Goal: Task Accomplishment & Management: Manage account settings

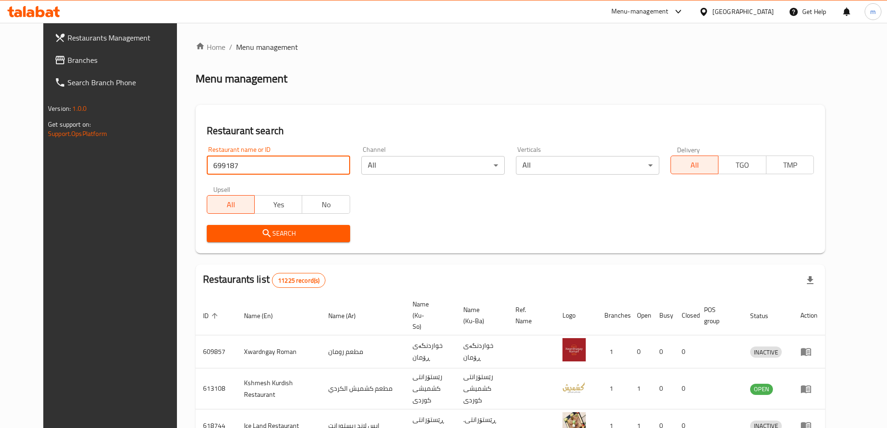
type input "699187"
click button "Search" at bounding box center [278, 233] width 143 height 17
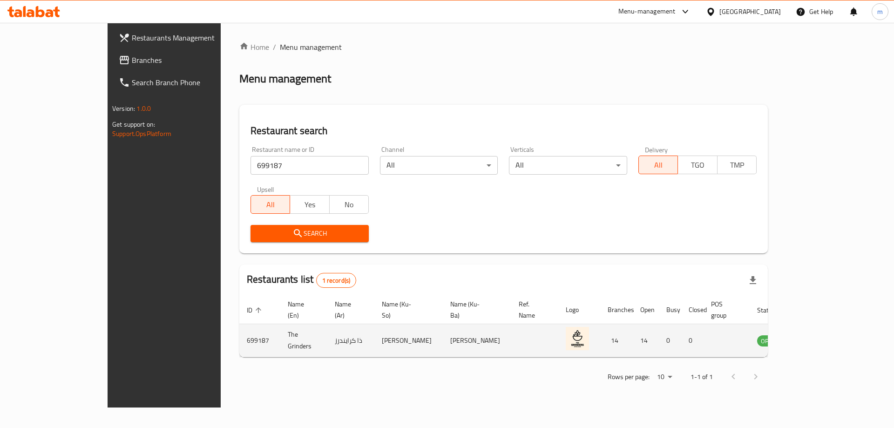
click at [831, 336] on td "enhanced table" at bounding box center [815, 340] width 32 height 33
click at [817, 337] on icon "enhanced table" at bounding box center [812, 341] width 10 height 8
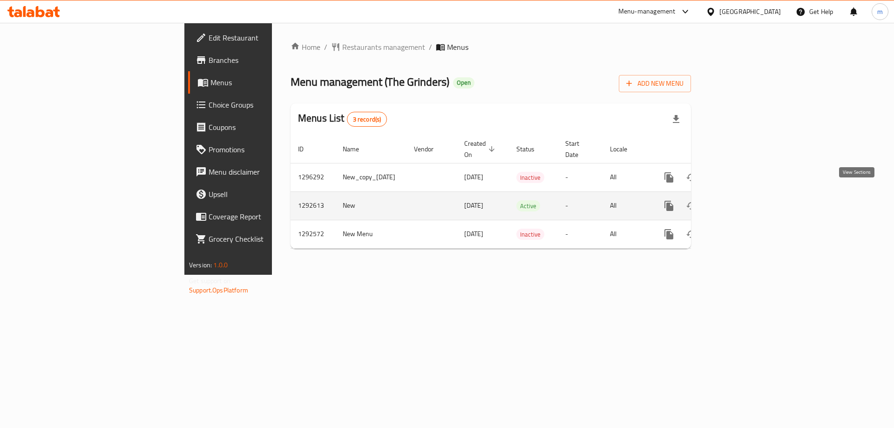
click at [741, 202] on icon "enhanced table" at bounding box center [736, 206] width 8 height 8
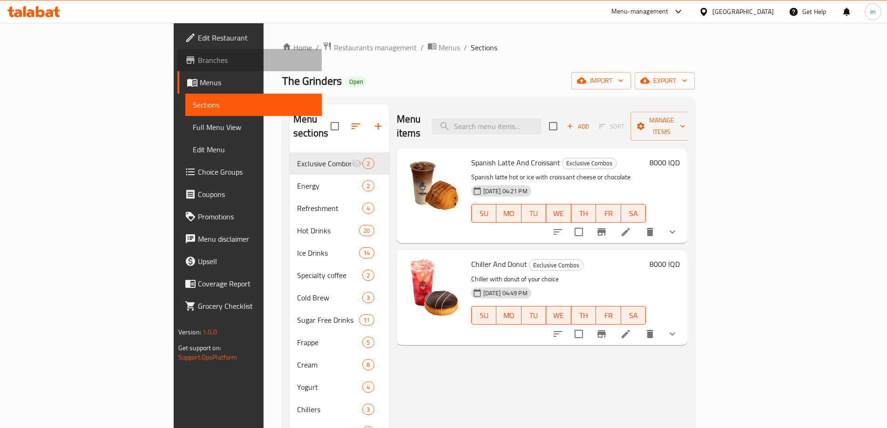
click at [198, 62] on span "Branches" at bounding box center [256, 60] width 116 height 11
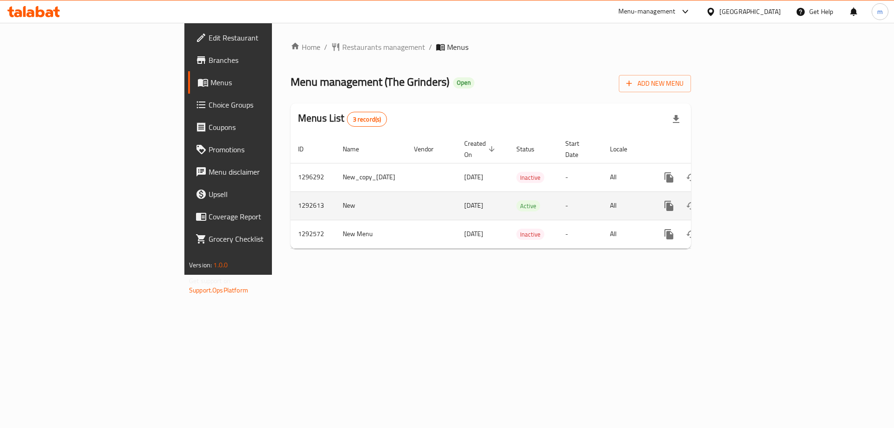
click at [741, 202] on icon "enhanced table" at bounding box center [736, 206] width 8 height 8
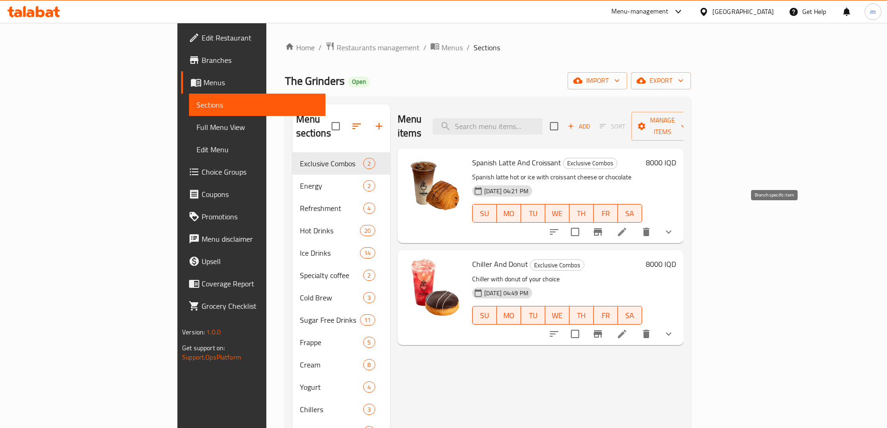
click at [604, 226] on icon "Branch-specific-item" at bounding box center [598, 231] width 11 height 11
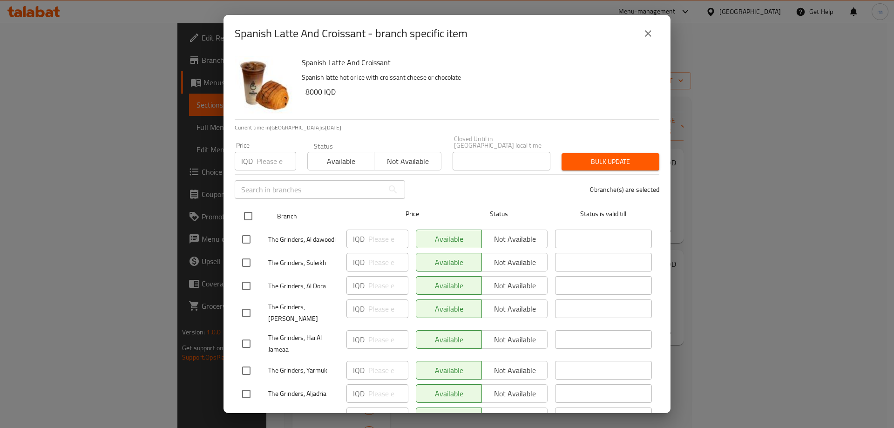
click at [243, 213] on input "checkbox" at bounding box center [249, 216] width 20 height 20
checkbox input "true"
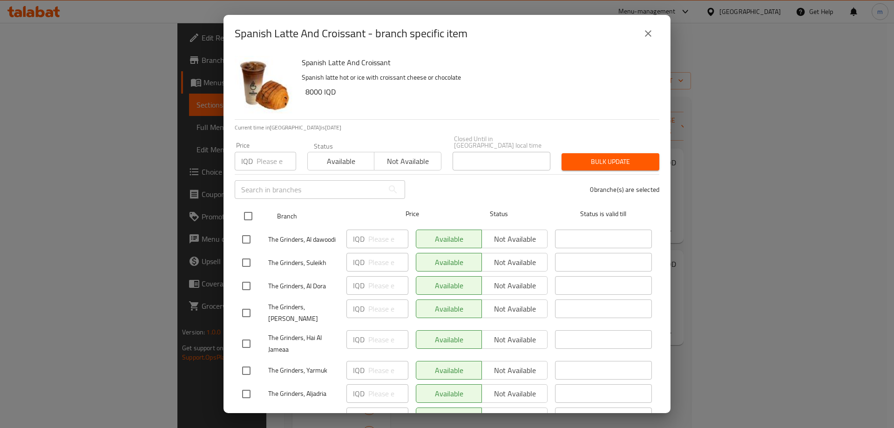
checkbox input "true"
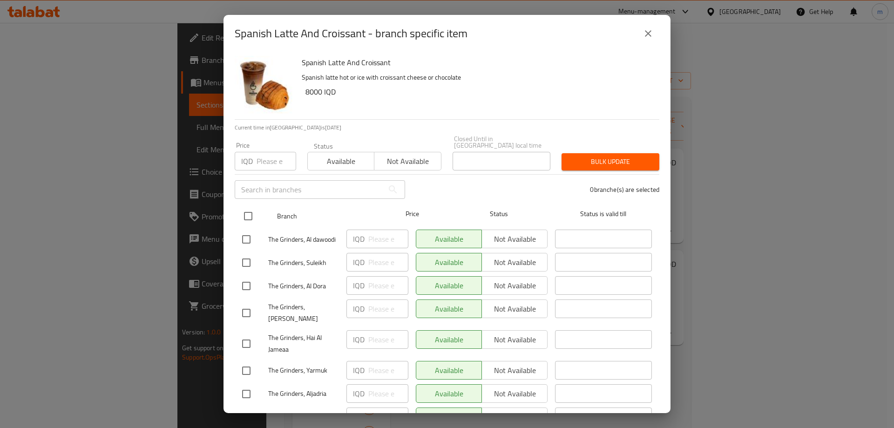
checkbox input "true"
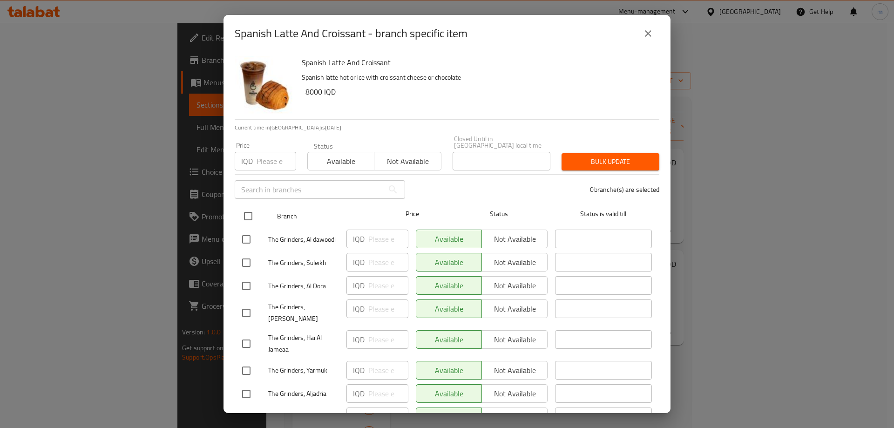
checkbox input "true"
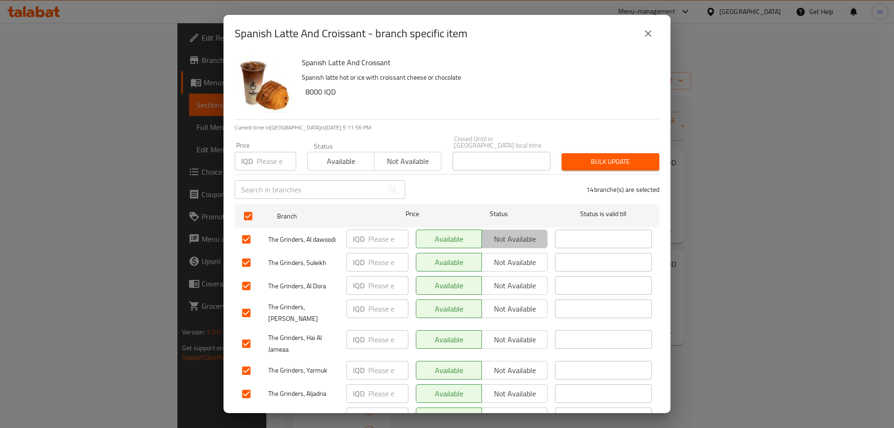
click at [495, 234] on span "Not available" at bounding box center [515, 239] width 58 height 14
click at [504, 258] on span "Not available" at bounding box center [515, 263] width 58 height 14
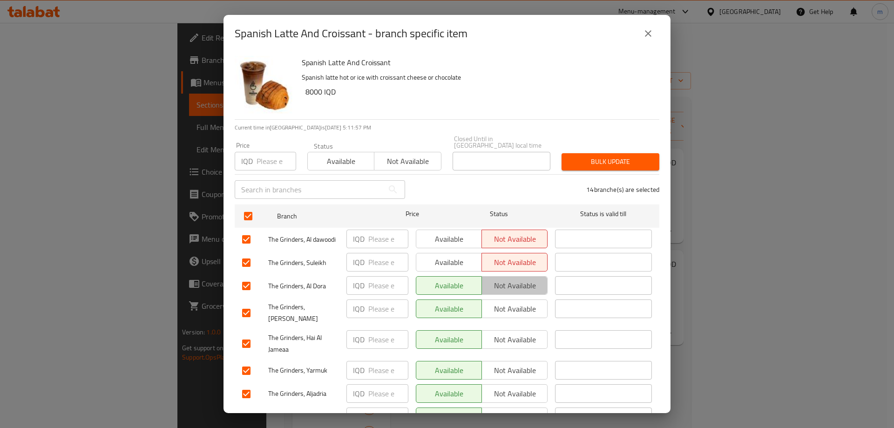
click at [510, 279] on span "Not available" at bounding box center [515, 286] width 58 height 14
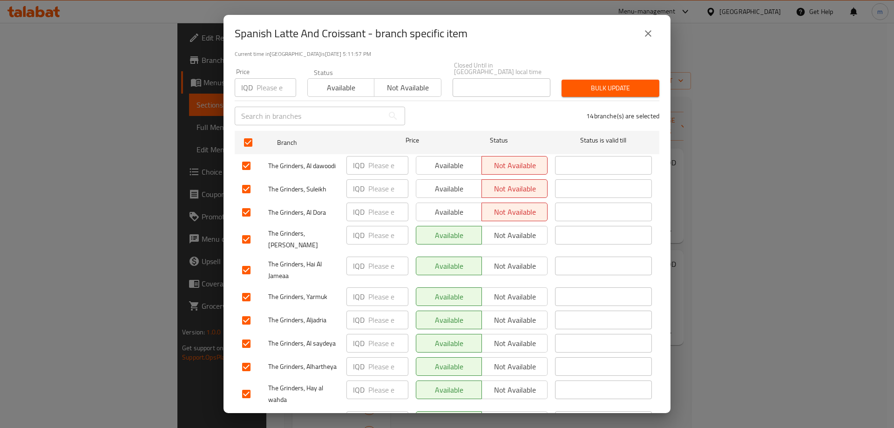
scroll to position [109, 0]
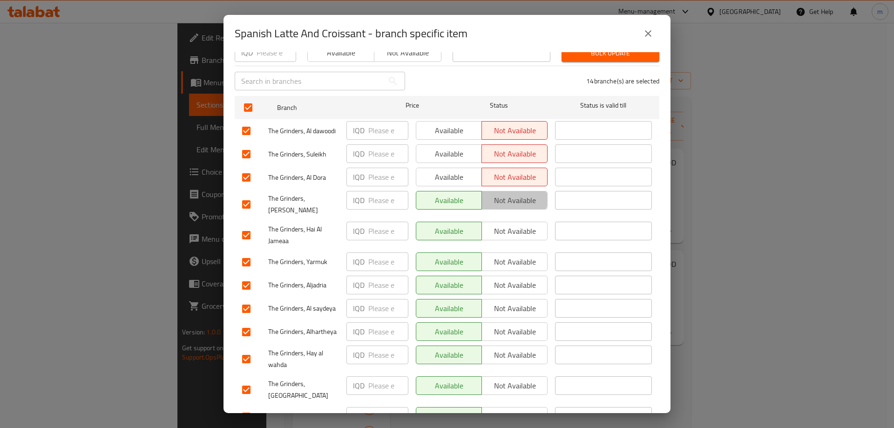
click at [504, 194] on span "Not available" at bounding box center [515, 201] width 58 height 14
click at [512, 225] on span "Not available" at bounding box center [515, 232] width 58 height 14
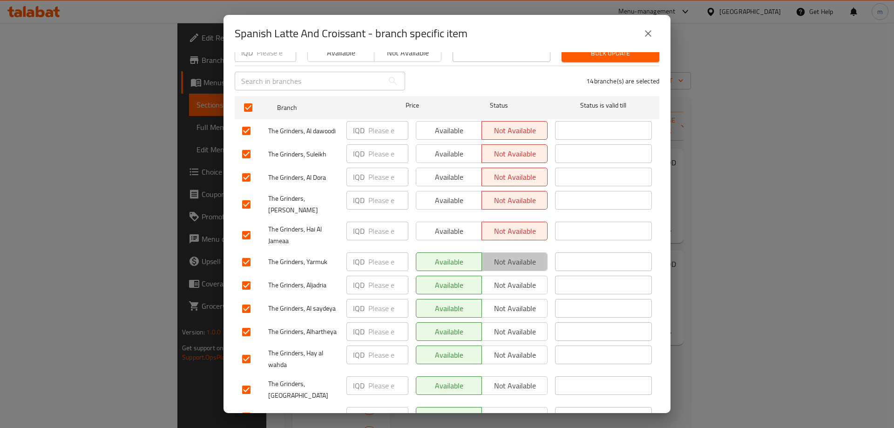
drag, startPoint x: 518, startPoint y: 242, endPoint x: 512, endPoint y: 254, distance: 13.8
click at [518, 255] on span "Not available" at bounding box center [515, 262] width 58 height 14
click at [509, 279] on span "Not available" at bounding box center [515, 286] width 58 height 14
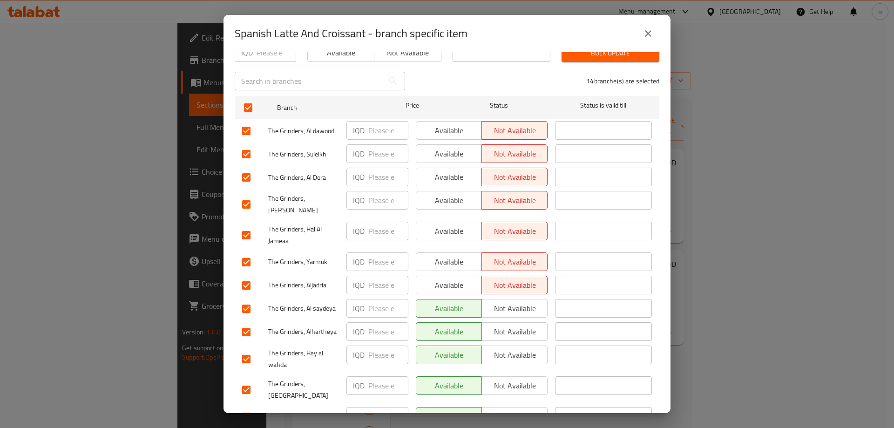
click at [510, 302] on span "Not available" at bounding box center [515, 309] width 58 height 14
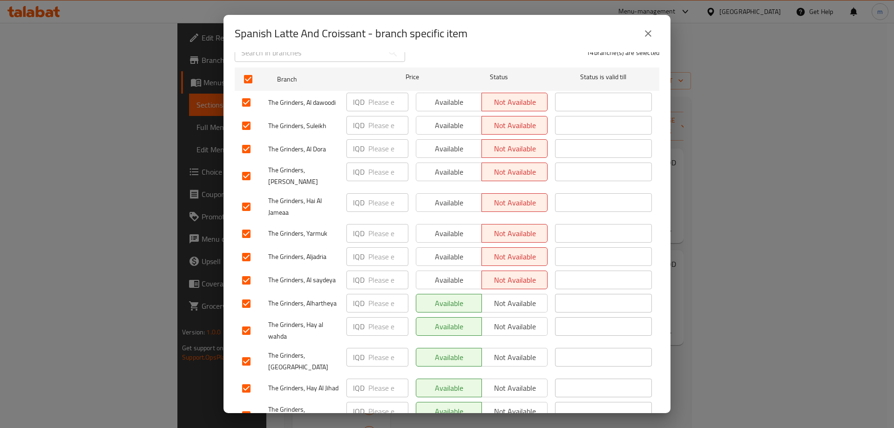
scroll to position [196, 0]
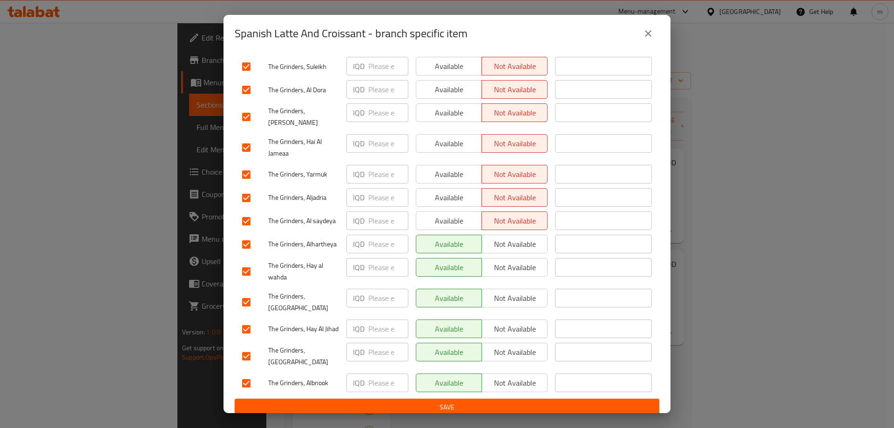
click at [497, 238] on span "Not available" at bounding box center [515, 245] width 58 height 14
click at [501, 261] on span "Not available" at bounding box center [515, 268] width 58 height 14
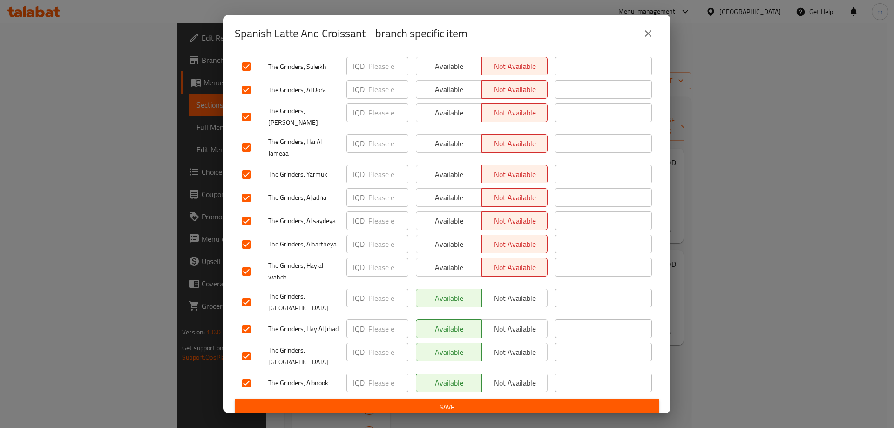
click at [504, 292] on span "Not available" at bounding box center [515, 299] width 58 height 14
click at [503, 316] on div "Available Not available" at bounding box center [481, 329] width 139 height 27
click at [500, 322] on span "Not available" at bounding box center [515, 329] width 58 height 14
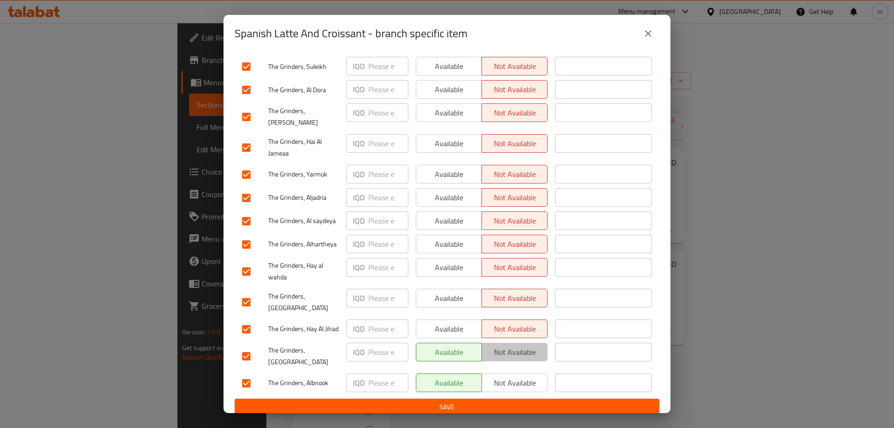
click at [499, 346] on span "Not available" at bounding box center [515, 353] width 58 height 14
click at [499, 376] on span "Not available" at bounding box center [515, 383] width 58 height 14
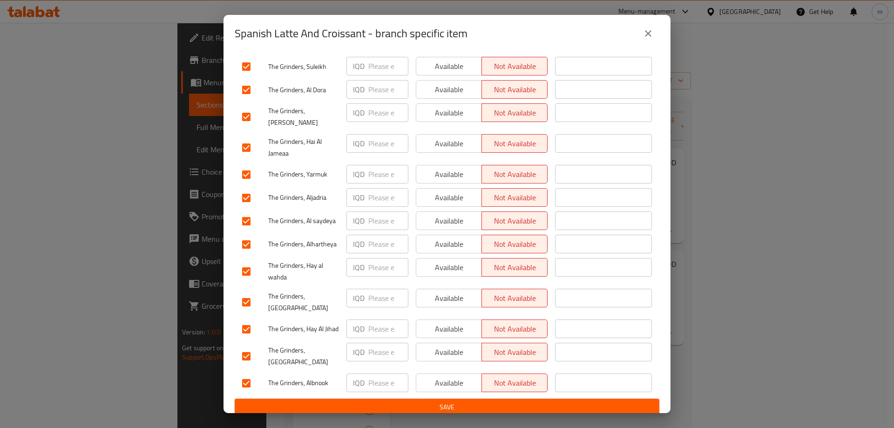
click at [471, 390] on div "Available Not available" at bounding box center [481, 383] width 139 height 27
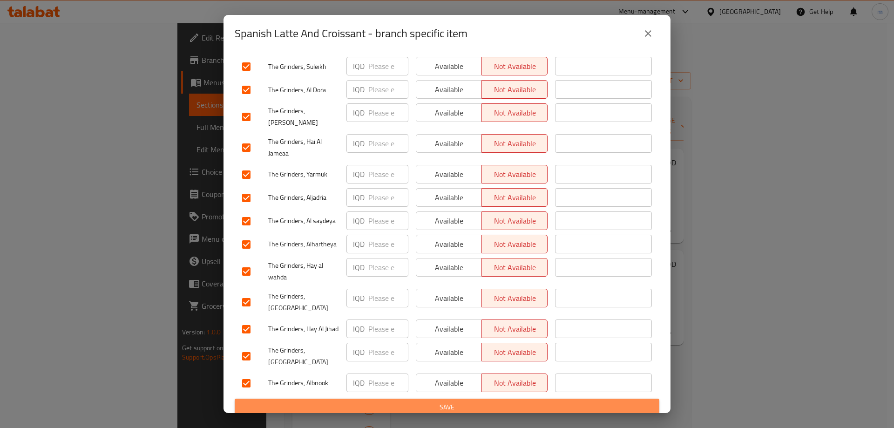
click at [467, 399] on button "Save" at bounding box center [447, 407] width 425 height 17
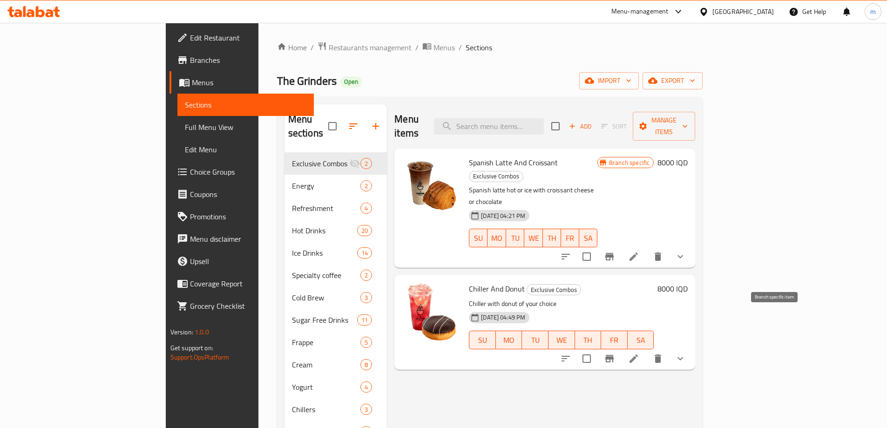
click at [621, 348] on button "Branch-specific-item" at bounding box center [610, 359] width 22 height 22
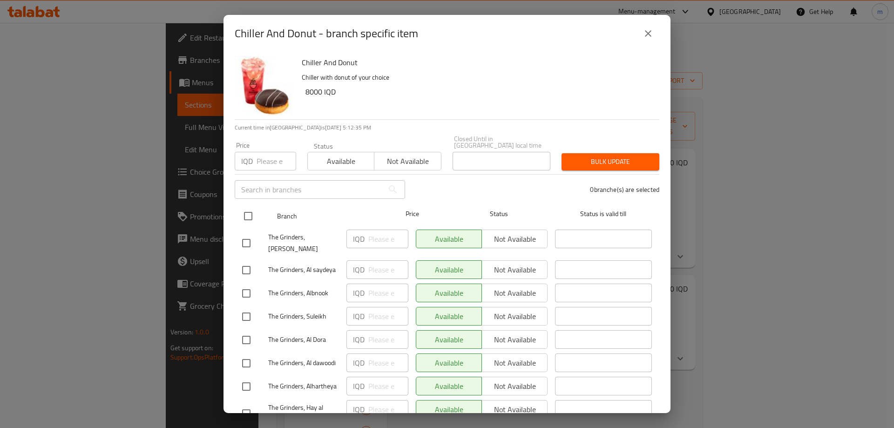
click at [250, 206] on input "checkbox" at bounding box center [249, 216] width 20 height 20
checkbox input "true"
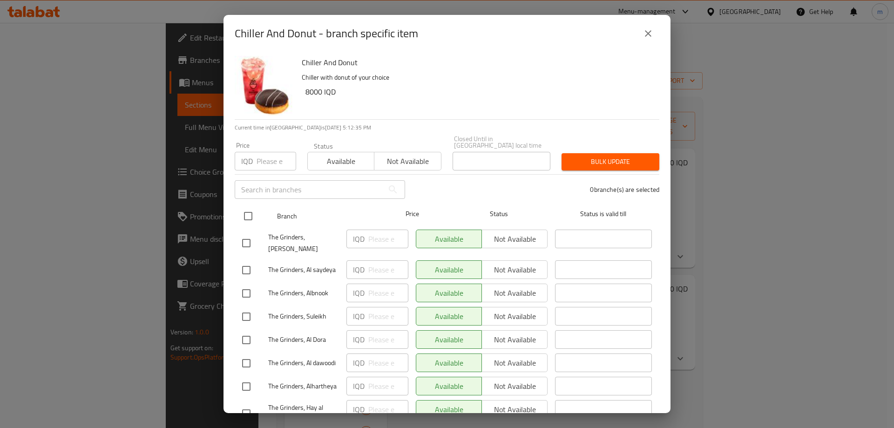
checkbox input "true"
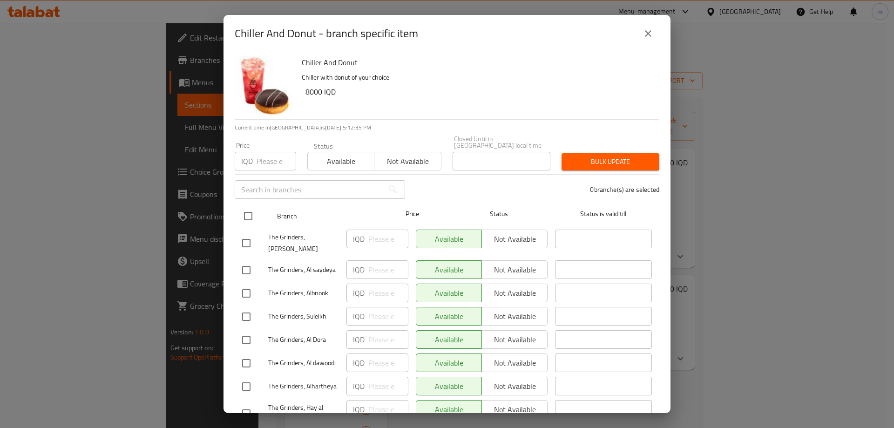
checkbox input "true"
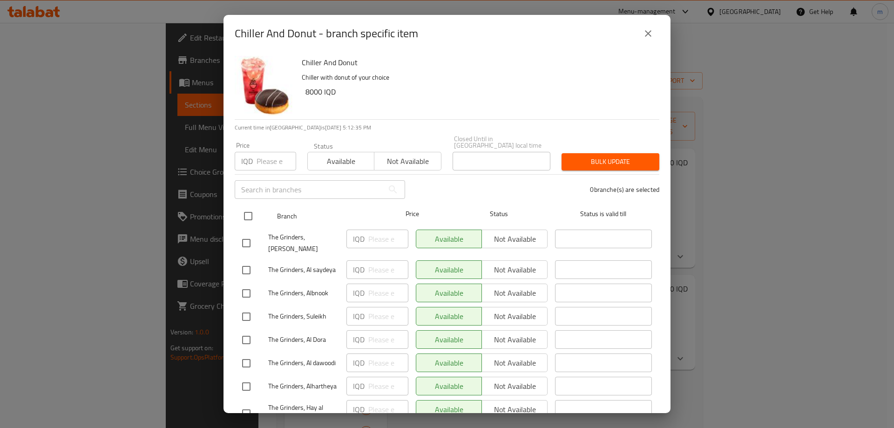
checkbox input "true"
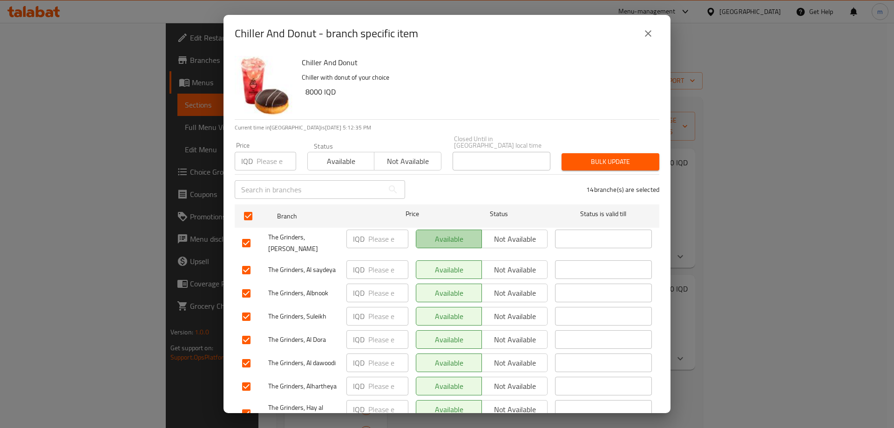
drag, startPoint x: 470, startPoint y: 231, endPoint x: 479, endPoint y: 228, distance: 9.7
click at [471, 232] on span "Available" at bounding box center [449, 239] width 58 height 14
click at [482, 230] on button "Not available" at bounding box center [515, 239] width 66 height 19
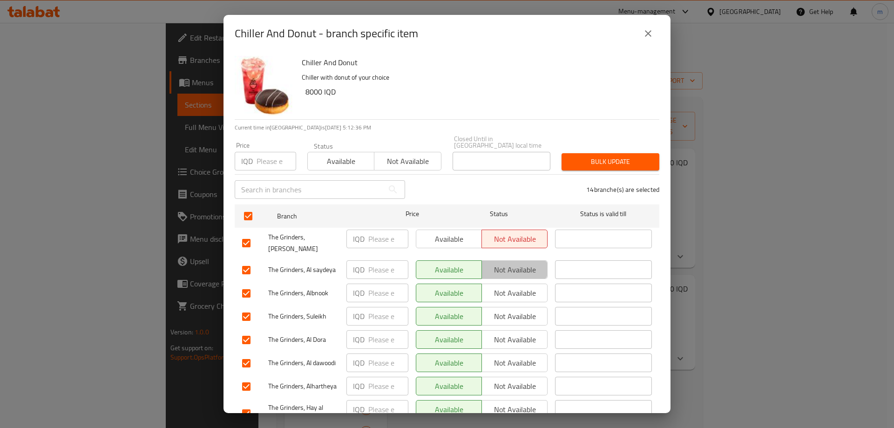
click at [504, 263] on span "Not available" at bounding box center [515, 270] width 58 height 14
click at [507, 286] on span "Not available" at bounding box center [515, 293] width 58 height 14
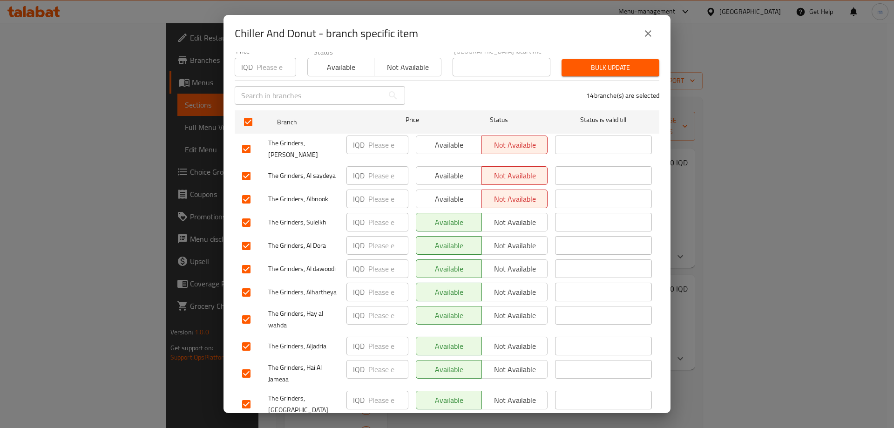
scroll to position [109, 0]
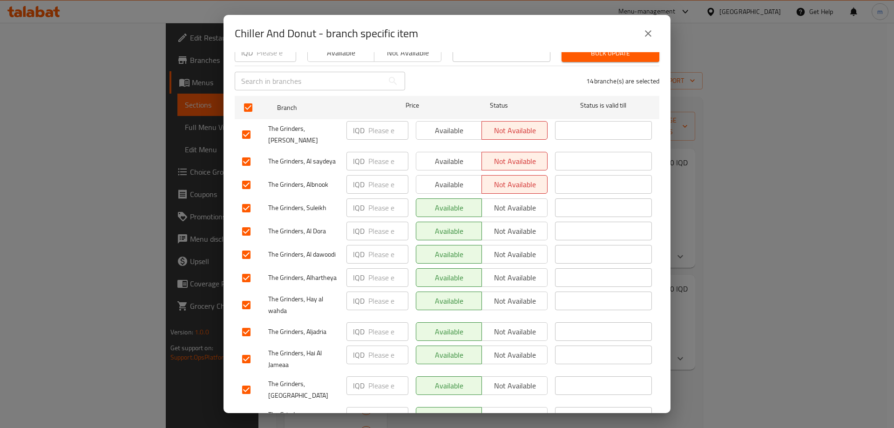
click at [505, 201] on span "Not available" at bounding box center [515, 208] width 58 height 14
click at [511, 225] on span "Not available" at bounding box center [515, 232] width 58 height 14
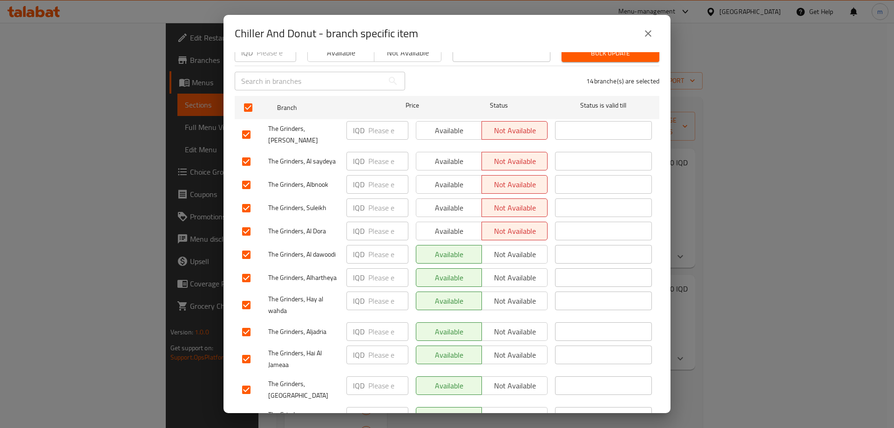
click at [515, 248] on span "Not available" at bounding box center [515, 255] width 58 height 14
click at [512, 271] on span "Not available" at bounding box center [515, 278] width 58 height 14
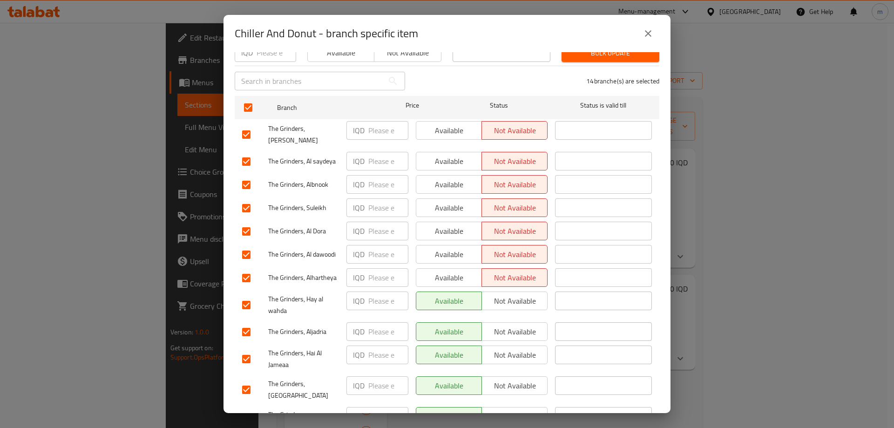
click at [511, 294] on span "Not available" at bounding box center [515, 301] width 58 height 14
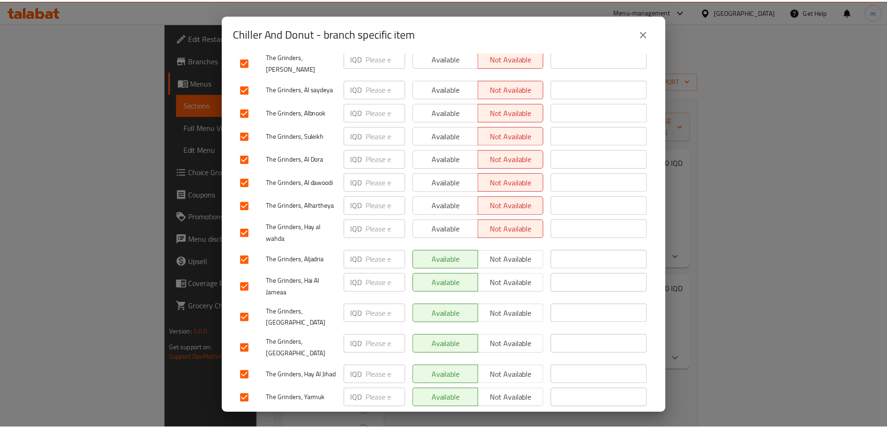
scroll to position [196, 0]
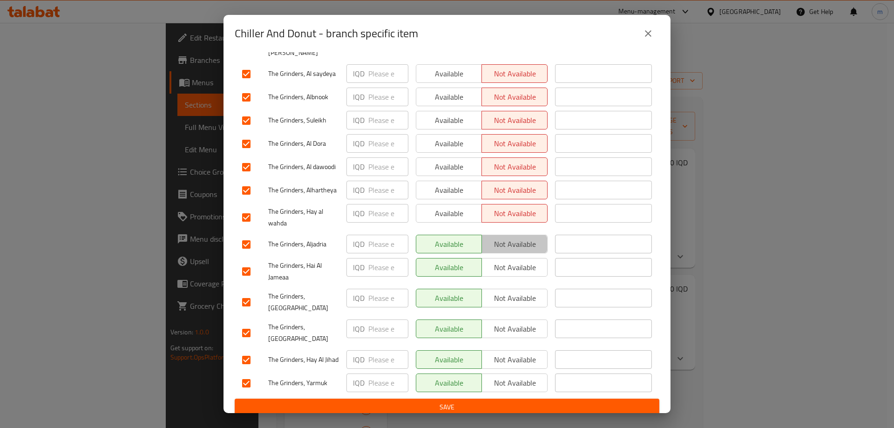
click at [507, 238] on span "Not available" at bounding box center [515, 245] width 58 height 14
click at [515, 261] on span "Not available" at bounding box center [515, 268] width 58 height 14
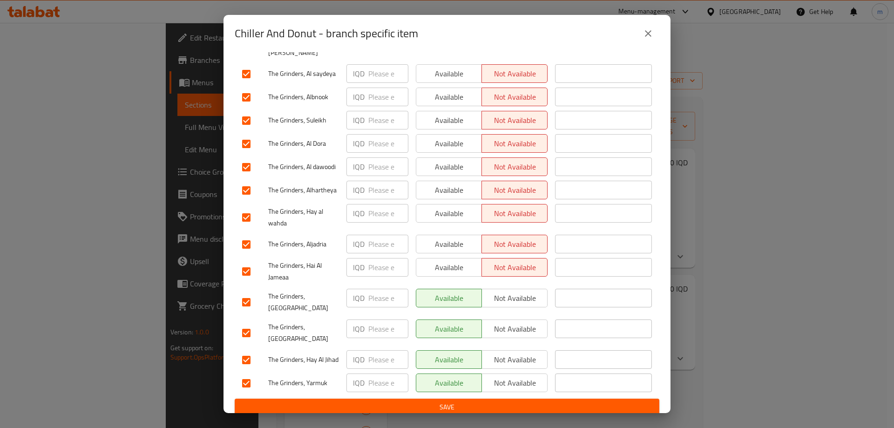
click at [511, 292] on span "Not available" at bounding box center [515, 299] width 58 height 14
click at [500, 322] on span "Not available" at bounding box center [515, 329] width 58 height 14
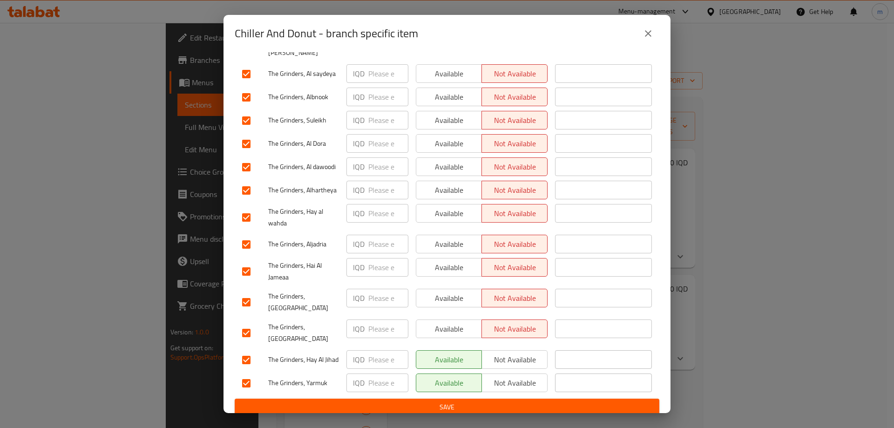
click at [496, 353] on span "Not available" at bounding box center [515, 360] width 58 height 14
drag, startPoint x: 494, startPoint y: 372, endPoint x: 492, endPoint y: 378, distance: 5.8
click at [492, 376] on span "Not available" at bounding box center [515, 383] width 58 height 14
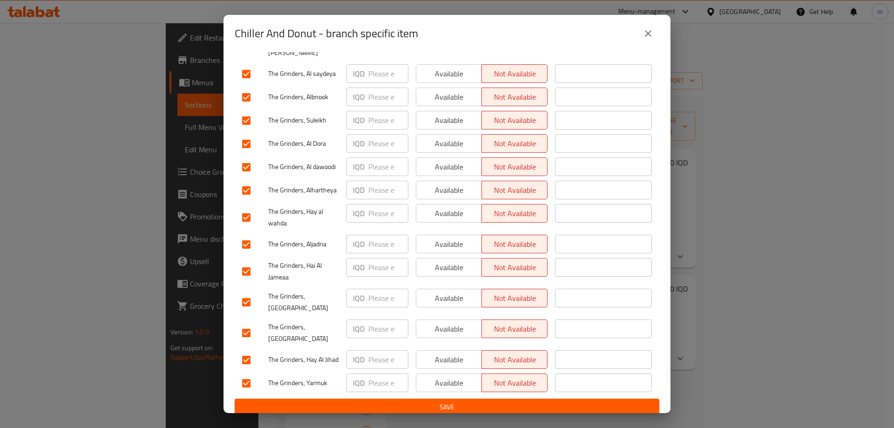
click at [477, 402] on span "Save" at bounding box center [447, 408] width 410 height 12
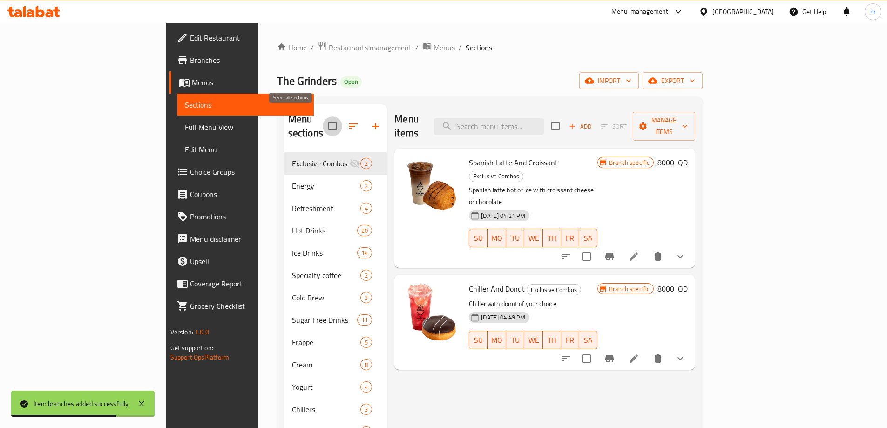
click at [323, 125] on input "checkbox" at bounding box center [333, 126] width 20 height 20
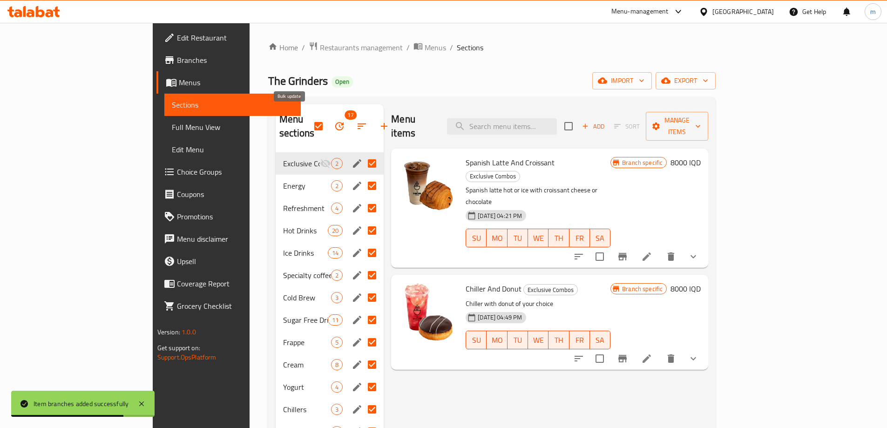
click at [334, 125] on icon "button" at bounding box center [339, 126] width 11 height 11
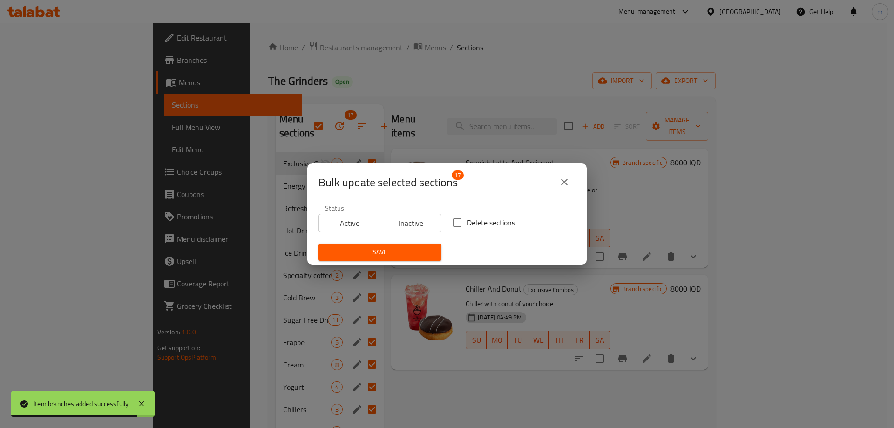
click at [569, 177] on icon "close" at bounding box center [564, 182] width 11 height 11
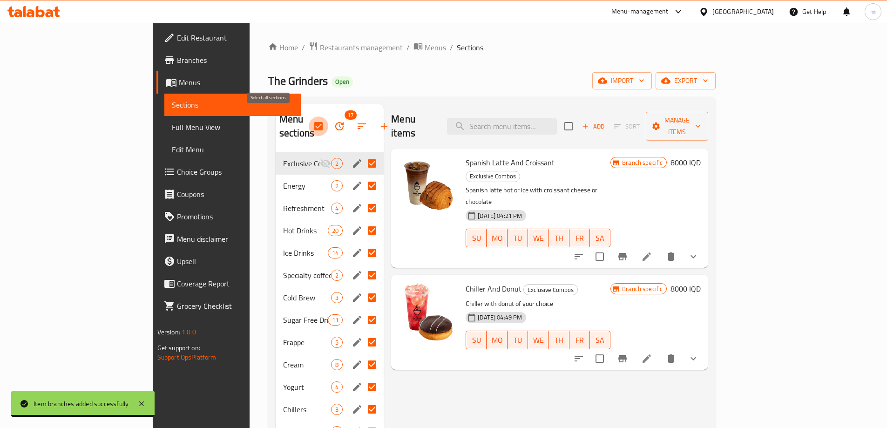
click at [309, 119] on input "checkbox" at bounding box center [319, 126] width 20 height 20
checkbox input "false"
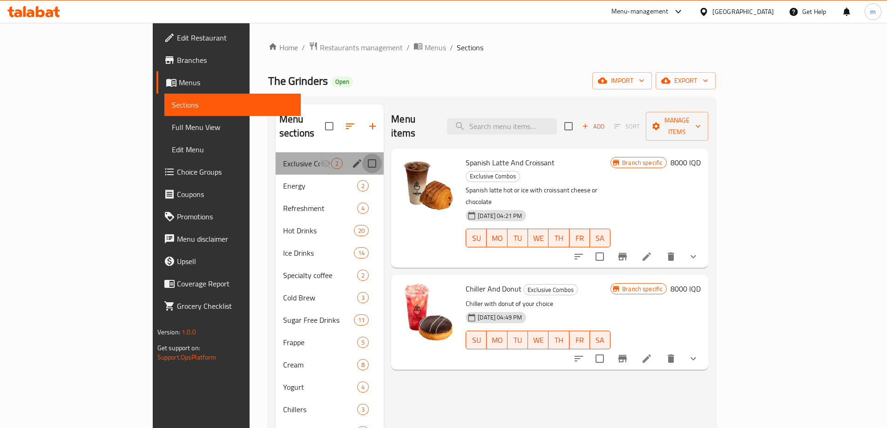
click at [362, 154] on input "Menu sections" at bounding box center [372, 164] width 20 height 20
checkbox input "true"
click at [352, 158] on icon "edit" at bounding box center [357, 163] width 11 height 11
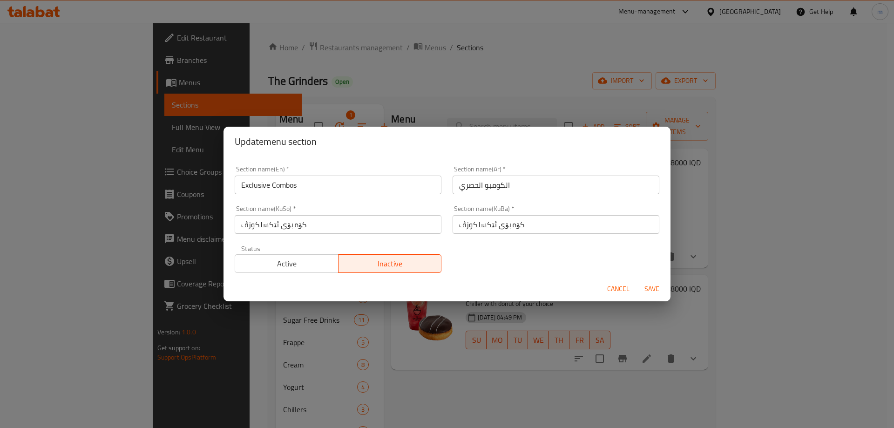
click at [391, 185] on input "Exclusive Combos" at bounding box center [338, 185] width 207 height 19
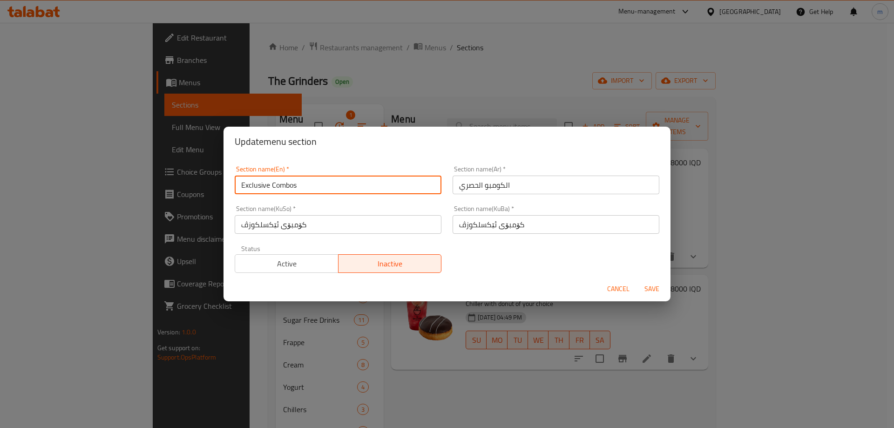
click at [391, 185] on input "Exclusive Combos" at bounding box center [338, 185] width 207 height 19
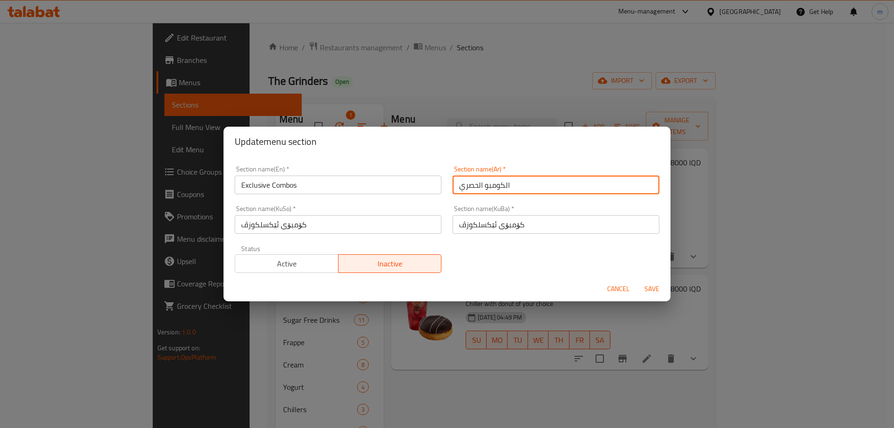
click at [526, 184] on input "الكومبو الحصري" at bounding box center [556, 185] width 207 height 19
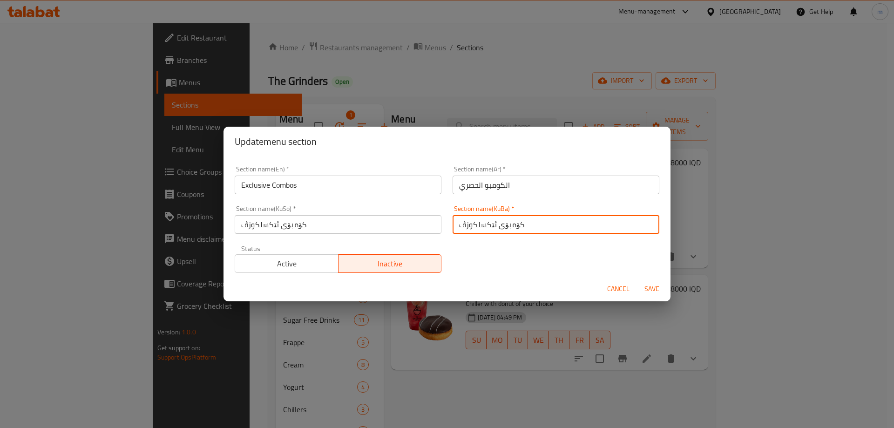
click at [486, 221] on input "کۆمبۆی ئێکسلکوزڤ" at bounding box center [556, 224] width 207 height 19
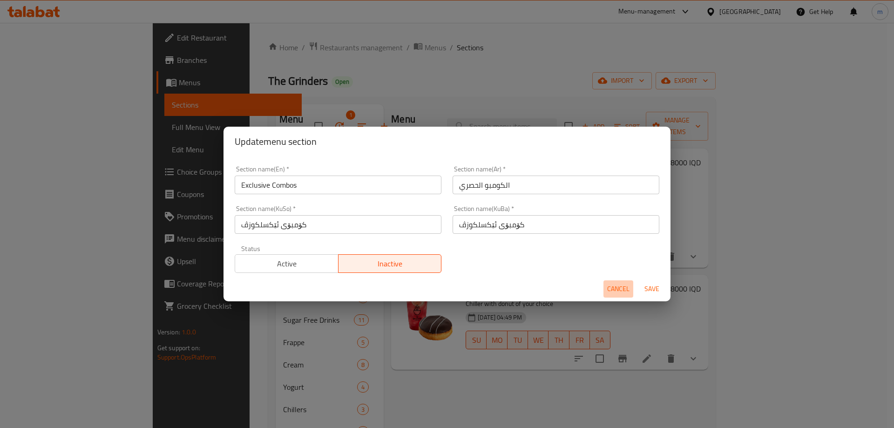
click at [618, 286] on span "Cancel" at bounding box center [618, 289] width 22 height 12
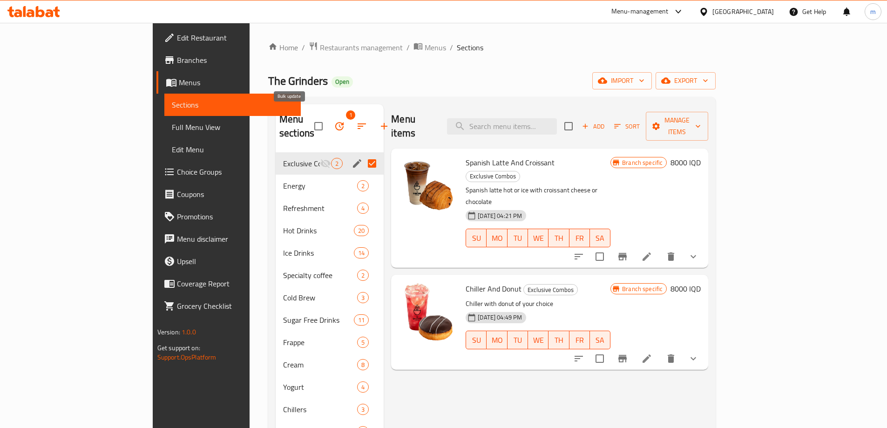
click at [328, 126] on button "button" at bounding box center [339, 126] width 22 height 22
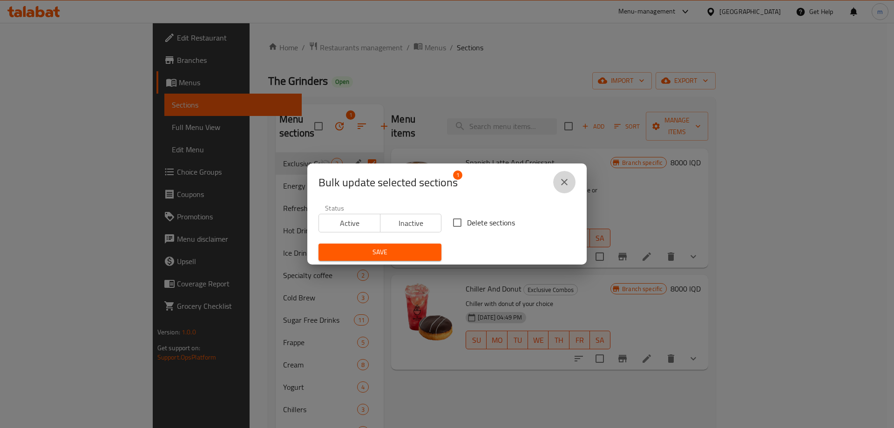
click at [558, 186] on button "close" at bounding box center [564, 182] width 22 height 22
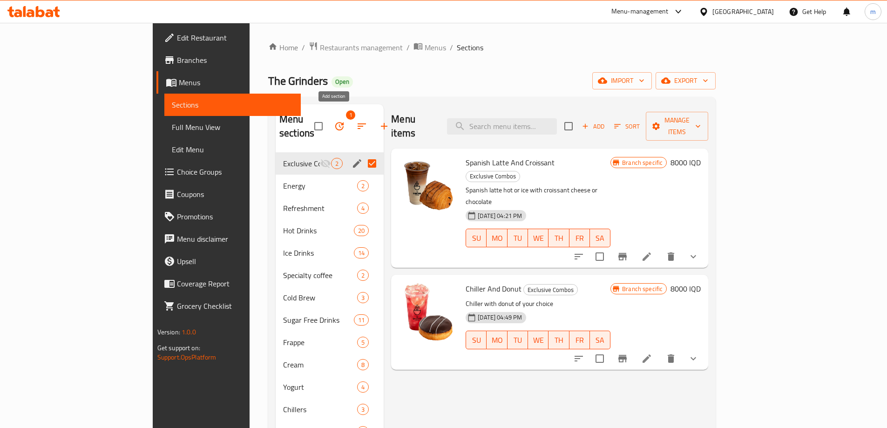
click at [381, 123] on icon "button" at bounding box center [384, 126] width 7 height 7
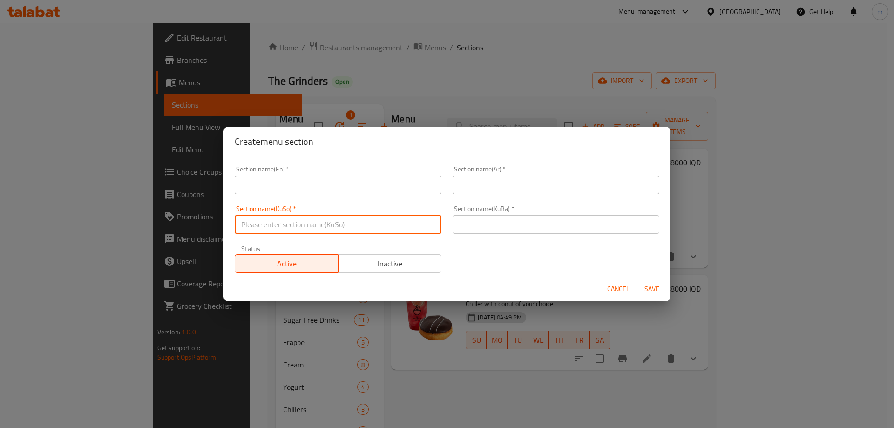
click at [355, 224] on input "text" at bounding box center [338, 224] width 207 height 19
paste input "کۆمبۆی ئێکسلکوزڤ"
type input "کۆمبۆی ئێکسلکوزڤ"
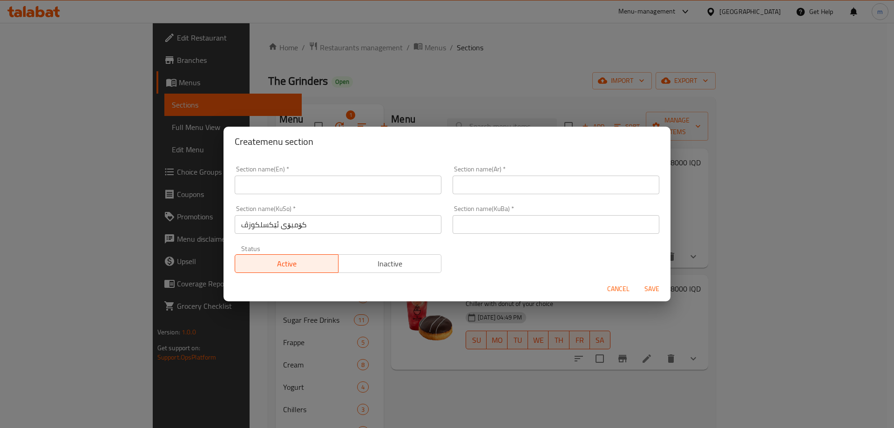
click at [439, 224] on div "Section name(KuSo)   * کۆمبۆی ئێکسلکوزڤ Section name(KuSo) *" at bounding box center [338, 220] width 218 height 40
click at [463, 221] on input "text" at bounding box center [556, 224] width 207 height 19
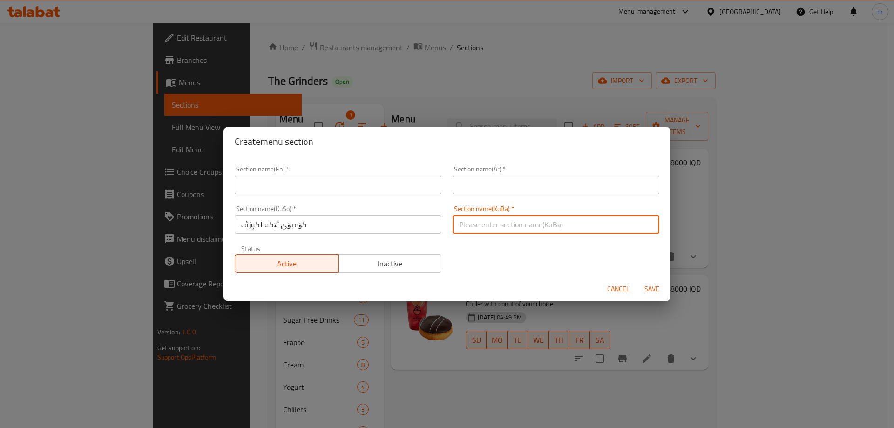
paste input "کۆمبۆی ئێکسلکوزڤ"
type input "کۆمبۆی ئێکسلکوزڤ"
click at [472, 174] on div "Section name(Ar)   * Section name(Ar) *" at bounding box center [556, 180] width 207 height 28
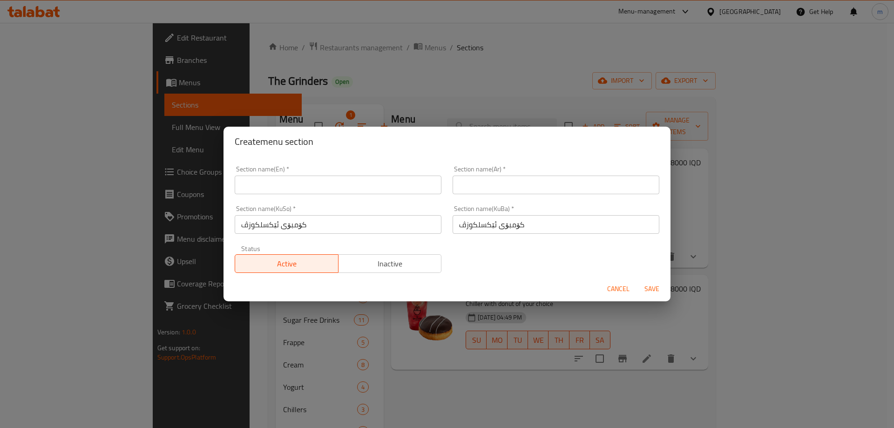
click at [477, 187] on input "text" at bounding box center [556, 185] width 207 height 19
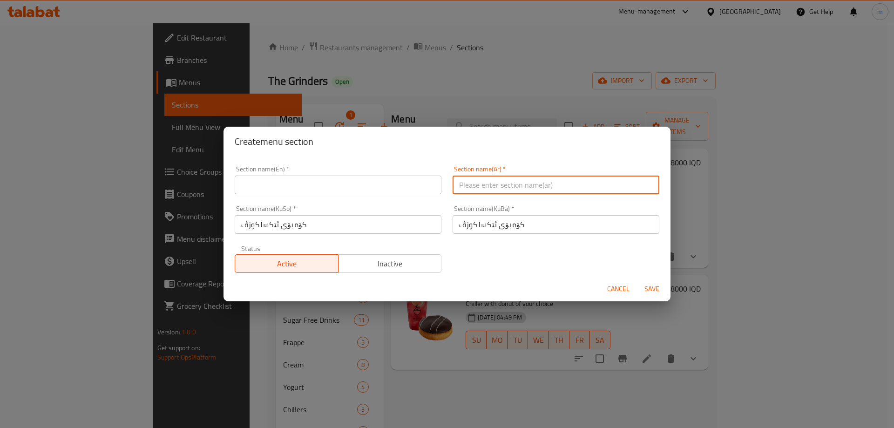
paste input "الكومبو الحصري"
type input "الكومبو الحصري"
click at [425, 185] on input "text" at bounding box center [338, 185] width 207 height 19
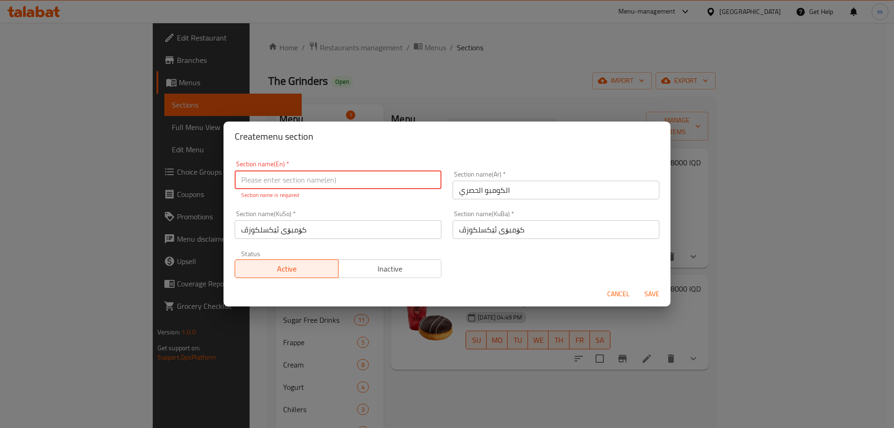
drag, startPoint x: 426, startPoint y: 184, endPoint x: 407, endPoint y: 181, distance: 19.8
click at [426, 184] on input "text" at bounding box center [338, 180] width 207 height 19
click at [406, 181] on input "text" at bounding box center [338, 180] width 207 height 19
paste input "Exclusive Combos"
type input "Exclusive Combos"
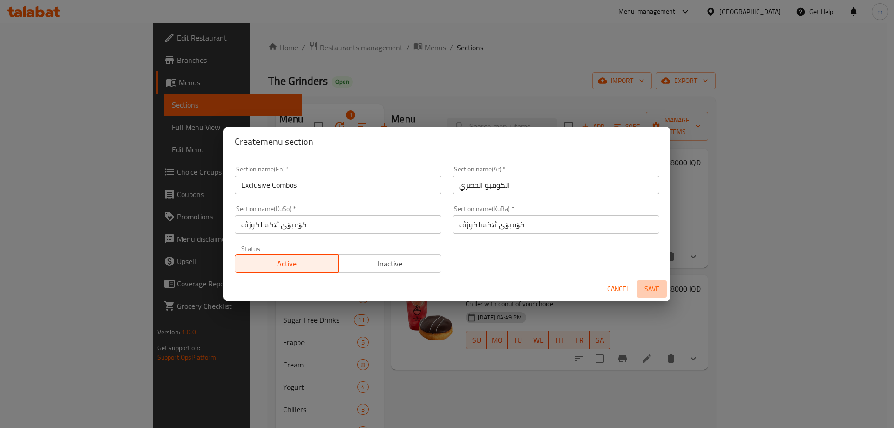
click at [649, 296] on button "Save" at bounding box center [652, 288] width 30 height 17
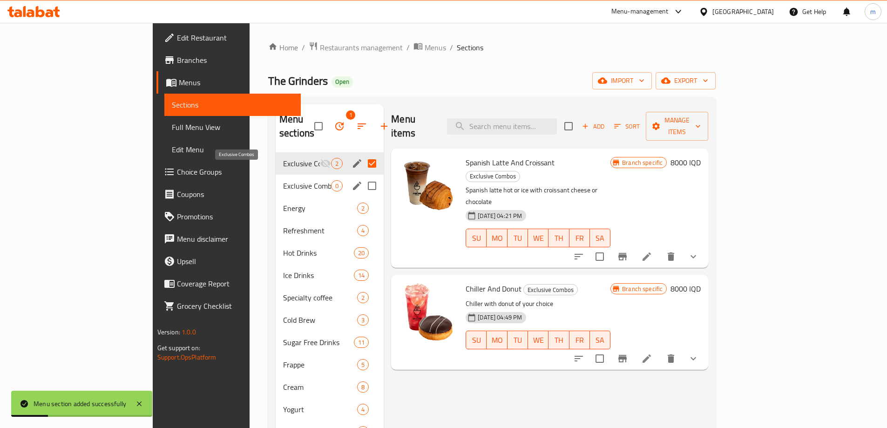
click at [283, 180] on span "Exclusive Combos" at bounding box center [307, 185] width 48 height 11
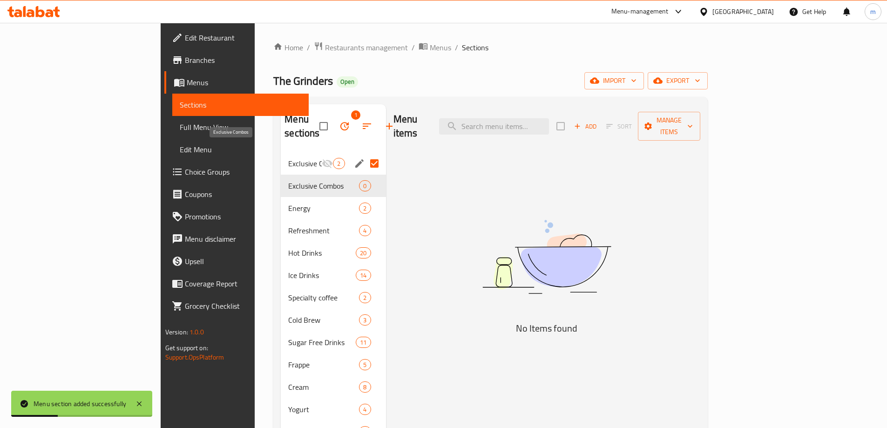
click at [288, 158] on span "Exclusive Combos" at bounding box center [305, 163] width 34 height 11
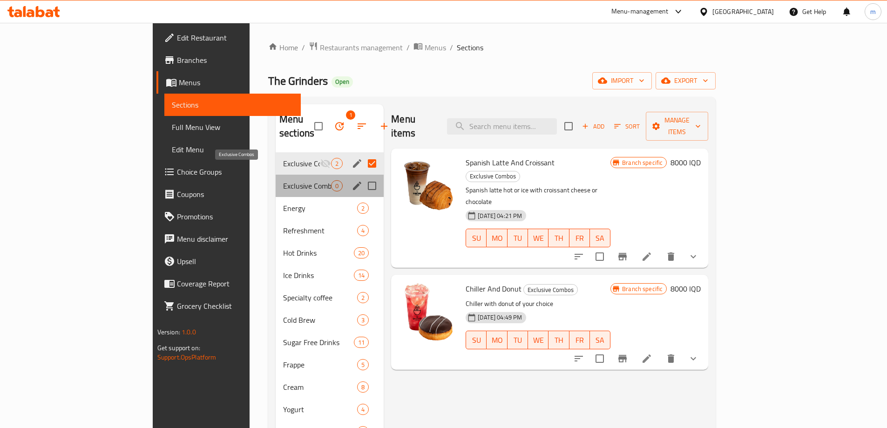
click at [283, 180] on span "Exclusive Combos" at bounding box center [307, 185] width 48 height 11
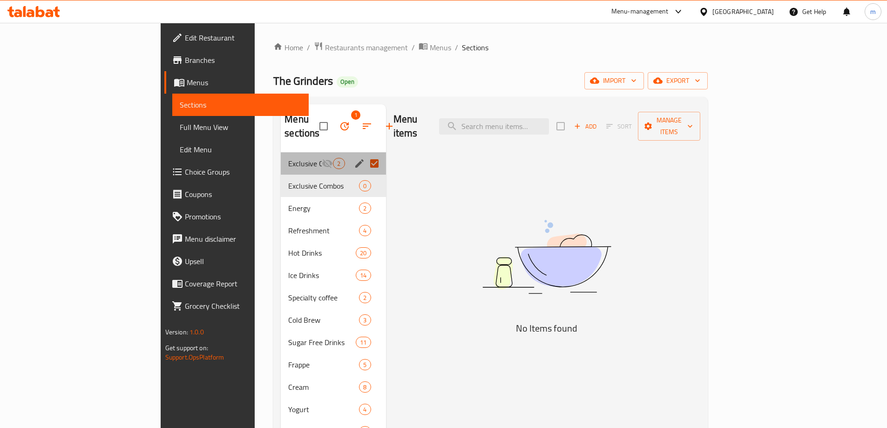
click at [281, 157] on div "Exclusive Combos 2" at bounding box center [333, 163] width 105 height 22
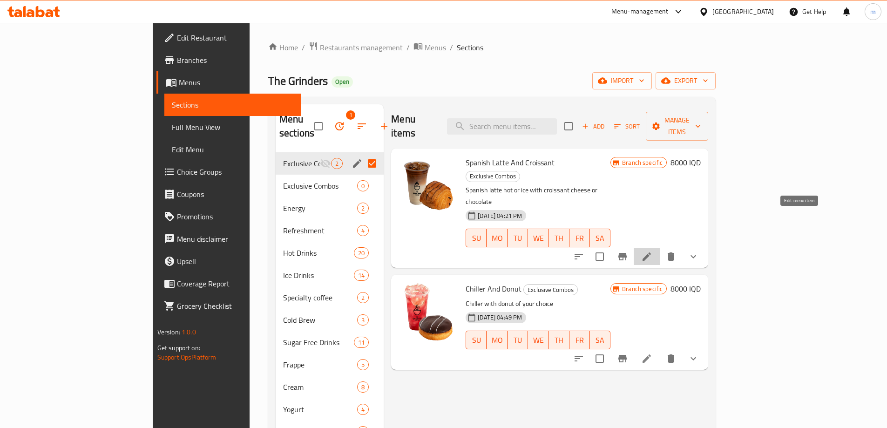
click at [653, 251] on icon at bounding box center [646, 256] width 11 height 11
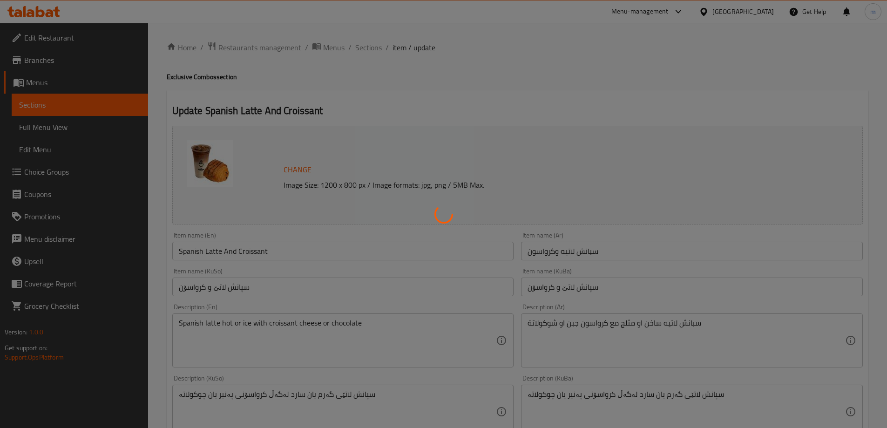
type input "إختيارك من اللاتية:"
type input "هەڵبژاردنت لە لاتێ:"
type input "1"
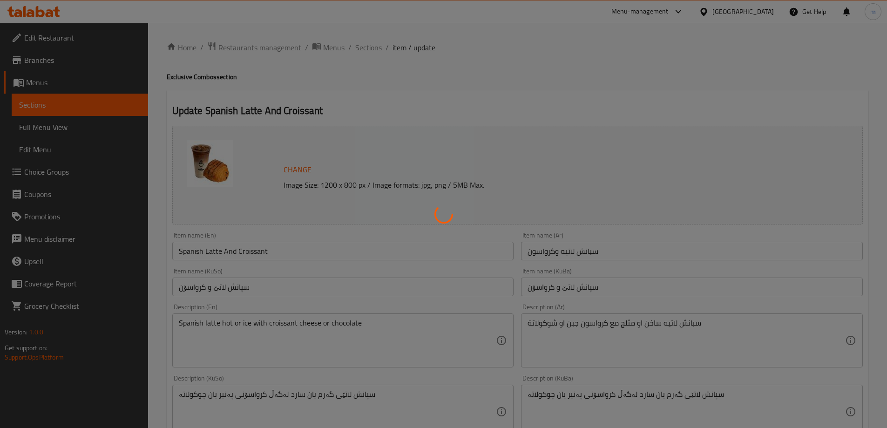
type input "إختيارك من الكرواسون:"
type input "هەڵبژاردنت لە کرواسۆن:"
type input "1"
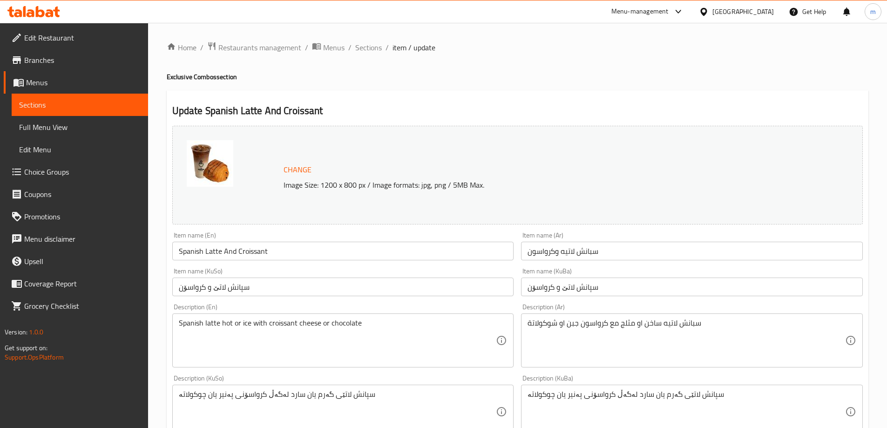
click at [221, 249] on input "Spanish Latte And Croissant" at bounding box center [343, 251] width 342 height 19
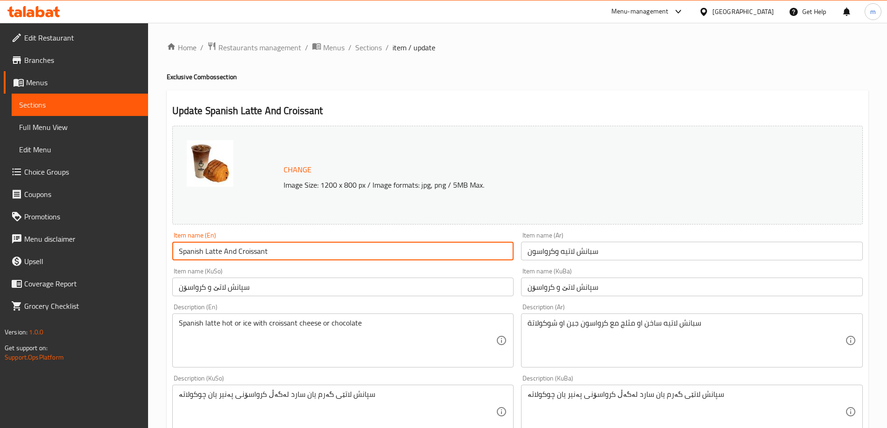
click at [221, 249] on input "Spanish Latte And Croissant" at bounding box center [343, 251] width 342 height 19
click at [566, 252] on input "سبانش لاتيه وكرواسون" at bounding box center [692, 251] width 342 height 19
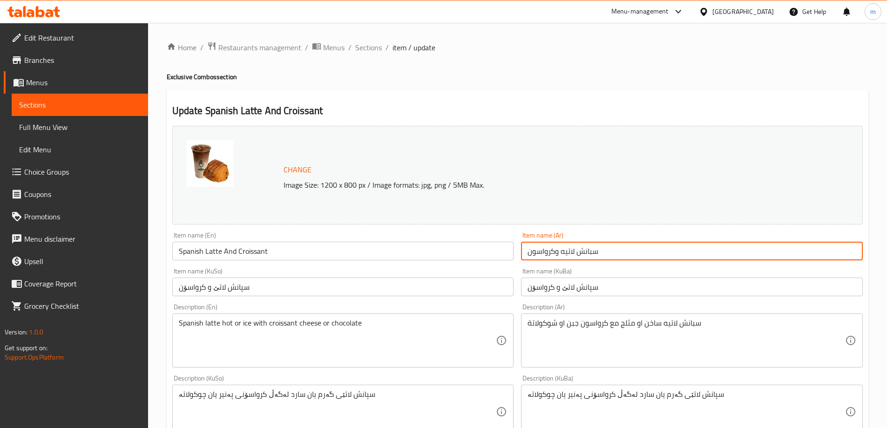
click at [566, 252] on input "سبانش لاتيه وكرواسون" at bounding box center [692, 251] width 342 height 19
click at [567, 286] on input "سپانش لاتێ و کرواسۆن" at bounding box center [692, 287] width 342 height 19
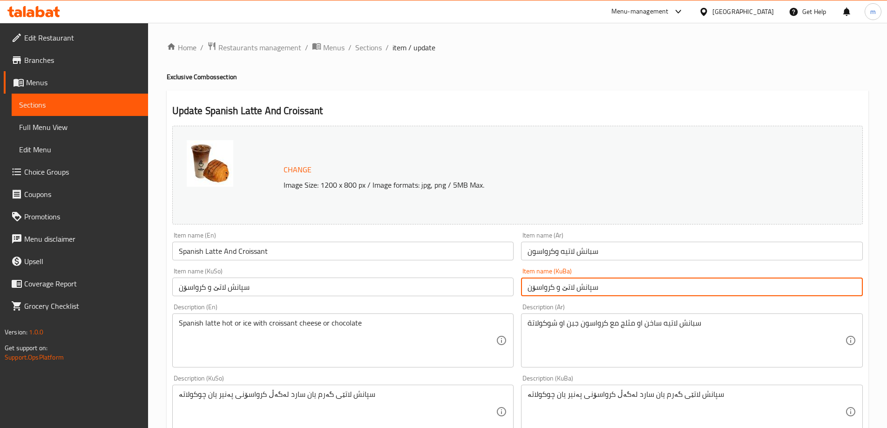
click at [567, 286] on input "سپانش لاتێ و کرواسۆن" at bounding box center [692, 287] width 342 height 19
click at [239, 321] on textarea "Spanish latte hot or ice with croissant cheese or chocolate" at bounding box center [338, 341] width 318 height 44
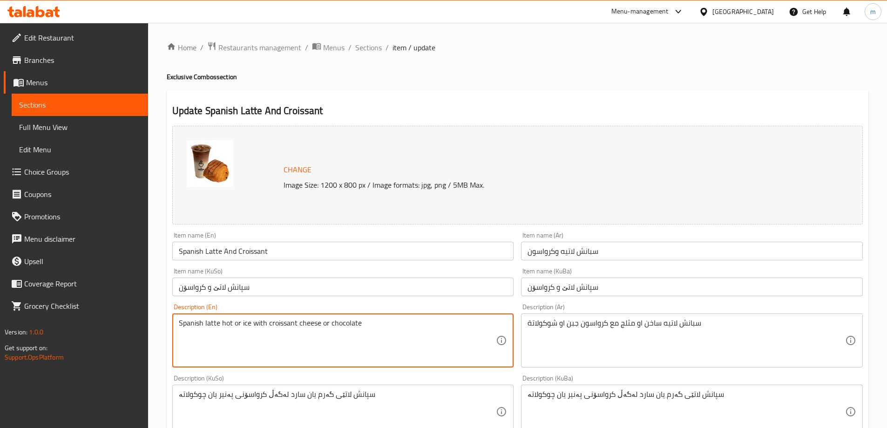
click at [239, 321] on textarea "Spanish latte hot or ice with croissant cheese or chocolate" at bounding box center [338, 341] width 318 height 44
click at [566, 321] on textarea "سبانش لاتيه ساخن او مثلج مع كرواسون جبن او شوكولاتة" at bounding box center [687, 341] width 318 height 44
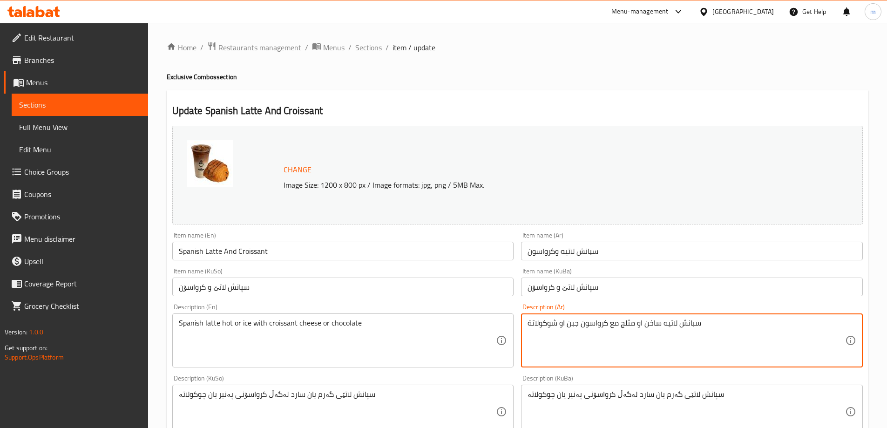
click at [566, 321] on textarea "سبانش لاتيه ساخن او مثلج مع كرواسون جبن او شوكولاتة" at bounding box center [687, 341] width 318 height 44
click at [583, 397] on textarea "سپانش لاتێی گەرم یان سارد لەگەڵ کرواسۆنی پەنیر یان چوکولاتە" at bounding box center [687, 412] width 318 height 44
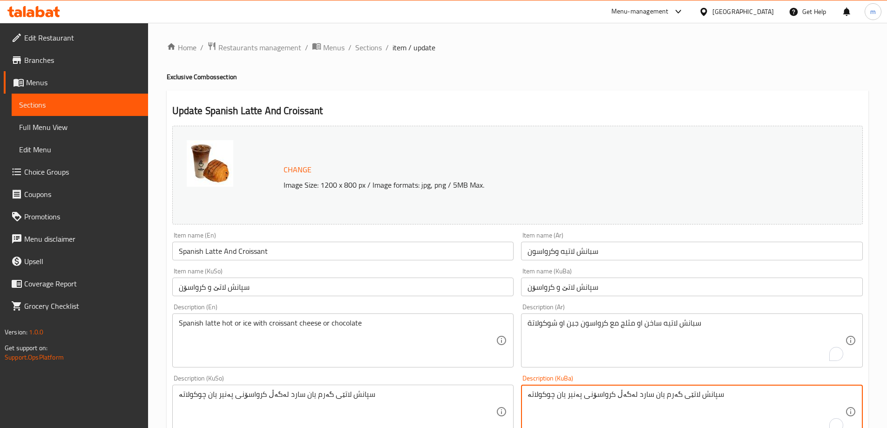
click at [583, 397] on textarea "سپانش لاتێی گەرم یان سارد لەگەڵ کرواسۆنی پەنیر یان چوکولاتە" at bounding box center [687, 412] width 318 height 44
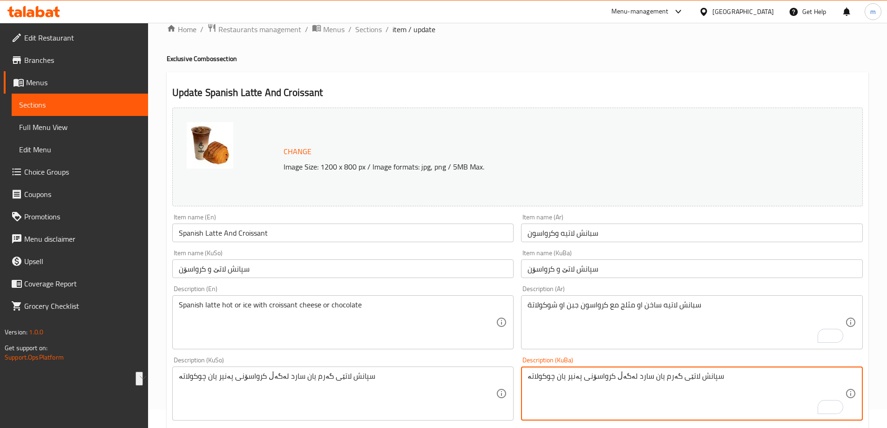
scroll to position [14, 0]
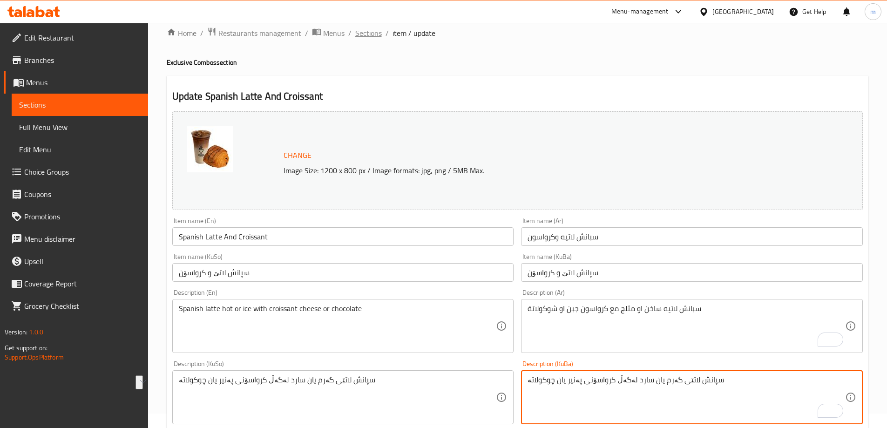
click at [375, 31] on span "Sections" at bounding box center [368, 32] width 27 height 11
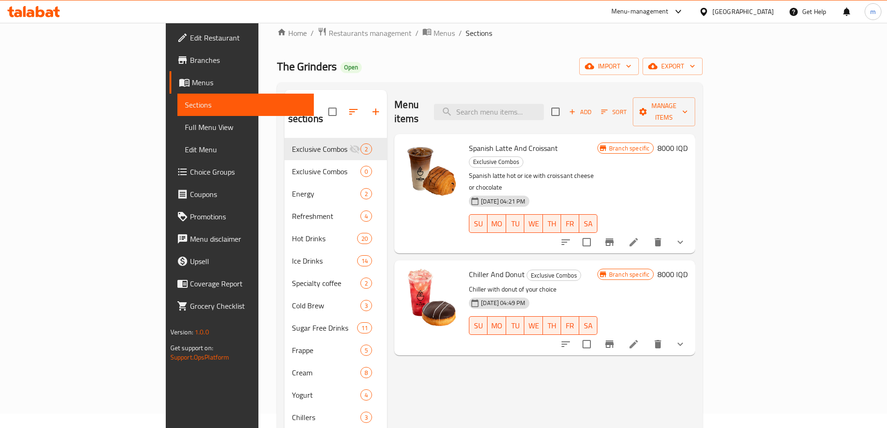
click at [640, 339] on icon at bounding box center [633, 344] width 11 height 11
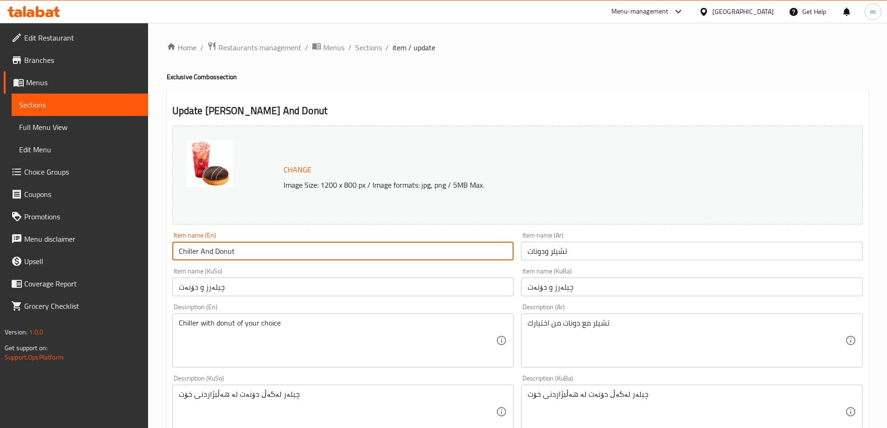
click at [224, 255] on input "Chiller And Donut" at bounding box center [343, 251] width 342 height 19
click at [555, 249] on input "تشيلر ودونات" at bounding box center [692, 251] width 342 height 19
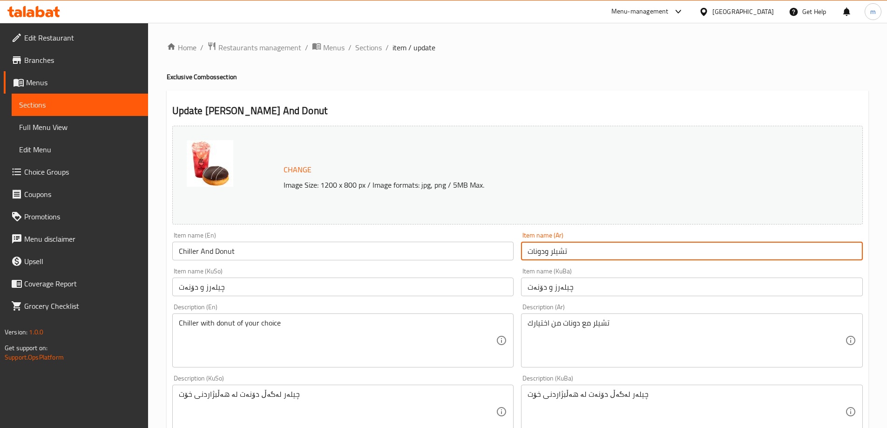
click at [555, 249] on input "تشيلر ودونات" at bounding box center [692, 251] width 342 height 19
click at [550, 292] on input "چیلەرز و دۆنەت" at bounding box center [692, 287] width 342 height 19
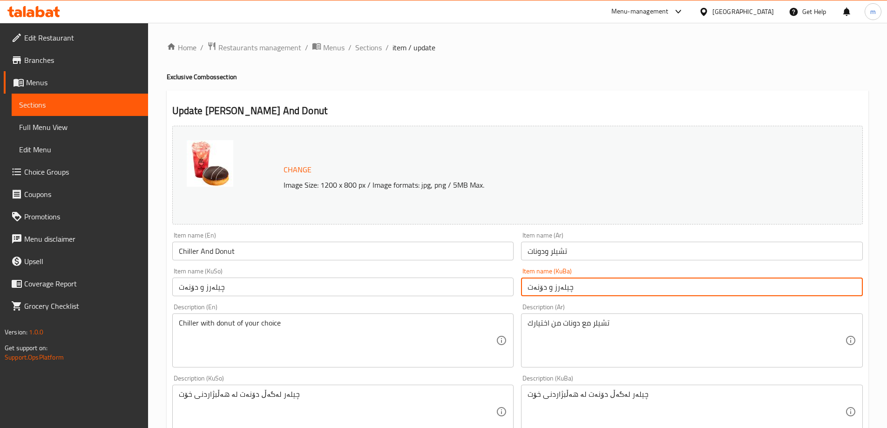
click at [550, 292] on input "چیلەرز و دۆنەت" at bounding box center [692, 287] width 342 height 19
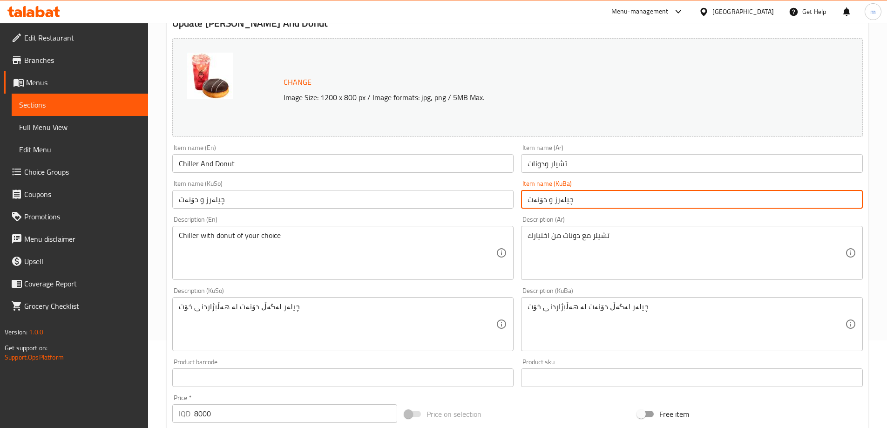
scroll to position [109, 0]
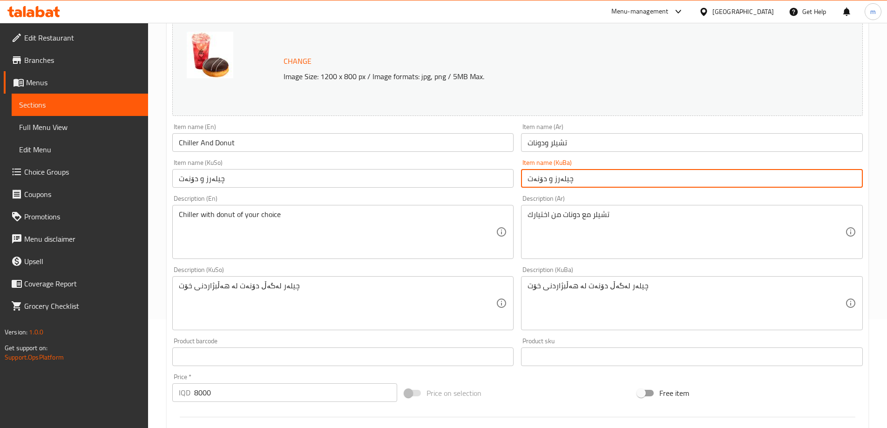
click at [285, 226] on textarea "Chiller with donut of your choice" at bounding box center [338, 232] width 318 height 44
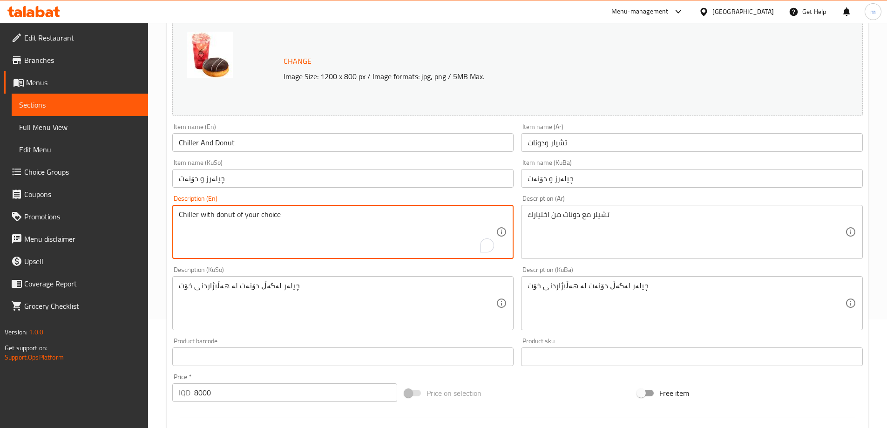
click at [285, 226] on textarea "Chiller with donut of your choice" at bounding box center [338, 232] width 318 height 44
click at [283, 215] on textarea "Chiller with donut of your choice" at bounding box center [338, 232] width 318 height 44
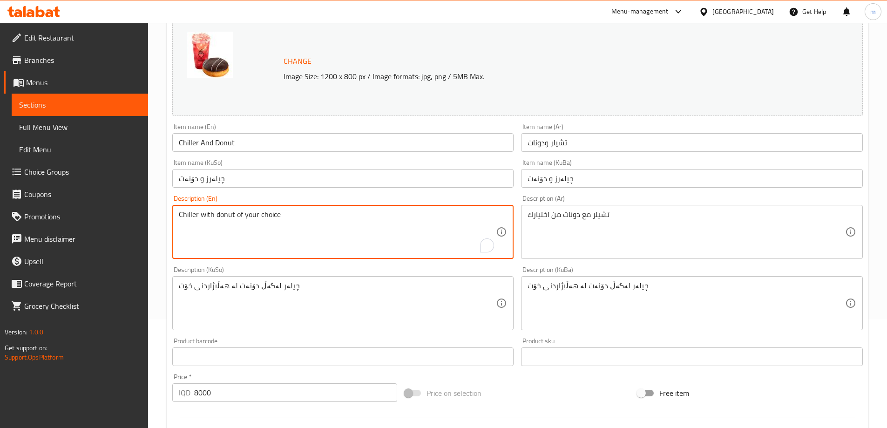
click at [560, 222] on textarea "تشيلر مع دونات من اختيارك" at bounding box center [687, 232] width 318 height 44
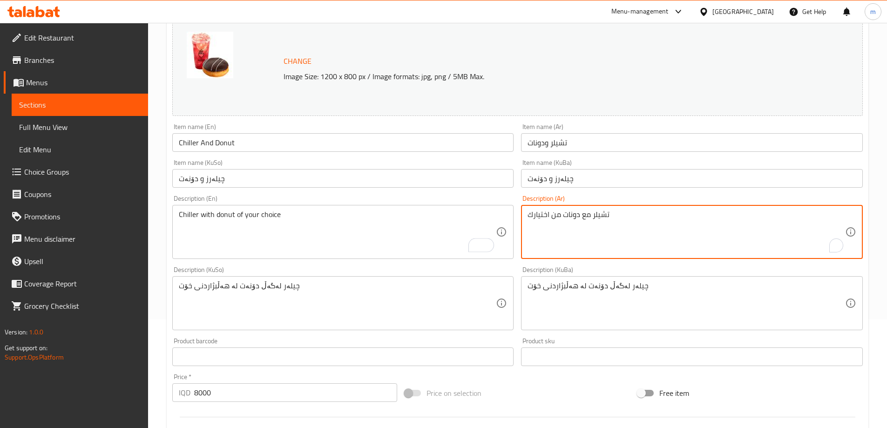
click at [560, 222] on textarea "تشيلر مع دونات من اختيارك" at bounding box center [687, 232] width 318 height 44
click at [580, 290] on textarea "چیلەر لەگەڵ دۆنەت لە هەڵبژاردنی خۆت" at bounding box center [687, 303] width 318 height 44
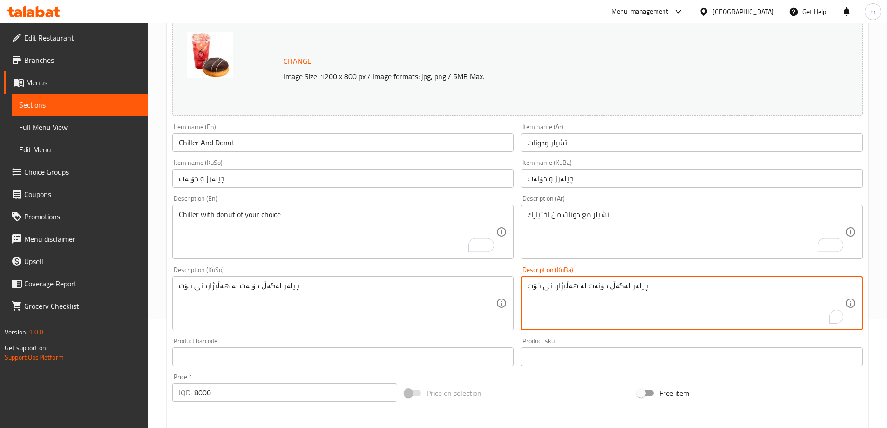
click at [580, 290] on textarea "چیلەر لەگەڵ دۆنەت لە هەڵبژاردنی خۆت" at bounding box center [687, 303] width 318 height 44
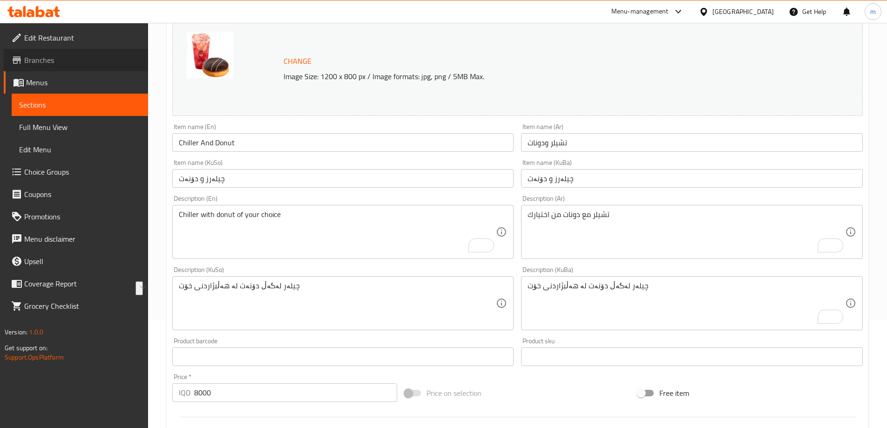
click at [52, 61] on span "Branches" at bounding box center [82, 60] width 116 height 11
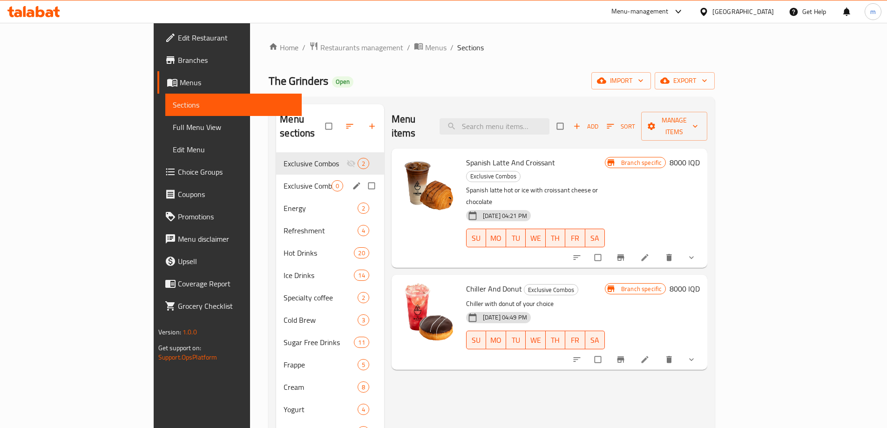
click at [276, 175] on div "Exclusive Combos 0" at bounding box center [330, 186] width 108 height 22
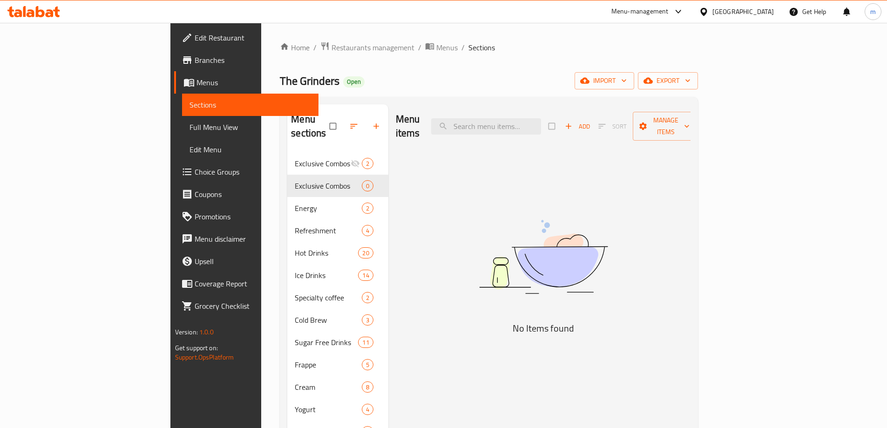
click at [590, 121] on span "Add" at bounding box center [577, 126] width 25 height 11
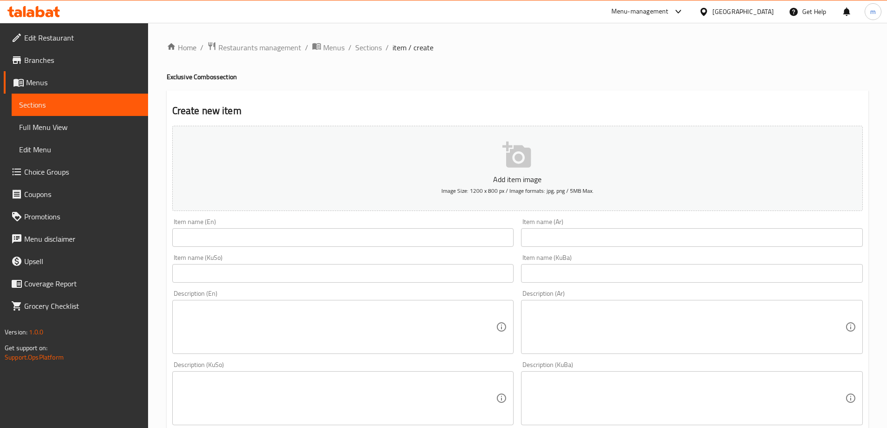
click at [581, 271] on input "text" at bounding box center [692, 273] width 342 height 19
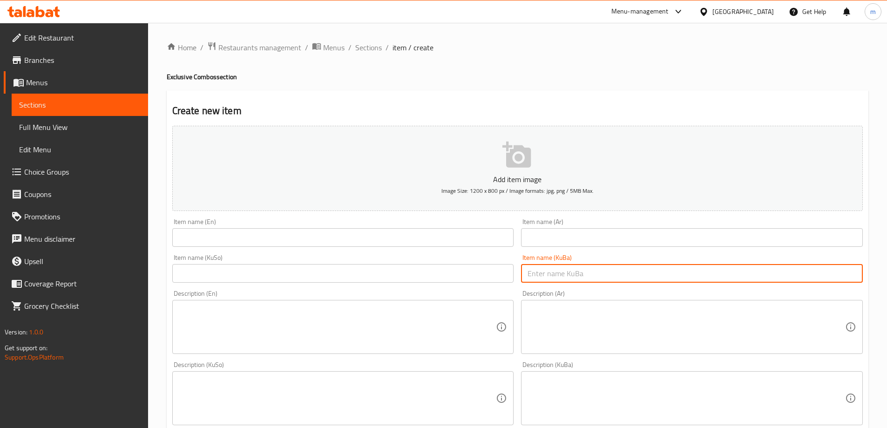
paste input "سپانش لاتێ و کرواسۆن"
type input "سپانش لاتێ و کرواسۆن"
click at [492, 280] on input "text" at bounding box center [343, 273] width 342 height 19
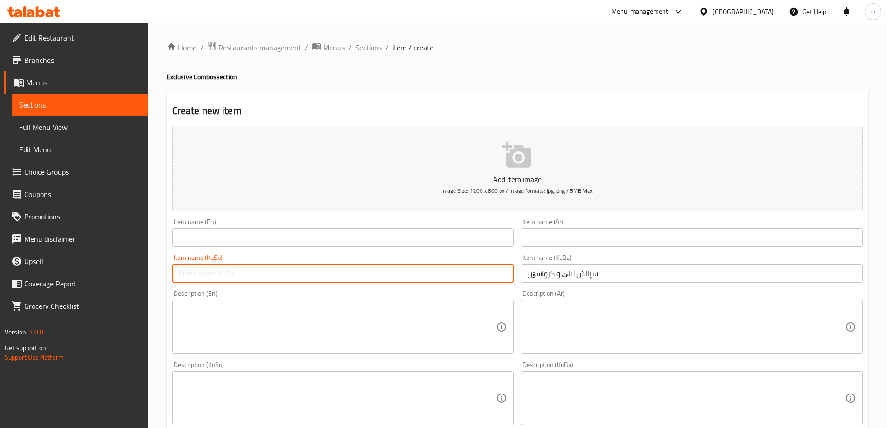
paste input "سپانش لاتێ و کرواسۆن"
type input "سپانش لاتێ و کرواسۆن"
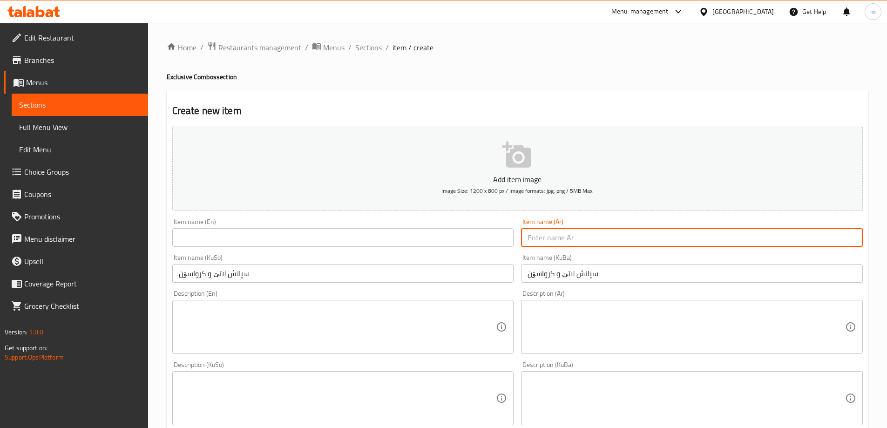
click at [541, 241] on input "text" at bounding box center [692, 237] width 342 height 19
paste input "سبانش لاتيه وكرواسون"
type input "سبانش لاتيه وكرواسون"
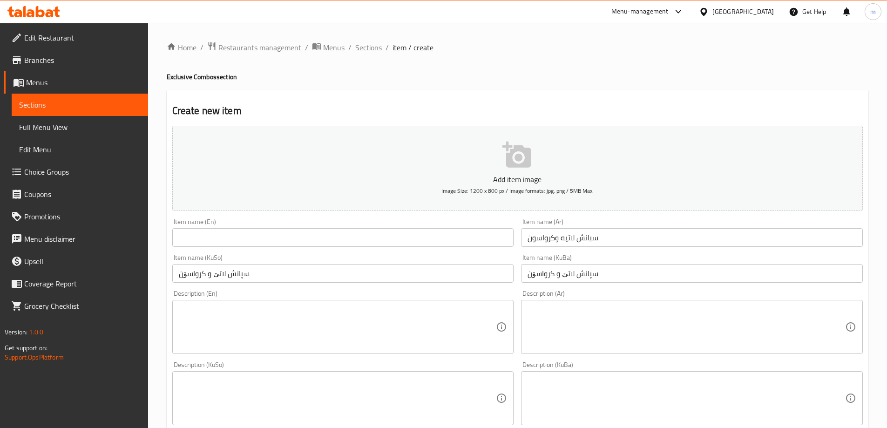
click at [505, 250] on div "Item name (En) Item name (En)" at bounding box center [343, 233] width 349 height 36
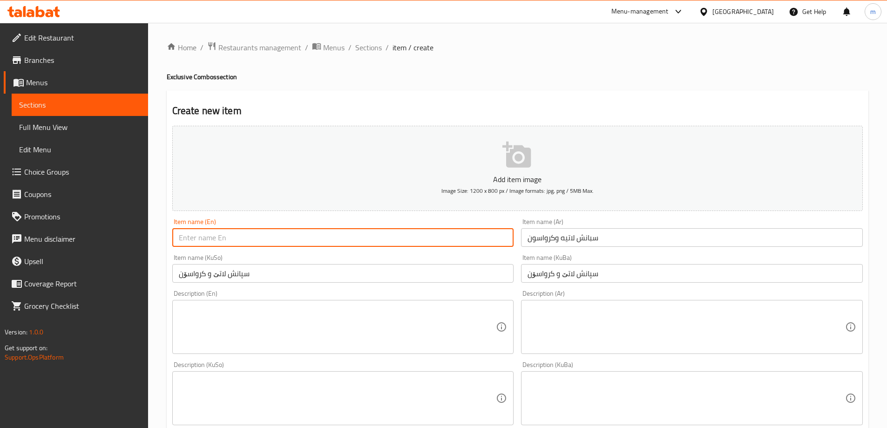
click at [501, 239] on input "text" at bounding box center [343, 237] width 342 height 19
paste input "Spanish Latte And Croissant"
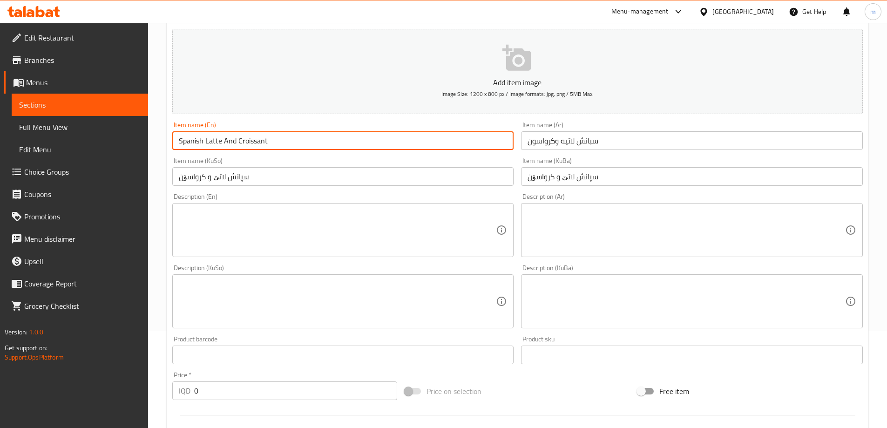
type input "Spanish Latte And Croissant"
click at [884, 205] on div "Home / Restaurants management / Menus / Sections / item / create Exclusive Comb…" at bounding box center [517, 297] width 739 height 743
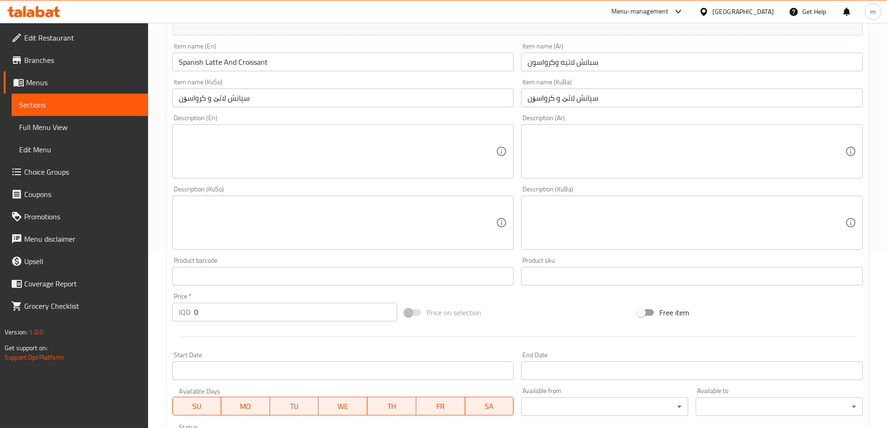
scroll to position [206, 0]
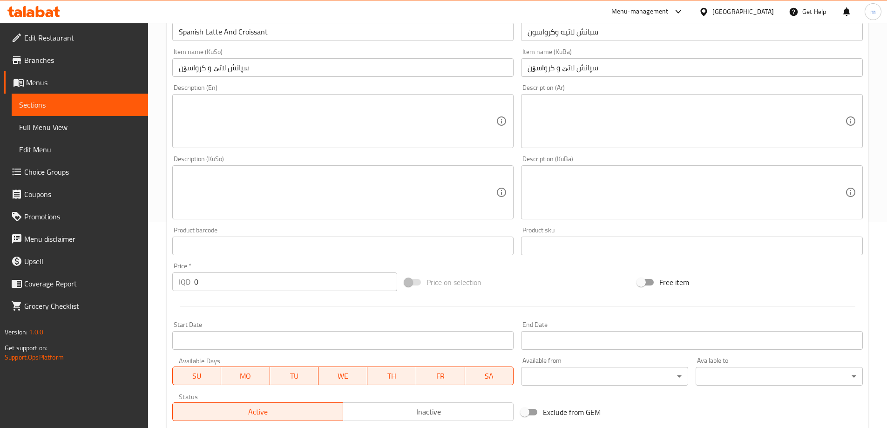
click at [456, 206] on textarea at bounding box center [338, 193] width 318 height 44
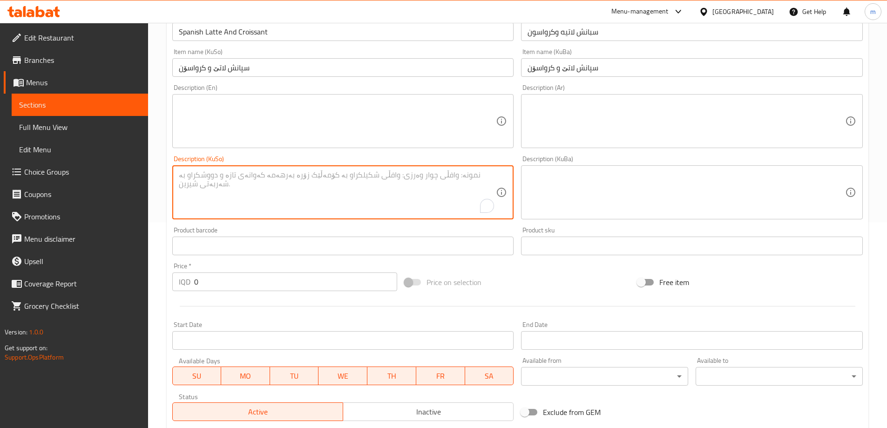
paste textarea "سپانش لاتێی گەرم یان سارد لەگەڵ کرواسۆنی پەنیر یان چوکولاتە"
type textarea "سپانش لاتێی گەرم یان سارد لەگەڵ کرواسۆنی پەنیر یان چوکولاتە"
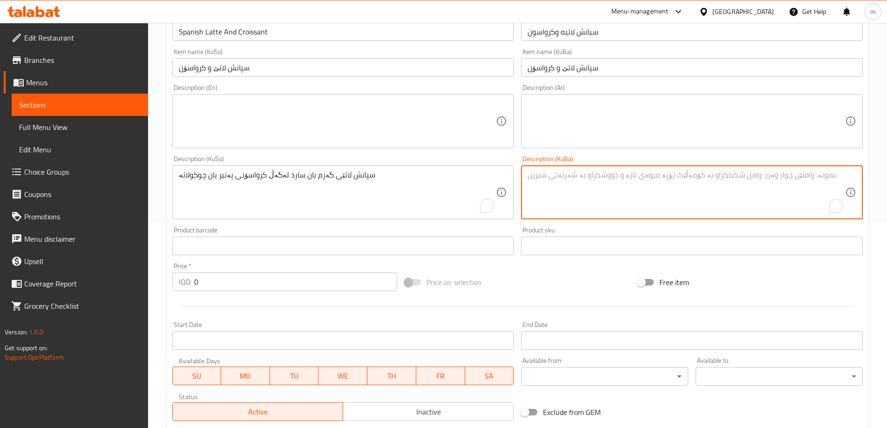
click at [587, 190] on textarea "To enrich screen reader interactions, please activate Accessibility in Grammarl…" at bounding box center [687, 193] width 318 height 44
paste textarea "سپانش لاتێی گەرم یان سارد لەگەڵ کرواسۆنی پەنیر یان چوکولاتە"
type textarea "سپانش لاتێی گەرم یان سارد لەگەڵ کرواسۆنی پەنیر یان چوکولاتە"
click at [576, 137] on textarea at bounding box center [687, 121] width 318 height 44
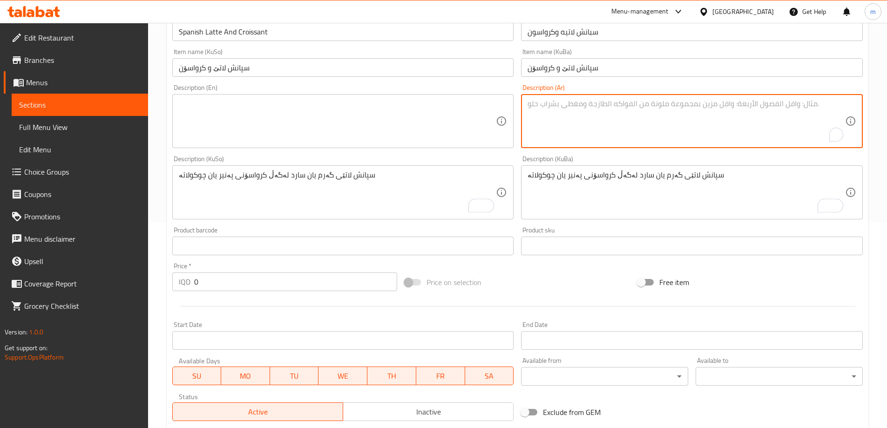
paste textarea "سبانش لاتيه ساخن او مثلج مع كرواسون جبن او شوكولاتة"
type textarea "سبانش لاتيه ساخن او مثلج مع كرواسون جبن او شوكولاتة"
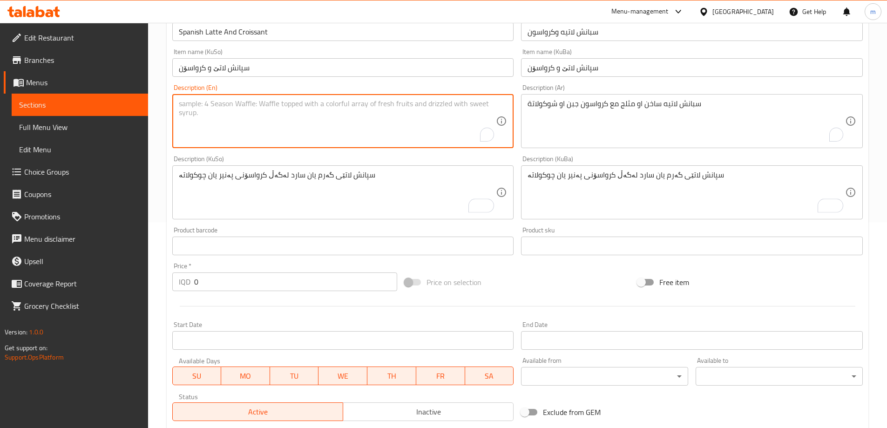
click at [443, 119] on textarea "To enrich screen reader interactions, please activate Accessibility in Grammarl…" at bounding box center [338, 121] width 318 height 44
paste textarea "Spanish latte hot or ice with croissant cheese or chocolate"
type textarea "Spanish latte hot or ice with croissant cheese or chocolate"
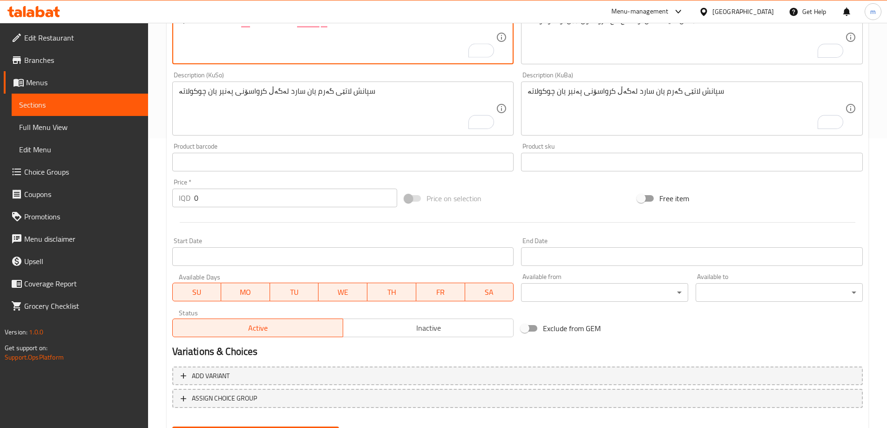
scroll to position [337, 0]
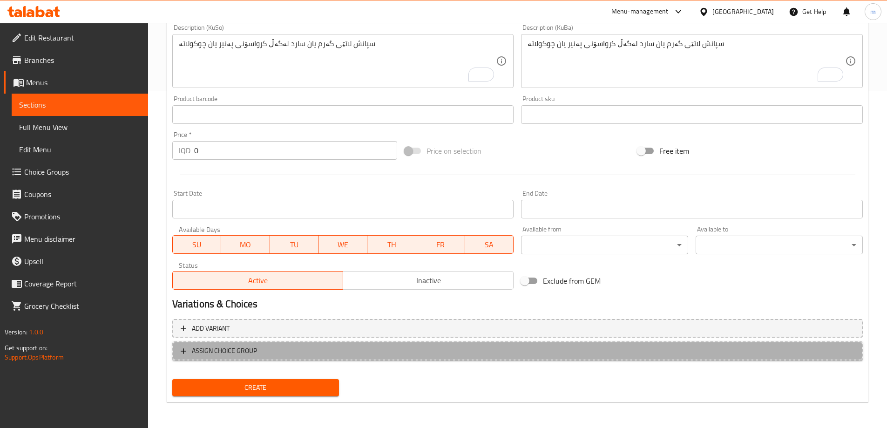
click at [232, 350] on span "ASSIGN CHOICE GROUP" at bounding box center [224, 351] width 65 height 12
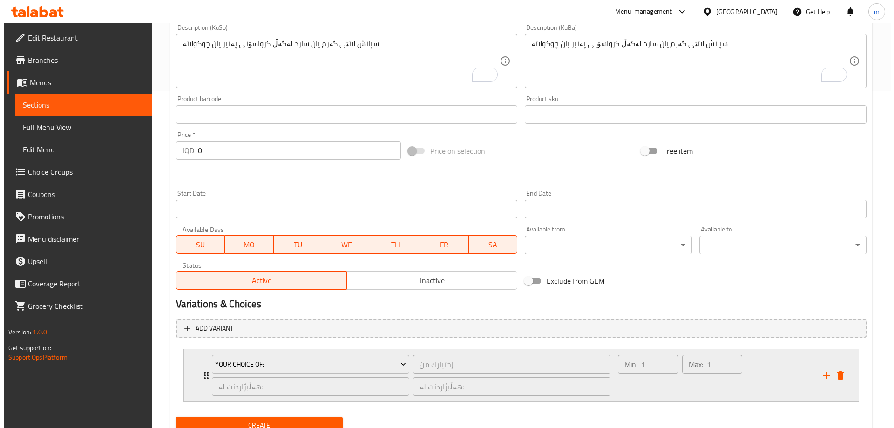
scroll to position [375, 0]
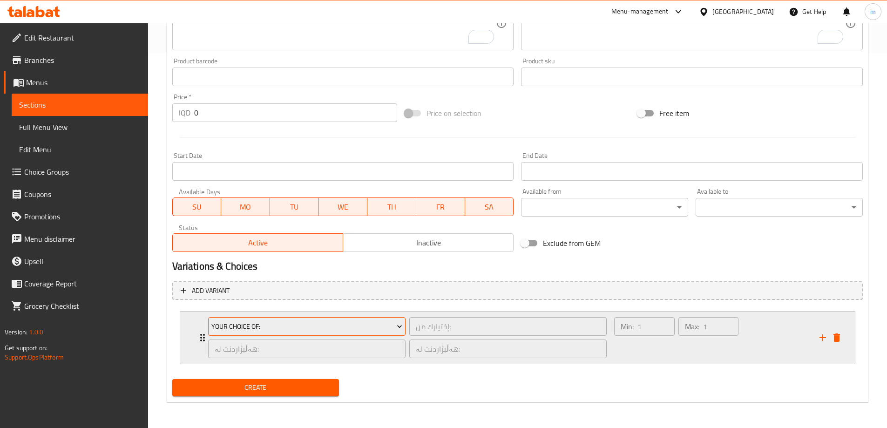
click at [234, 322] on span "Your Choice Of:" at bounding box center [306, 327] width 191 height 12
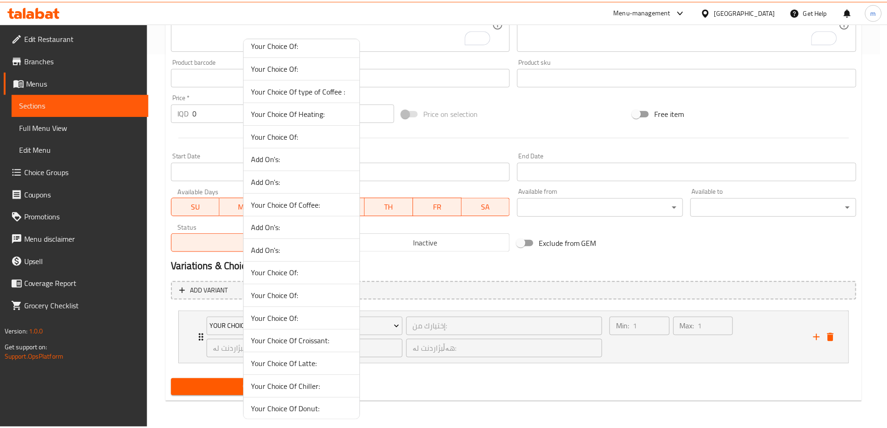
scroll to position [538, 0]
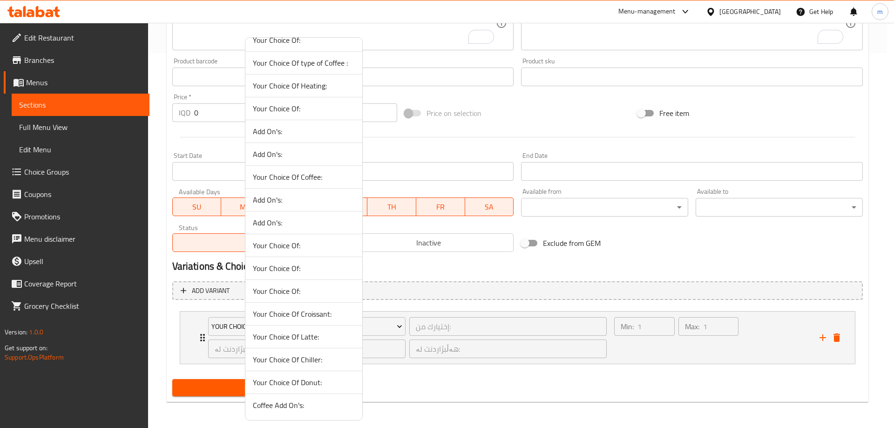
click at [305, 338] on span "Your Choice Of Latte:" at bounding box center [304, 336] width 102 height 11
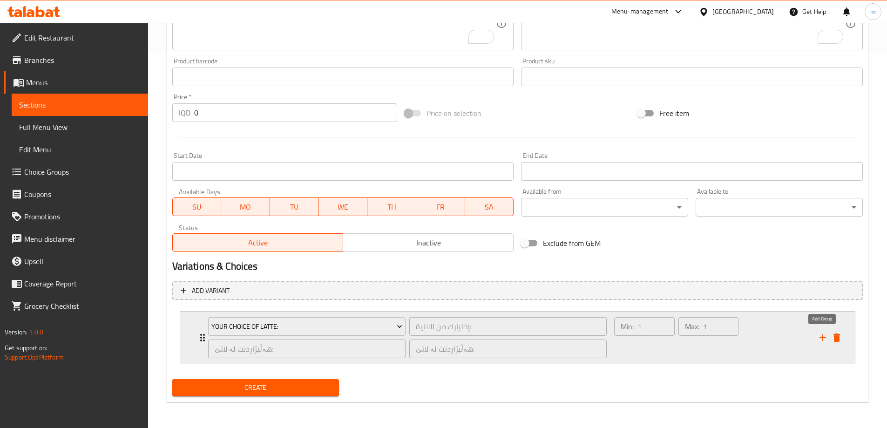
click at [823, 338] on icon "add" at bounding box center [823, 337] width 7 height 7
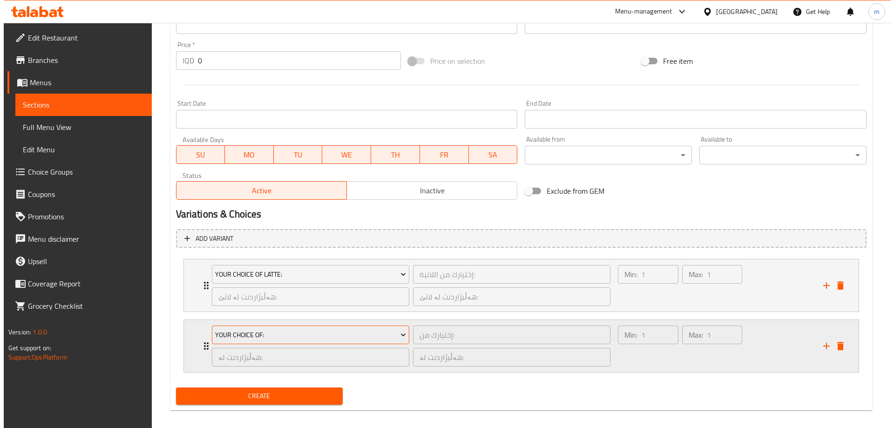
scroll to position [436, 0]
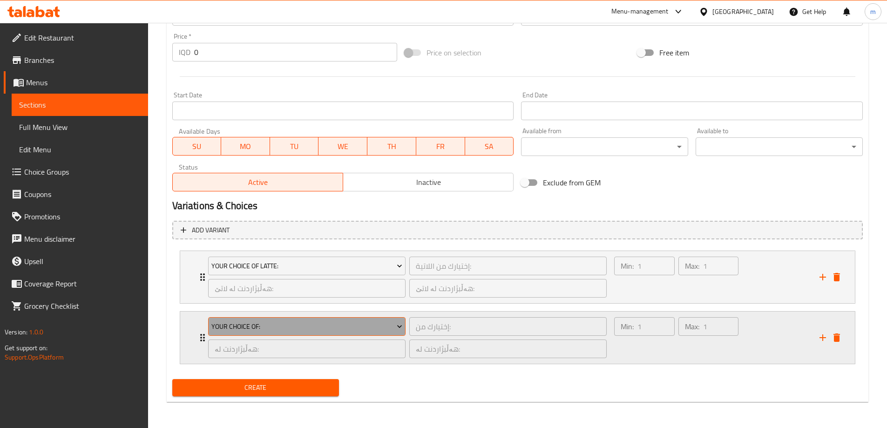
click at [259, 331] on span "Your Choice Of:" at bounding box center [306, 327] width 191 height 12
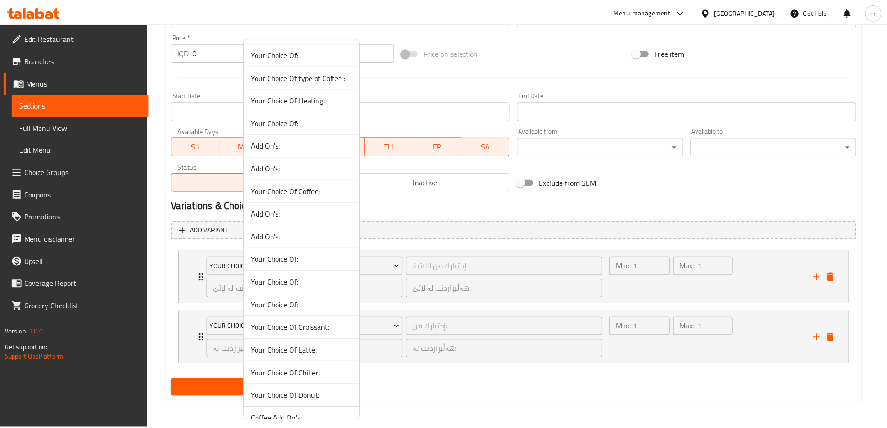
scroll to position [538, 0]
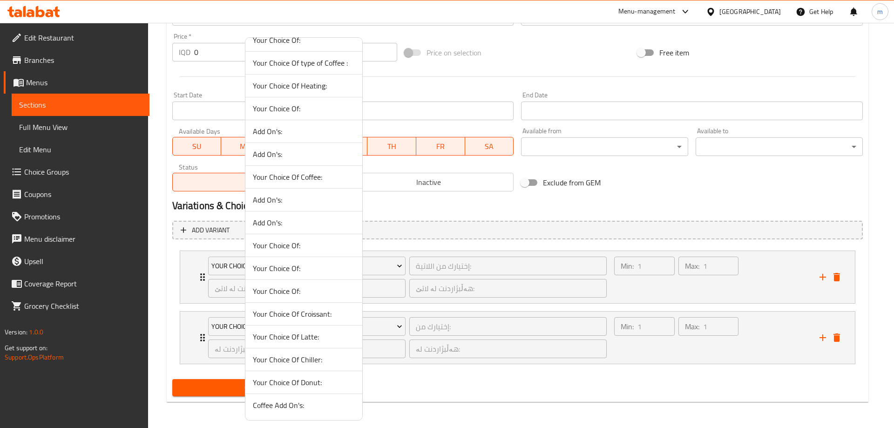
click at [292, 314] on span "Your Choice Of Croissant:" at bounding box center [304, 313] width 102 height 11
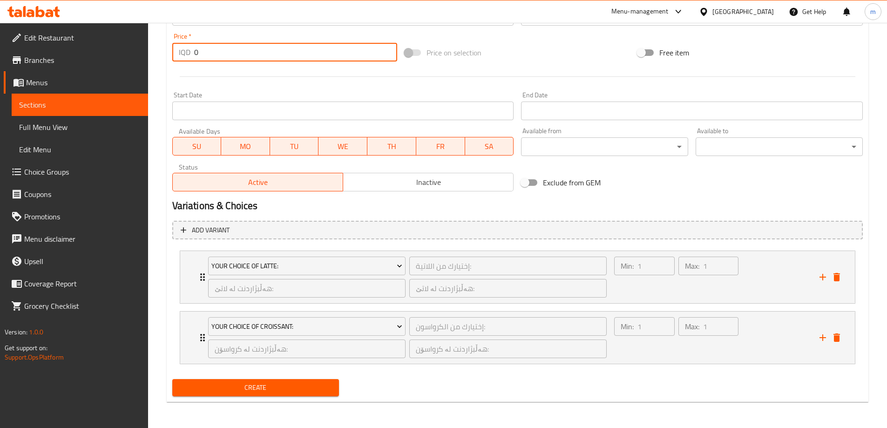
drag, startPoint x: 200, startPoint y: 55, endPoint x: 195, endPoint y: 55, distance: 5.1
click at [195, 55] on input "0" at bounding box center [296, 52] width 204 height 19
type input "8000"
click at [234, 388] on span "Create" at bounding box center [256, 388] width 152 height 12
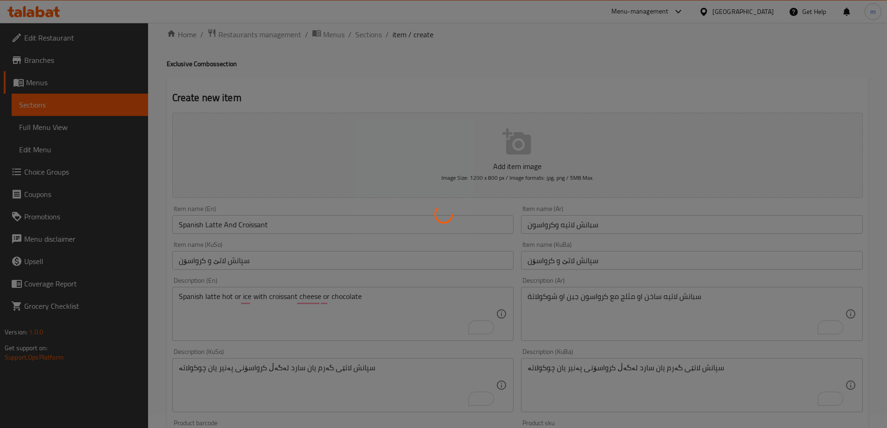
scroll to position [1, 0]
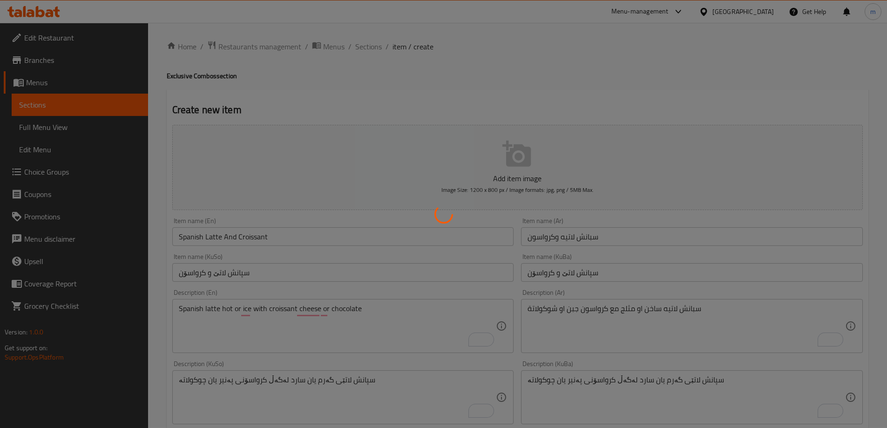
type input "0"
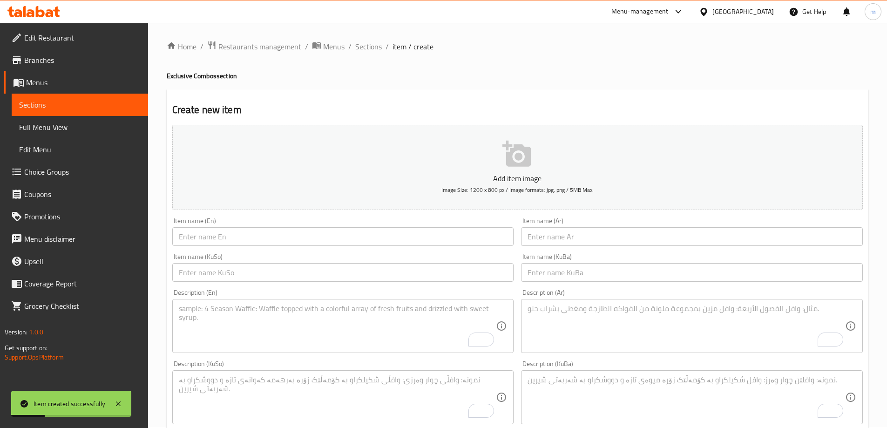
click at [441, 268] on input "text" at bounding box center [343, 272] width 342 height 19
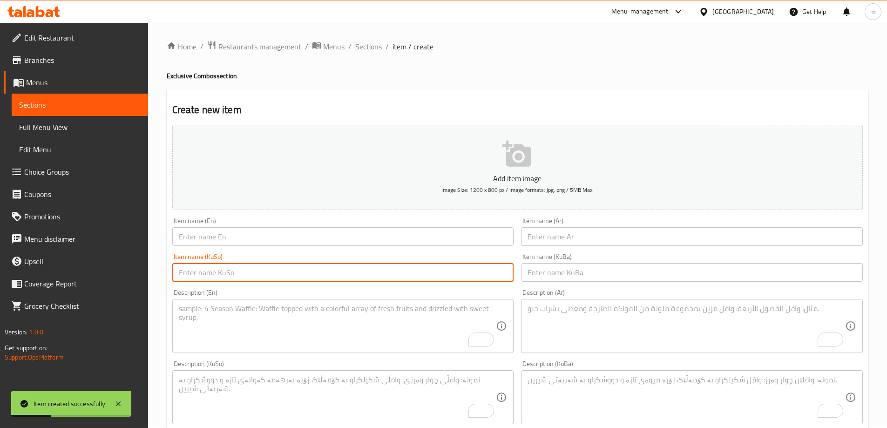
paste input "چیلەرز و دۆنەت"
type input "چیلەرز و دۆنەت"
click at [521, 270] on input "text" at bounding box center [692, 272] width 342 height 19
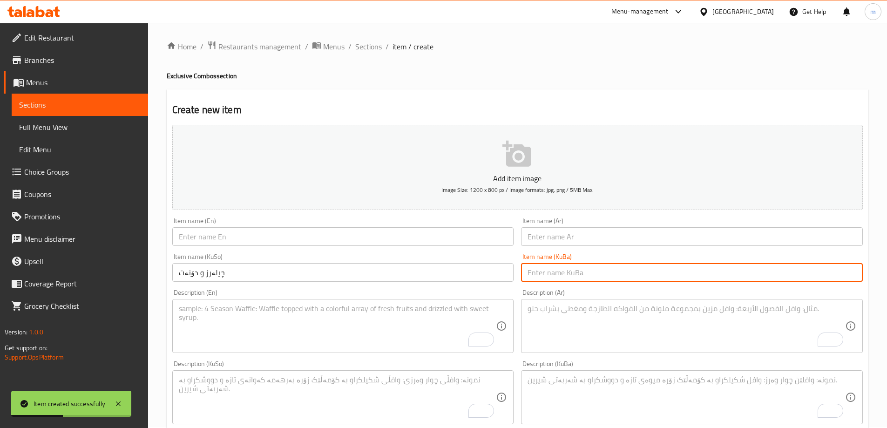
paste input "چیلەرز و دۆنەت"
type input "چیلەرز و دۆنەت"
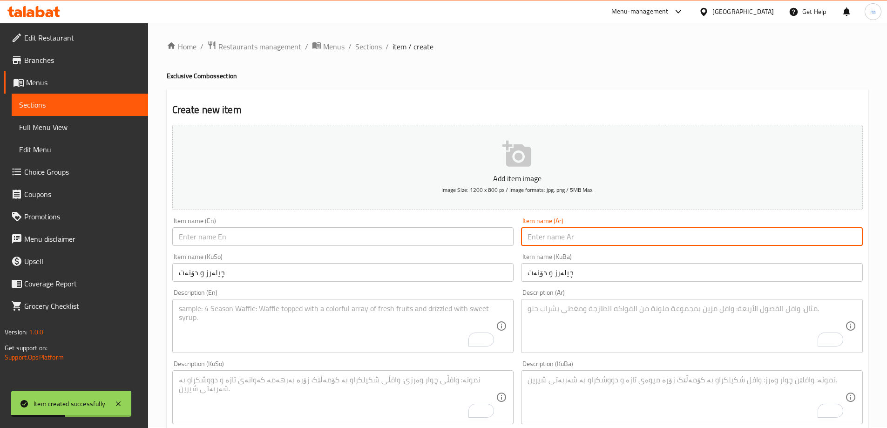
click at [539, 237] on input "text" at bounding box center [692, 236] width 342 height 19
paste input "تشيلر ودونات"
type input "تشيلر ودونات"
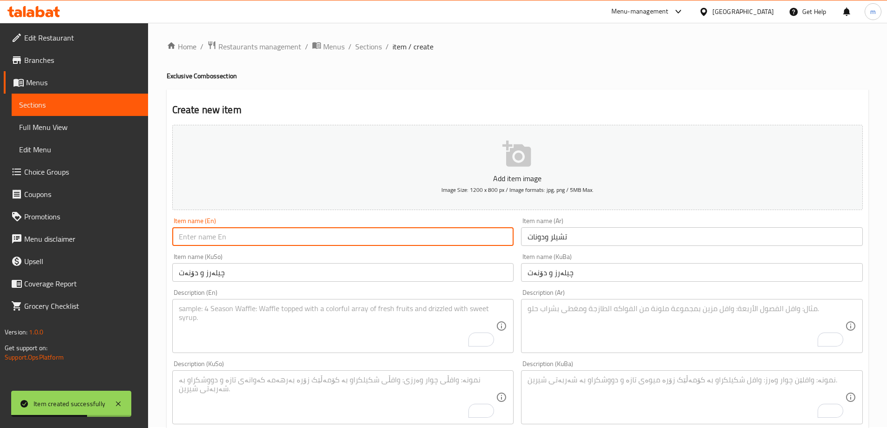
click at [505, 242] on input "text" at bounding box center [343, 236] width 342 height 19
paste input "Chiller And Donut"
type input "Chiller And Donut"
click at [417, 382] on textarea "To enrich screen reader interactions, please activate Accessibility in Grammarl…" at bounding box center [338, 397] width 318 height 44
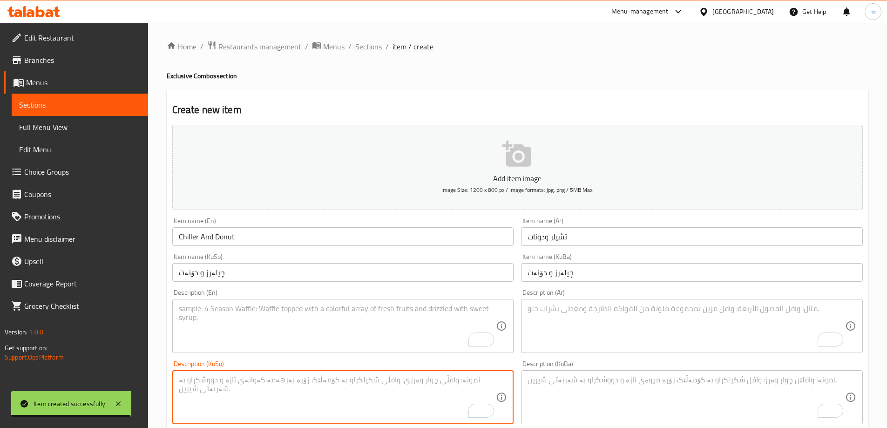
paste textarea "چیلەر لەگەڵ دۆنەت لە هەڵبژاردنی خۆت"
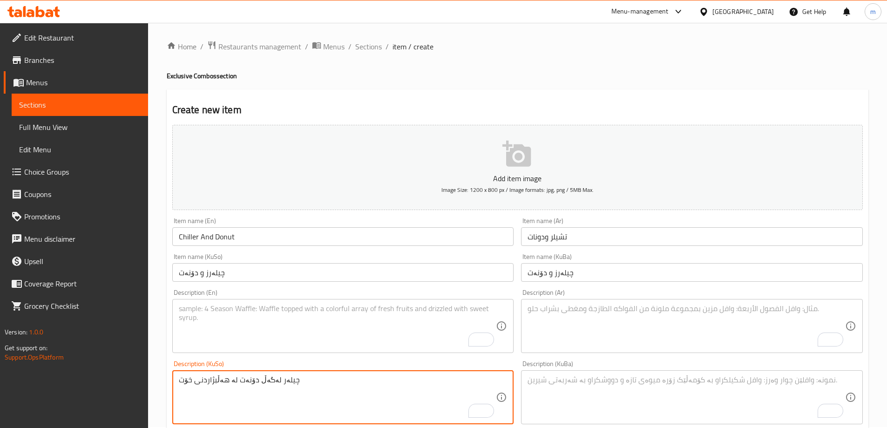
type textarea "چیلەر لەگەڵ دۆنەت لە هەڵبژاردنی خۆت"
click at [524, 379] on div "Description (KuBa)" at bounding box center [692, 397] width 342 height 54
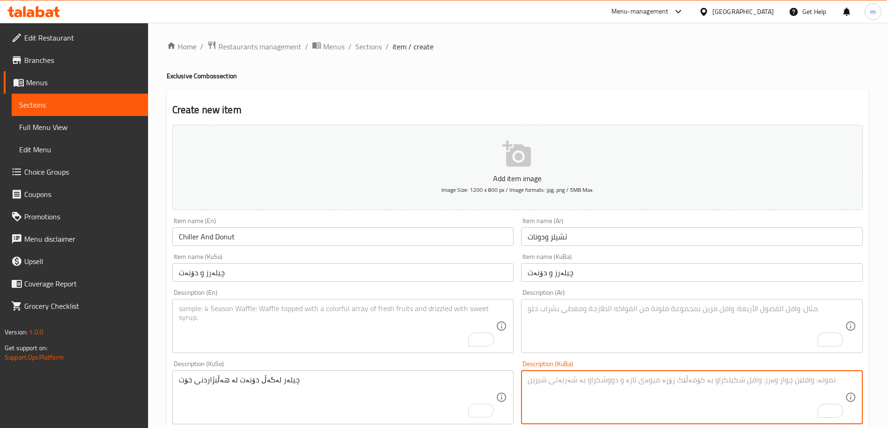
paste textarea "چیلەر لەگەڵ دۆنەت لە هەڵبژاردنی خۆت"
type textarea "چیلەر لەگەڵ دۆنەت لە هەڵبژاردنی خۆت"
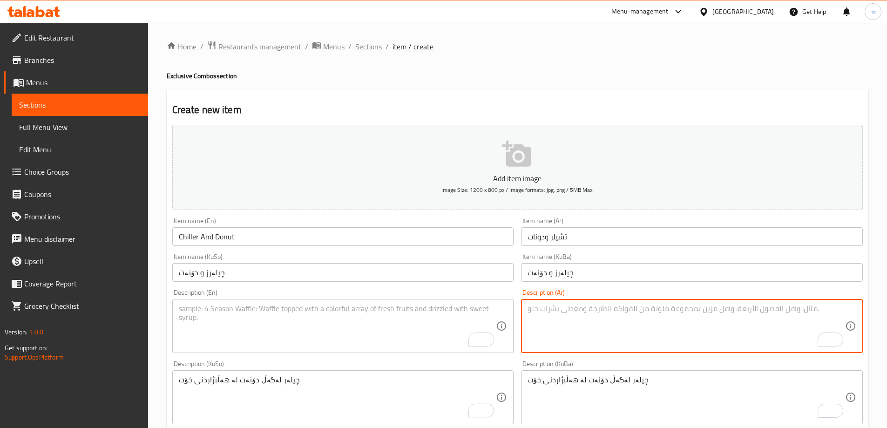
click at [547, 330] on textarea "To enrich screen reader interactions, please activate Accessibility in Grammarl…" at bounding box center [687, 326] width 318 height 44
paste textarea "تشيلر مع دونات من اختيارك"
type textarea "تشيلر مع دونات من اختيارك"
click at [458, 322] on textarea "To enrich screen reader interactions, please activate Accessibility in Grammarl…" at bounding box center [338, 326] width 318 height 44
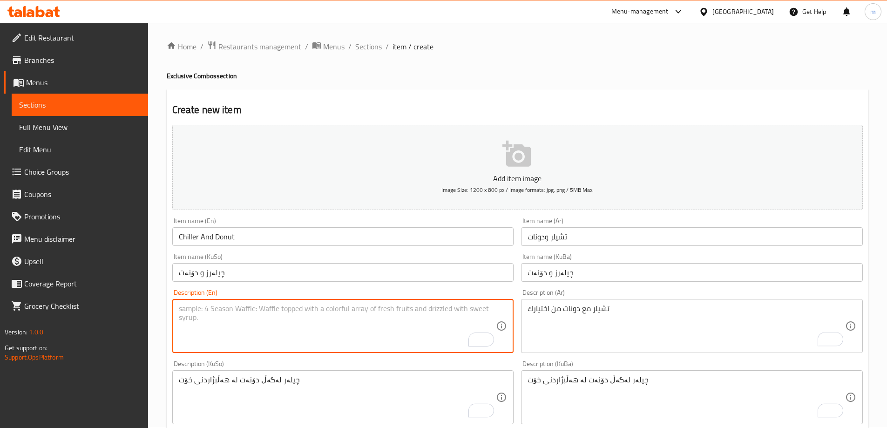
paste textarea "Chiller with donut of your choice"
type textarea "Chiller with donut of your choice"
click at [308, 290] on div "Description (En) Chiller with donut of your choice Description (En)" at bounding box center [343, 321] width 342 height 64
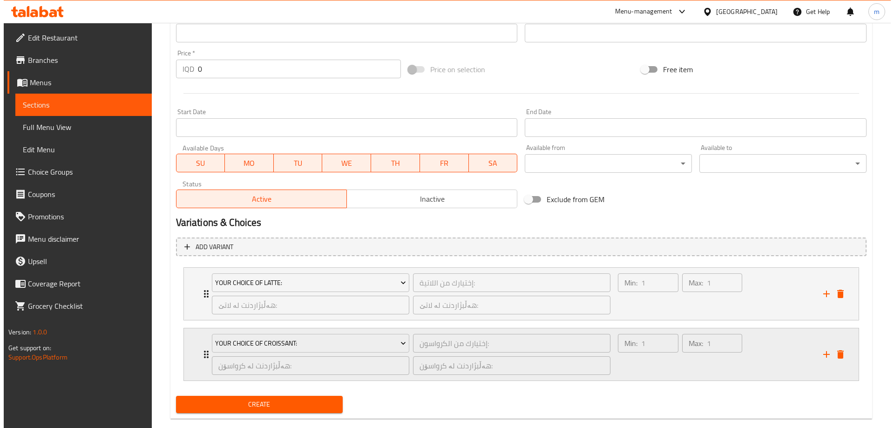
scroll to position [436, 0]
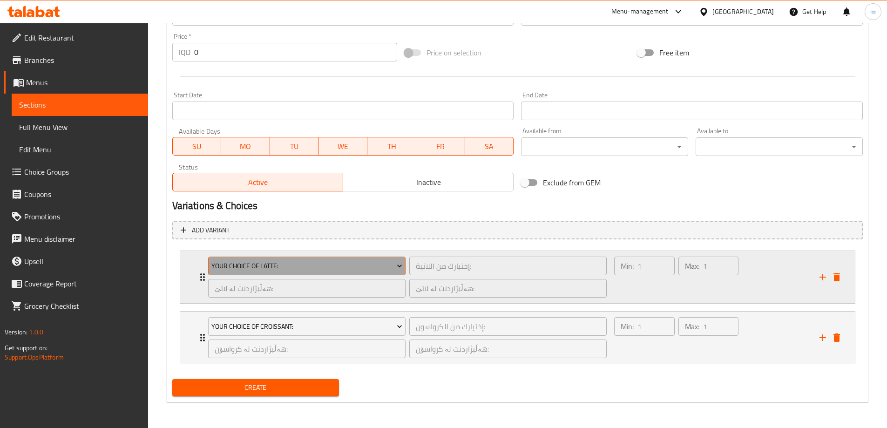
click at [266, 265] on span "Your Choice Of Latte:" at bounding box center [306, 266] width 191 height 12
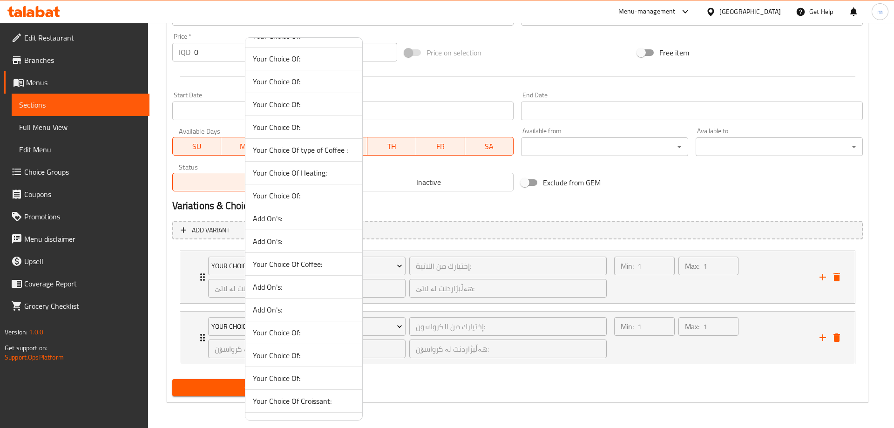
scroll to position [538, 0]
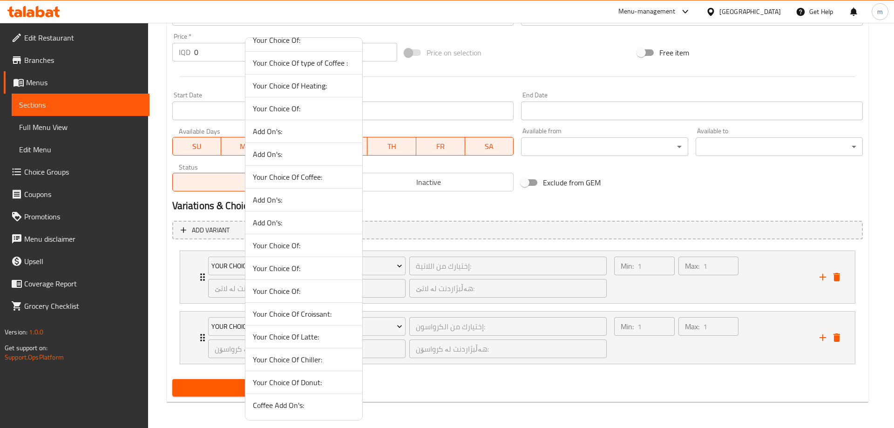
click at [307, 361] on span "Your Choice Of Chiller:" at bounding box center [304, 359] width 102 height 11
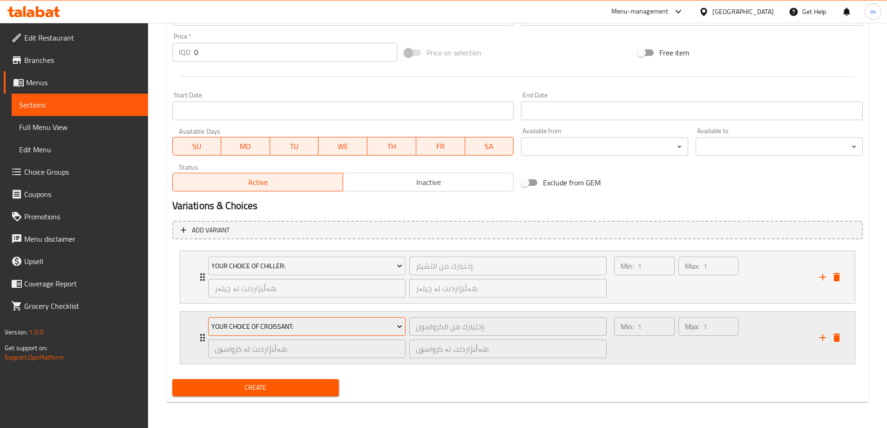
click at [281, 329] on span "Your Choice Of Croissant:" at bounding box center [306, 327] width 191 height 12
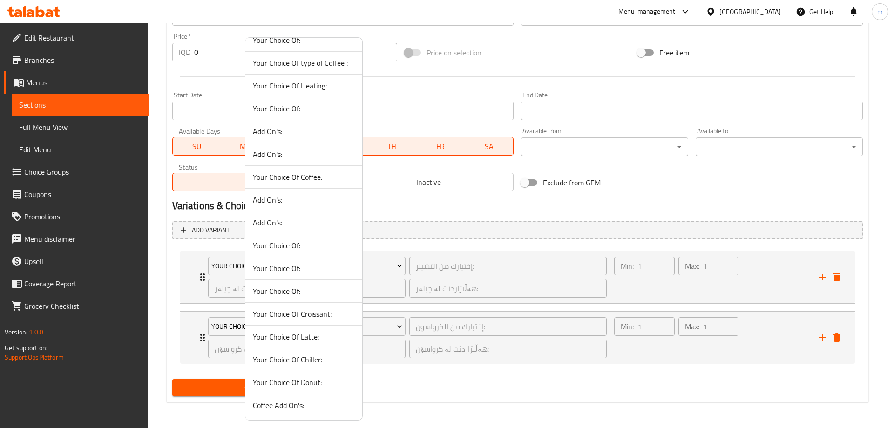
drag, startPoint x: 307, startPoint y: 382, endPoint x: 305, endPoint y: 375, distance: 6.9
click at [307, 382] on span "Your Choice Of Donut:" at bounding box center [304, 382] width 102 height 11
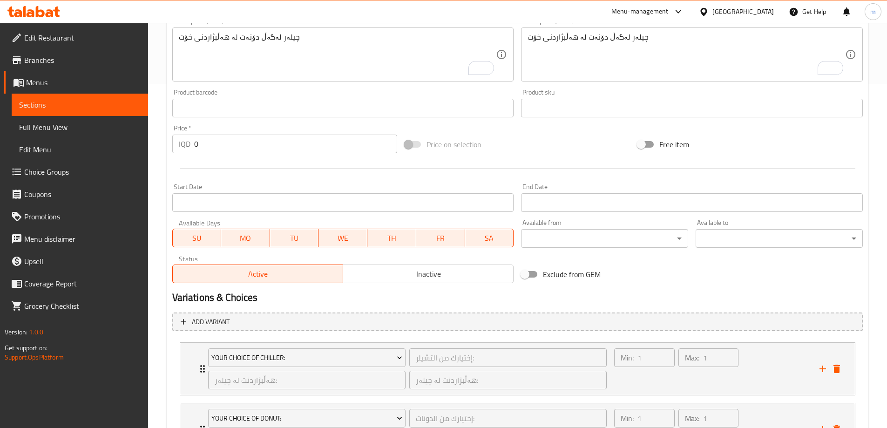
scroll to position [327, 0]
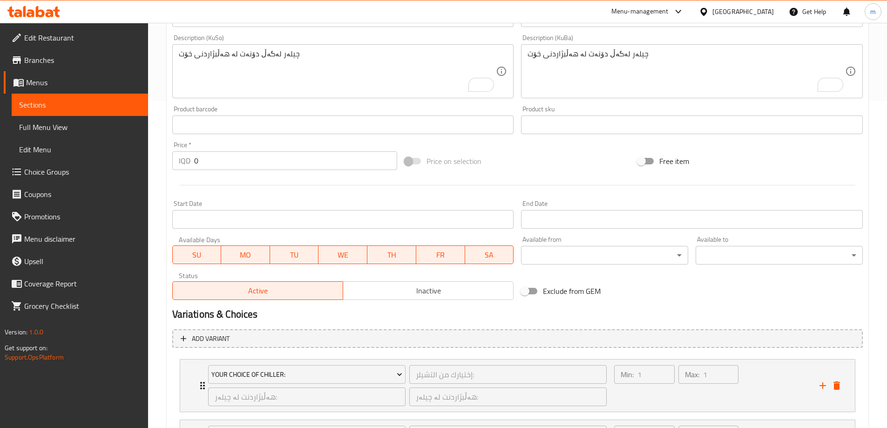
drag, startPoint x: 203, startPoint y: 160, endPoint x: 159, endPoint y: 155, distance: 44.1
click at [159, 155] on div "Home / Restaurants management / Menus / Sections / item / create Exclusive Comb…" at bounding box center [517, 116] width 739 height 841
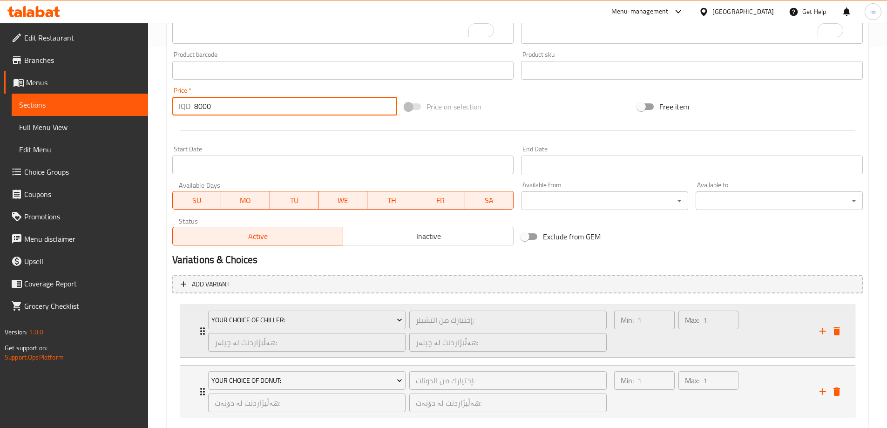
scroll to position [436, 0]
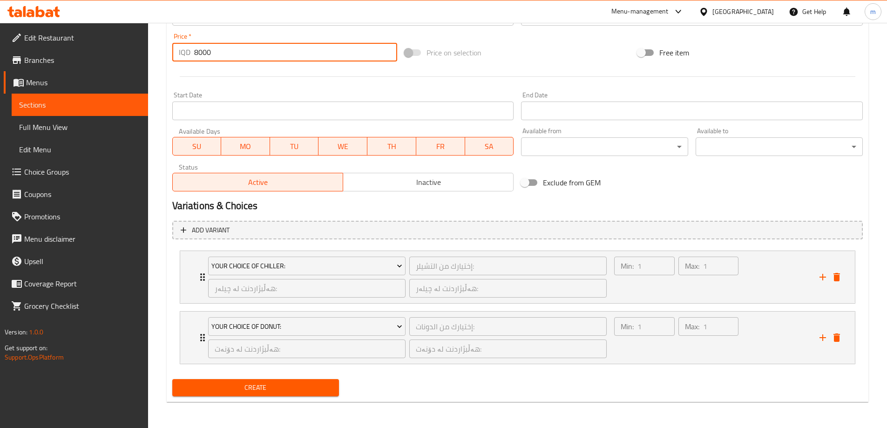
type input "8000"
click at [277, 390] on span "Create" at bounding box center [256, 388] width 152 height 12
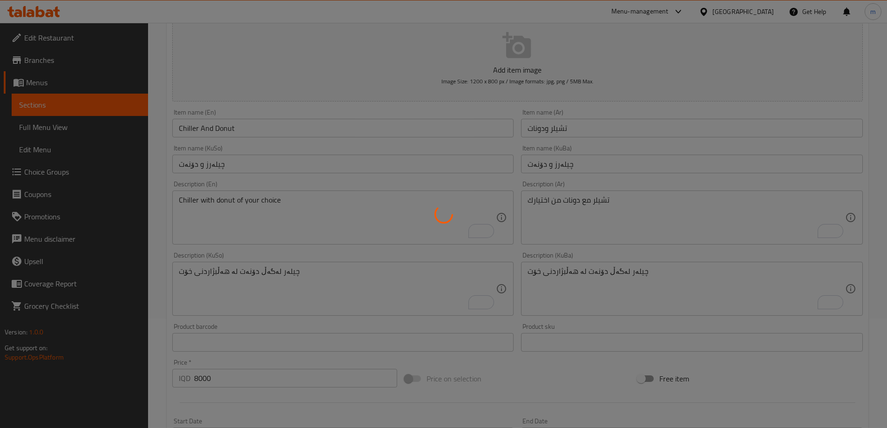
scroll to position [35, 0]
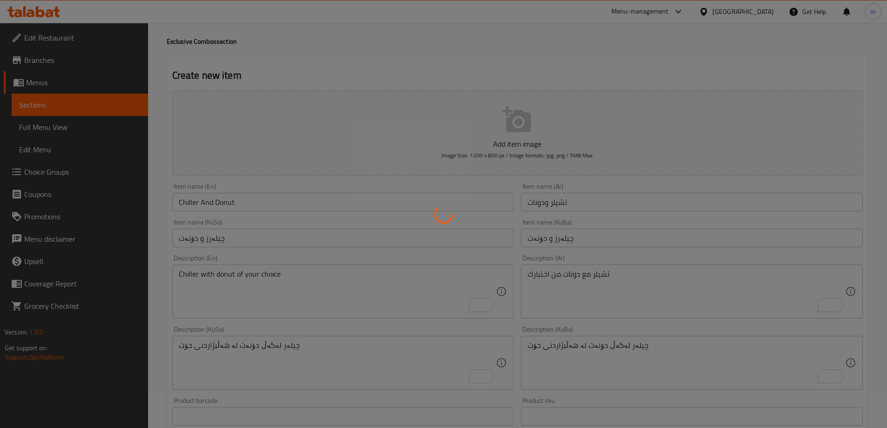
type input "0"
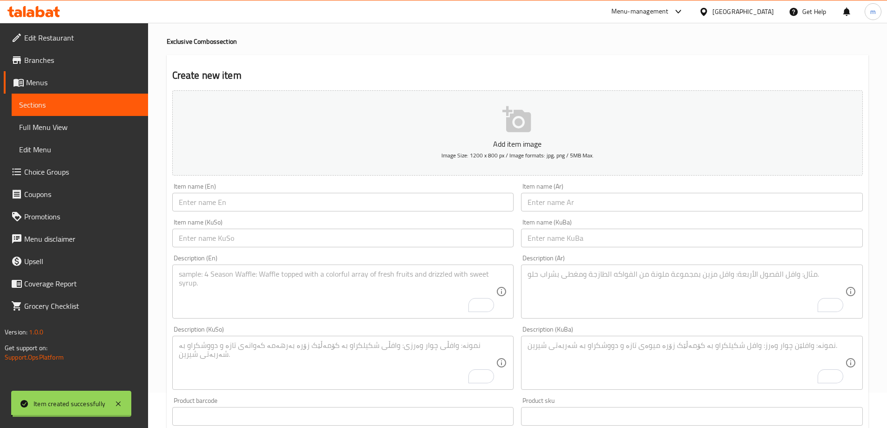
scroll to position [0, 0]
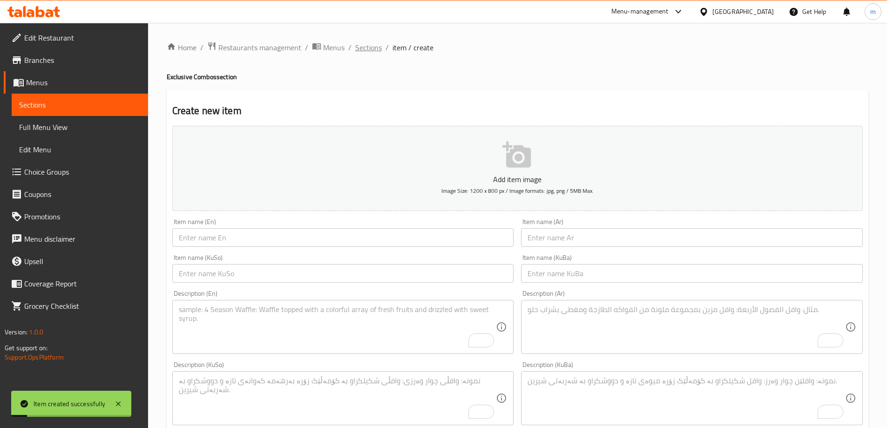
click at [375, 49] on span "Sections" at bounding box center [368, 47] width 27 height 11
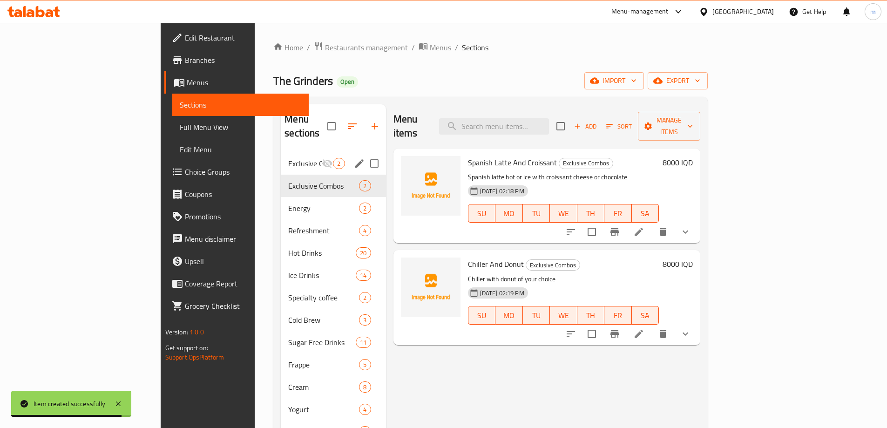
click at [281, 152] on div "Exclusive Combos 2" at bounding box center [333, 163] width 105 height 22
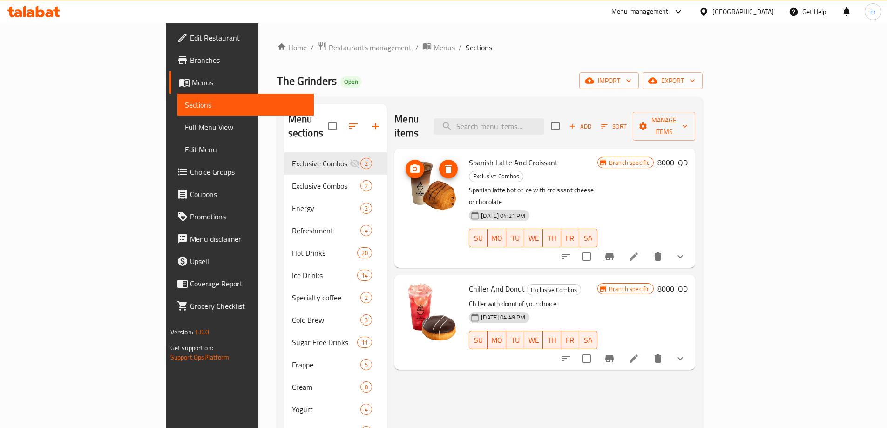
click at [402, 169] on img at bounding box center [432, 186] width 60 height 60
click at [402, 174] on img at bounding box center [432, 186] width 60 height 60
click at [402, 282] on img at bounding box center [432, 312] width 60 height 60
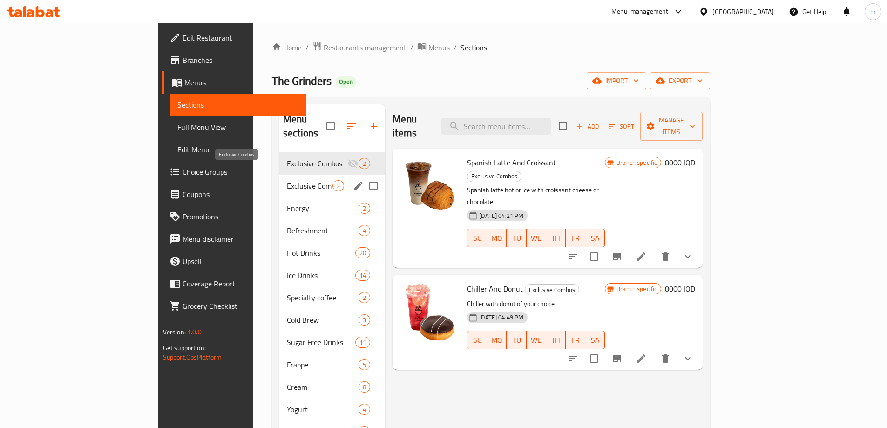
click at [287, 180] on span "Exclusive Combos" at bounding box center [310, 185] width 46 height 11
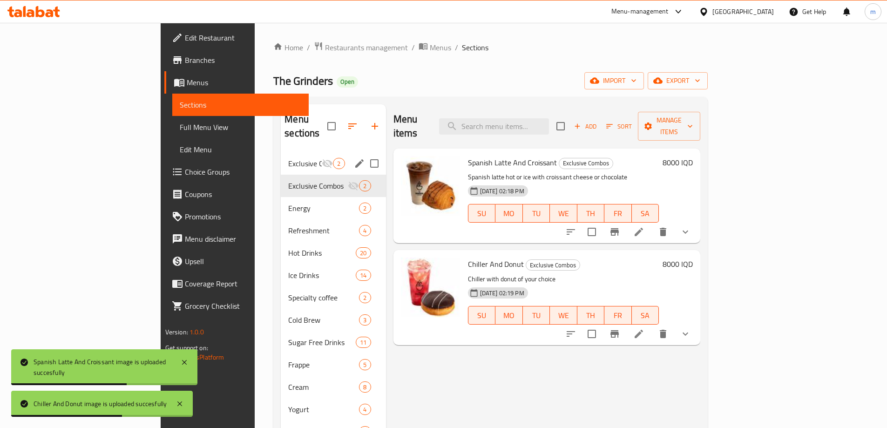
click at [281, 158] on div "Exclusive Combos 2" at bounding box center [333, 163] width 105 height 22
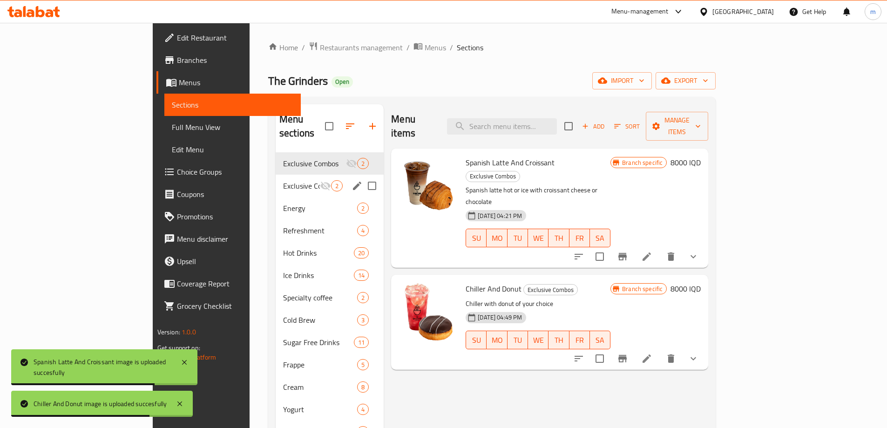
click at [283, 180] on span "Exclusive Combos" at bounding box center [301, 185] width 37 height 11
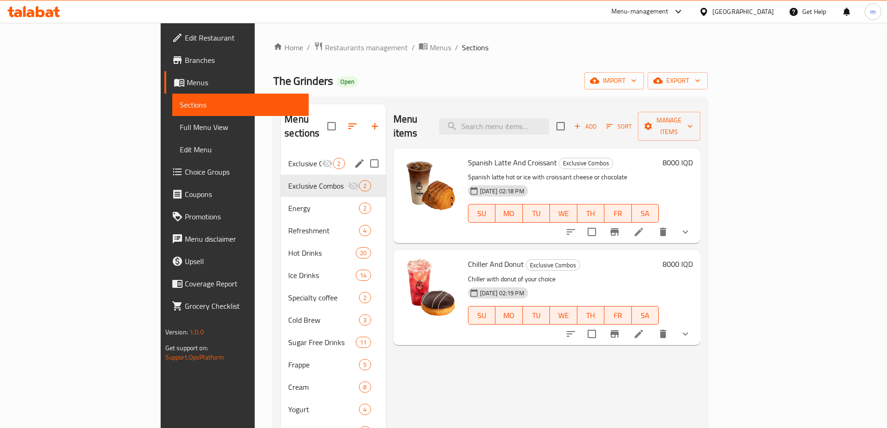
click at [322, 158] on icon "Menu sections" at bounding box center [327, 163] width 11 height 11
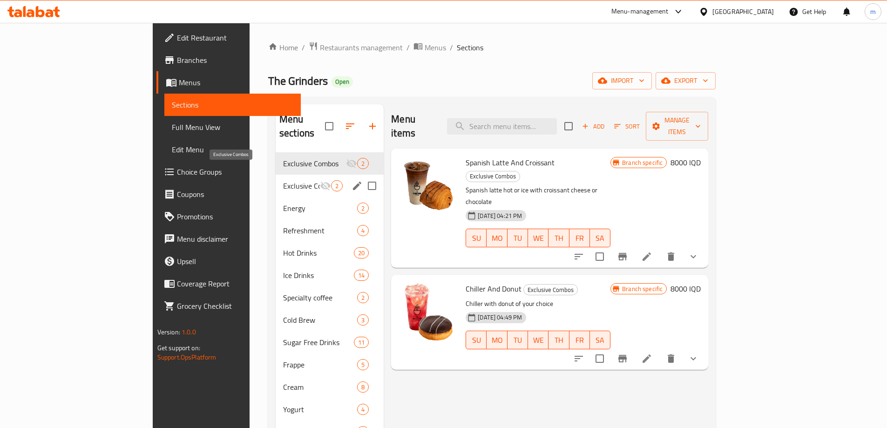
click at [283, 180] on span "Exclusive Combos" at bounding box center [301, 185] width 37 height 11
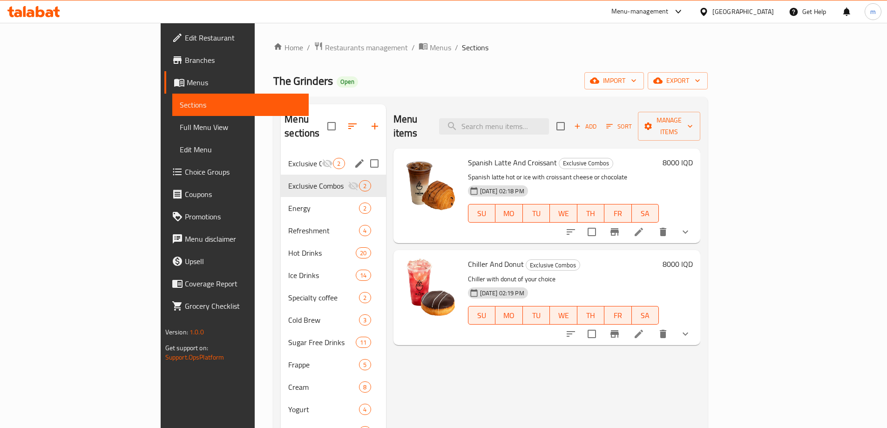
click at [288, 158] on span "Exclusive Combos" at bounding box center [305, 163] width 34 height 11
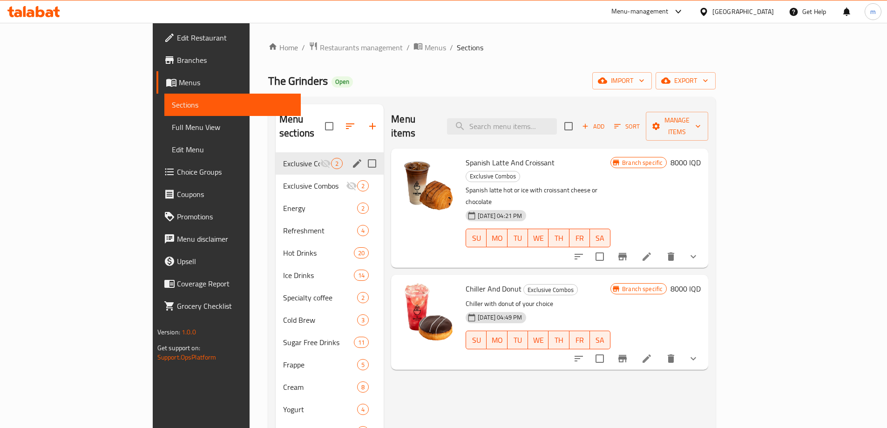
click at [362, 154] on input "Menu sections" at bounding box center [372, 164] width 20 height 20
checkbox input "true"
click at [328, 119] on button "button" at bounding box center [339, 126] width 22 height 22
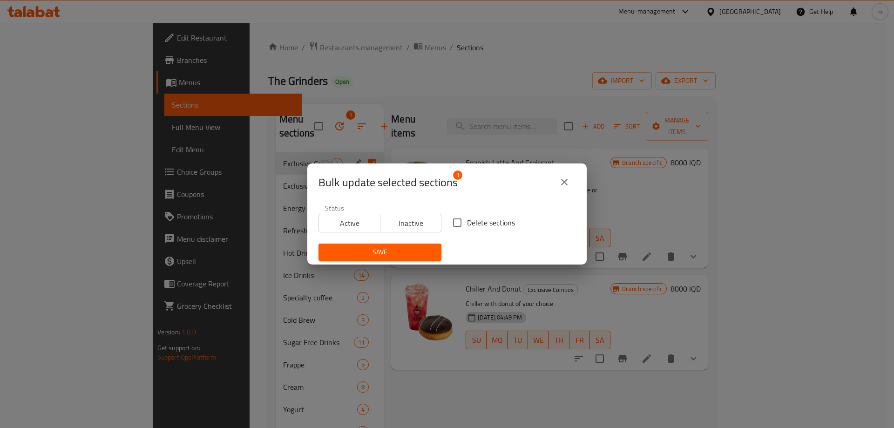
click at [468, 220] on span "Delete sections" at bounding box center [491, 222] width 48 height 11
click at [467, 220] on input "Delete sections" at bounding box center [458, 223] width 20 height 20
checkbox input "true"
click at [391, 248] on span "Save" at bounding box center [380, 252] width 108 height 12
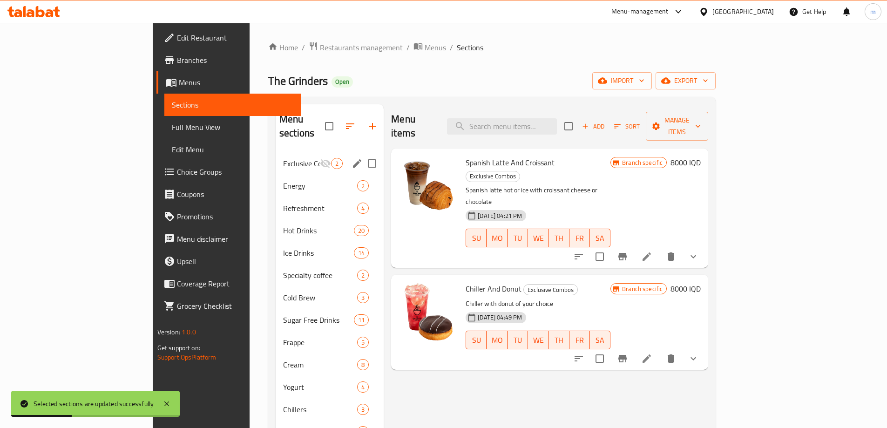
click at [283, 158] on span "Exclusive Combos" at bounding box center [301, 163] width 37 height 11
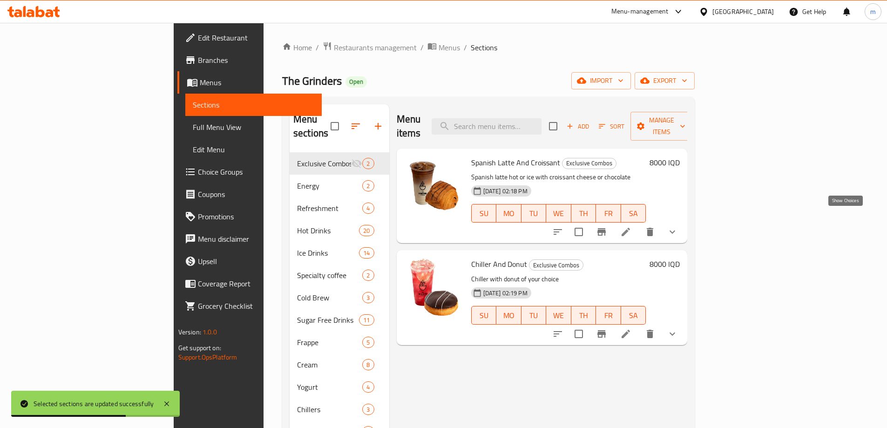
click at [678, 226] on icon "show more" at bounding box center [672, 231] width 11 height 11
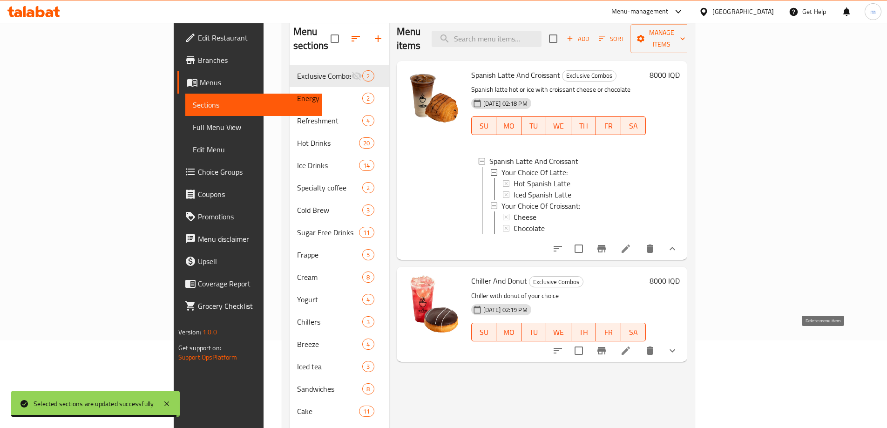
scroll to position [130, 0]
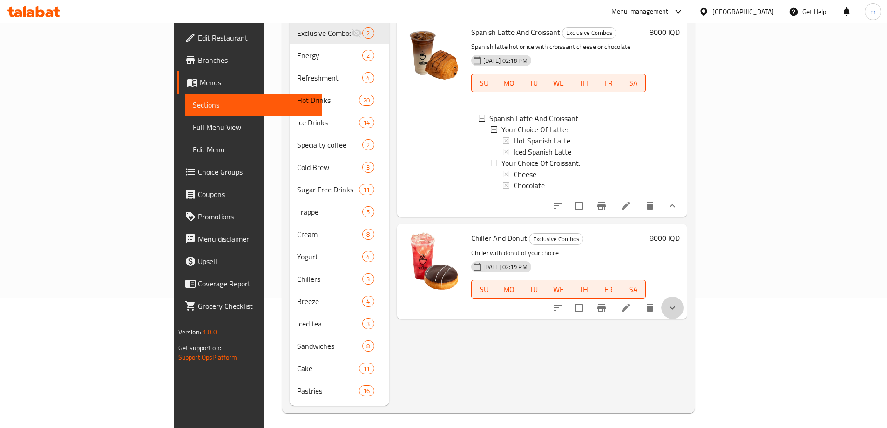
click at [684, 307] on button "show more" at bounding box center [673, 308] width 22 height 22
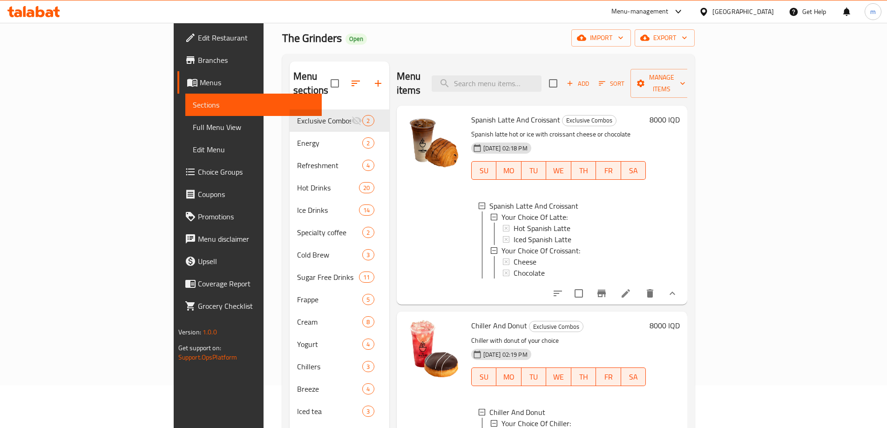
scroll to position [22, 0]
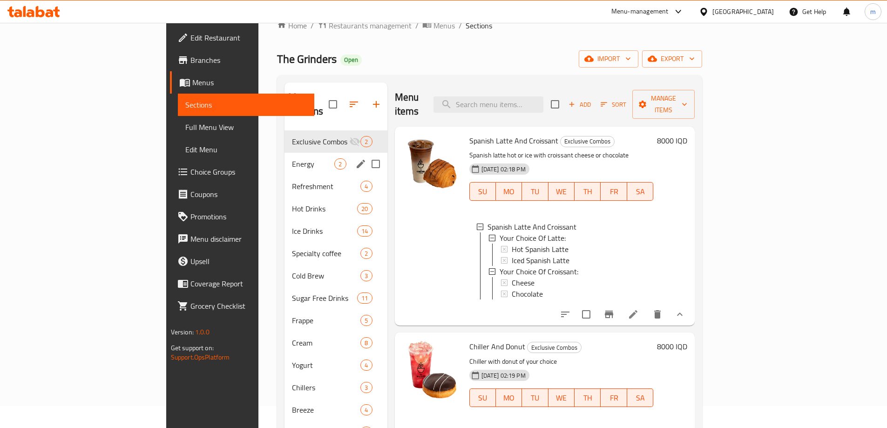
click at [285, 153] on div "Energy 2" at bounding box center [336, 164] width 102 height 22
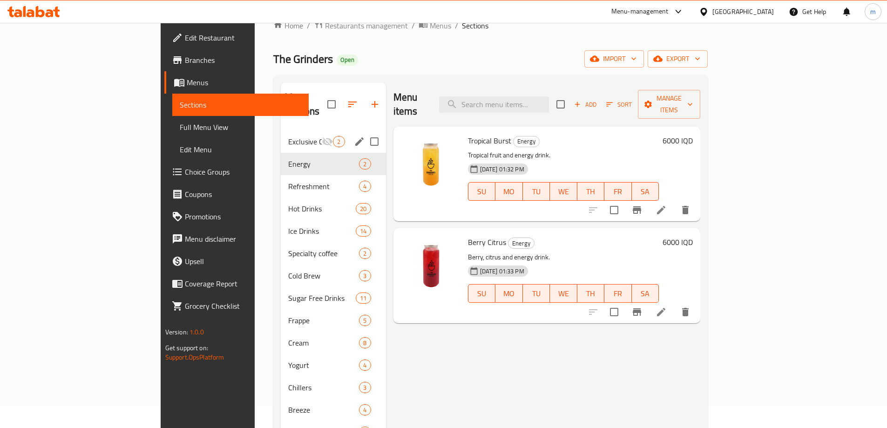
click at [288, 136] on span "Exclusive Combos" at bounding box center [305, 141] width 34 height 11
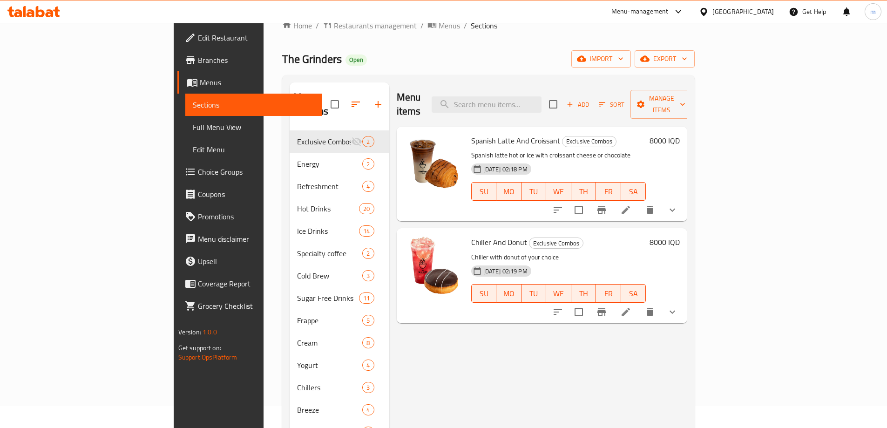
click at [632, 205] on icon at bounding box center [626, 210] width 11 height 11
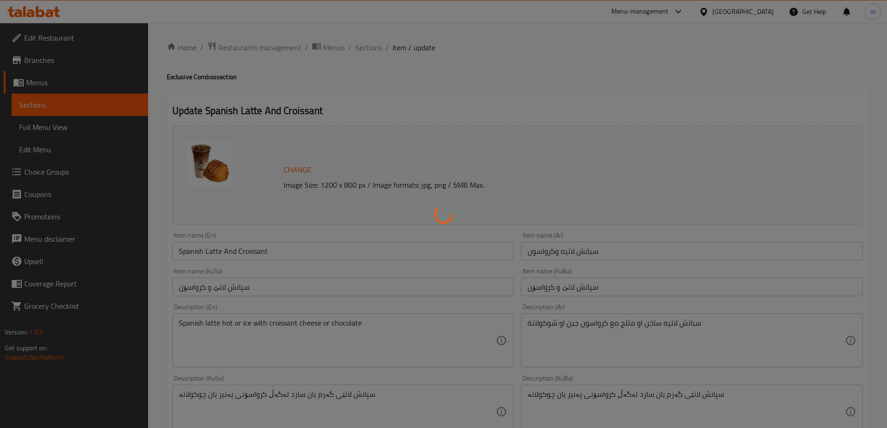
click at [387, 167] on div at bounding box center [443, 214] width 887 height 428
click at [723, 273] on div at bounding box center [443, 214] width 887 height 428
click at [81, 38] on div at bounding box center [443, 214] width 887 height 428
click at [55, 19] on div at bounding box center [443, 214] width 887 height 428
click at [31, 89] on div at bounding box center [443, 214] width 887 height 428
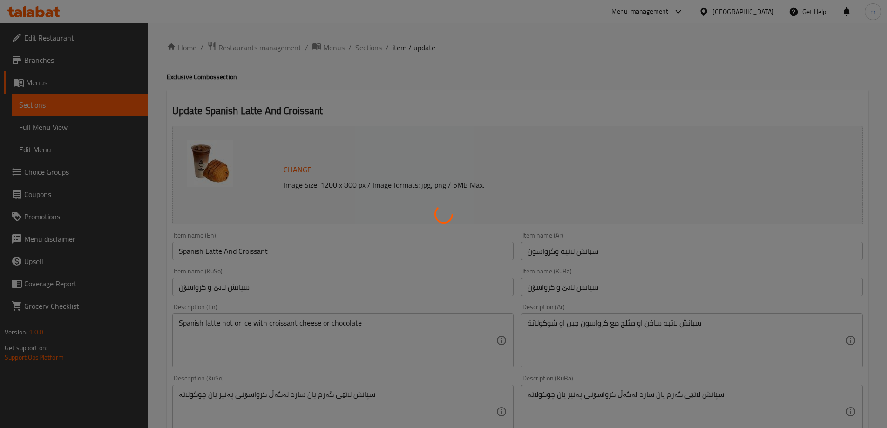
drag, startPoint x: 32, startPoint y: 95, endPoint x: 34, endPoint y: 100, distance: 5.5
click at [34, 95] on div at bounding box center [443, 214] width 887 height 428
click at [34, 101] on div at bounding box center [443, 214] width 887 height 428
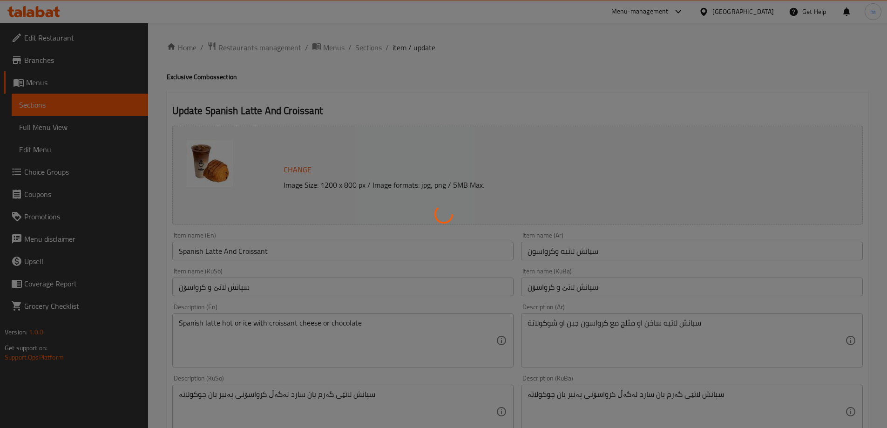
click at [34, 101] on div at bounding box center [443, 214] width 887 height 428
type input "إختيارك من اللاتية:"
type input "هەڵبژاردنت لە لاتێ:"
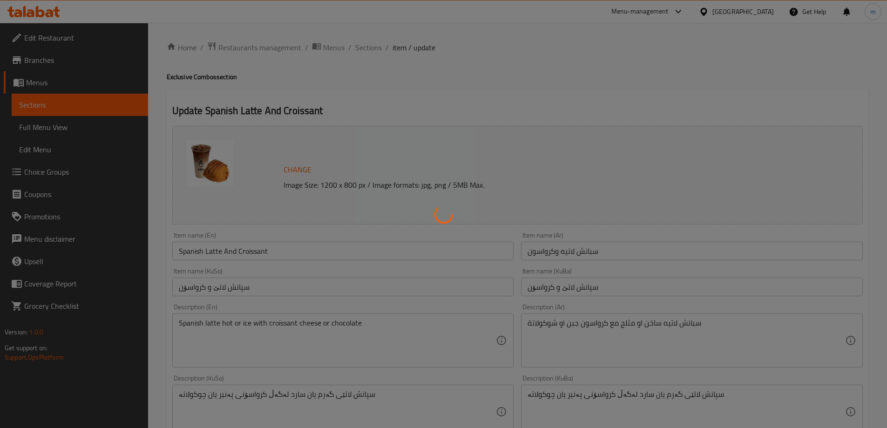
type input "1"
type input "إختيارك من الكرواسون:"
type input "هەڵبژاردنت لە کرواسۆن:"
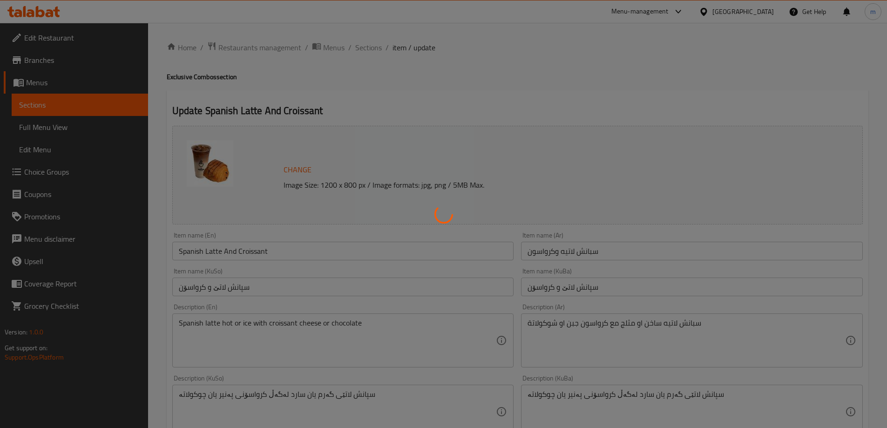
type input "1"
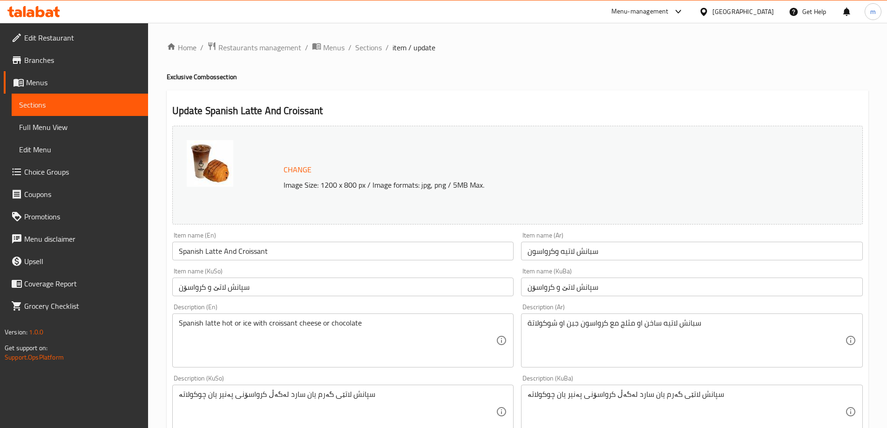
click at [41, 110] on span "Sections" at bounding box center [80, 104] width 122 height 11
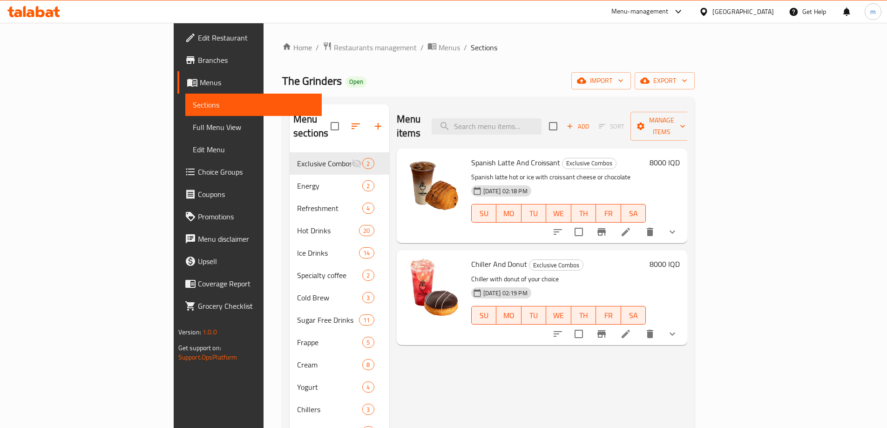
click at [630, 330] on icon at bounding box center [626, 334] width 8 height 8
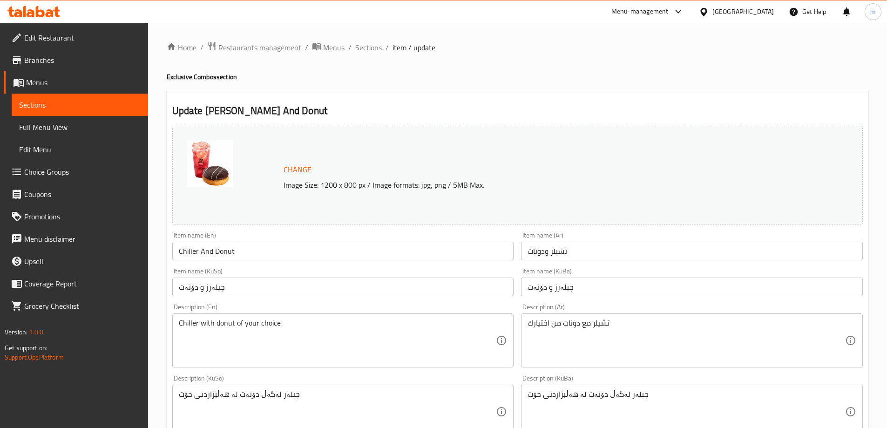
click at [358, 48] on span "Sections" at bounding box center [368, 47] width 27 height 11
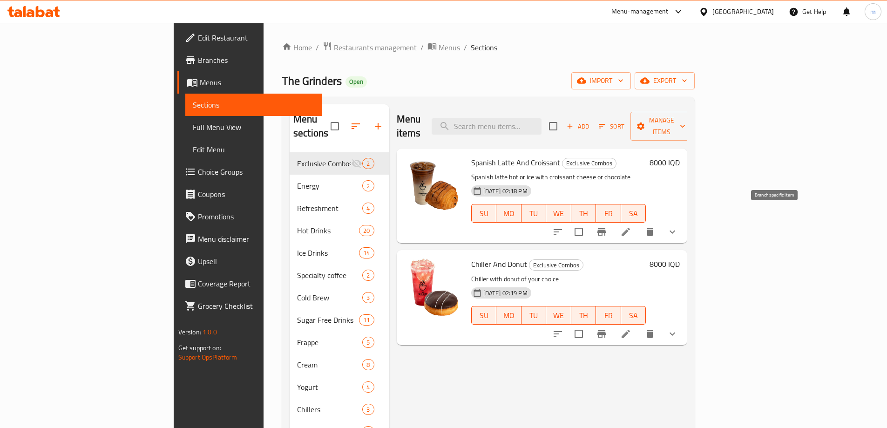
click at [606, 228] on icon "Branch-specific-item" at bounding box center [602, 231] width 8 height 7
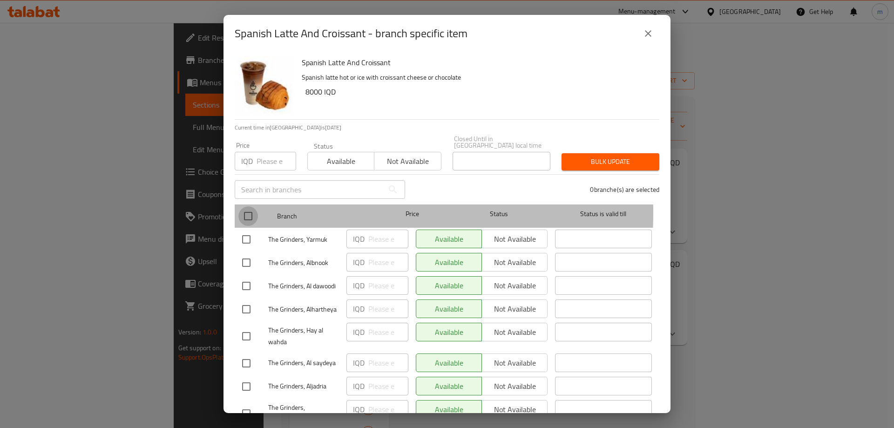
click at [241, 206] on input "checkbox" at bounding box center [249, 216] width 20 height 20
checkbox input "true"
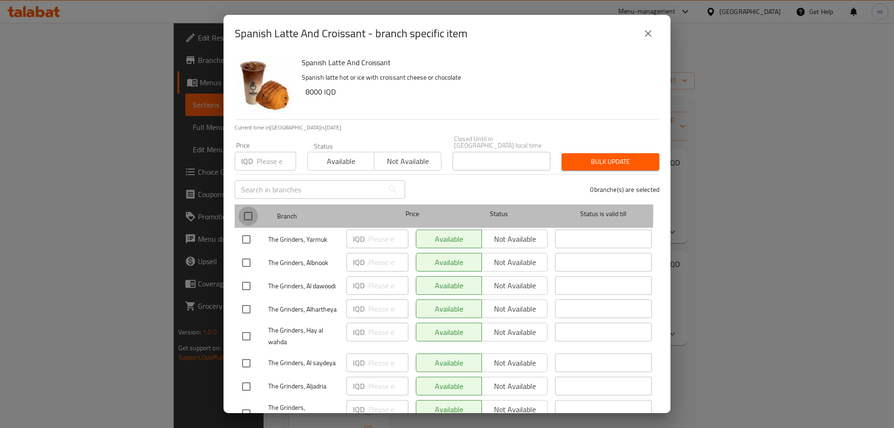
checkbox input "true"
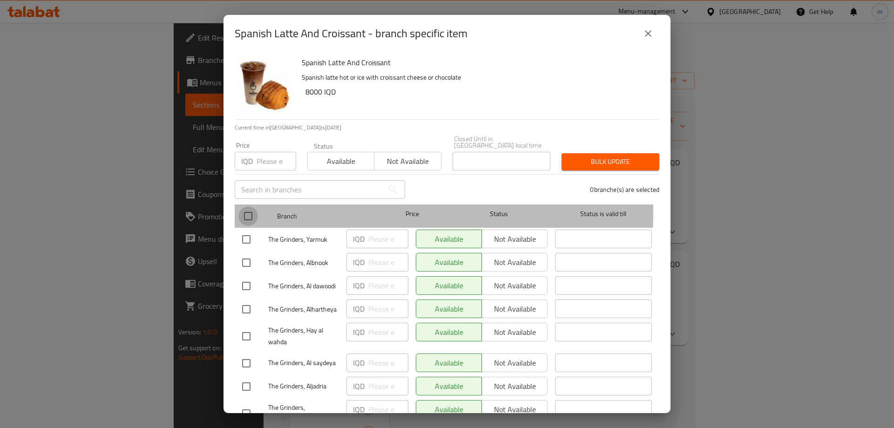
checkbox input "true"
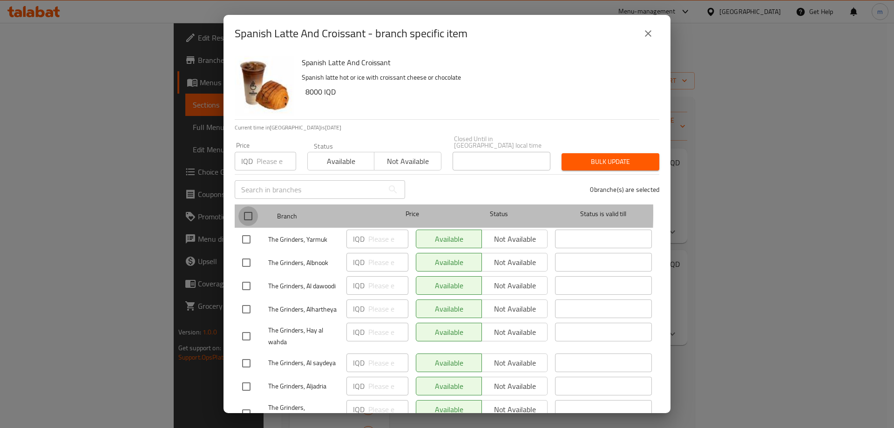
checkbox input "true"
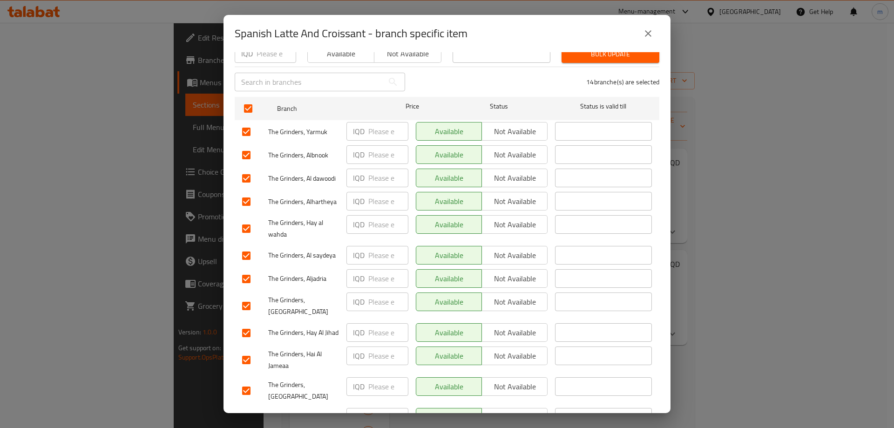
scroll to position [88, 0]
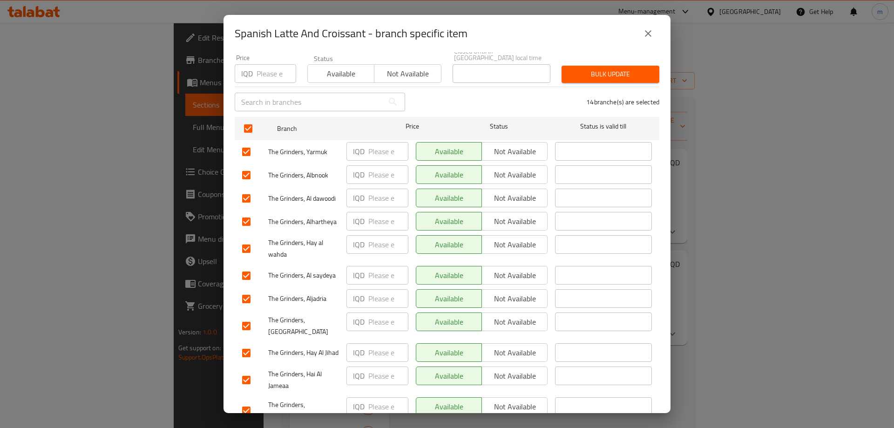
click at [251, 172] on input "checkbox" at bounding box center [247, 175] width 20 height 20
checkbox input "false"
click at [251, 172] on input "checkbox" at bounding box center [247, 175] width 20 height 20
checkbox input "true"
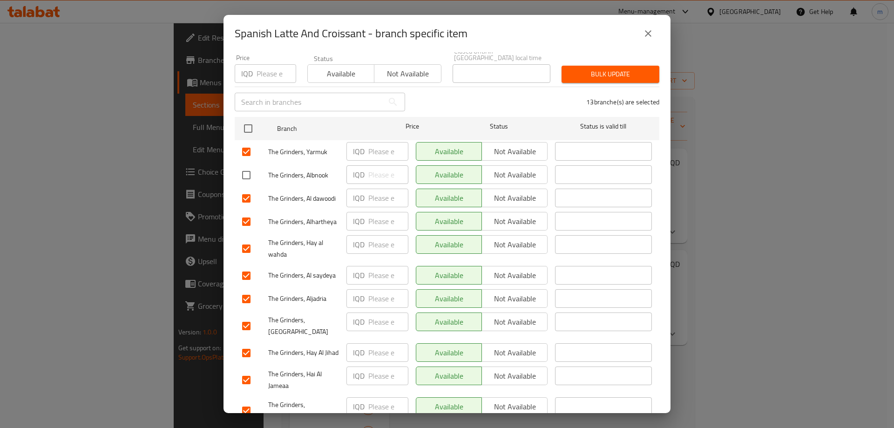
checkbox input "true"
click at [516, 173] on span "Not available" at bounding box center [515, 175] width 58 height 14
click at [518, 191] on span "Not available" at bounding box center [515, 198] width 58 height 14
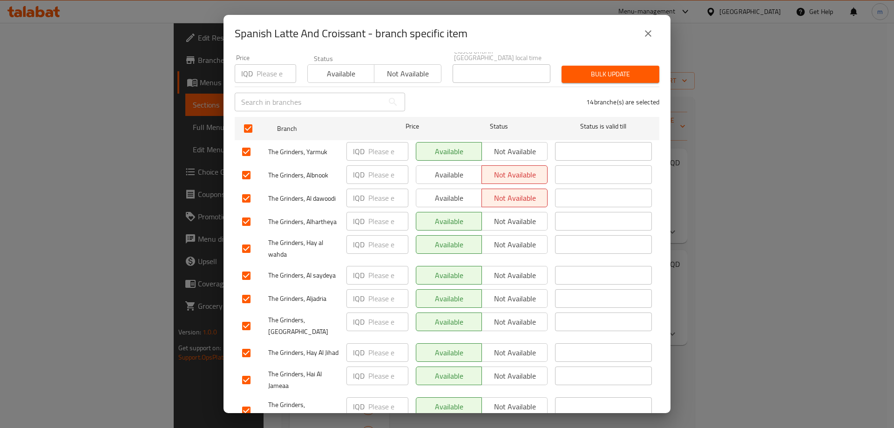
click at [520, 208] on div "Available Not available" at bounding box center [481, 221] width 139 height 27
click at [520, 221] on span "Not available" at bounding box center [515, 222] width 58 height 14
click at [520, 238] on span "Not available" at bounding box center [515, 245] width 58 height 14
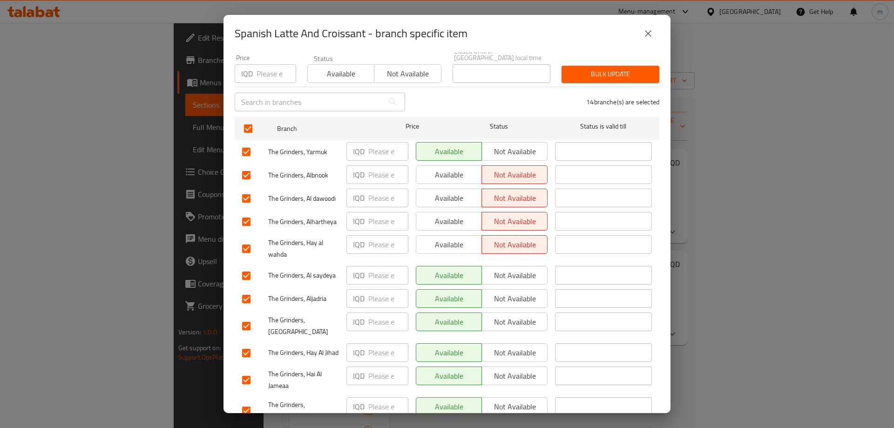
click at [522, 269] on span "Not available" at bounding box center [515, 276] width 58 height 14
click at [519, 292] on span "Not available" at bounding box center [515, 299] width 58 height 14
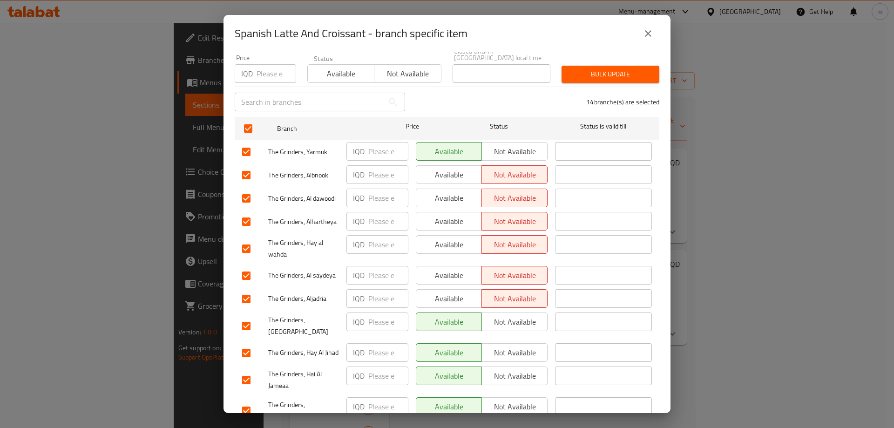
click at [518, 309] on div "Available Not available" at bounding box center [481, 326] width 139 height 34
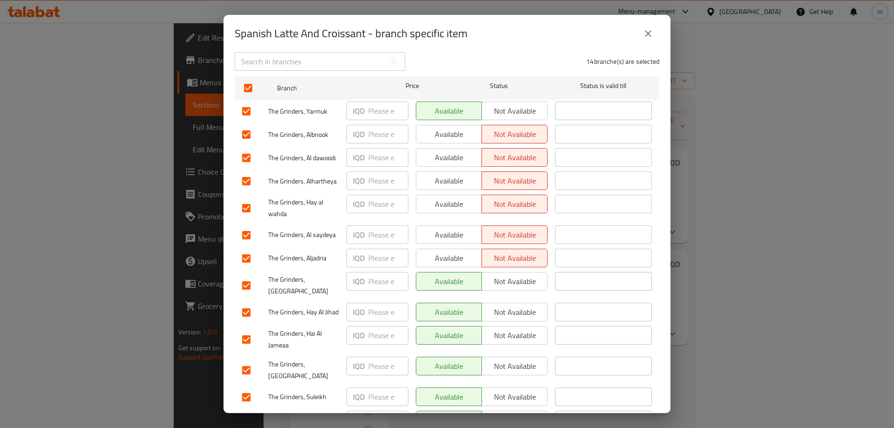
scroll to position [196, 0]
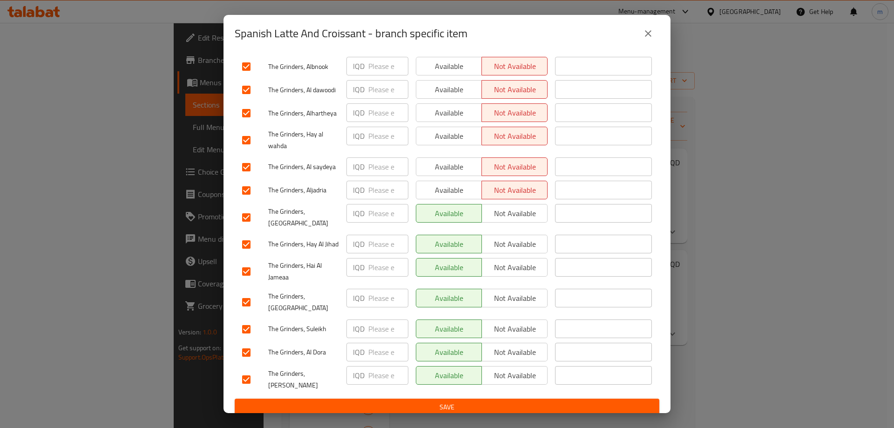
click at [491, 207] on span "Not available" at bounding box center [515, 214] width 58 height 14
click at [506, 238] on span "Not available" at bounding box center [515, 245] width 58 height 14
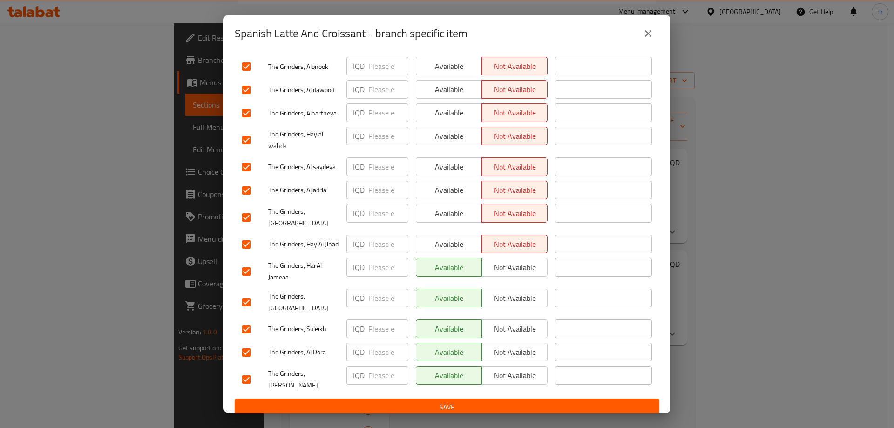
click at [507, 263] on span "Not available" at bounding box center [515, 268] width 58 height 14
drag, startPoint x: 508, startPoint y: 296, endPoint x: 508, endPoint y: 302, distance: 6.1
click at [508, 296] on span "Not available" at bounding box center [515, 299] width 58 height 14
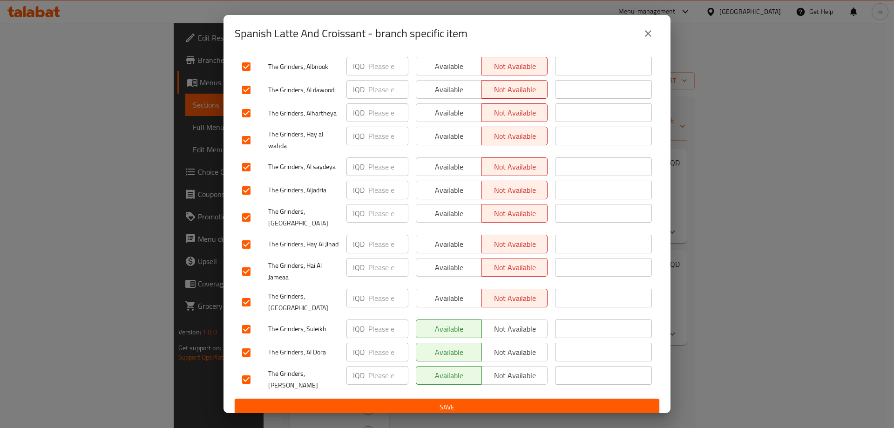
click at [508, 323] on button "Not available" at bounding box center [515, 329] width 66 height 19
click at [504, 349] on span "Not available" at bounding box center [515, 353] width 58 height 14
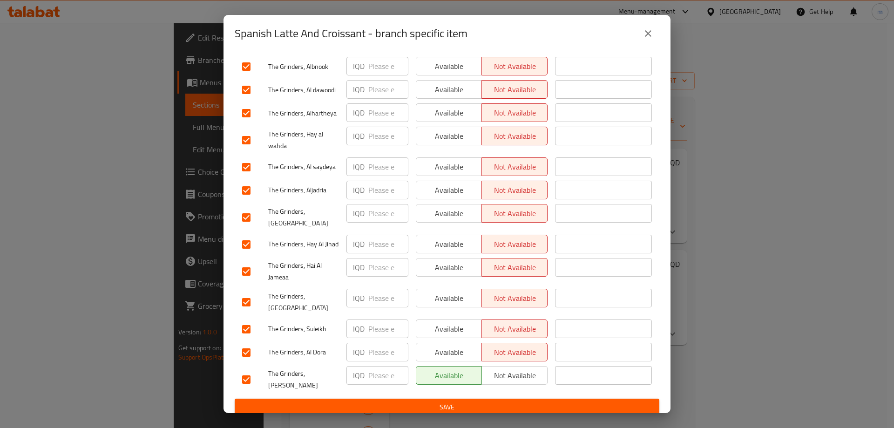
click at [503, 369] on button "Not available" at bounding box center [515, 375] width 66 height 19
click at [426, 399] on button "Save" at bounding box center [447, 407] width 425 height 17
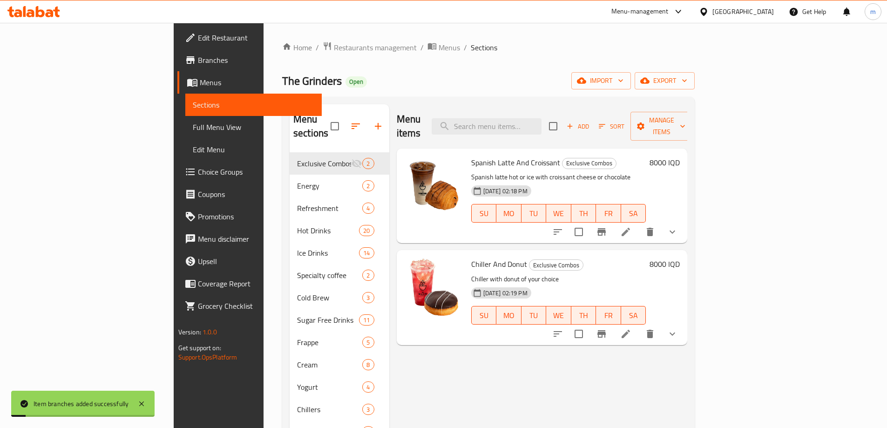
click at [607, 328] on icon "Branch-specific-item" at bounding box center [601, 333] width 11 height 11
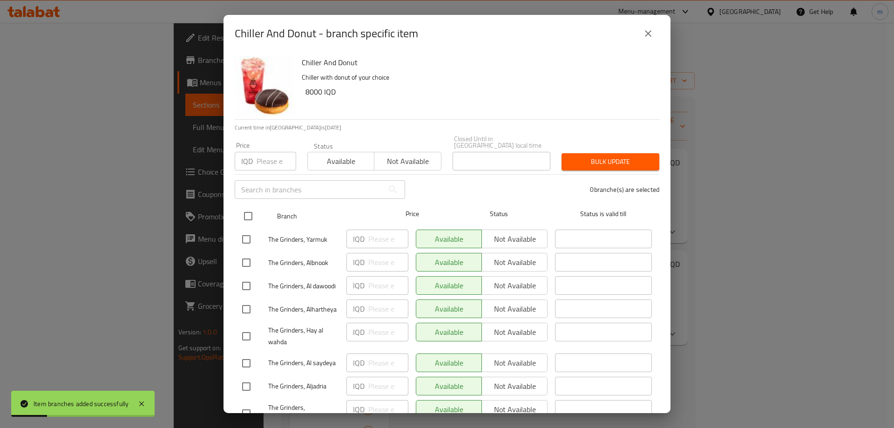
click at [242, 212] on input "checkbox" at bounding box center [249, 216] width 20 height 20
checkbox input "true"
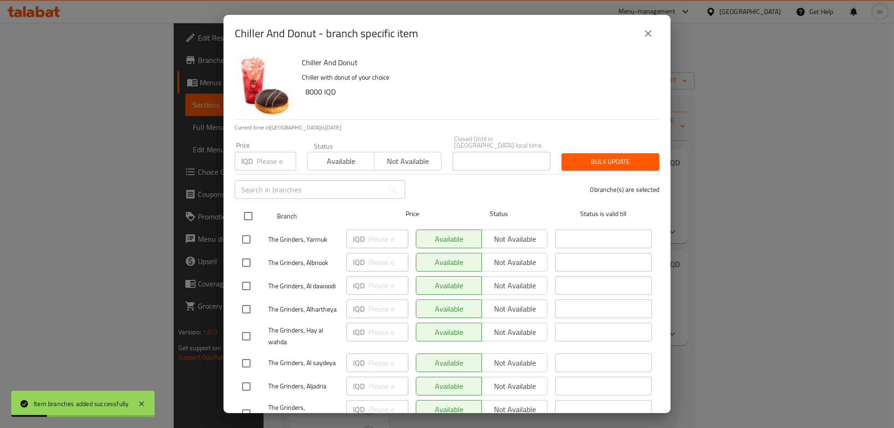
checkbox input "true"
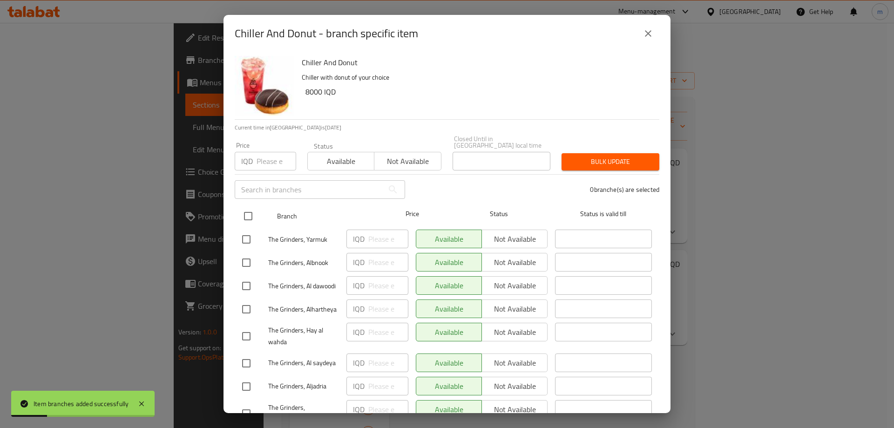
checkbox input "true"
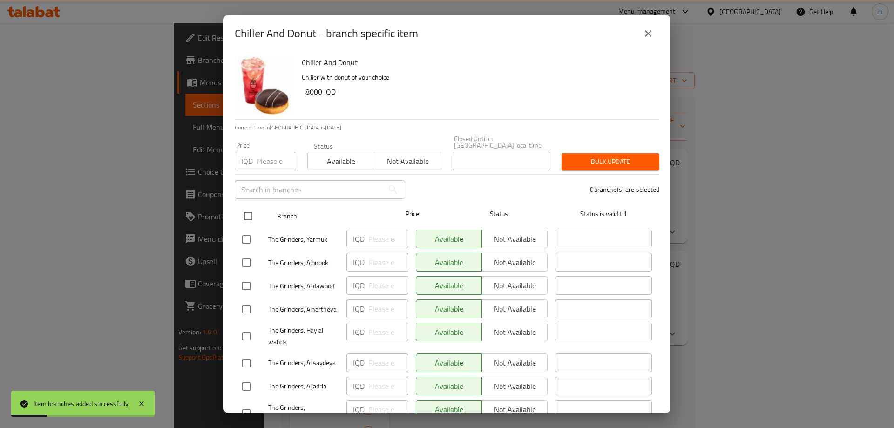
checkbox input "true"
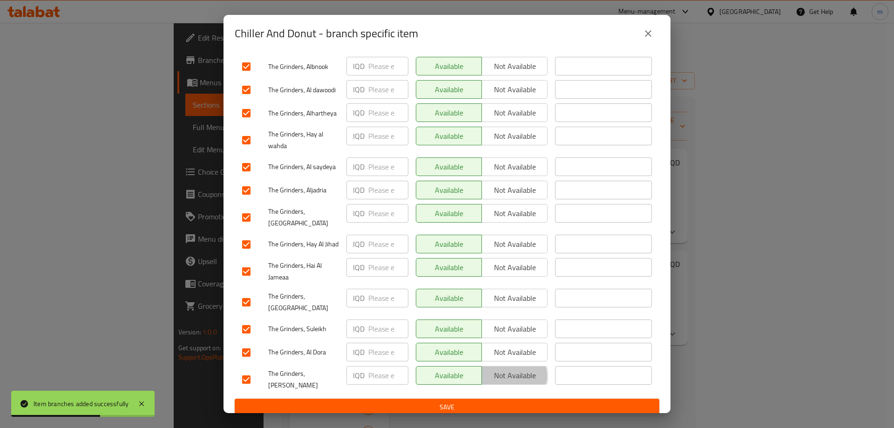
click at [495, 377] on span "Not available" at bounding box center [515, 376] width 58 height 14
click at [493, 351] on span "Not available" at bounding box center [515, 353] width 58 height 14
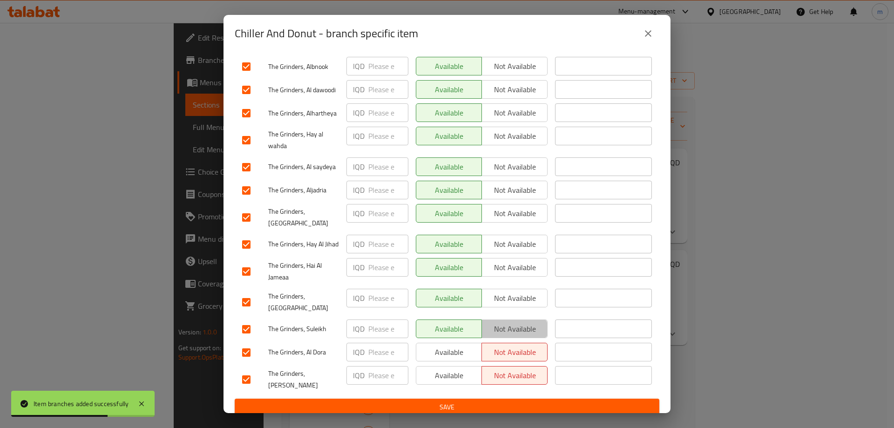
click at [495, 331] on span "Not available" at bounding box center [515, 329] width 58 height 14
click at [500, 303] on span "Not available" at bounding box center [515, 299] width 58 height 14
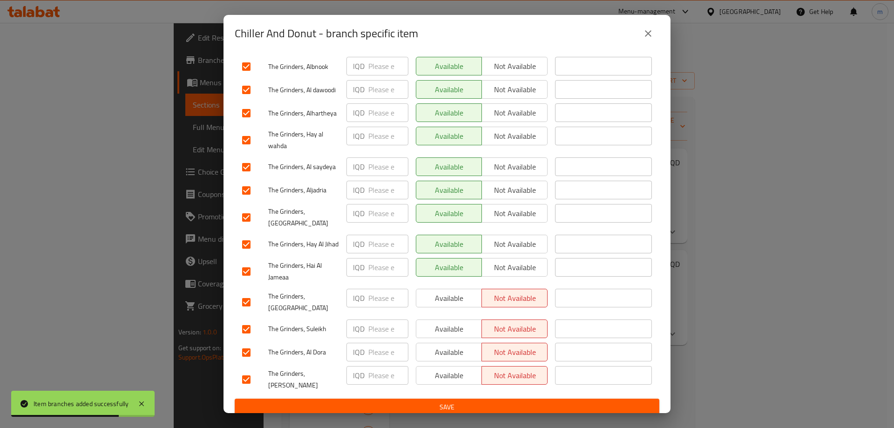
click at [508, 264] on span "Not available" at bounding box center [515, 268] width 58 height 14
drag, startPoint x: 512, startPoint y: 231, endPoint x: 512, endPoint y: 220, distance: 10.7
click at [512, 238] on span "Not available" at bounding box center [515, 245] width 58 height 14
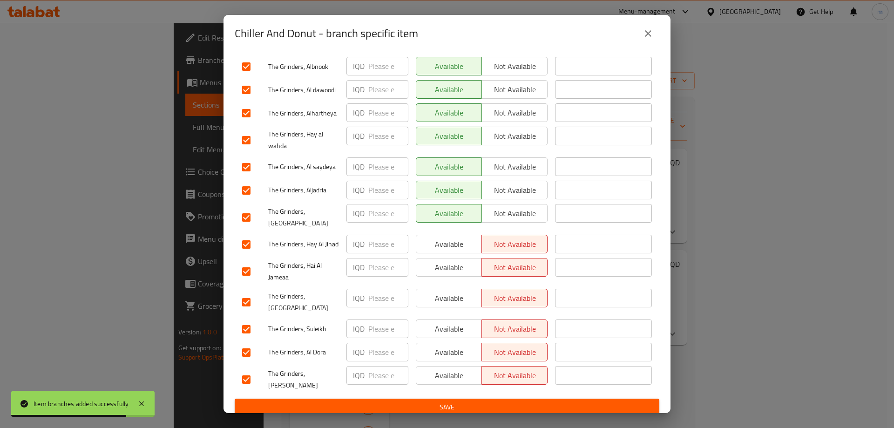
click at [513, 208] on span "Not available" at bounding box center [515, 214] width 58 height 14
click at [512, 186] on span "Not available" at bounding box center [515, 191] width 58 height 14
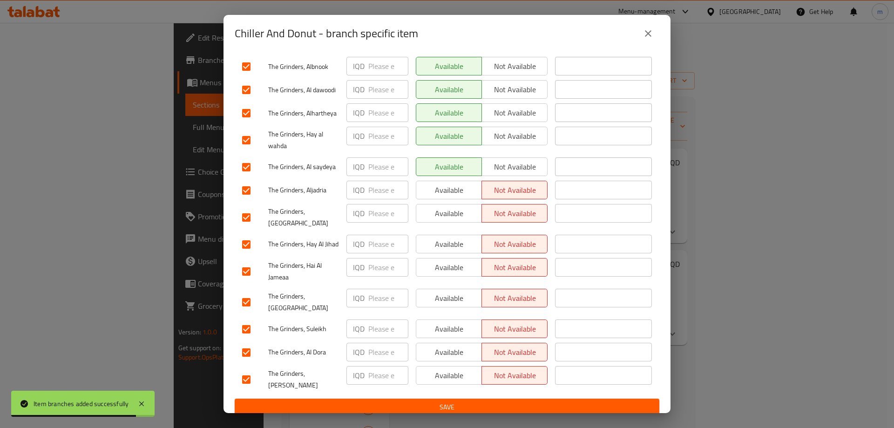
click at [511, 165] on span "Not available" at bounding box center [515, 167] width 58 height 14
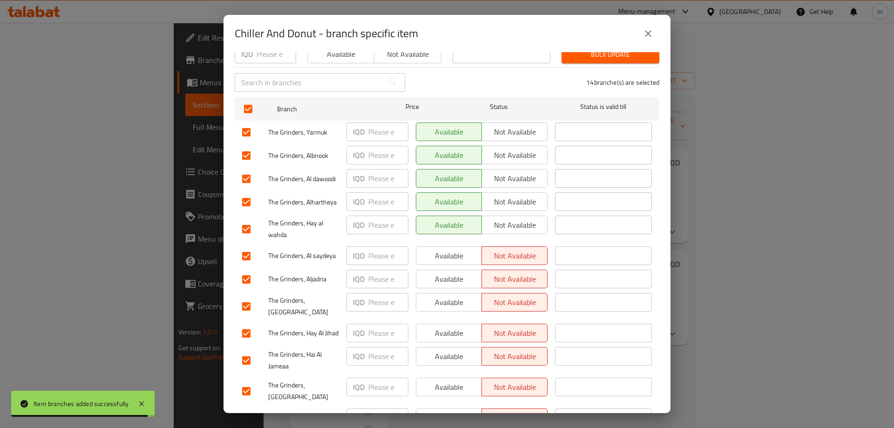
scroll to position [88, 0]
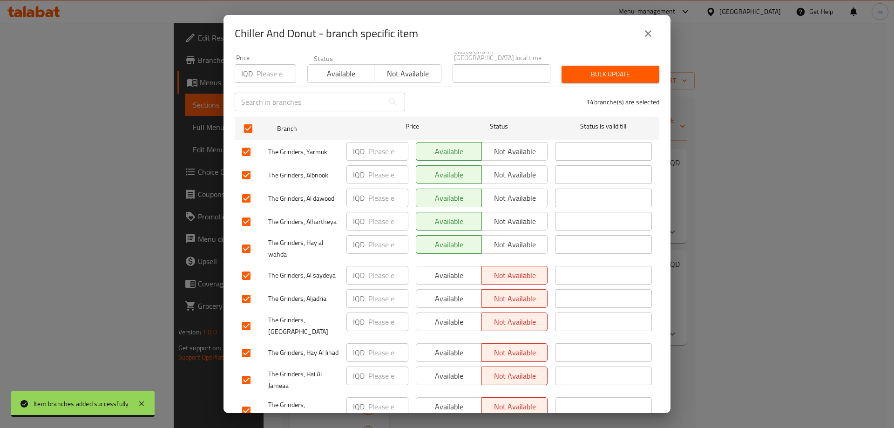
click at [513, 240] on span "Not available" at bounding box center [515, 245] width 58 height 14
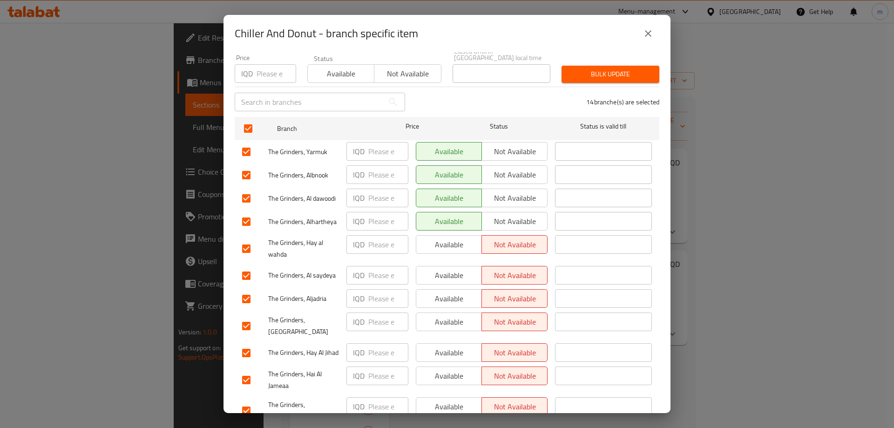
click at [512, 215] on span "Not available" at bounding box center [515, 222] width 58 height 14
click at [511, 191] on span "Not available" at bounding box center [515, 198] width 58 height 14
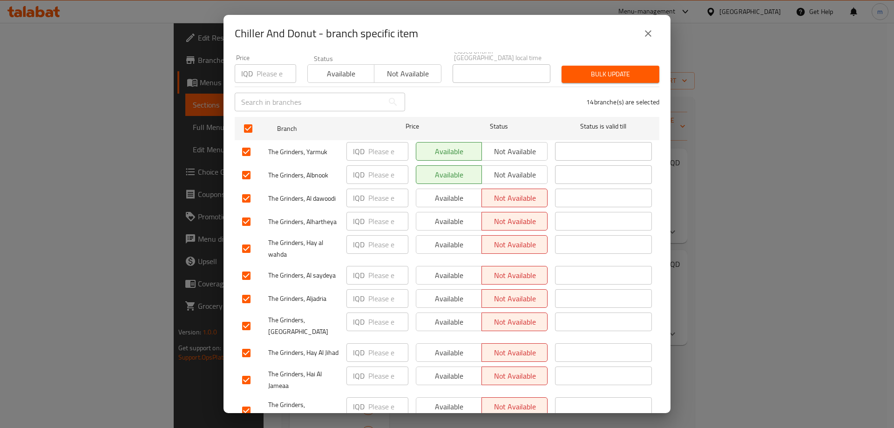
click at [509, 171] on span "Not available" at bounding box center [515, 175] width 58 height 14
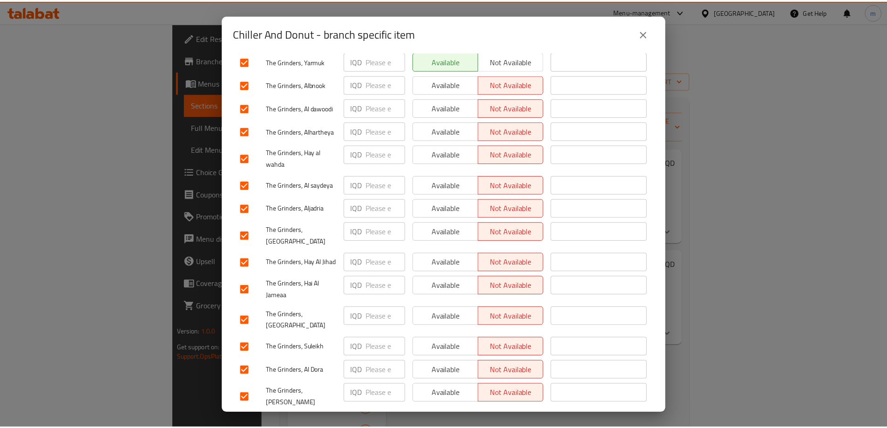
scroll to position [196, 0]
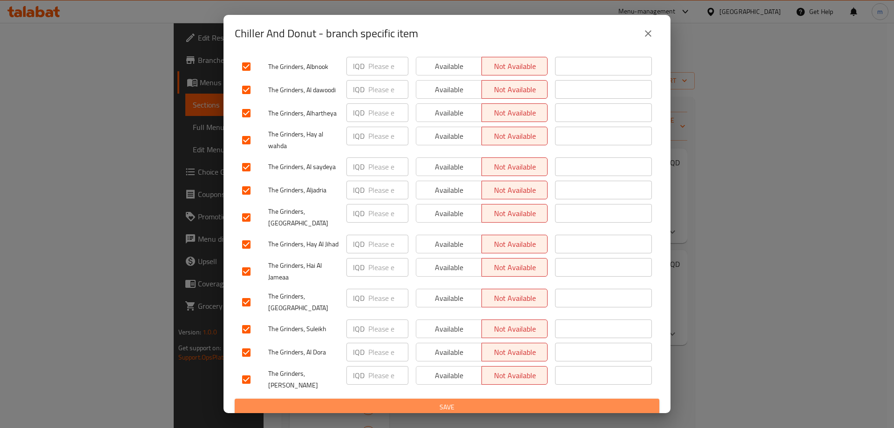
click at [462, 402] on span "Save" at bounding box center [447, 408] width 410 height 12
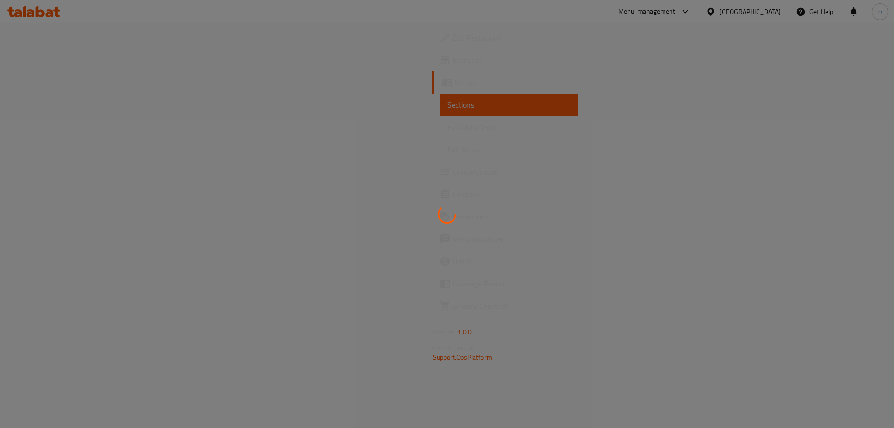
click at [248, 81] on div at bounding box center [447, 214] width 894 height 428
click at [418, 113] on div at bounding box center [447, 214] width 894 height 428
click at [432, 118] on div at bounding box center [447, 214] width 894 height 428
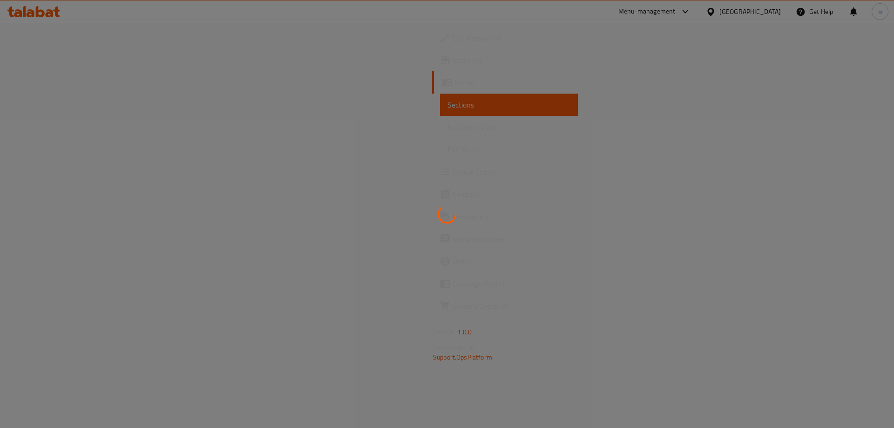
click at [433, 119] on div at bounding box center [447, 214] width 894 height 428
click at [423, 141] on div at bounding box center [447, 214] width 894 height 428
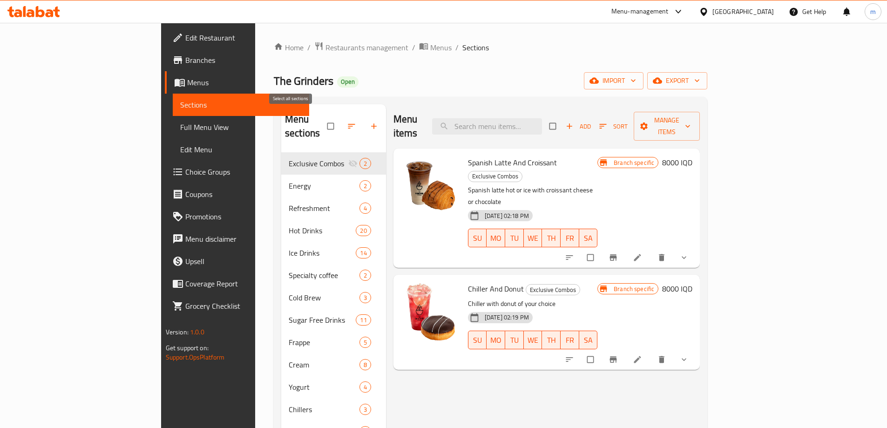
click at [322, 123] on input "checkbox" at bounding box center [332, 126] width 20 height 18
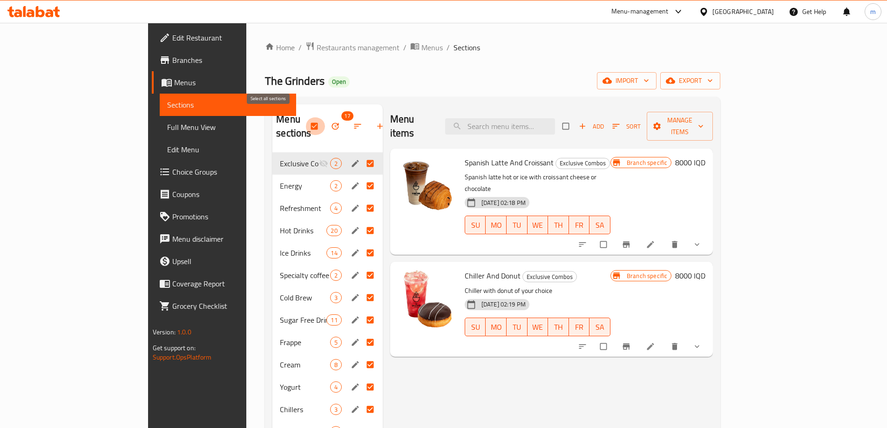
click at [306, 121] on input "checkbox" at bounding box center [316, 126] width 20 height 18
checkbox input "false"
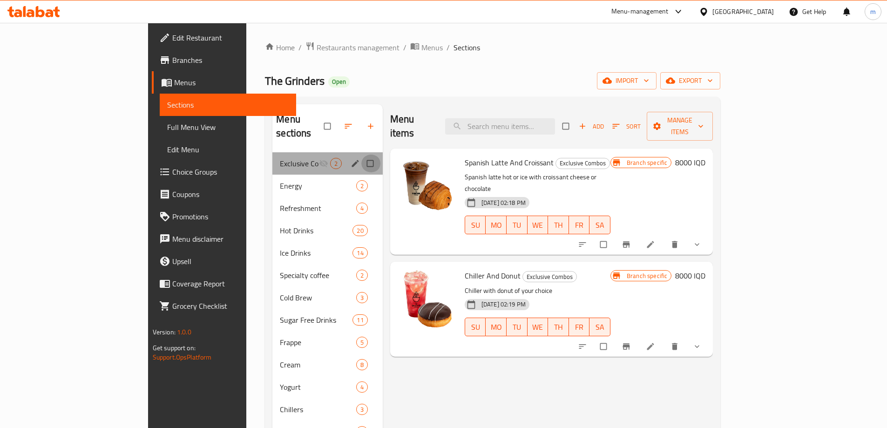
click at [362, 155] on input "Menu sections" at bounding box center [372, 164] width 20 height 18
checkbox input "true"
click at [351, 159] on icon "edit" at bounding box center [355, 163] width 9 height 9
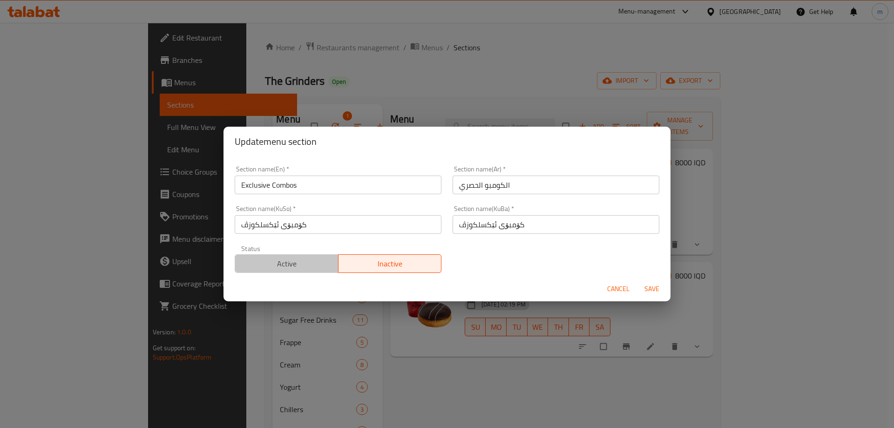
click at [291, 266] on span "Active" at bounding box center [287, 264] width 96 height 14
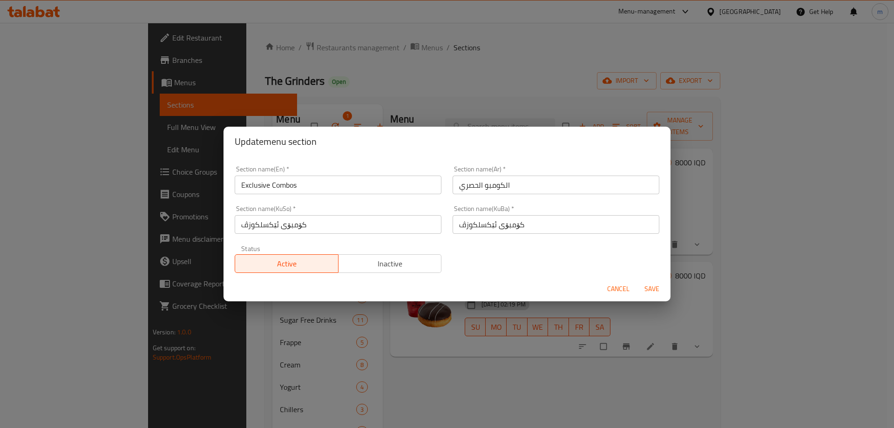
click at [656, 285] on span "Save" at bounding box center [652, 289] width 22 height 12
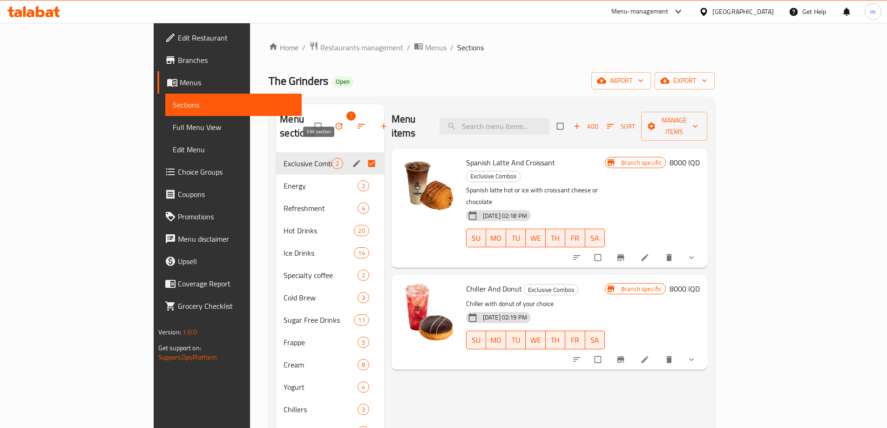
click at [352, 159] on icon "edit" at bounding box center [356, 163] width 9 height 9
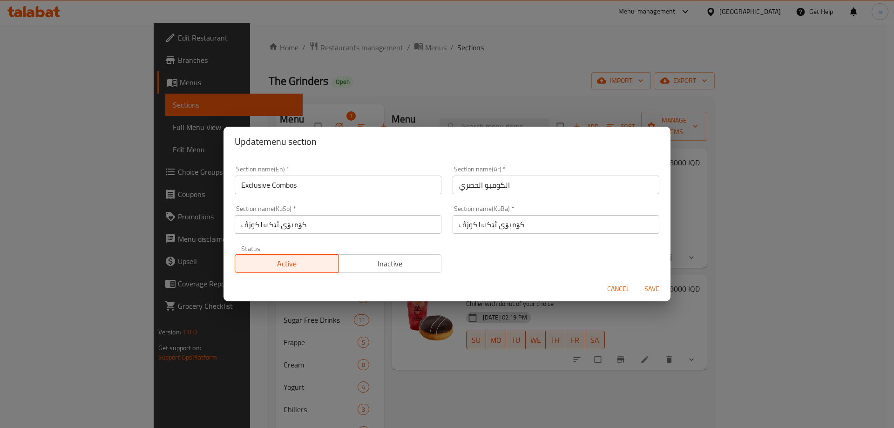
click at [365, 255] on div "Active Inactive" at bounding box center [338, 259] width 207 height 28
click at [369, 263] on span "Inactive" at bounding box center [390, 264] width 96 height 14
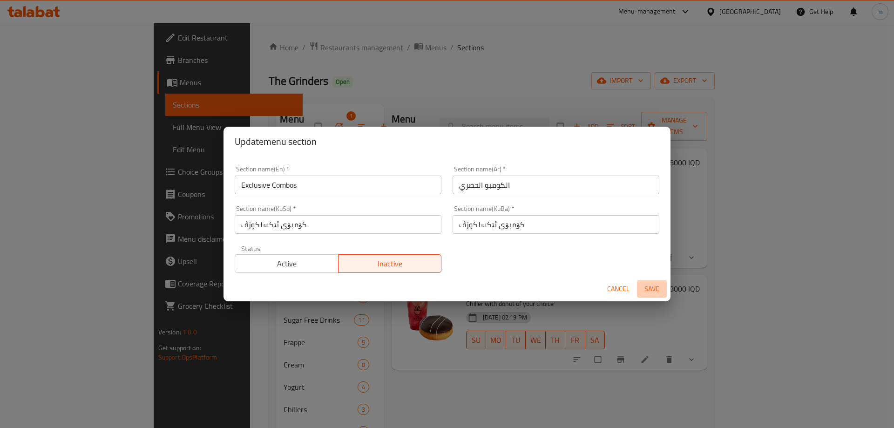
click at [646, 285] on span "Save" at bounding box center [652, 289] width 22 height 12
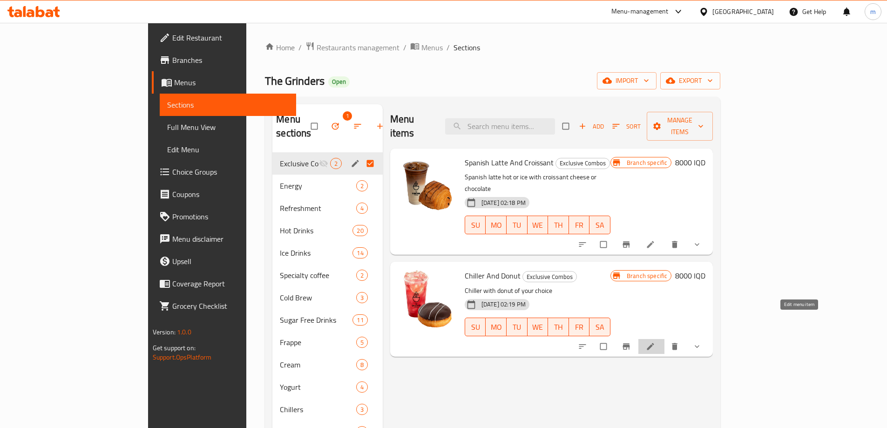
click at [657, 342] on link at bounding box center [651, 346] width 11 height 9
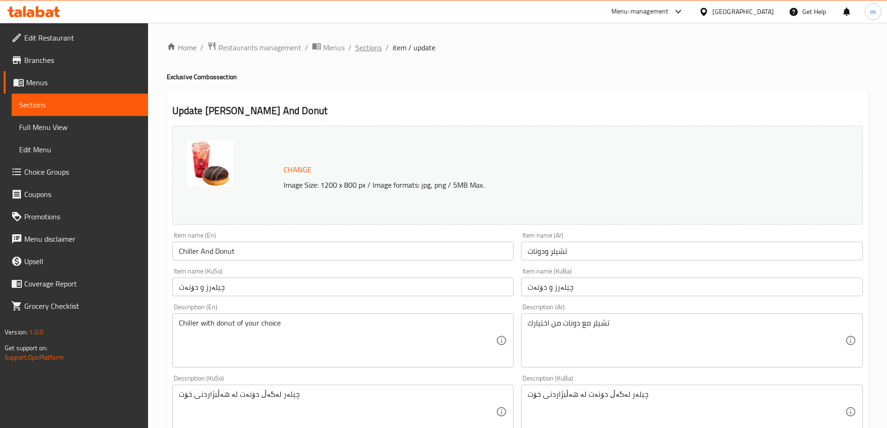
click at [372, 46] on span "Sections" at bounding box center [368, 47] width 27 height 11
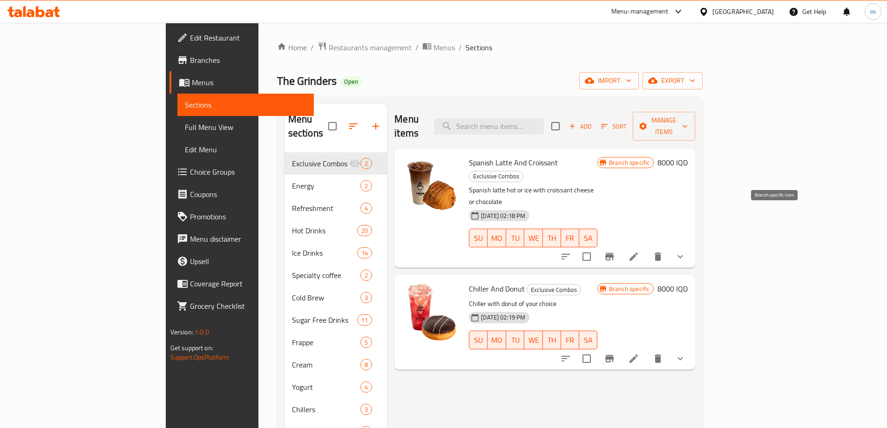
click at [615, 251] on icon "Branch-specific-item" at bounding box center [609, 256] width 11 height 11
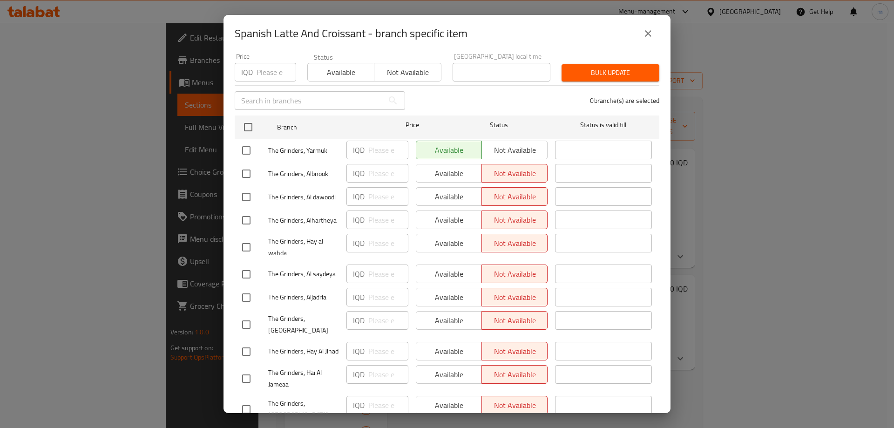
scroll to position [109, 0]
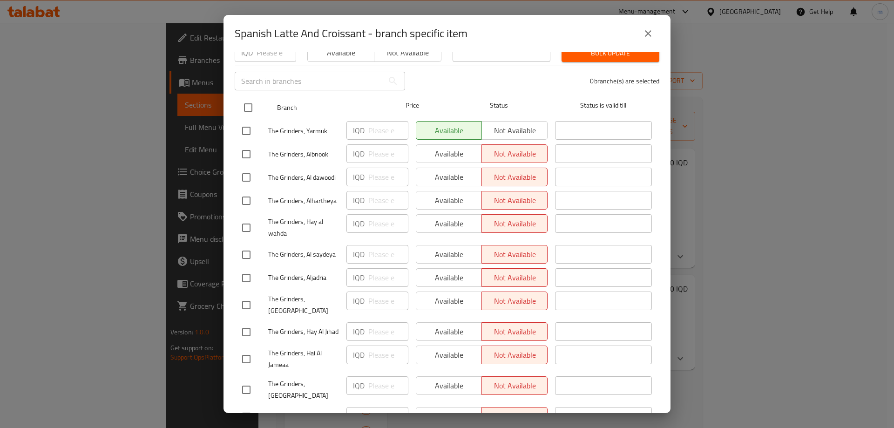
click at [248, 103] on input "checkbox" at bounding box center [249, 108] width 20 height 20
checkbox input "true"
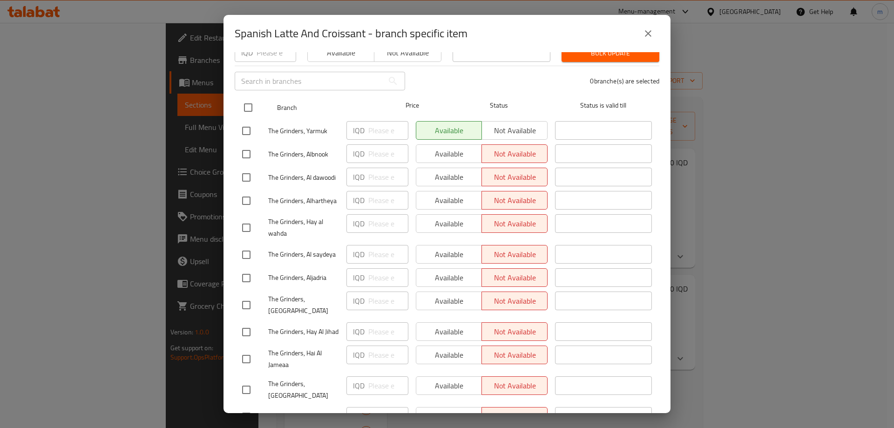
checkbox input "true"
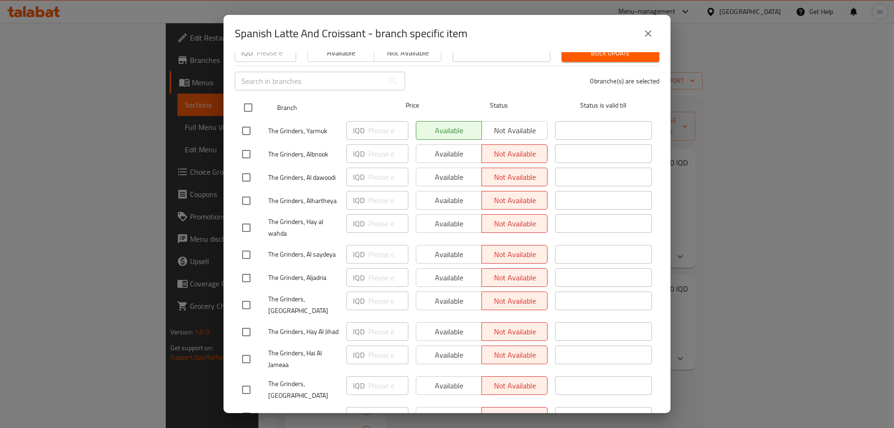
checkbox input "true"
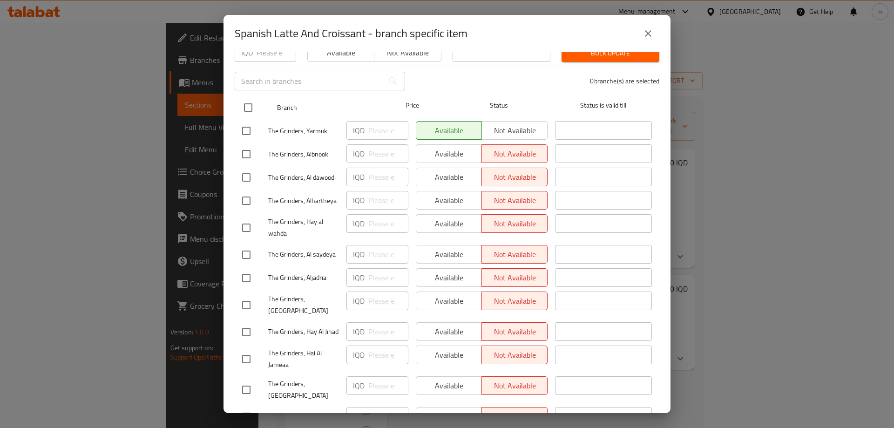
checkbox input "true"
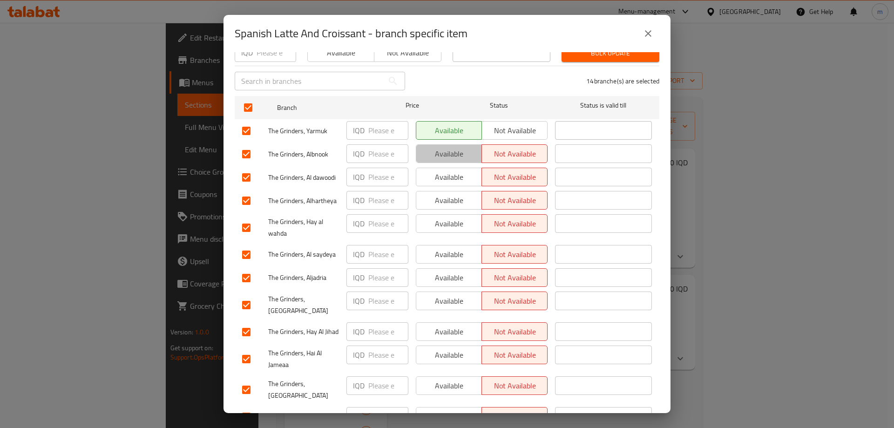
click at [469, 153] on span "Available" at bounding box center [449, 154] width 58 height 14
click at [449, 172] on span "Available" at bounding box center [449, 178] width 58 height 14
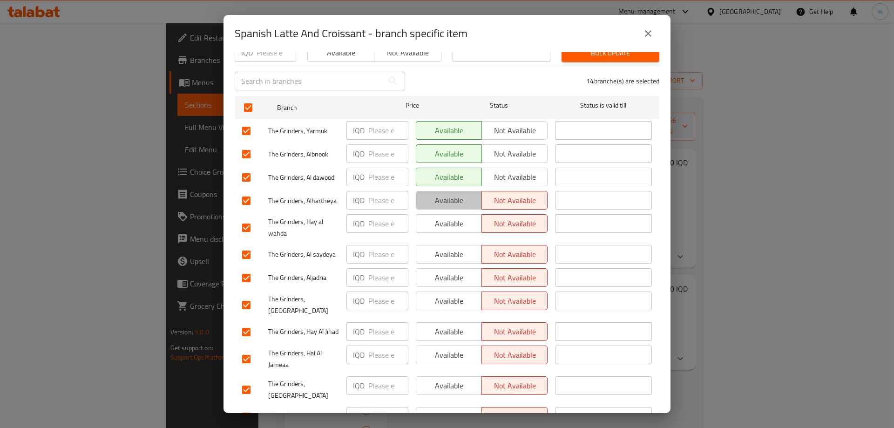
click at [452, 203] on button "Available" at bounding box center [449, 200] width 66 height 19
drag, startPoint x: 451, startPoint y: 212, endPoint x: 450, endPoint y: 220, distance: 8.0
click at [451, 217] on span "Available" at bounding box center [449, 224] width 58 height 14
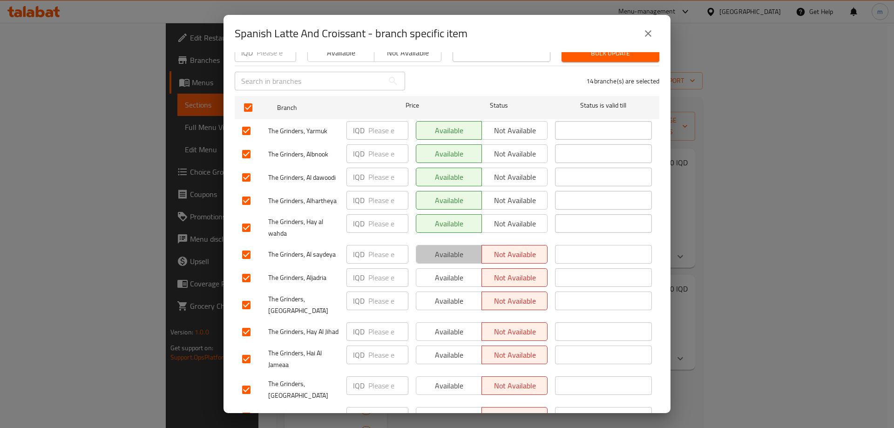
click at [448, 248] on span "Available" at bounding box center [449, 255] width 58 height 14
drag, startPoint x: 446, startPoint y: 273, endPoint x: 446, endPoint y: 291, distance: 17.7
click at [445, 274] on span "Available" at bounding box center [449, 278] width 58 height 14
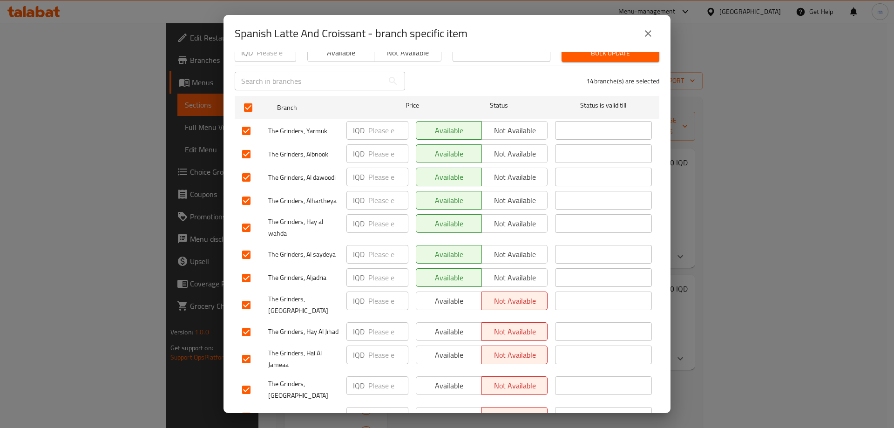
click at [445, 297] on span "Available" at bounding box center [449, 301] width 58 height 14
click at [437, 325] on span "Available" at bounding box center [449, 332] width 58 height 14
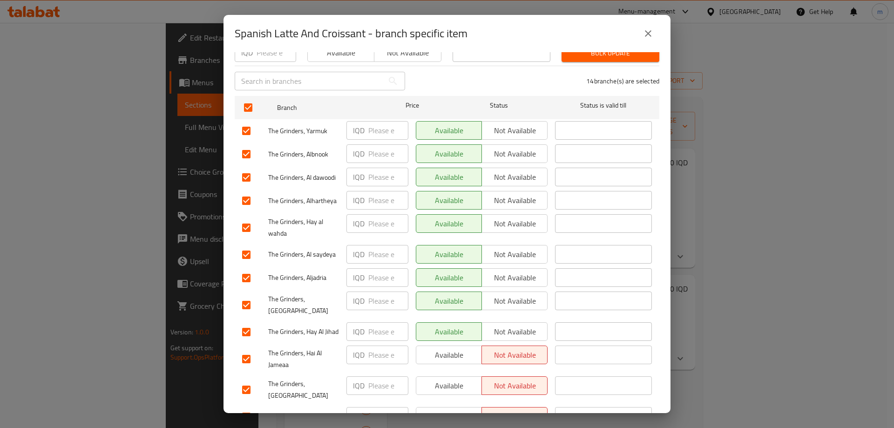
click at [437, 349] on button "Available" at bounding box center [449, 355] width 66 height 19
click at [443, 382] on span "Available" at bounding box center [449, 386] width 58 height 14
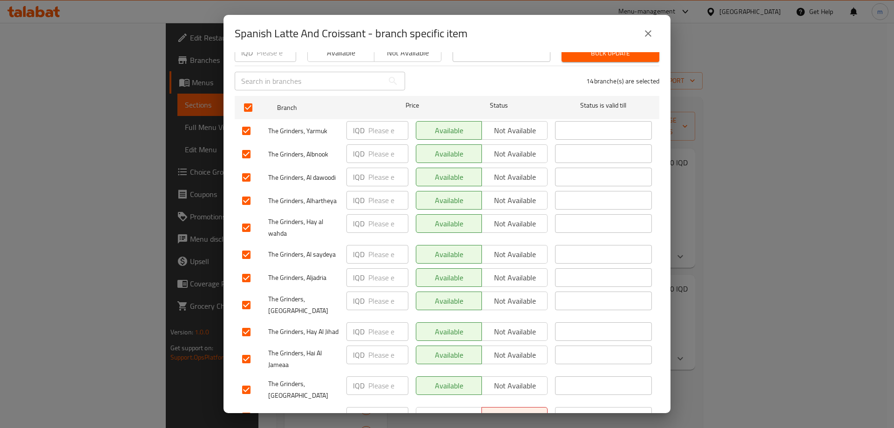
scroll to position [196, 0]
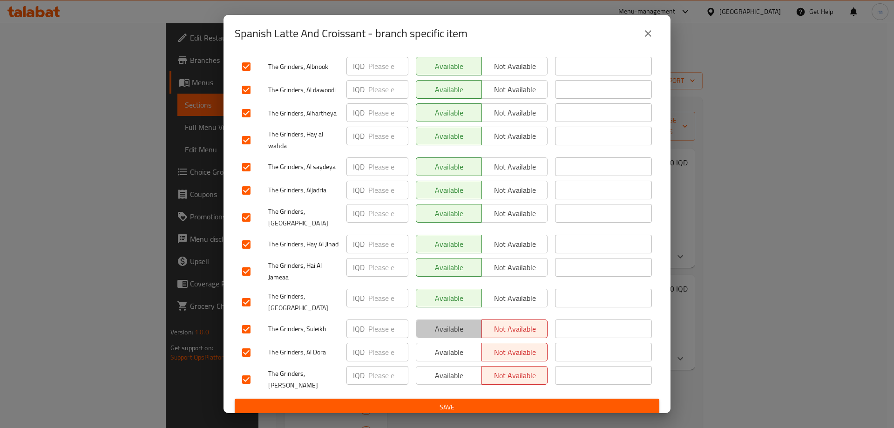
click at [454, 325] on span "Available" at bounding box center [449, 329] width 58 height 14
click at [450, 350] on span "Available" at bounding box center [449, 353] width 58 height 14
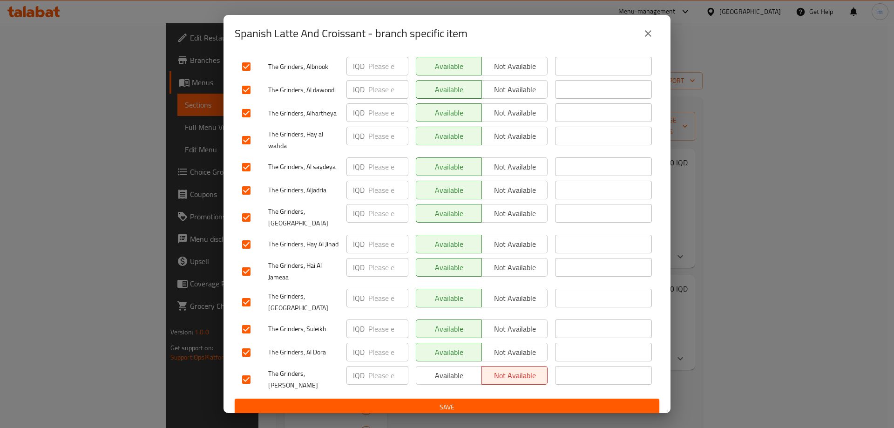
click at [445, 376] on span "Available" at bounding box center [449, 376] width 58 height 14
click at [441, 402] on span "Save" at bounding box center [447, 408] width 410 height 12
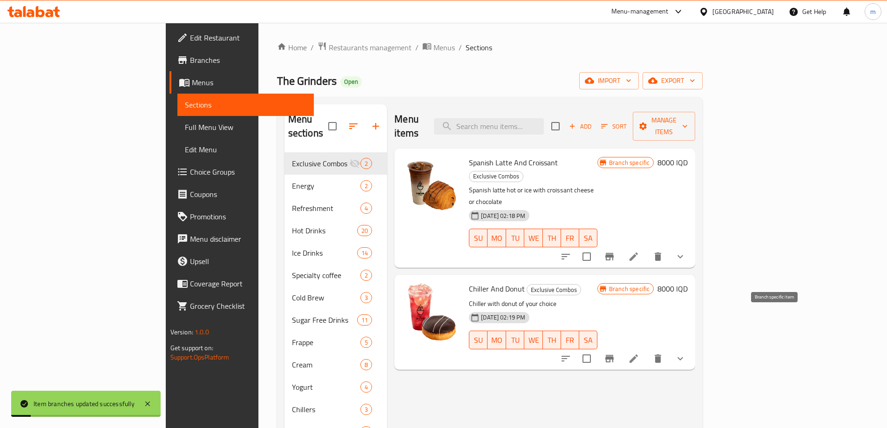
click at [614, 355] on icon "Branch-specific-item" at bounding box center [610, 358] width 8 height 7
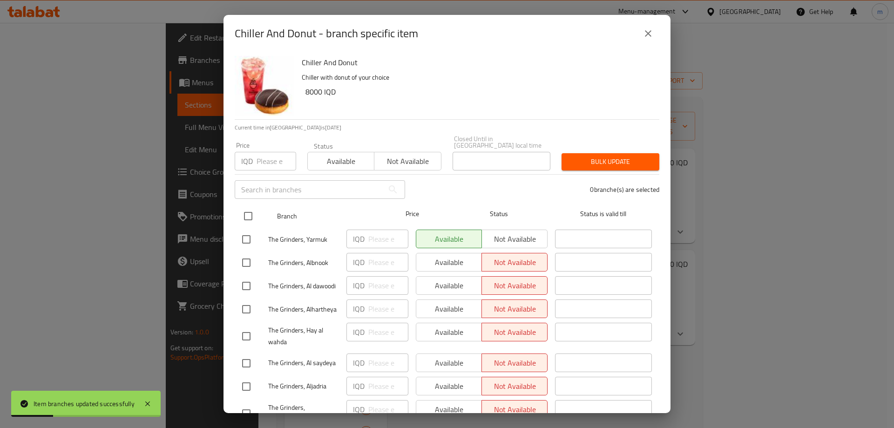
click at [243, 210] on input "checkbox" at bounding box center [249, 216] width 20 height 20
checkbox input "true"
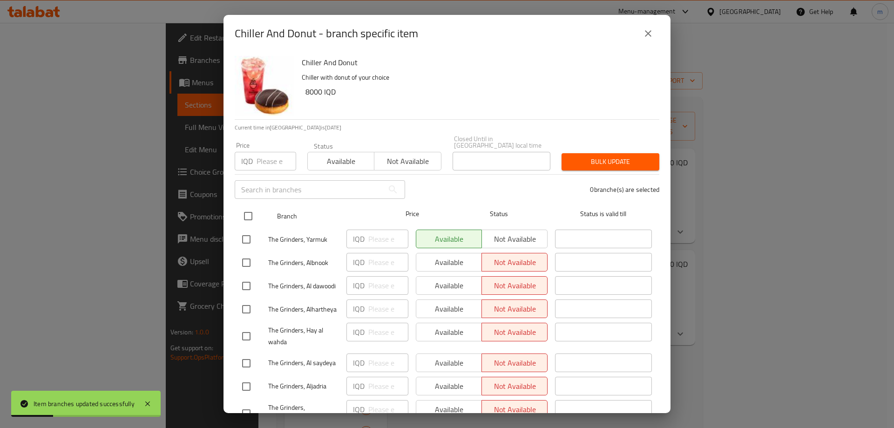
checkbox input "true"
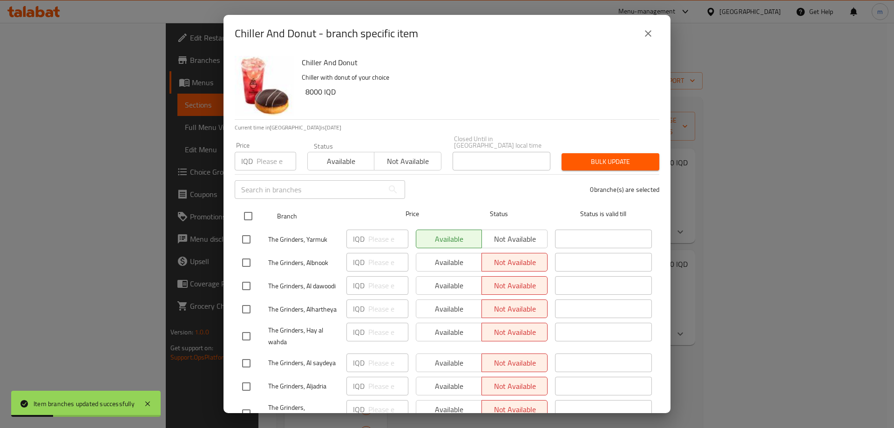
checkbox input "true"
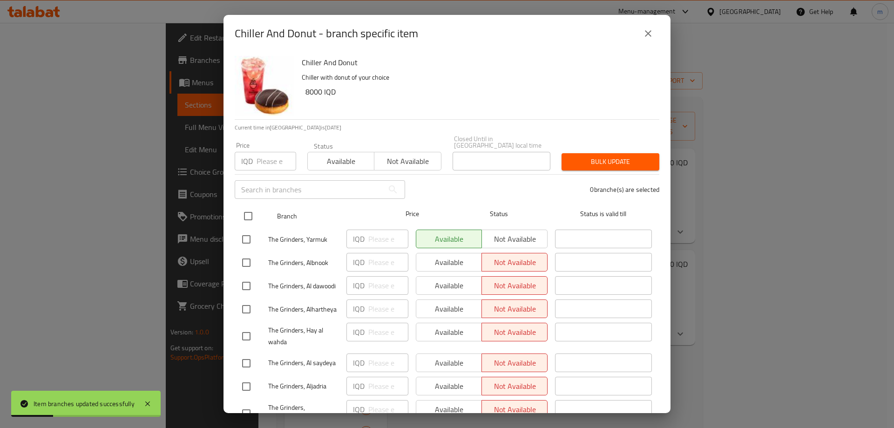
checkbox input "true"
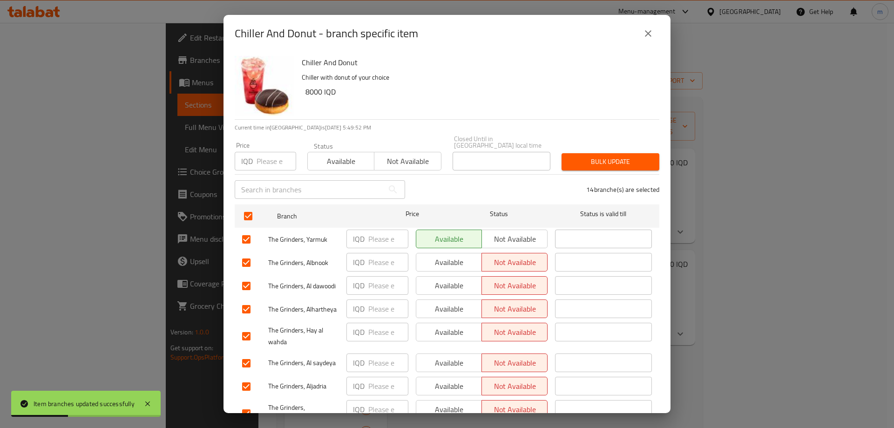
click at [435, 256] on span "Available" at bounding box center [449, 263] width 58 height 14
click at [438, 279] on span "Available" at bounding box center [449, 286] width 58 height 14
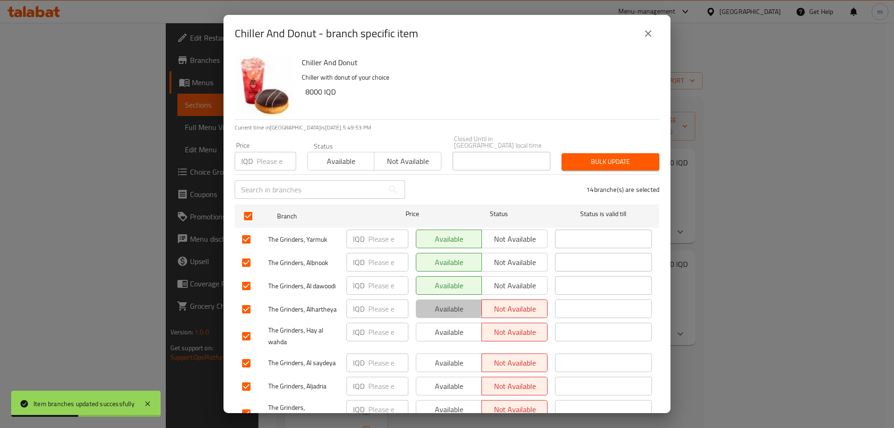
drag, startPoint x: 437, startPoint y: 301, endPoint x: 437, endPoint y: 312, distance: 11.2
click at [437, 302] on span "Available" at bounding box center [449, 309] width 58 height 14
click at [437, 326] on span "Available" at bounding box center [449, 333] width 58 height 14
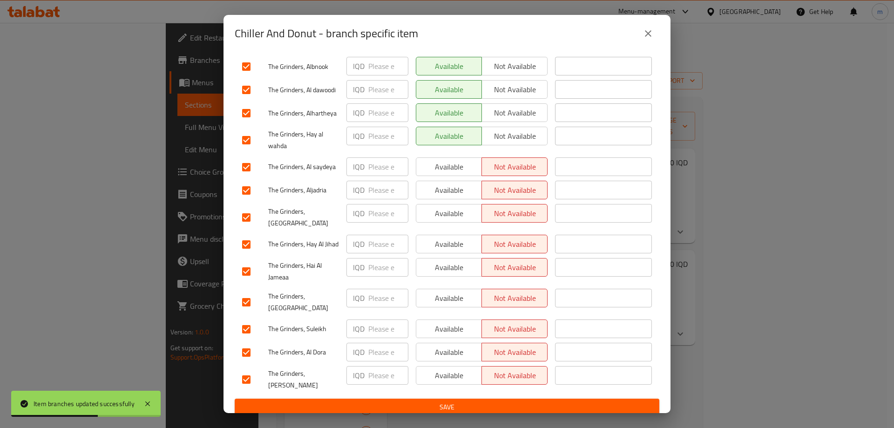
click at [442, 163] on span "Available" at bounding box center [449, 167] width 58 height 14
click at [448, 200] on div "Available Not available" at bounding box center [481, 217] width 139 height 34
click at [448, 191] on button "Available" at bounding box center [449, 190] width 66 height 19
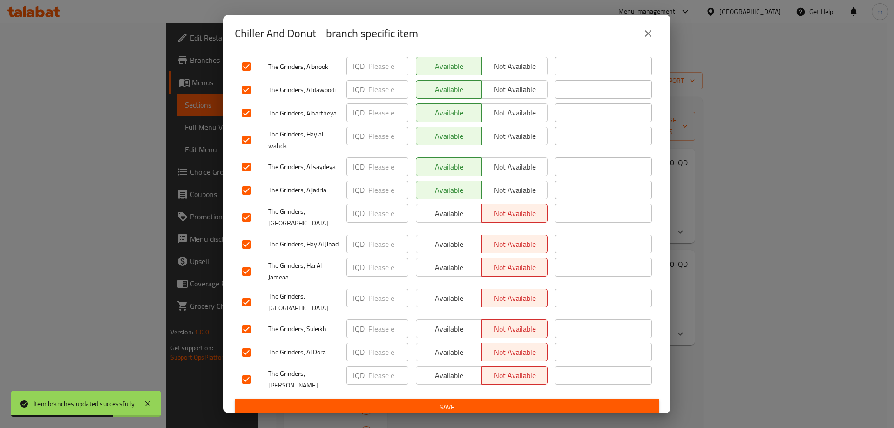
click at [449, 209] on span "Available" at bounding box center [449, 214] width 58 height 14
drag, startPoint x: 443, startPoint y: 236, endPoint x: 443, endPoint y: 246, distance: 9.8
click at [443, 238] on span "Available" at bounding box center [449, 245] width 58 height 14
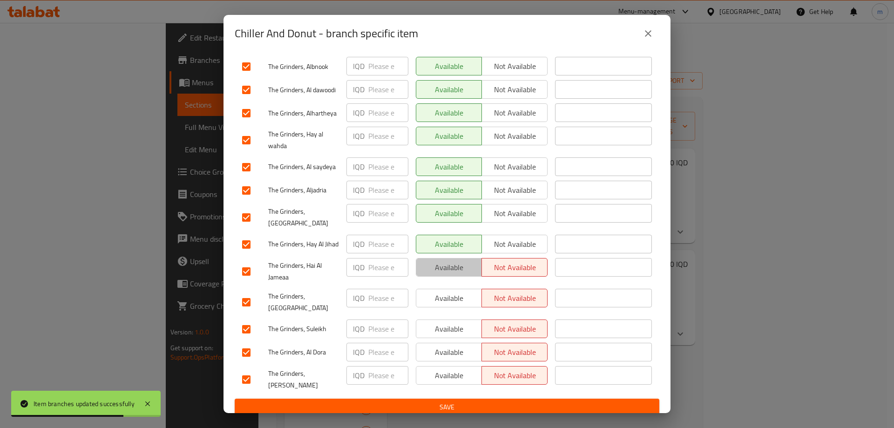
click at [443, 259] on button "Available" at bounding box center [449, 267] width 66 height 19
drag, startPoint x: 443, startPoint y: 304, endPoint x: 442, endPoint y: 323, distance: 19.1
click at [442, 304] on span "Available" at bounding box center [449, 299] width 58 height 14
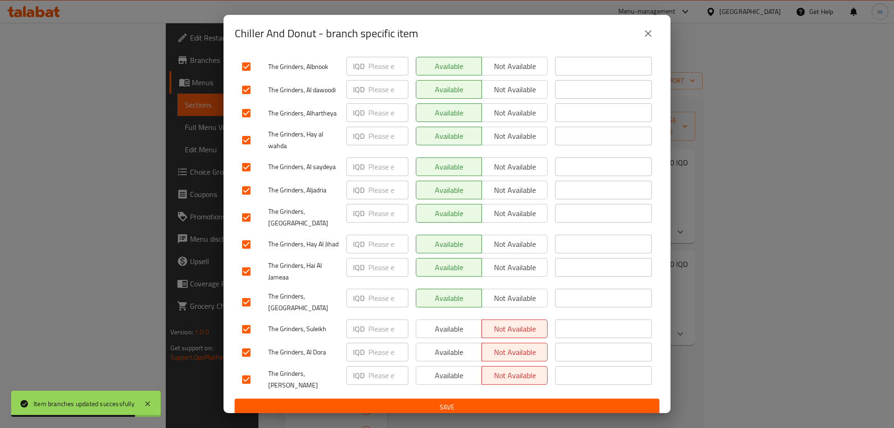
drag, startPoint x: 443, startPoint y: 331, endPoint x: 443, endPoint y: 339, distance: 8.0
click at [443, 332] on span "Available" at bounding box center [449, 329] width 58 height 14
drag, startPoint x: 442, startPoint y: 348, endPoint x: 441, endPoint y: 360, distance: 12.7
click at [442, 350] on span "Available" at bounding box center [449, 353] width 58 height 14
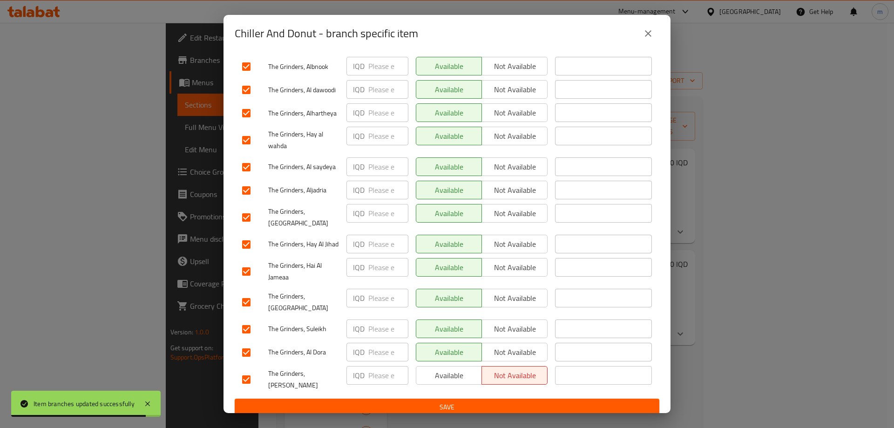
click at [438, 373] on span "Available" at bounding box center [449, 376] width 58 height 14
click at [423, 402] on span "Save" at bounding box center [447, 408] width 410 height 12
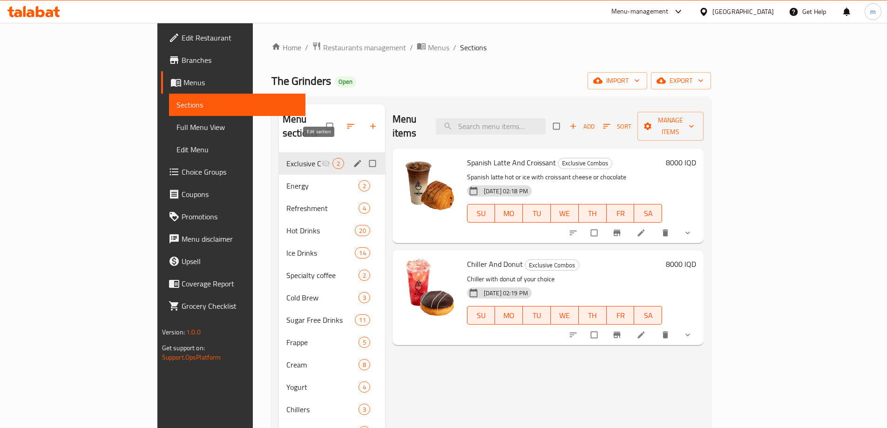
click at [353, 159] on icon "edit" at bounding box center [357, 163] width 9 height 9
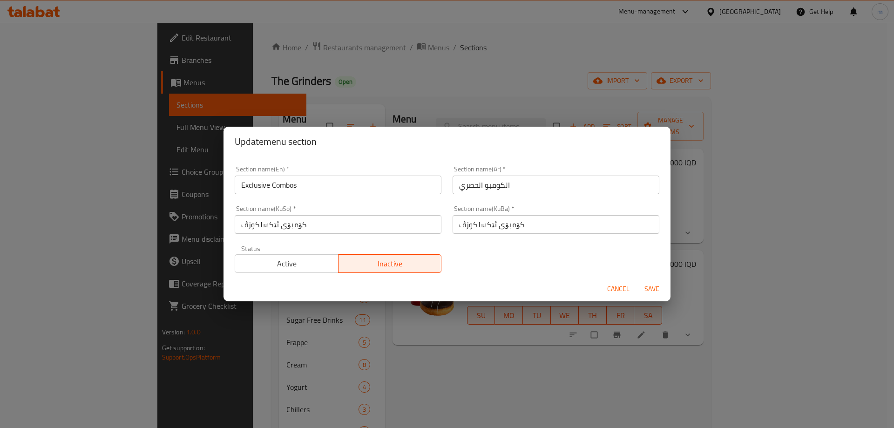
click at [302, 266] on span "Active" at bounding box center [287, 264] width 96 height 14
click at [643, 285] on span "Save" at bounding box center [652, 289] width 22 height 12
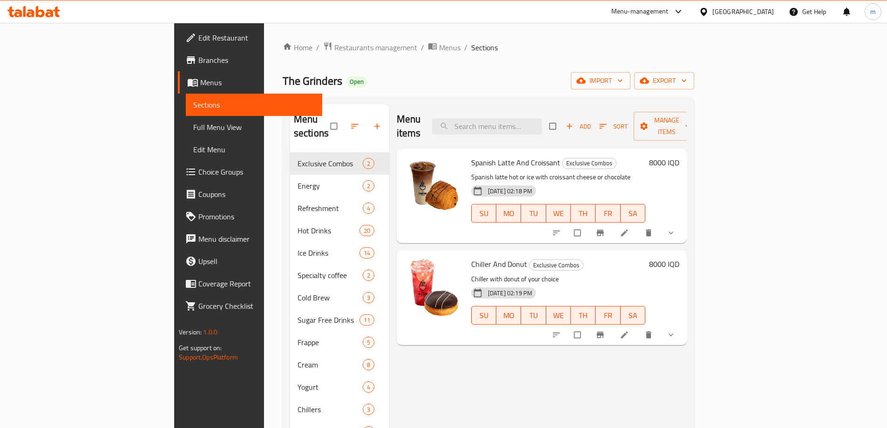
click at [605, 228] on icon "Branch-specific-item" at bounding box center [600, 232] width 9 height 9
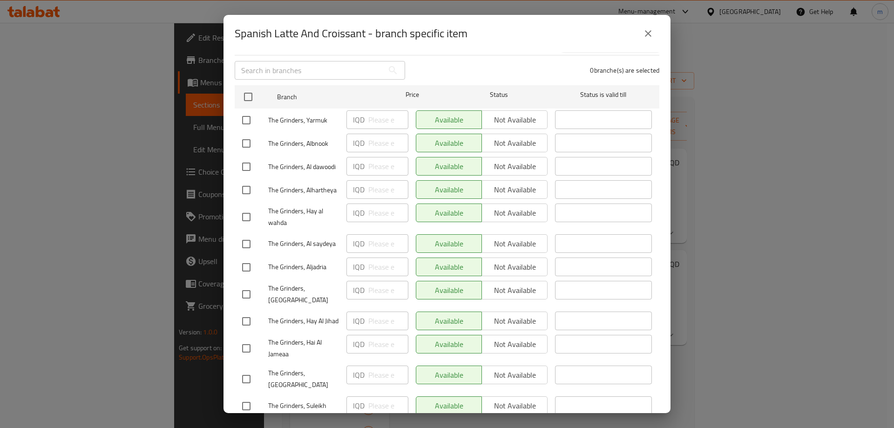
scroll to position [196, 0]
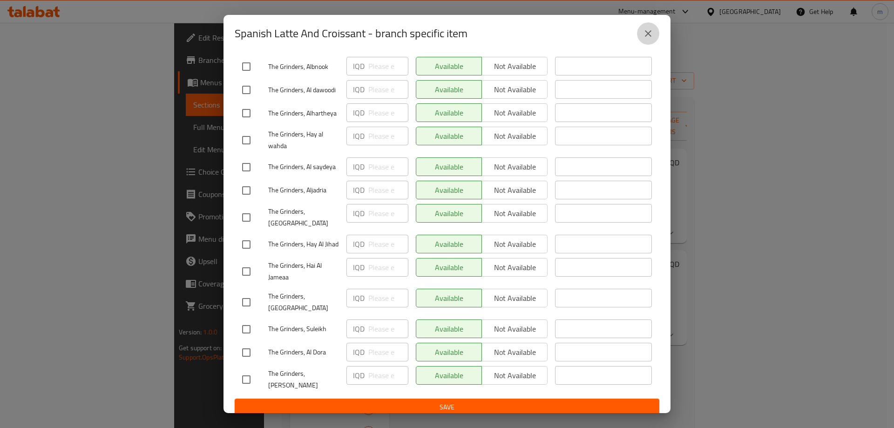
click at [641, 37] on button "close" at bounding box center [648, 33] width 22 height 22
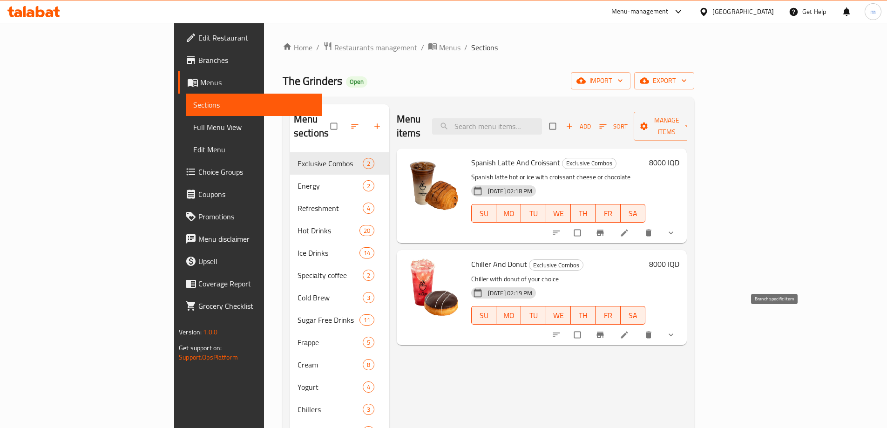
click at [613, 325] on button "Branch-specific-item" at bounding box center [601, 335] width 22 height 20
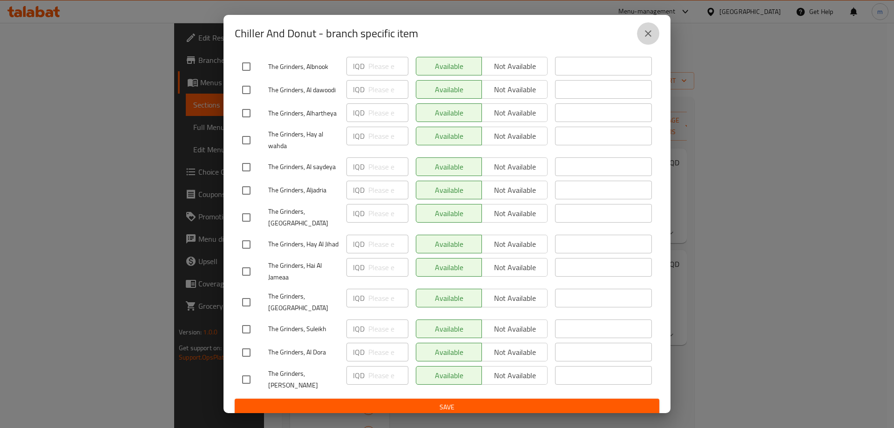
click at [651, 36] on icon "close" at bounding box center [648, 33] width 7 height 7
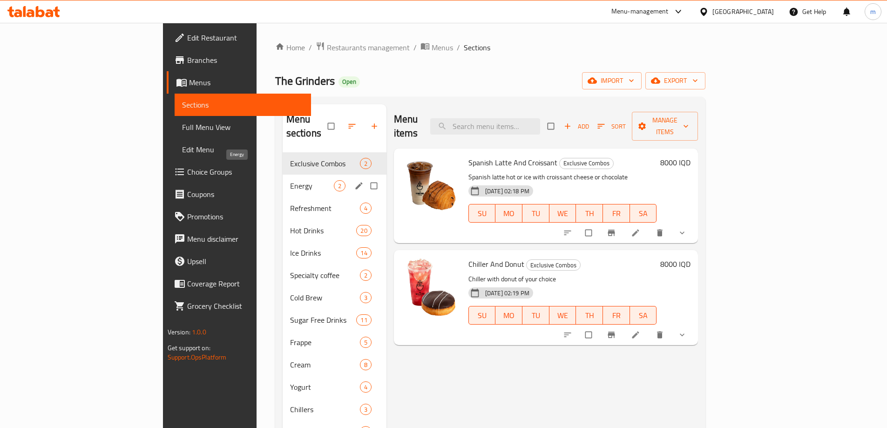
click at [290, 180] on span "Energy" at bounding box center [312, 185] width 44 height 11
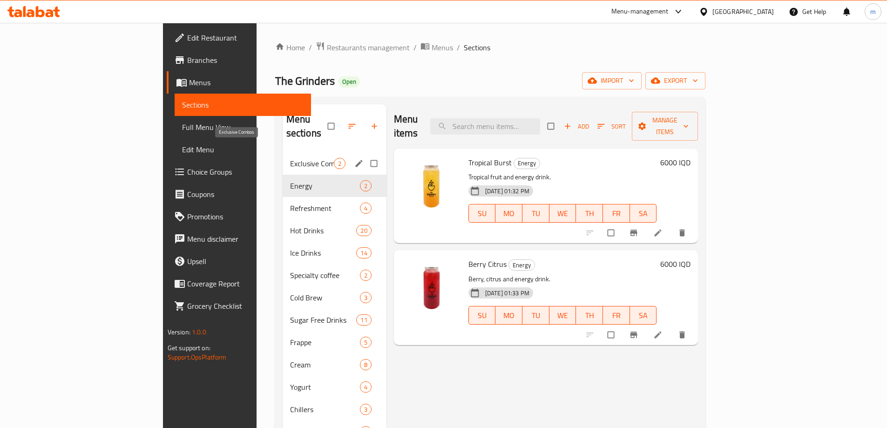
click at [290, 158] on span "Exclusive Combos" at bounding box center [312, 163] width 44 height 11
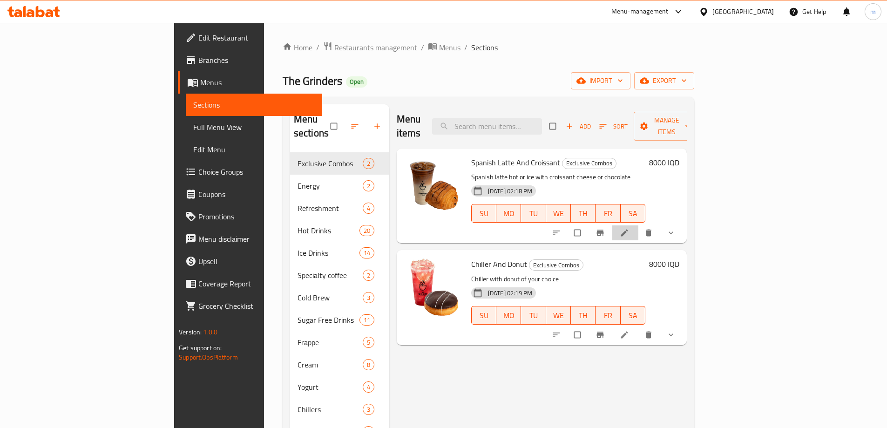
click at [639, 225] on li at bounding box center [626, 232] width 26 height 15
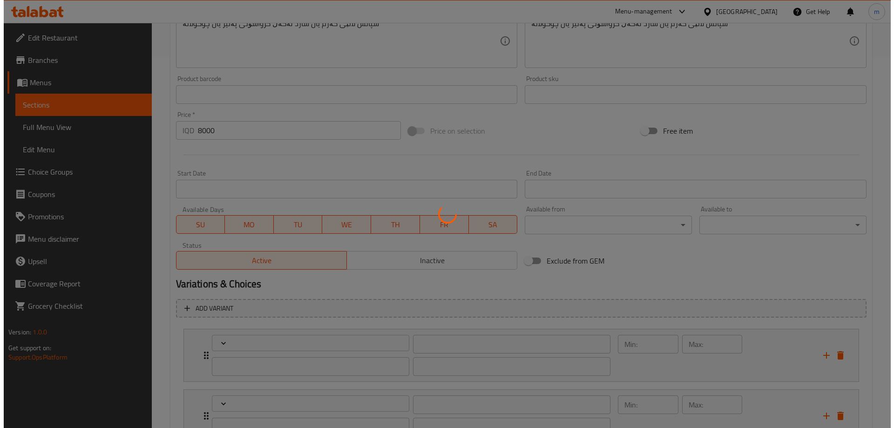
scroll to position [449, 0]
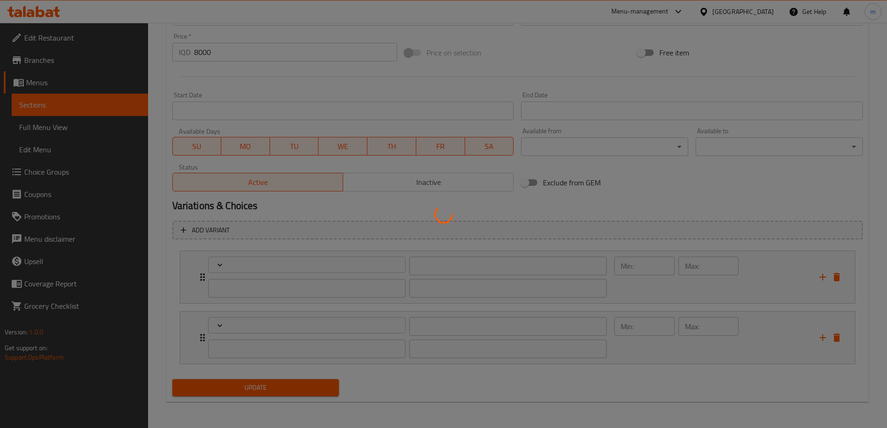
type input "إختيارك من اللاتية:"
type input "هەڵبژاردنت لە لاتێ:"
type input "1"
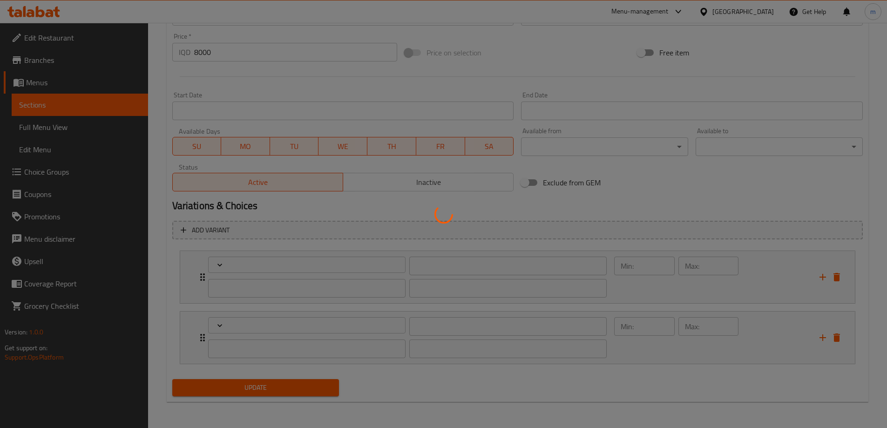
type input "إختيارك من الكرواسون:"
type input "هەڵبژاردنت لە کرواسۆن:"
type input "1"
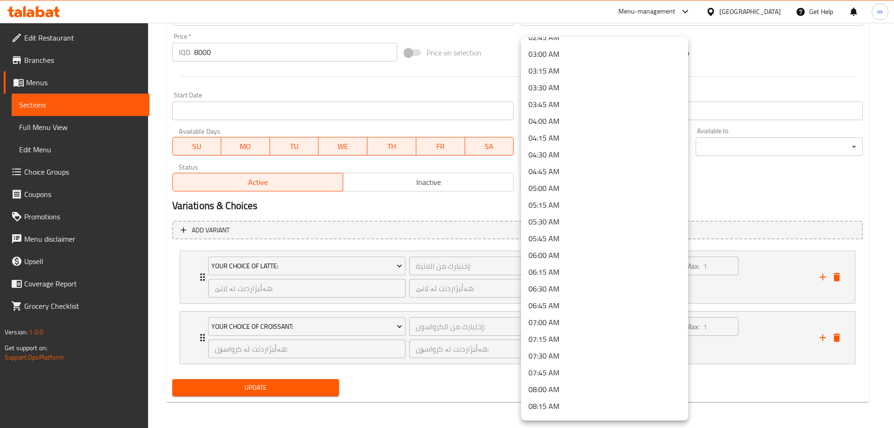
scroll to position [218, 0]
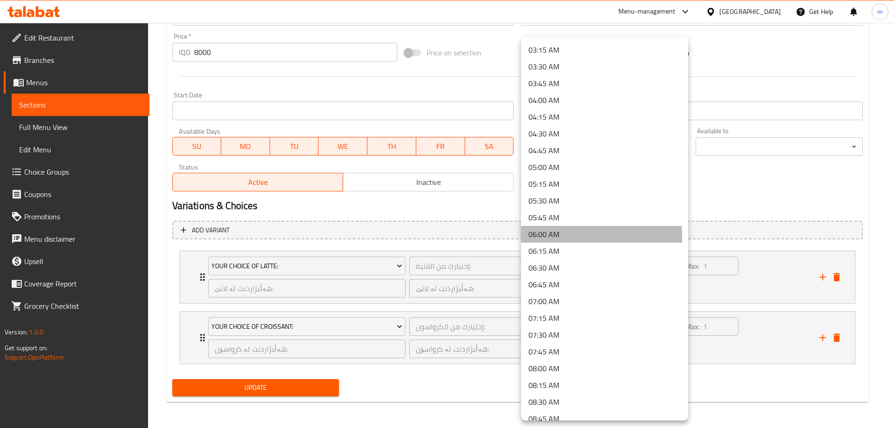
click at [550, 238] on li "06:00 AM" at bounding box center [604, 234] width 167 height 17
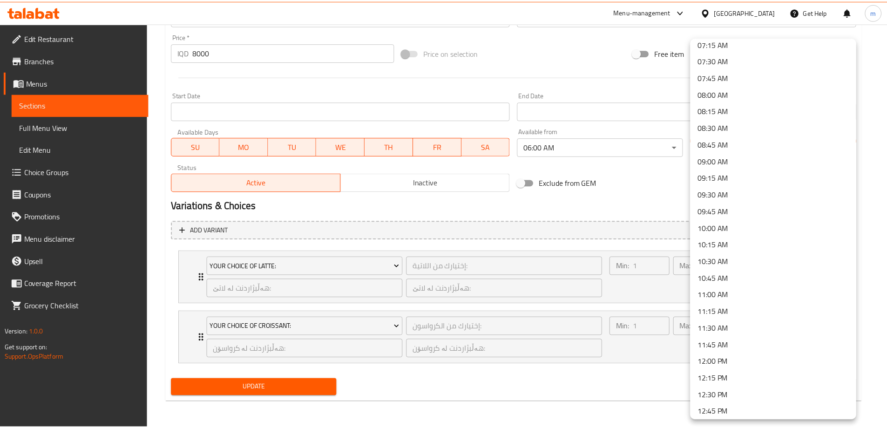
scroll to position [544, 0]
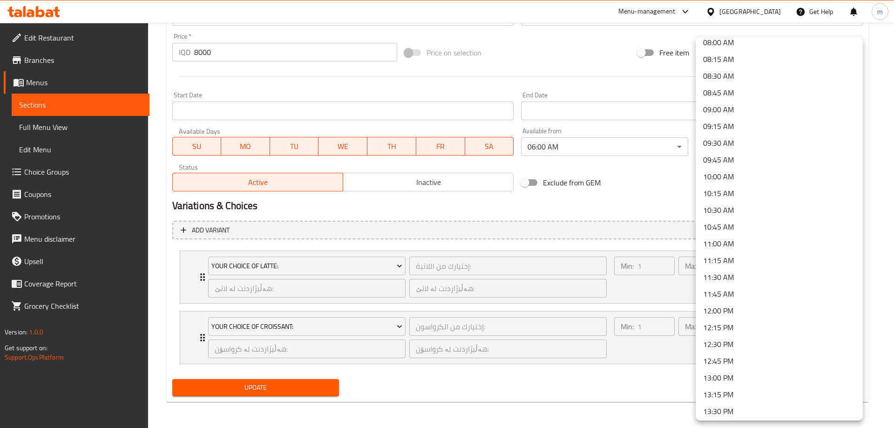
click at [736, 378] on li "13:00 PM" at bounding box center [779, 377] width 167 height 17
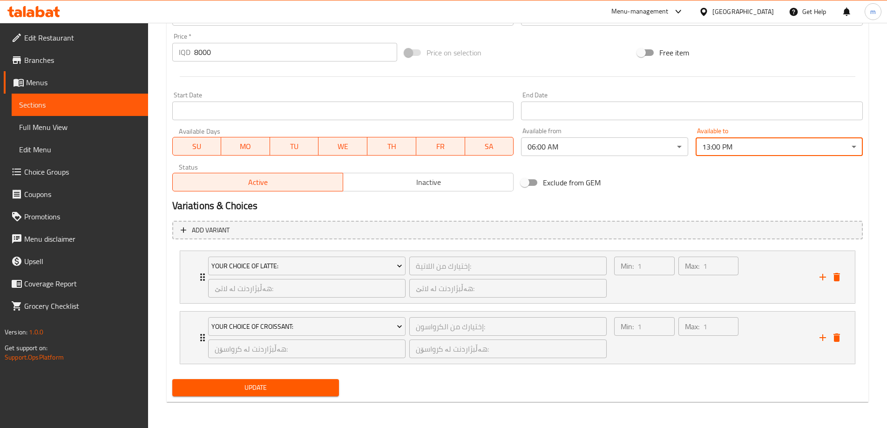
click at [656, 207] on h2 "Variations & Choices" at bounding box center [517, 206] width 691 height 14
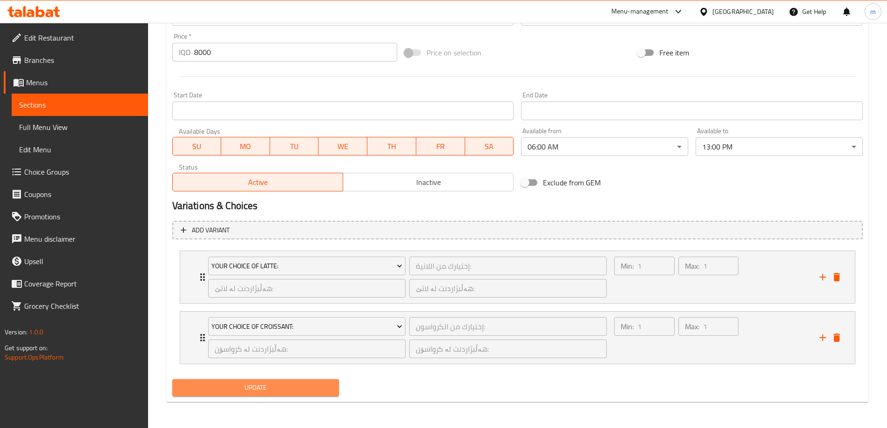
click at [300, 390] on span "Update" at bounding box center [256, 388] width 152 height 12
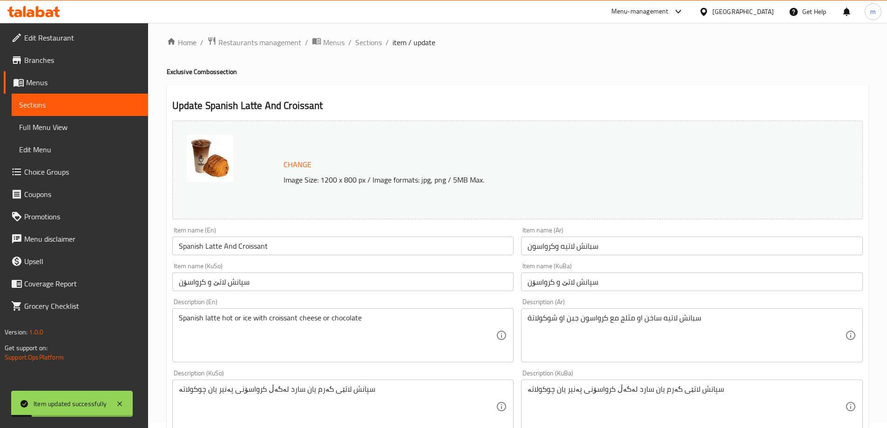
scroll to position [0, 0]
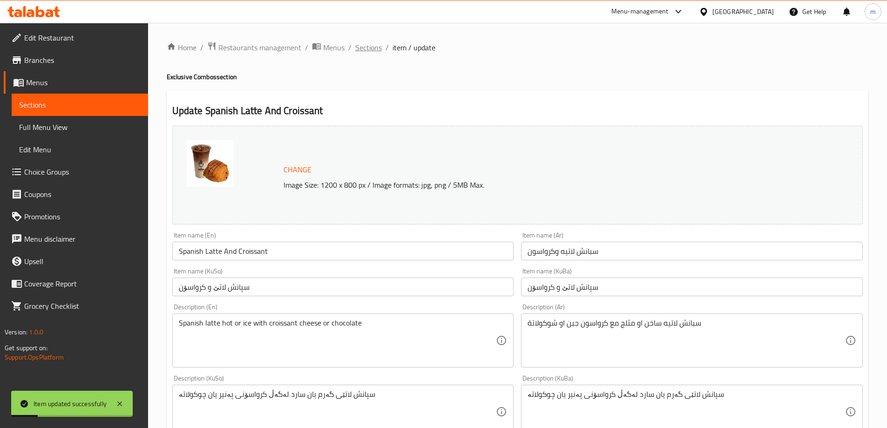
click at [370, 48] on span "Sections" at bounding box center [368, 47] width 27 height 11
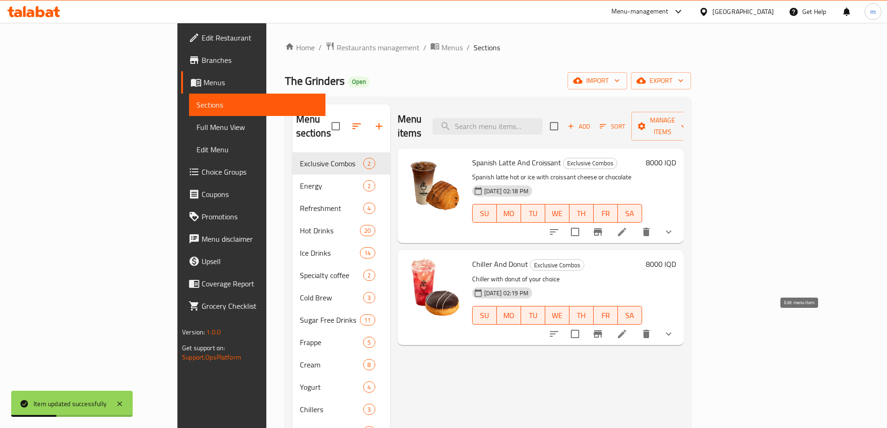
click at [628, 328] on icon at bounding box center [622, 333] width 11 height 11
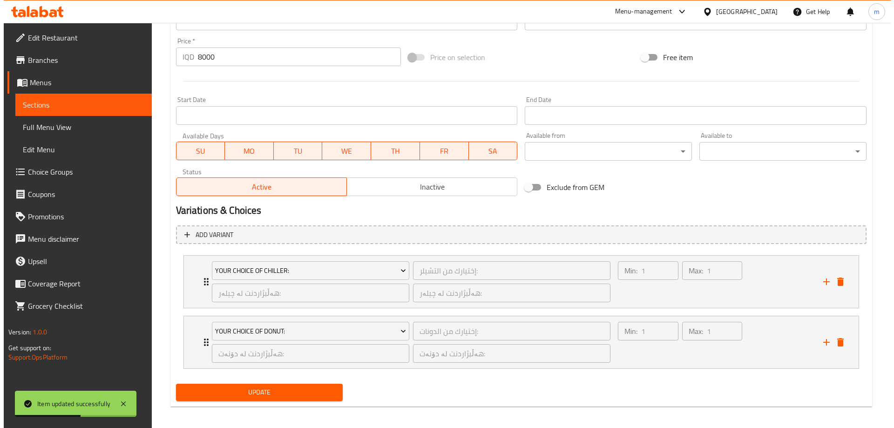
scroll to position [449, 0]
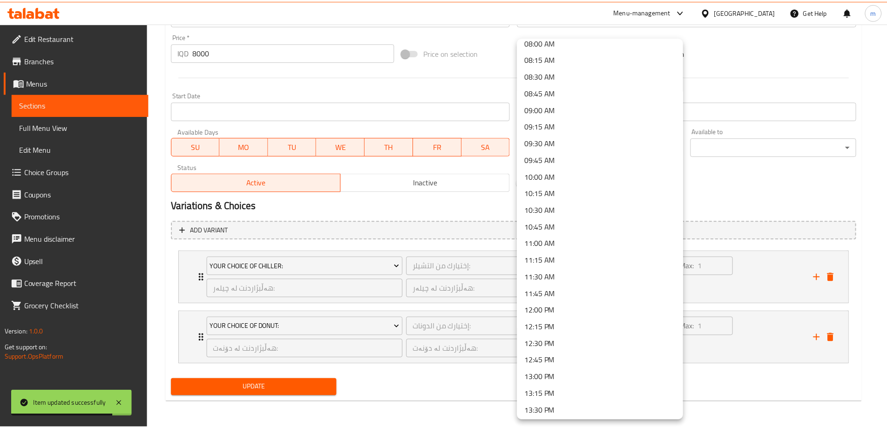
scroll to position [761, 0]
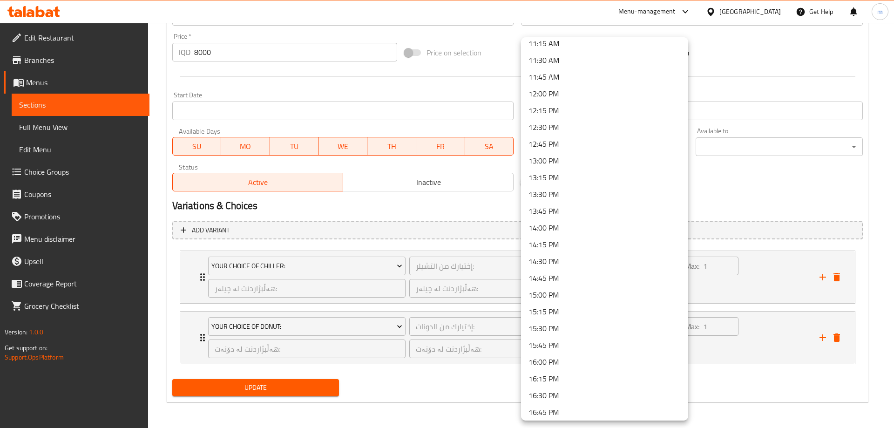
click at [546, 164] on li "13:00 PM" at bounding box center [604, 160] width 167 height 17
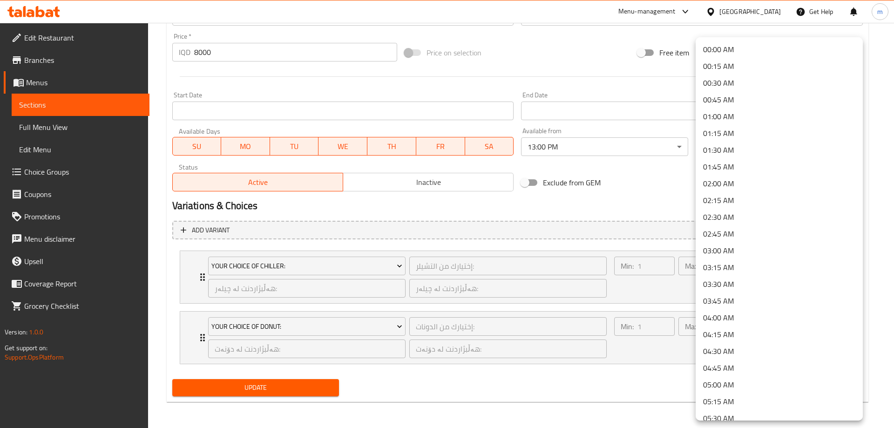
click at [720, 121] on li "01:00 AM" at bounding box center [779, 116] width 167 height 17
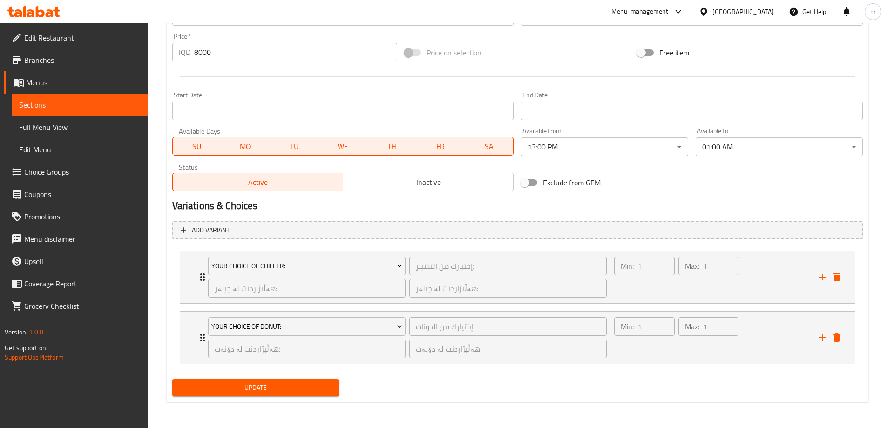
click at [695, 187] on div "Exclude from GEM" at bounding box center [634, 182] width 233 height 25
click at [265, 382] on span "Update" at bounding box center [256, 388] width 152 height 12
click at [59, 82] on span "Menus" at bounding box center [83, 82] width 115 height 11
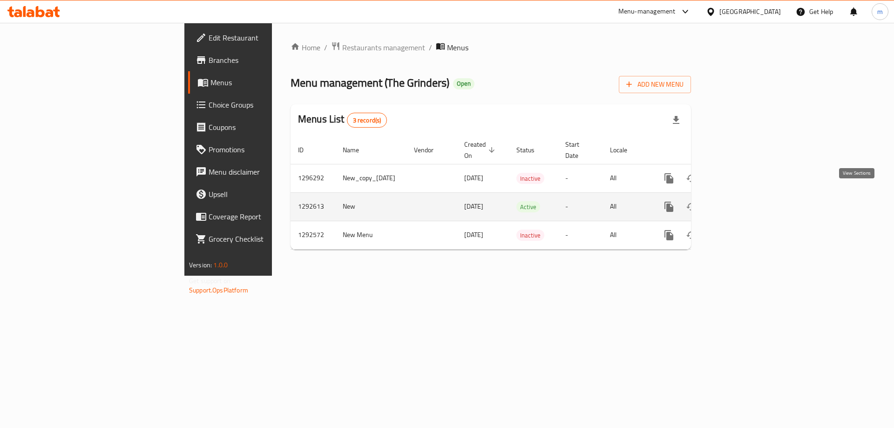
click at [742, 201] on icon "enhanced table" at bounding box center [736, 206] width 11 height 11
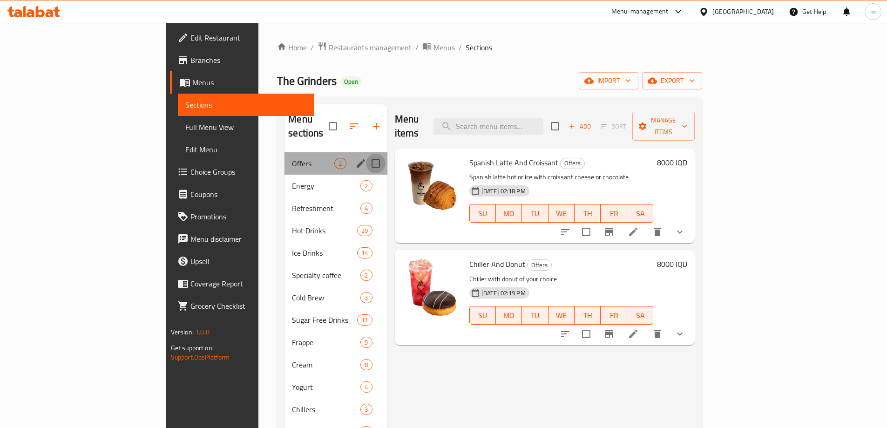
click at [366, 154] on input "Menu sections" at bounding box center [376, 164] width 20 height 20
checkbox input "true"
click at [354, 157] on button "edit" at bounding box center [361, 164] width 14 height 14
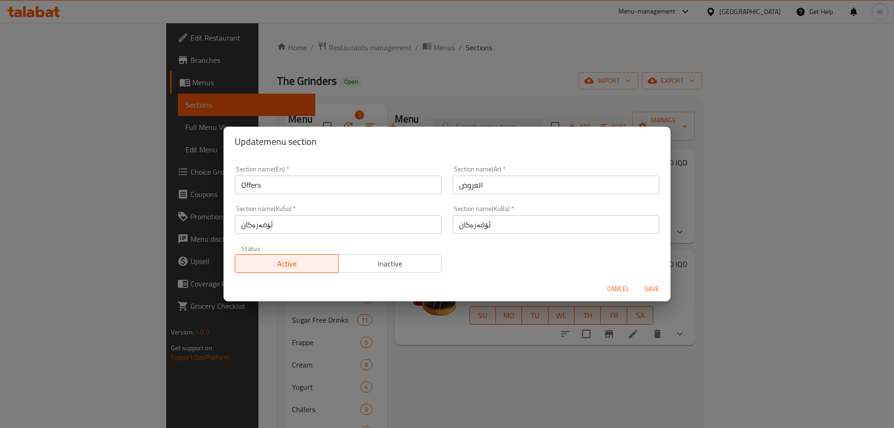
click at [388, 265] on span "Inactive" at bounding box center [390, 264] width 96 height 14
click at [649, 288] on span "Save" at bounding box center [652, 289] width 22 height 12
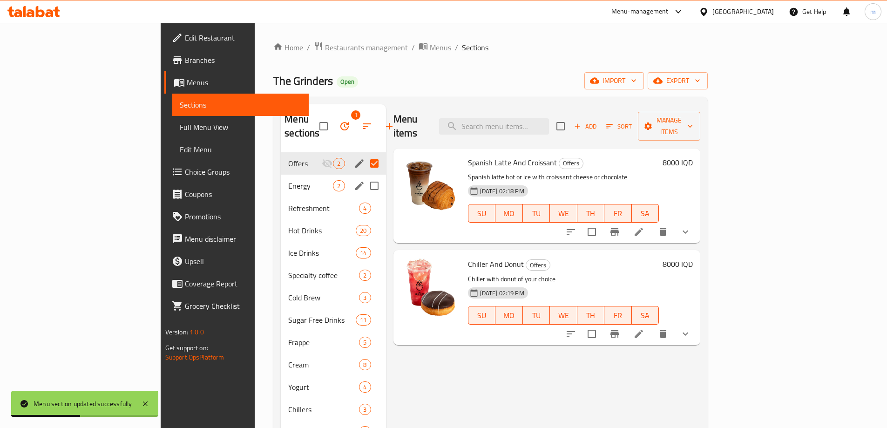
click at [281, 175] on div "Energy 2" at bounding box center [333, 186] width 105 height 22
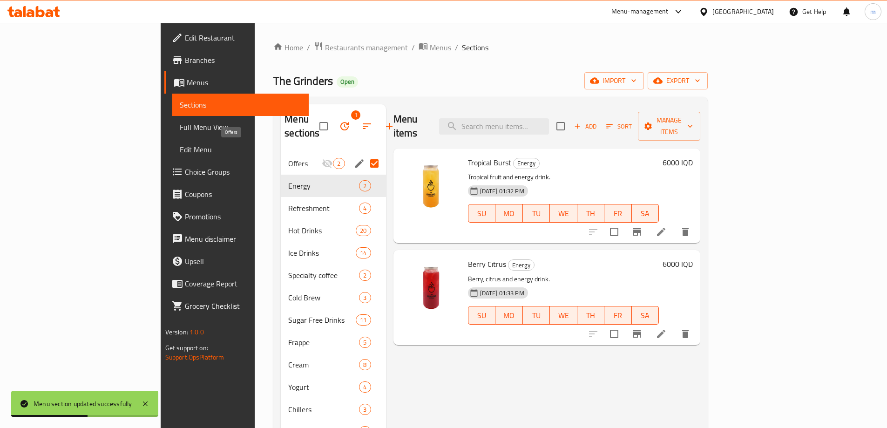
click at [288, 158] on span "Offers" at bounding box center [305, 163] width 34 height 11
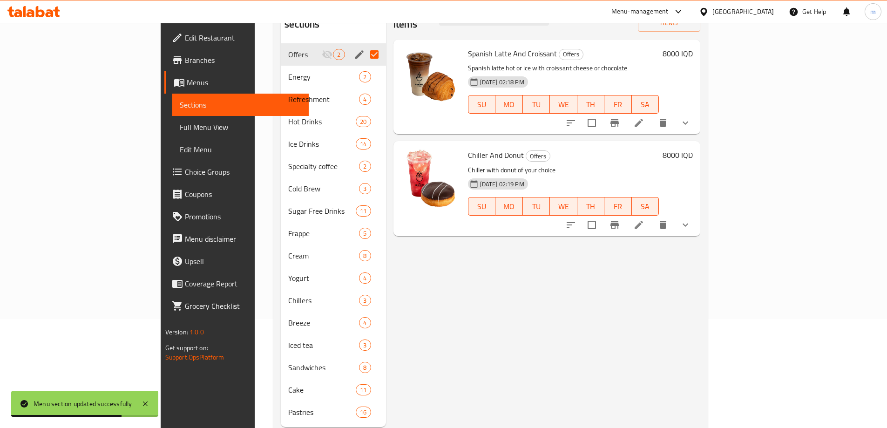
scroll to position [112, 0]
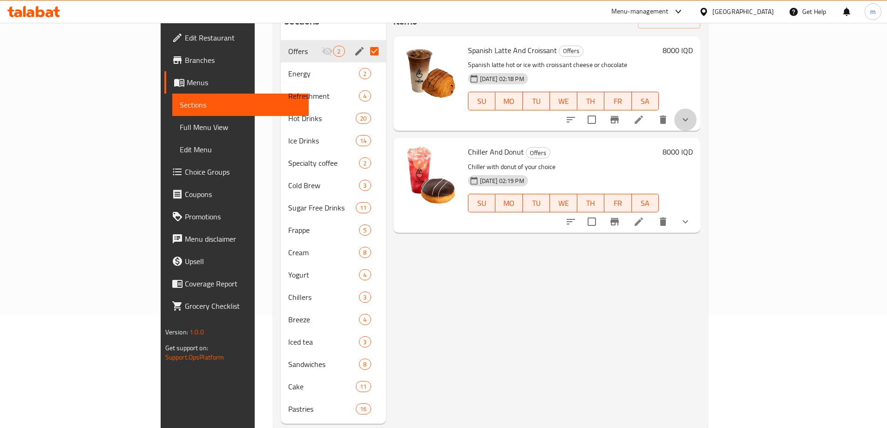
click at [697, 109] on button "show more" at bounding box center [686, 120] width 22 height 22
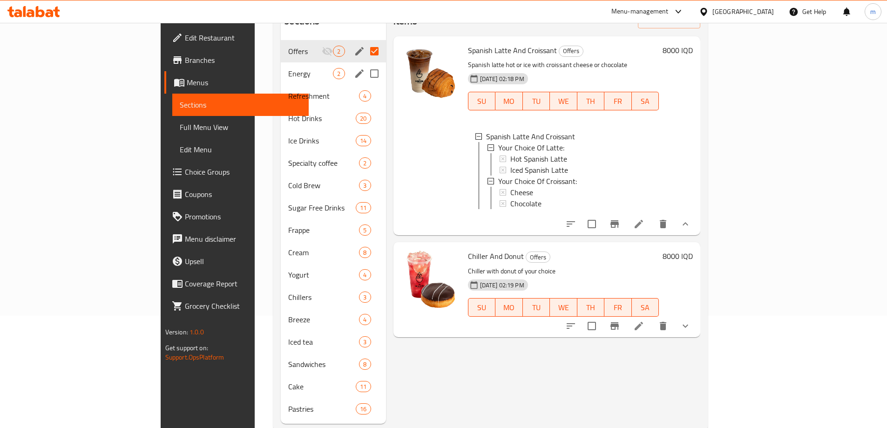
scroll to position [3, 0]
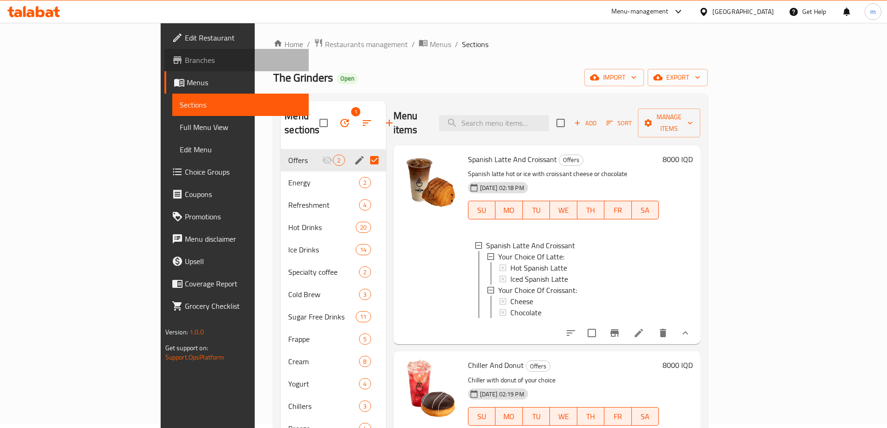
click at [185, 58] on span "Branches" at bounding box center [243, 60] width 116 height 11
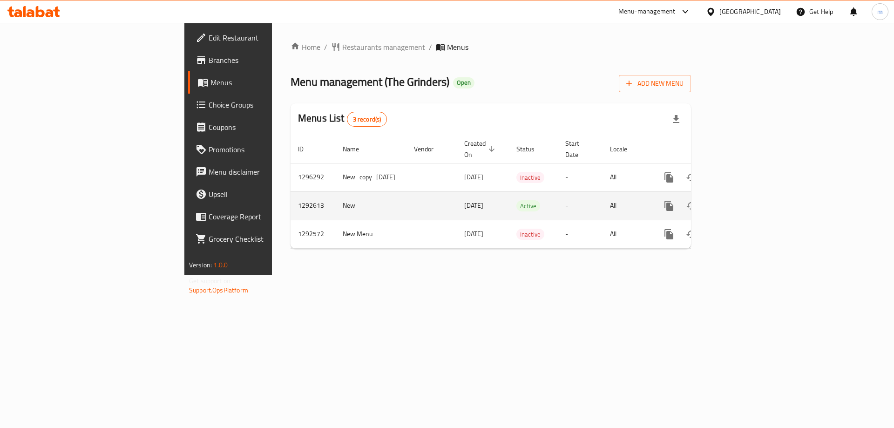
click at [748, 195] on link "enhanced table" at bounding box center [736, 206] width 22 height 22
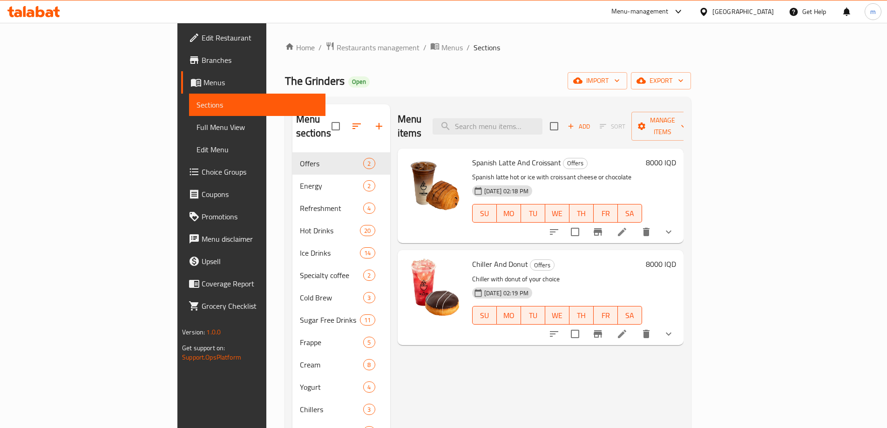
click at [202, 64] on span "Branches" at bounding box center [260, 60] width 116 height 11
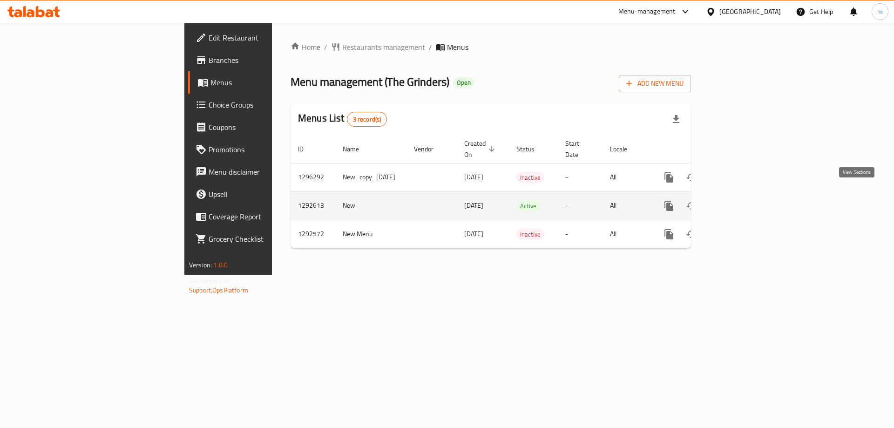
click at [748, 195] on link "enhanced table" at bounding box center [736, 206] width 22 height 22
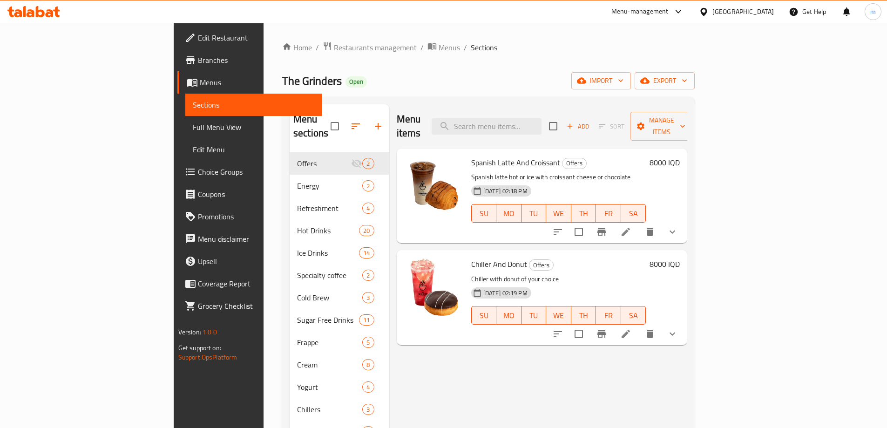
click at [678, 328] on icon "show more" at bounding box center [672, 333] width 11 height 11
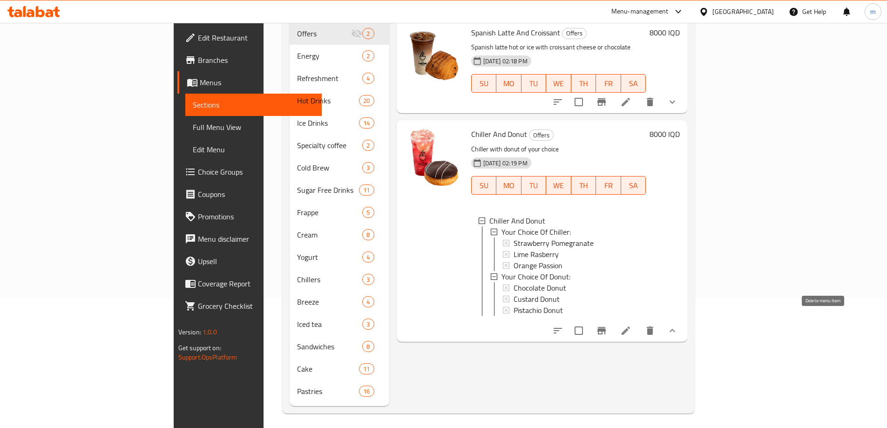
scroll to position [130, 0]
click at [630, 326] on icon at bounding box center [626, 330] width 8 height 8
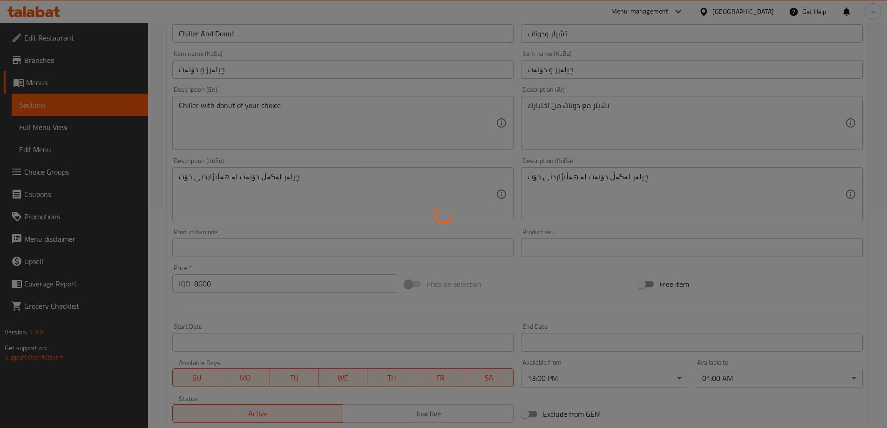
type input "إختيارك من التشيلر:"
type input "هەڵبژاردنت لە چیلەر:"
type input "1"
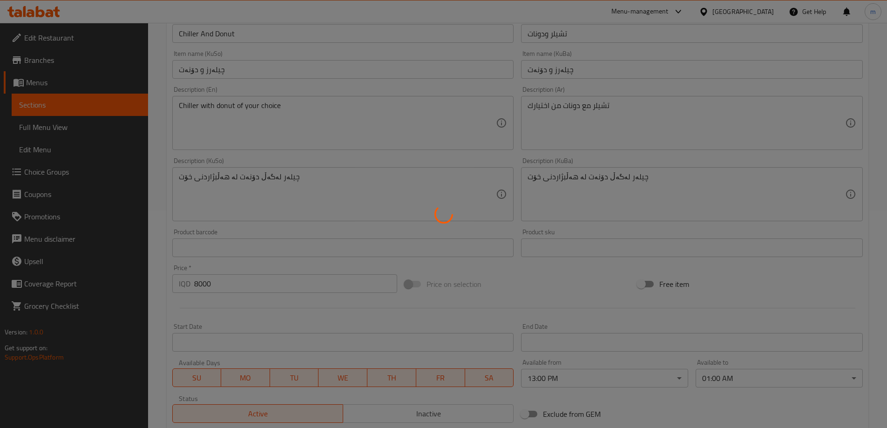
type input "إختيارك من الدونات:"
type input "هەڵبژاردنت لە دۆنەت:"
type input "1"
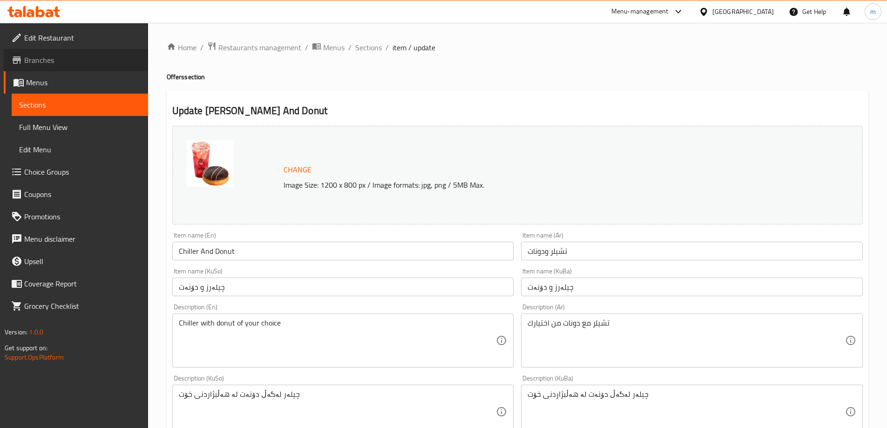
click at [42, 60] on span "Branches" at bounding box center [82, 60] width 116 height 11
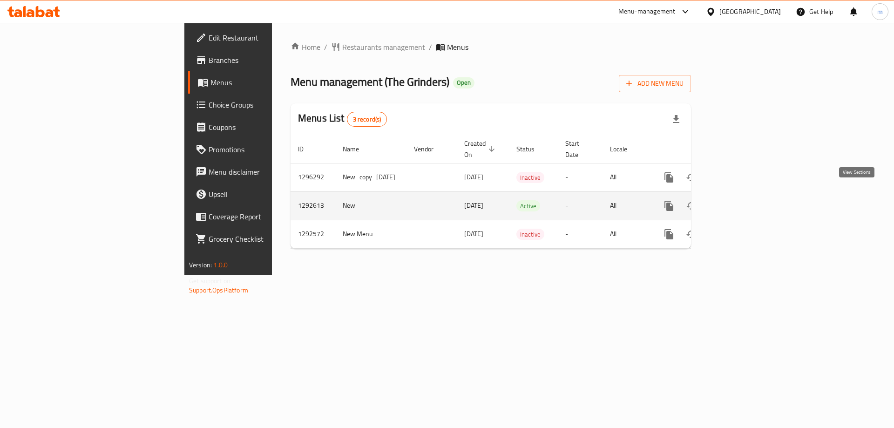
click at [742, 200] on icon "enhanced table" at bounding box center [736, 205] width 11 height 11
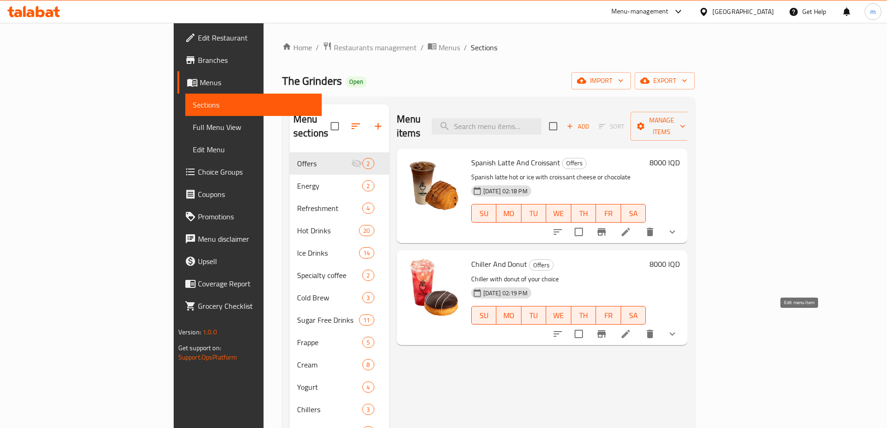
click at [632, 328] on icon at bounding box center [626, 333] width 11 height 11
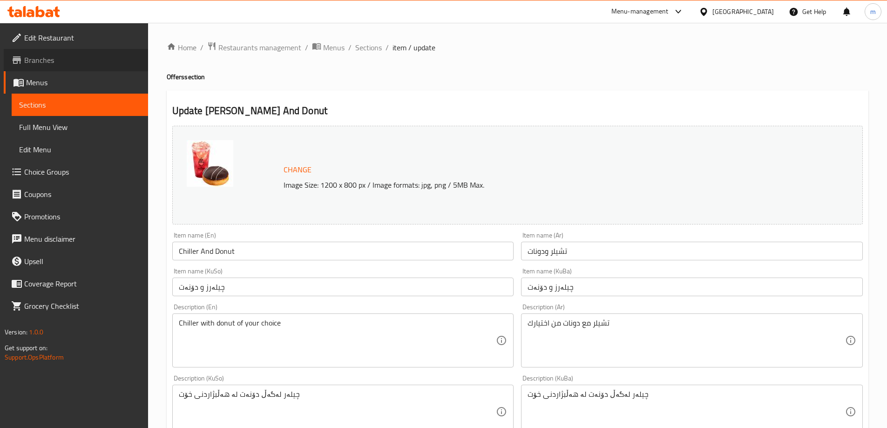
click at [40, 60] on span "Branches" at bounding box center [82, 60] width 116 height 11
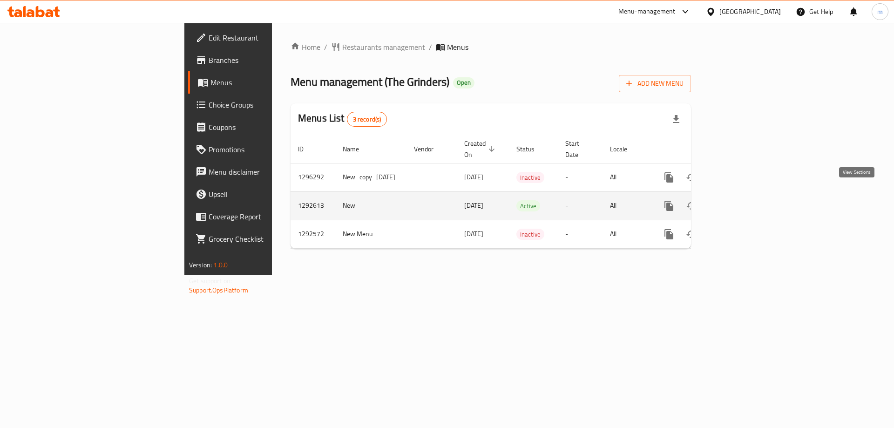
click at [742, 200] on icon "enhanced table" at bounding box center [736, 205] width 11 height 11
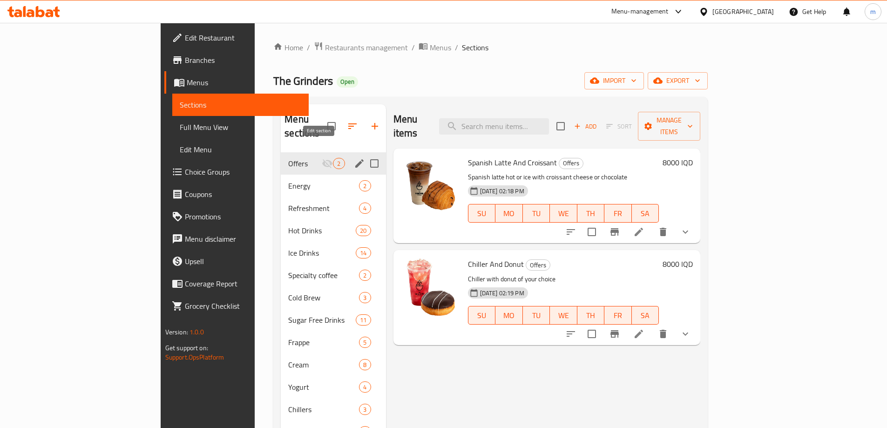
click at [354, 158] on icon "edit" at bounding box center [359, 163] width 11 height 11
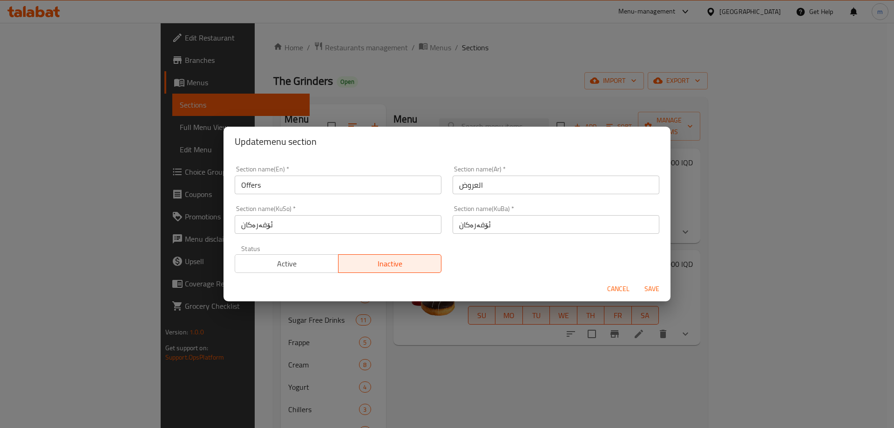
click at [301, 256] on button "Active" at bounding box center [287, 263] width 104 height 19
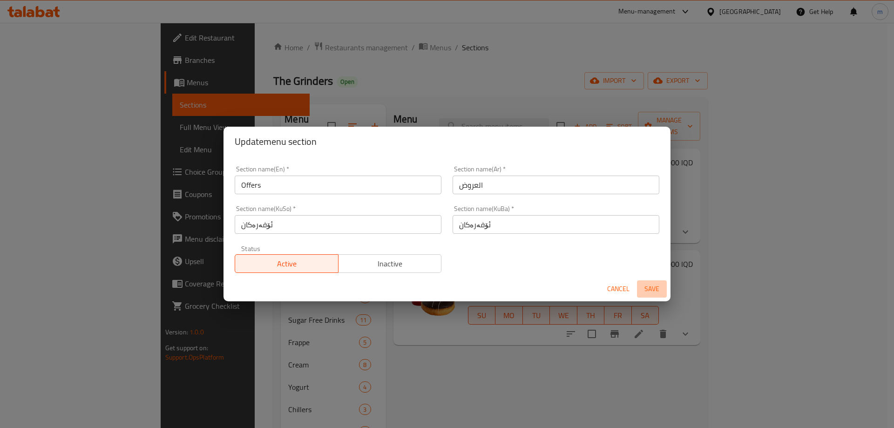
click at [655, 281] on button "Save" at bounding box center [652, 288] width 30 height 17
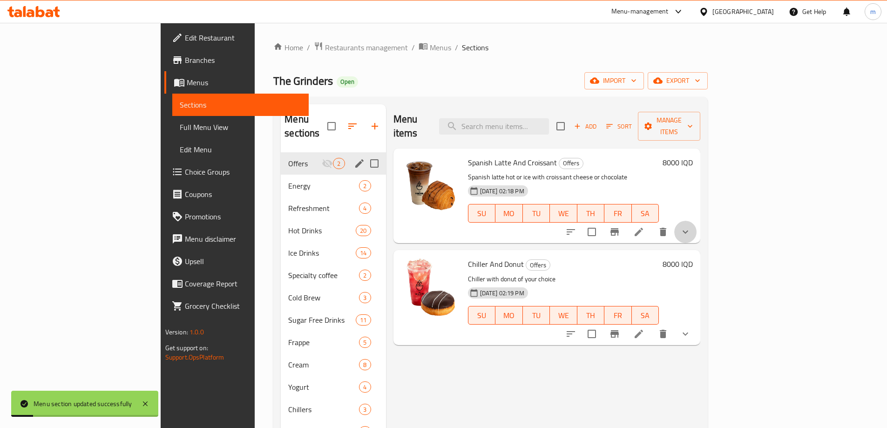
click at [697, 221] on button "show more" at bounding box center [686, 232] width 22 height 22
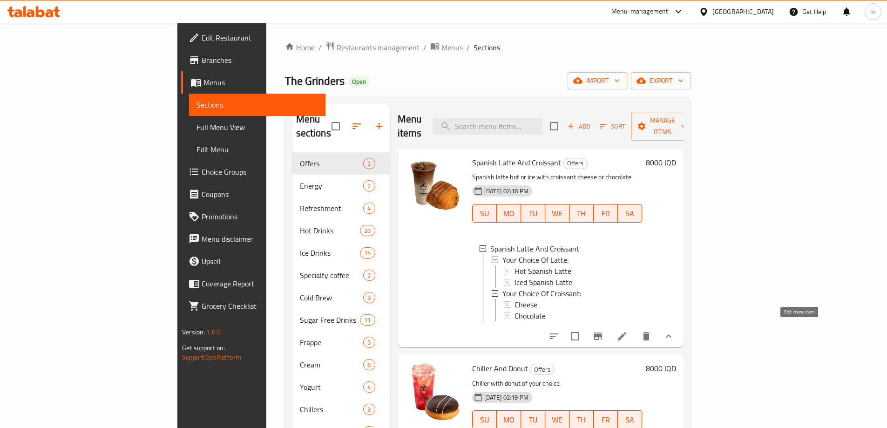
click at [627, 332] on icon at bounding box center [622, 336] width 8 height 8
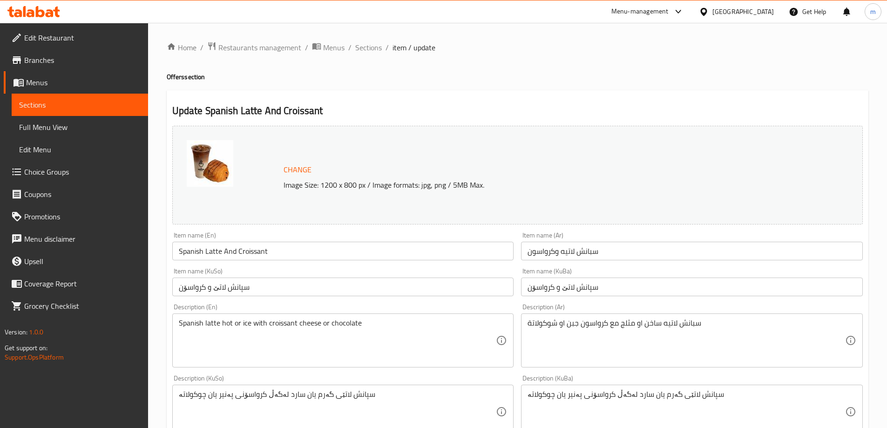
click at [40, 65] on span "Branches" at bounding box center [82, 60] width 116 height 11
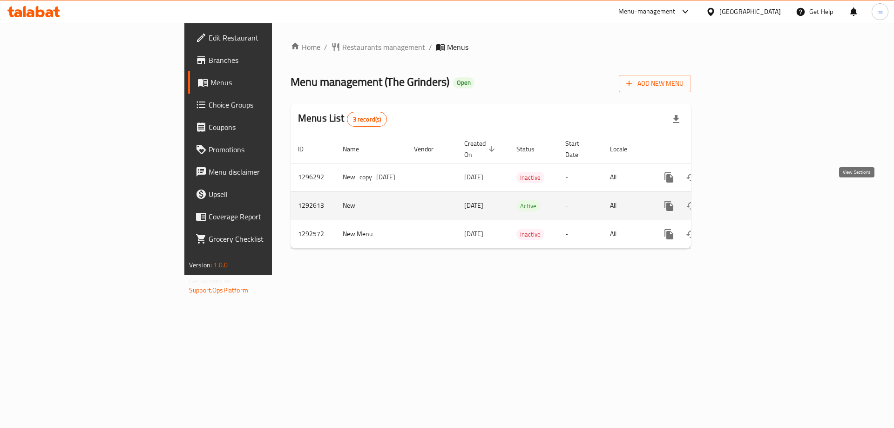
click at [748, 195] on link "enhanced table" at bounding box center [736, 206] width 22 height 22
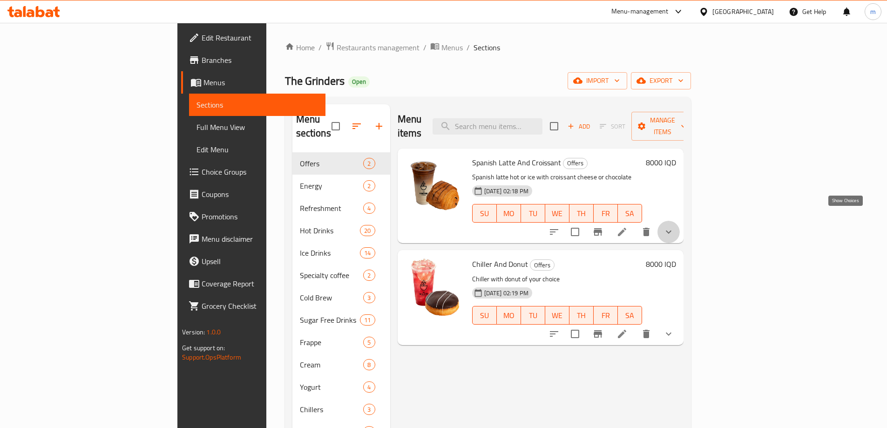
click at [675, 226] on icon "show more" at bounding box center [668, 231] width 11 height 11
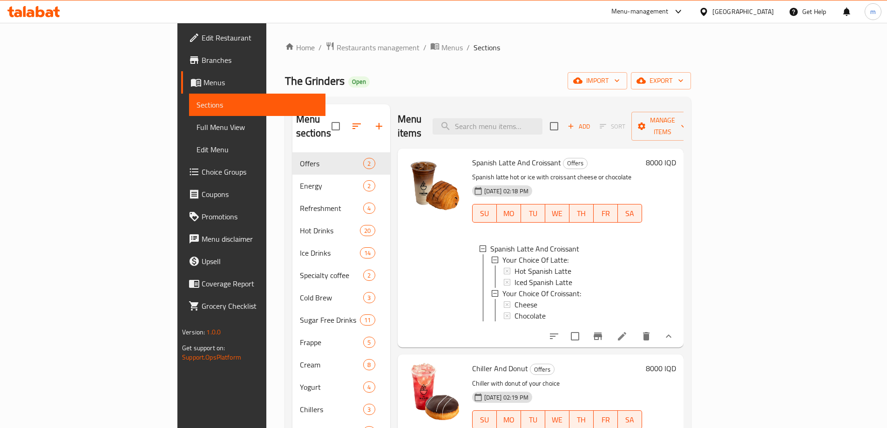
scroll to position [109, 0]
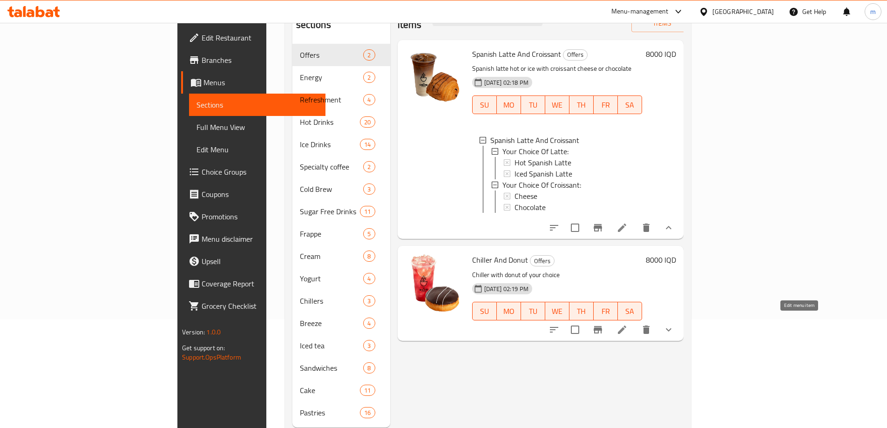
click at [628, 324] on icon at bounding box center [622, 329] width 11 height 11
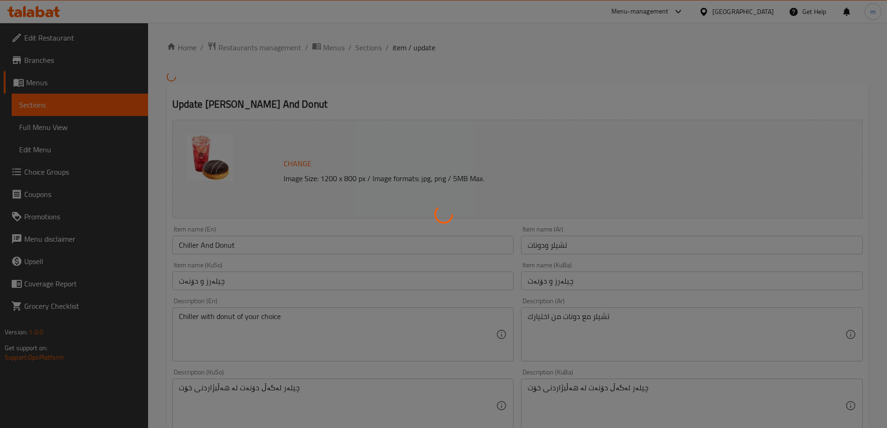
type input "إختيارك من التشيلر:"
type input "هەڵبژاردنت لە چیلەر:"
type input "1"
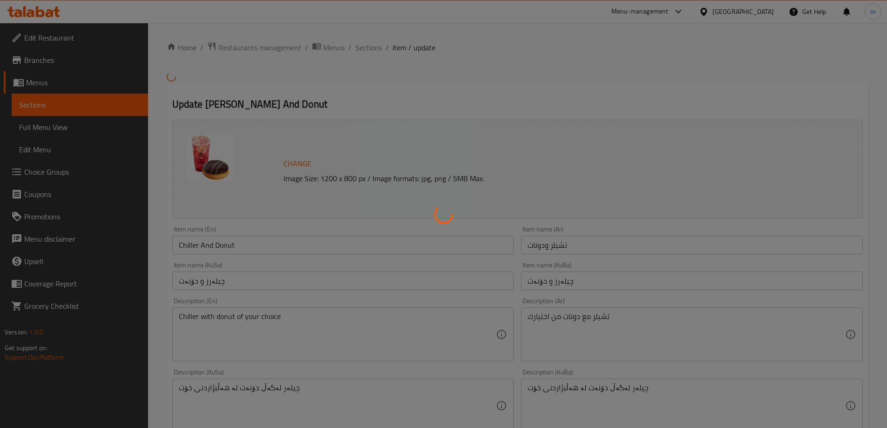
type input "إختيارك من الدونات:"
type input "هەڵبژاردنت لە دۆنەت:"
type input "1"
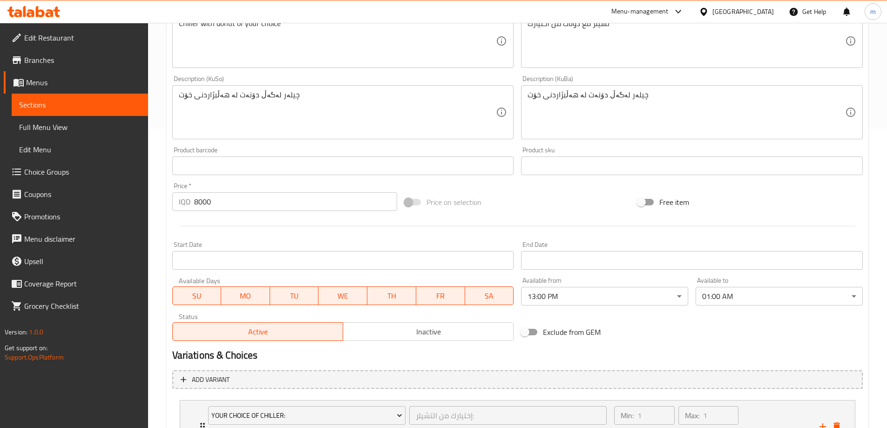
scroll to position [225, 0]
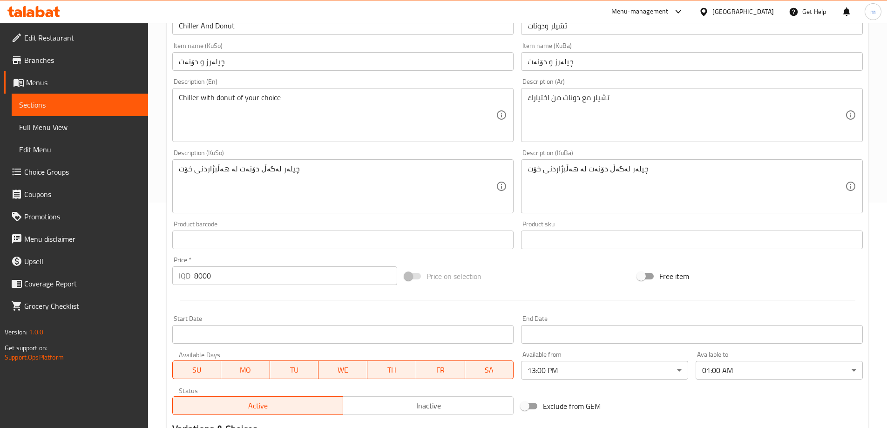
click at [68, 69] on link "Branches" at bounding box center [76, 60] width 144 height 22
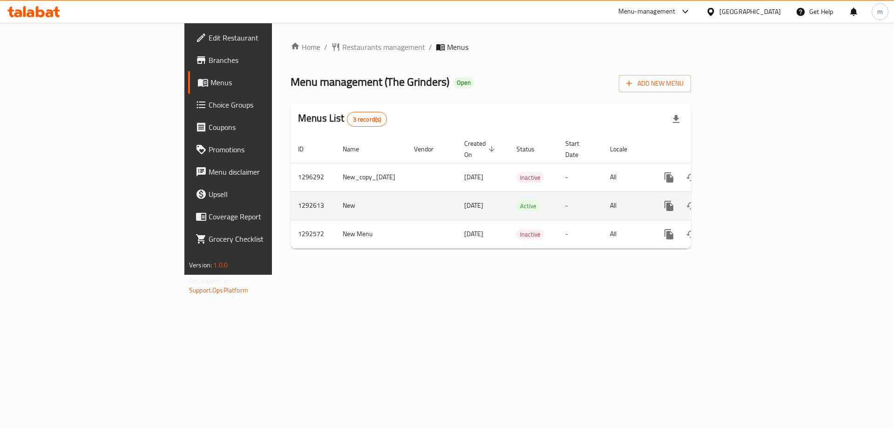
click at [742, 200] on icon "enhanced table" at bounding box center [736, 205] width 11 height 11
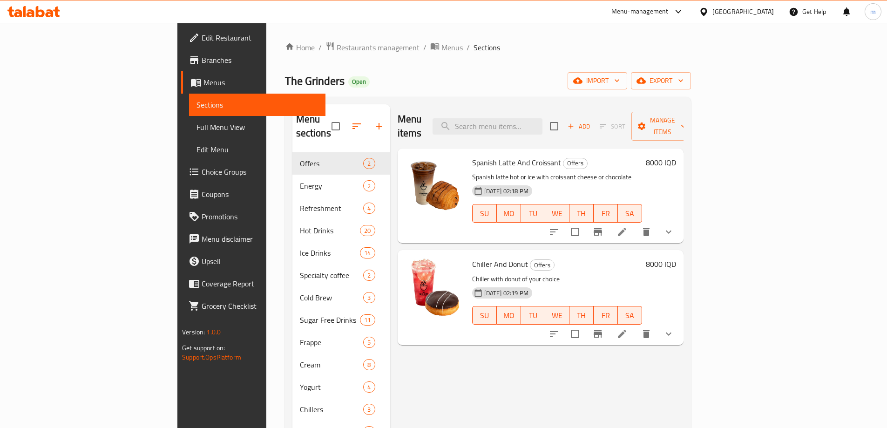
click at [602, 228] on icon "Branch-specific-item" at bounding box center [598, 231] width 8 height 7
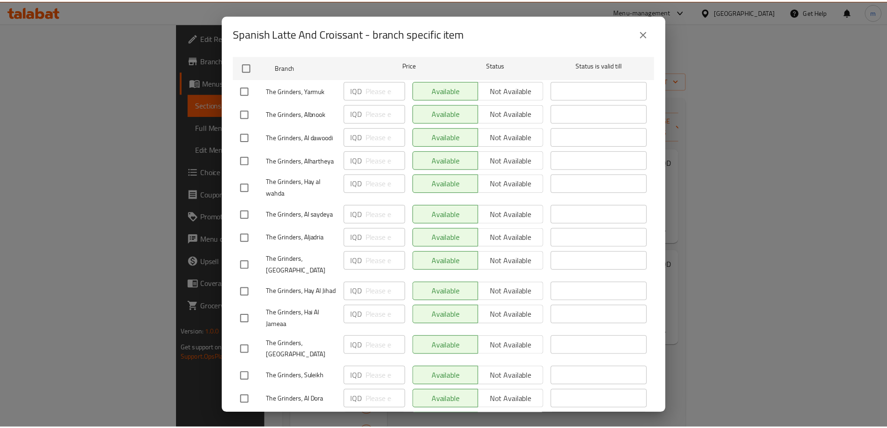
scroll to position [196, 0]
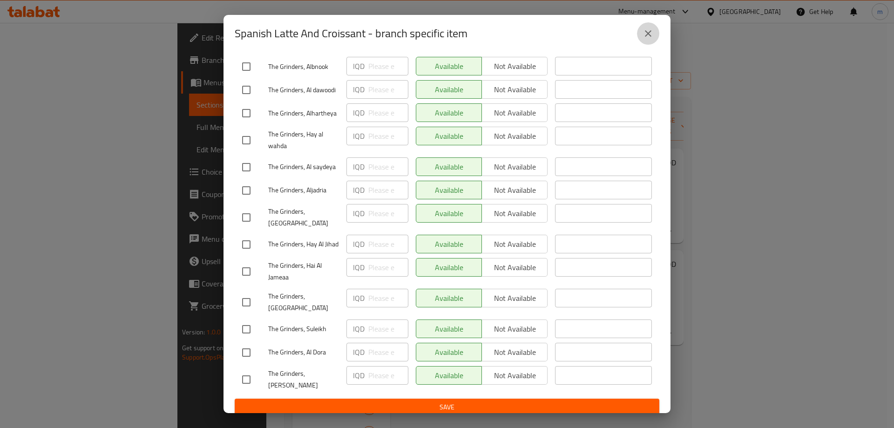
click at [648, 25] on button "close" at bounding box center [648, 33] width 22 height 22
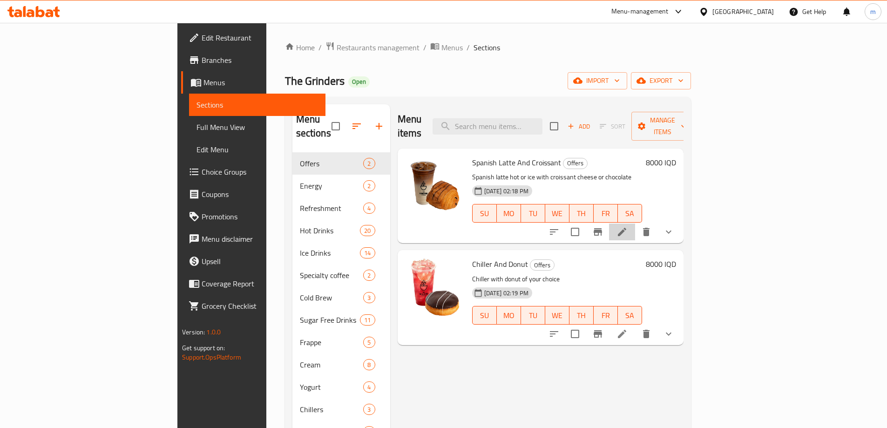
click at [635, 225] on li at bounding box center [622, 232] width 26 height 17
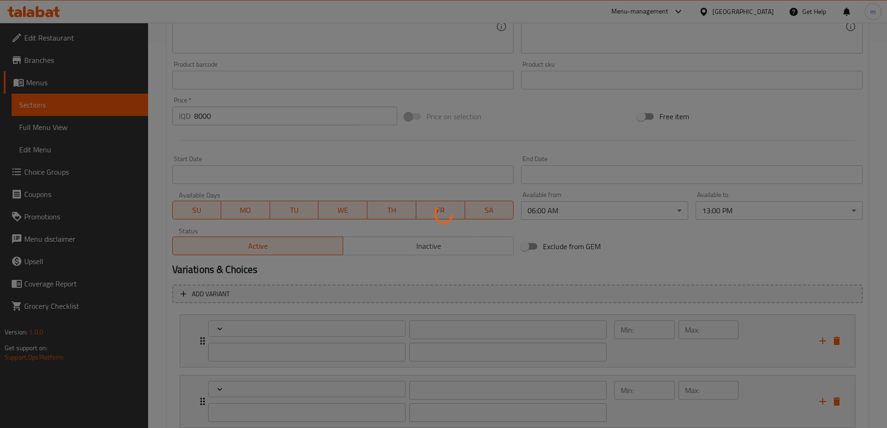
type input "إختيارك من اللاتية:"
type input "هەڵبژاردنت لە لاتێ:"
type input "1"
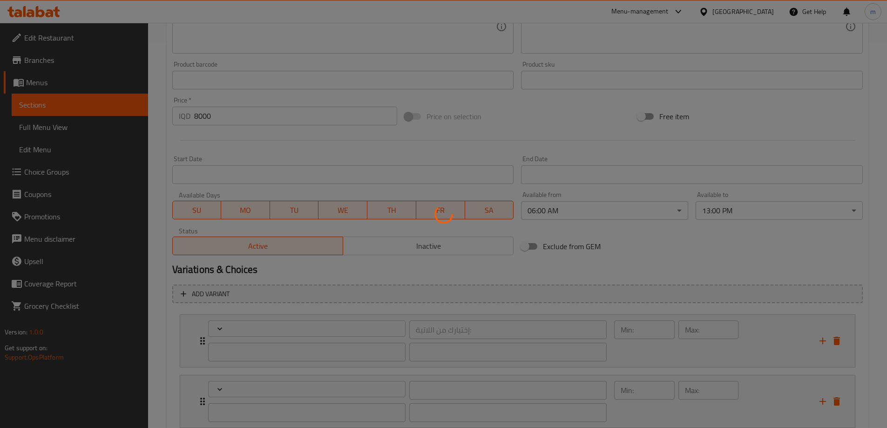
type input "إختيارك من الكرواسون:"
type input "هەڵبژاردنت لە کرواسۆن:"
type input "1"
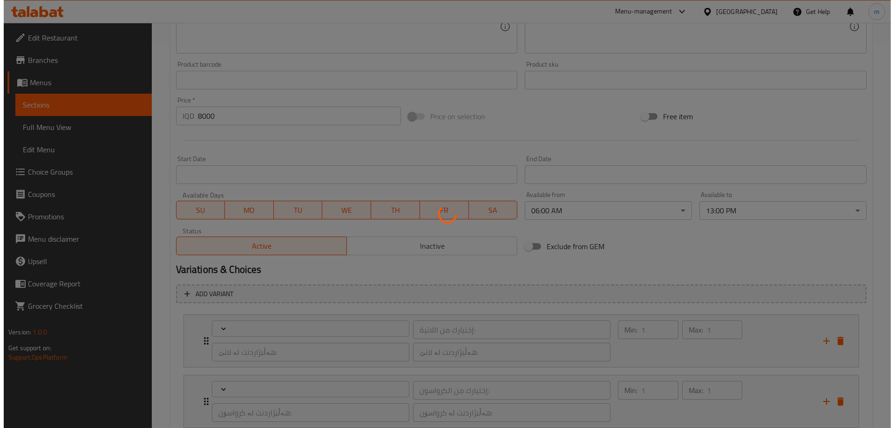
scroll to position [449, 0]
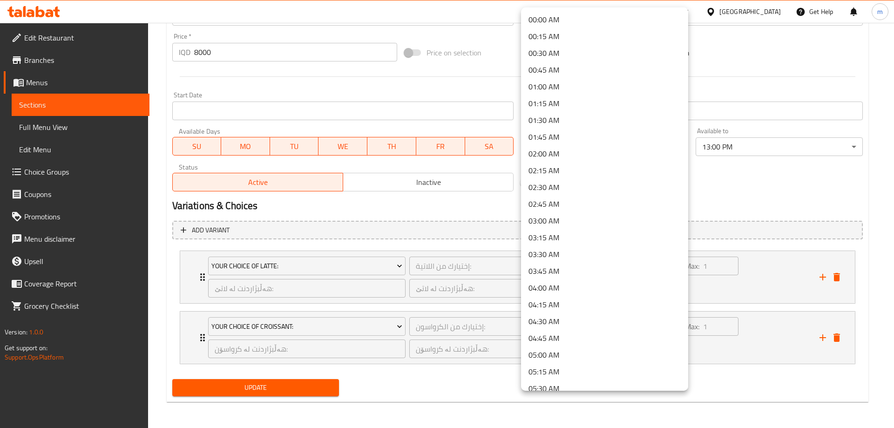
scroll to position [223, 0]
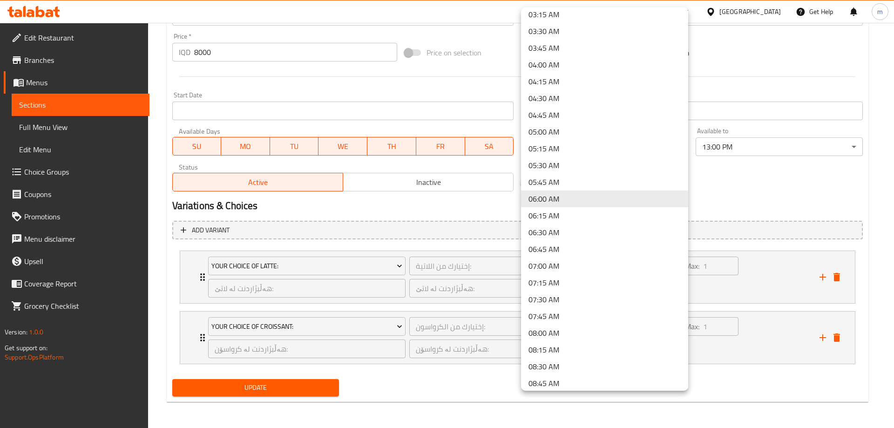
click at [755, 184] on div at bounding box center [447, 214] width 894 height 428
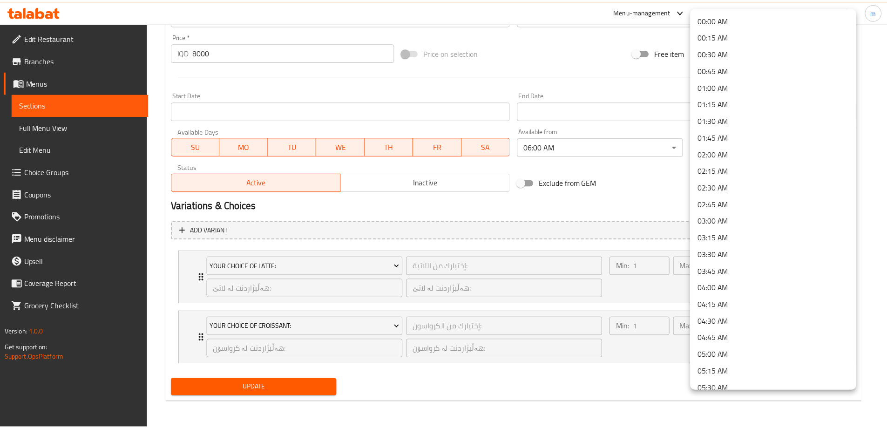
scroll to position [693, 0]
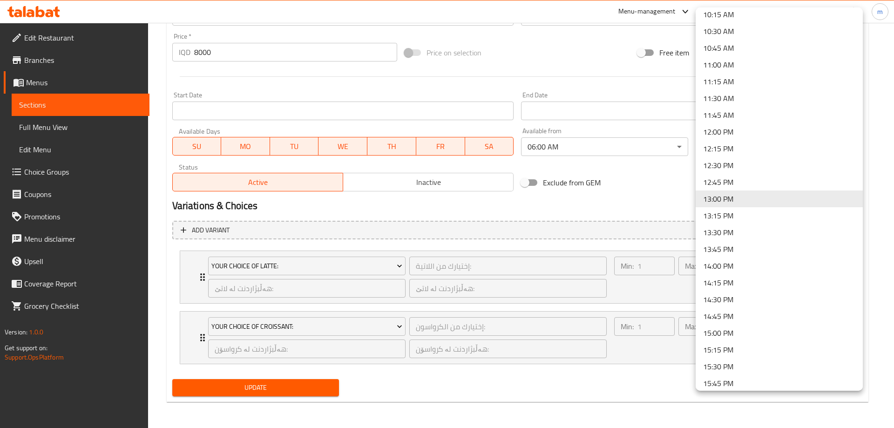
click at [894, 188] on div at bounding box center [447, 214] width 894 height 428
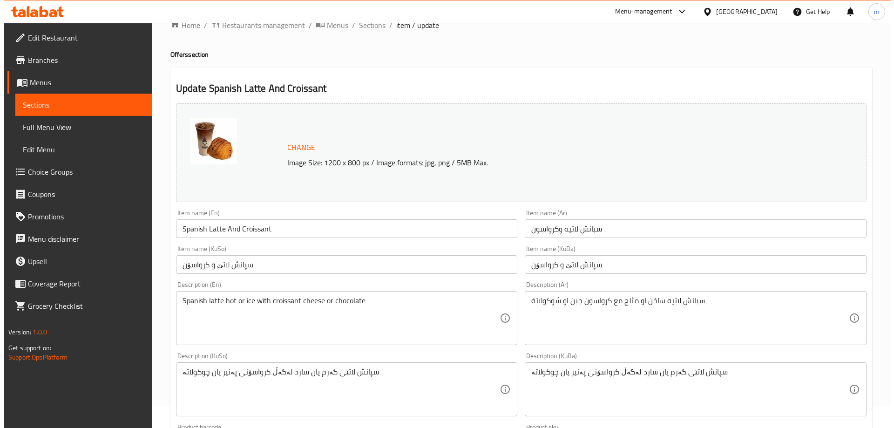
scroll to position [14, 0]
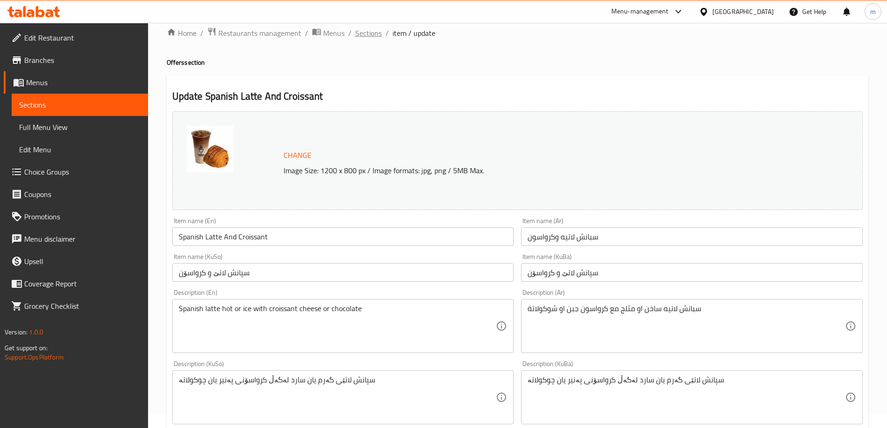
click at [374, 30] on span "Sections" at bounding box center [368, 32] width 27 height 11
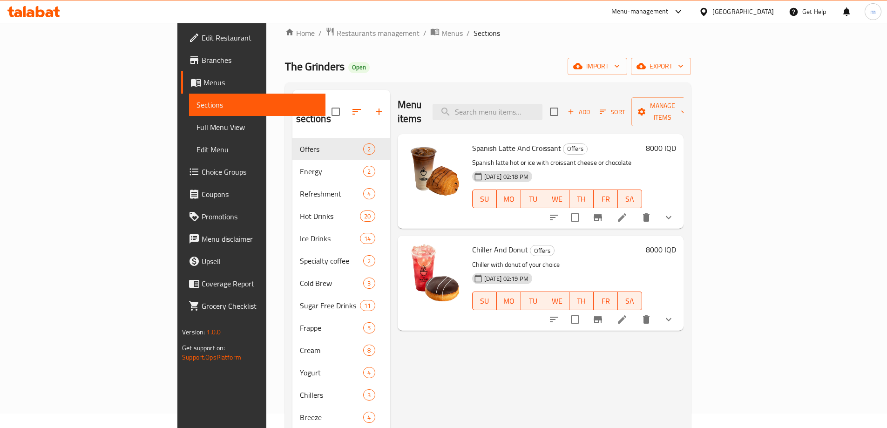
click at [680, 206] on button "show more" at bounding box center [669, 217] width 22 height 22
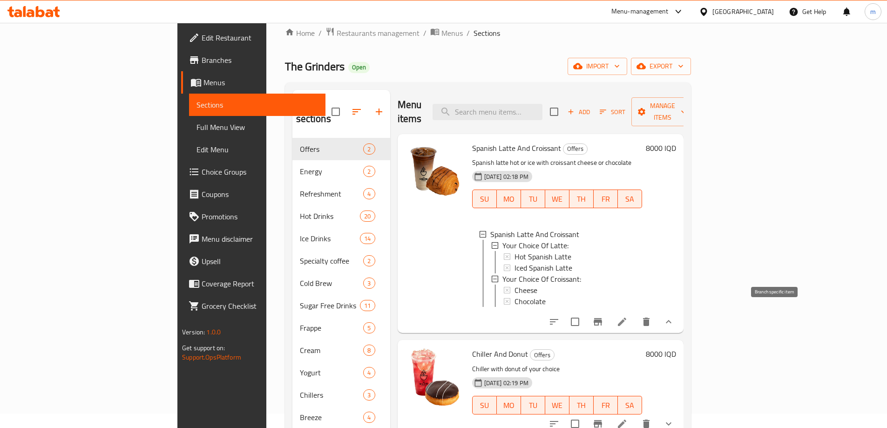
click at [602, 318] on icon "Branch-specific-item" at bounding box center [598, 321] width 8 height 7
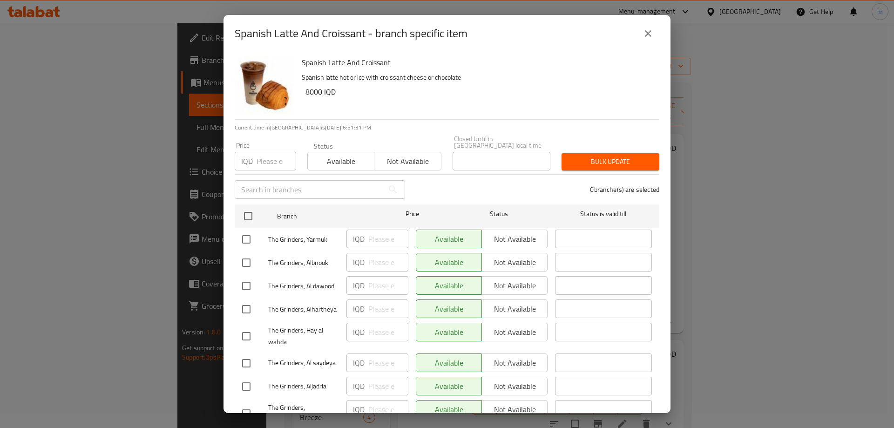
click at [646, 34] on icon "close" at bounding box center [648, 33] width 11 height 11
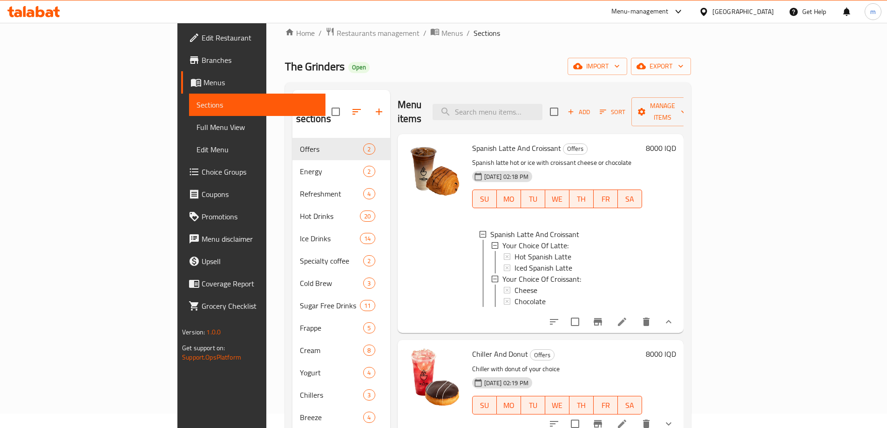
click at [642, 142] on h6 "Spanish Latte And Croissant Offers" at bounding box center [557, 148] width 170 height 13
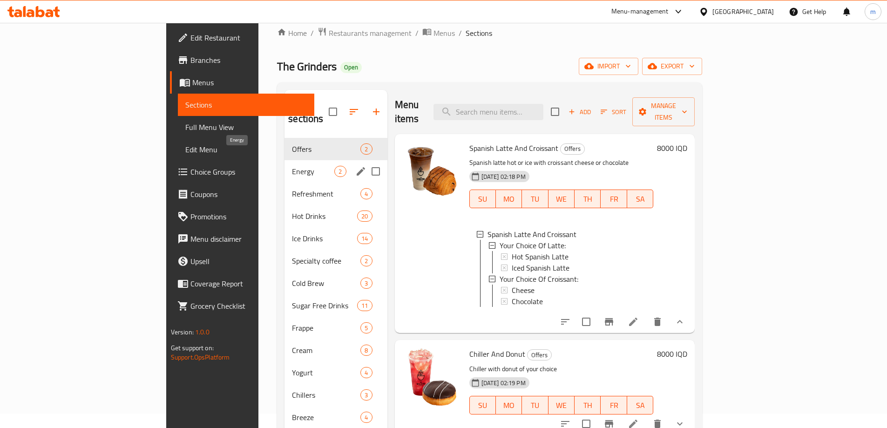
click at [292, 166] on span "Energy" at bounding box center [313, 171] width 42 height 11
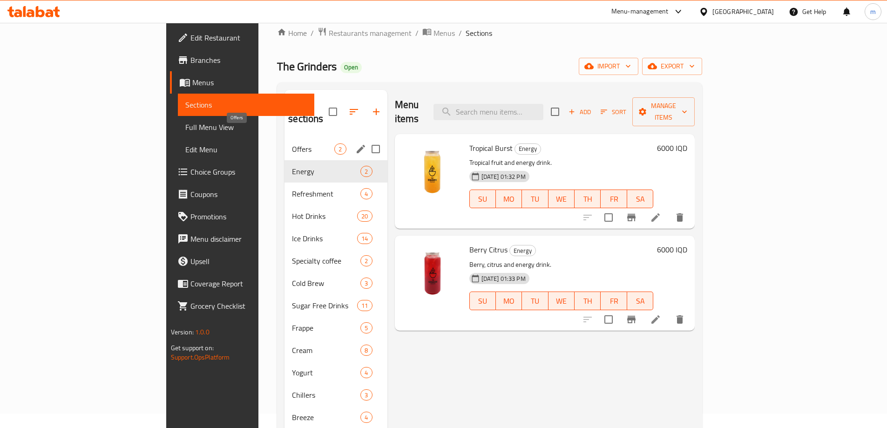
click at [292, 143] on span "Offers" at bounding box center [313, 148] width 42 height 11
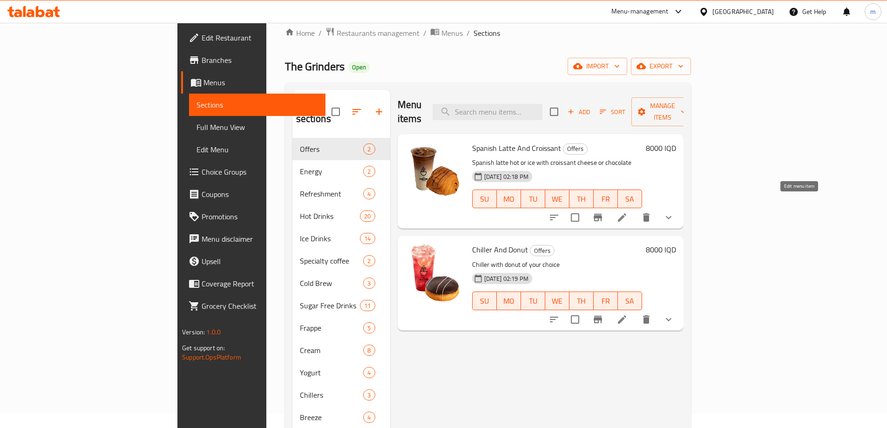
click at [628, 212] on icon at bounding box center [622, 217] width 11 height 11
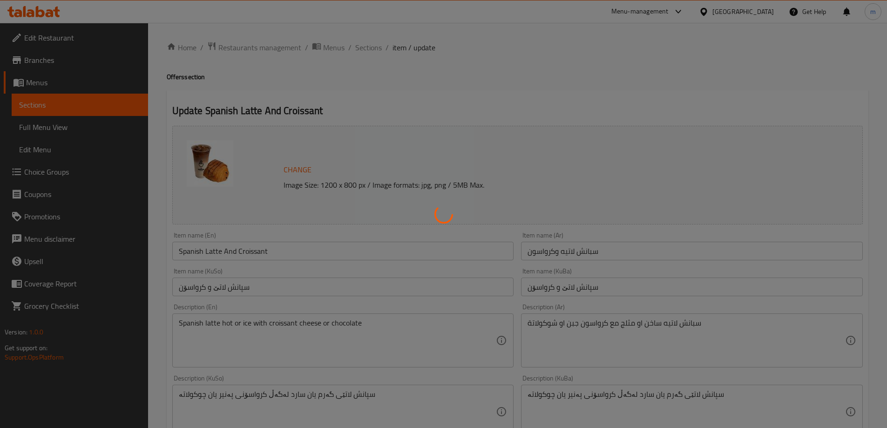
type input "إختيارك من اللاتية:"
type input "هەڵبژاردنت لە لاتێ:"
type input "1"
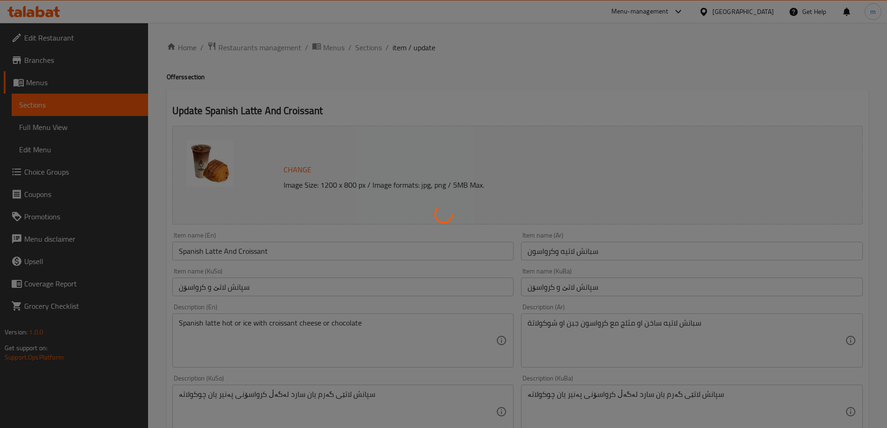
type input "إختيارك من الكرواسون:"
type input "هەڵبژاردنت لە کرواسۆن:"
type input "1"
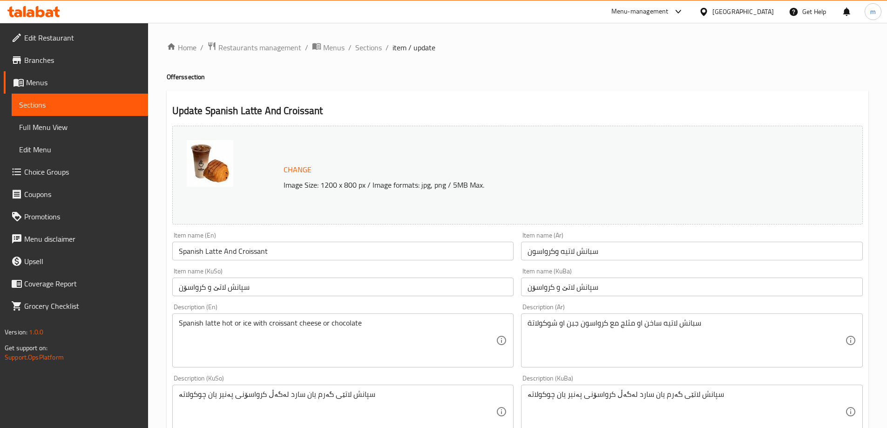
click at [207, 250] on input "Spanish Latte And Croissant" at bounding box center [343, 251] width 342 height 19
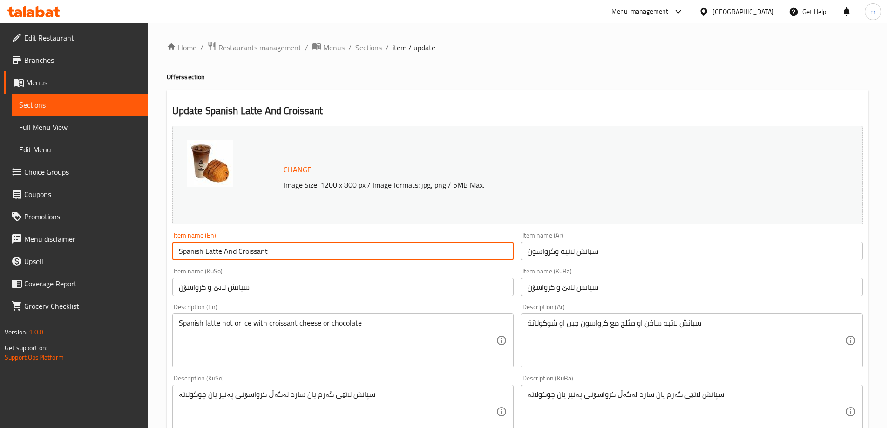
click at [207, 250] on input "Spanish Latte And Croissant" at bounding box center [343, 251] width 342 height 19
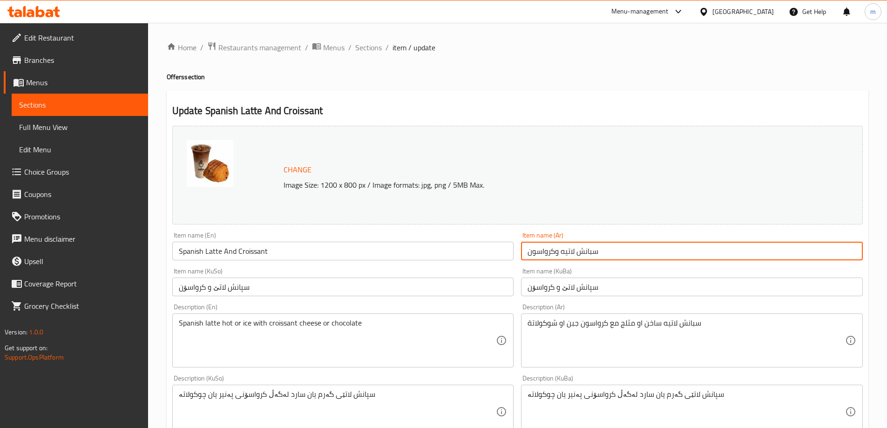
click at [537, 258] on input "سبانش لاتيه وكرواسون" at bounding box center [692, 251] width 342 height 19
click at [553, 287] on input "سپانش لاتێ و کرواسۆن" at bounding box center [692, 287] width 342 height 19
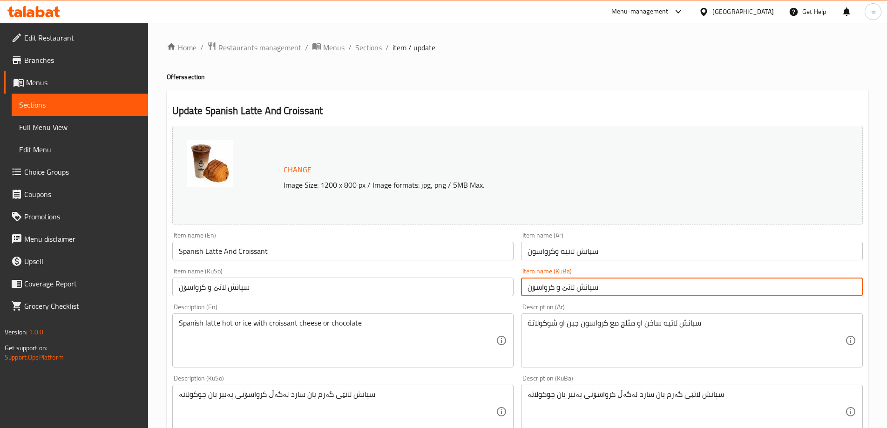
click at [553, 287] on input "سپانش لاتێ و کرواسۆن" at bounding box center [692, 287] width 342 height 19
click at [232, 326] on textarea "Spanish latte hot or ice with croissant cheese or chocolate" at bounding box center [338, 341] width 318 height 44
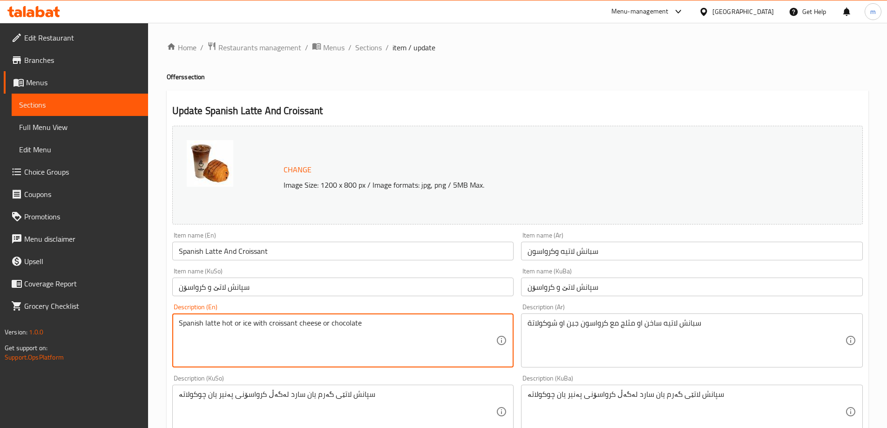
click at [232, 326] on textarea "Spanish latte hot or ice with croissant cheese or chocolate" at bounding box center [338, 341] width 318 height 44
click at [544, 332] on textarea "سبانش لاتيه ساخن او مثلج مع كرواسون جبن او شوكولاتة" at bounding box center [687, 341] width 318 height 44
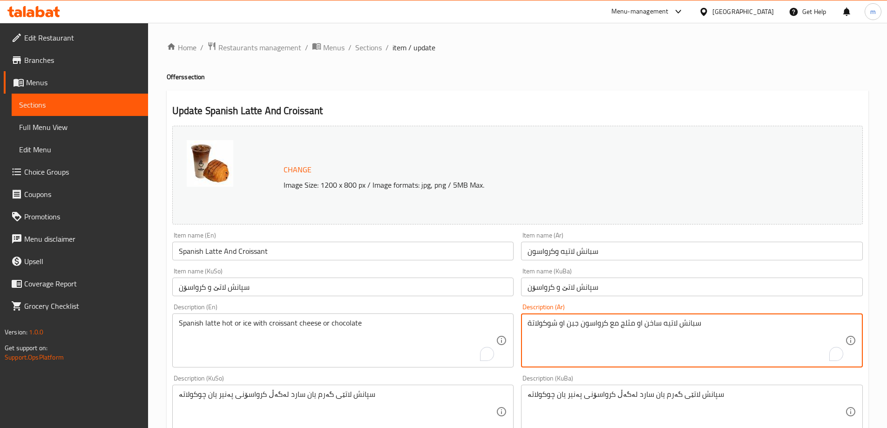
click at [544, 332] on textarea "سبانش لاتيه ساخن او مثلج مع كرواسون جبن او شوكولاتة" at bounding box center [687, 341] width 318 height 44
click at [311, 400] on textarea "سپانش لاتێی گەرم یان سارد لەگەڵ کرواسۆنی پەنیر یان چوکولاتە" at bounding box center [338, 412] width 318 height 44
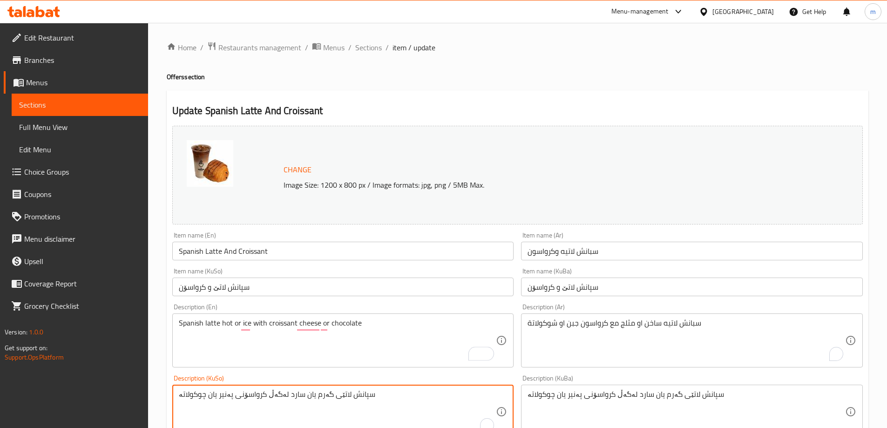
click at [311, 400] on textarea "سپانش لاتێی گەرم یان سارد لەگەڵ کرواسۆنی پەنیر یان چوکولاتە" at bounding box center [338, 412] width 318 height 44
click at [579, 402] on textarea "سپانش لاتێی گەرم یان سارد لەگەڵ کرواسۆنی پەنیر یان چوکولاتە" at bounding box center [687, 412] width 318 height 44
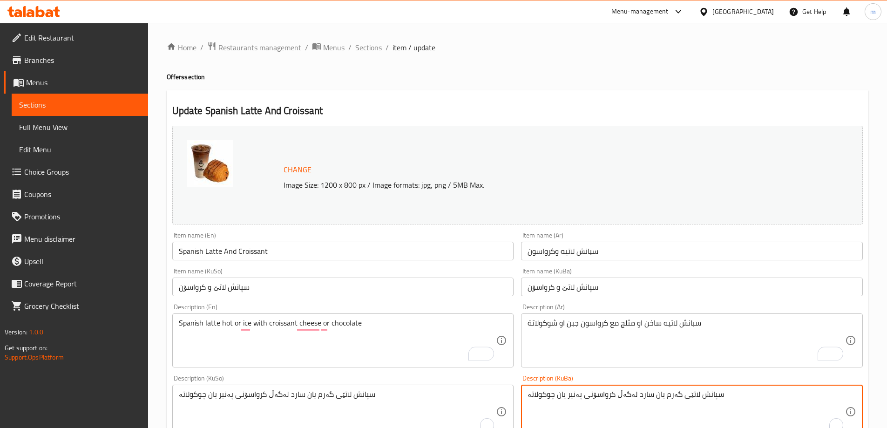
click at [579, 402] on textarea "سپانش لاتێی گەرم یان سارد لەگەڵ کرواسۆنی پەنیر یان چوکولاتە" at bounding box center [687, 412] width 318 height 44
click at [578, 402] on textarea "سپانش لاتێی گەرم یان سارد لەگەڵ کرواسۆنی پەنیر یان چوکولاتە" at bounding box center [687, 412] width 318 height 44
click at [574, 398] on textarea "سپانش لاتێی گەرم یان سارد لەگەڵ کرواسۆنی پەنیر یان چوکولاتە" at bounding box center [687, 412] width 318 height 44
click at [365, 51] on span "Sections" at bounding box center [368, 47] width 27 height 11
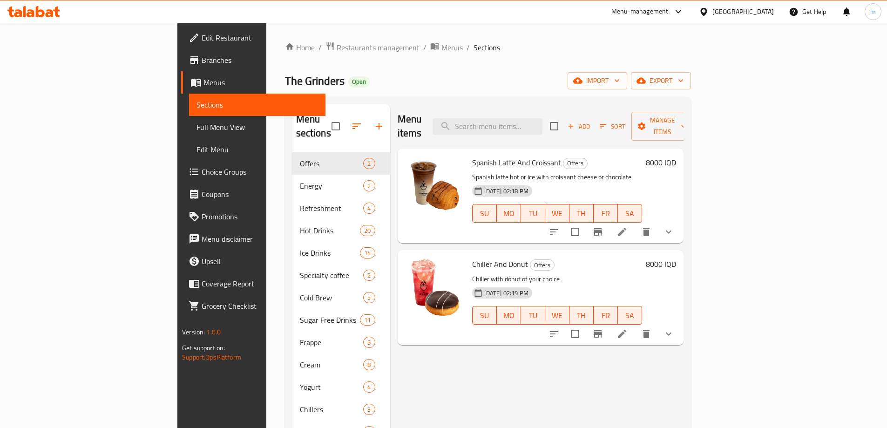
click at [628, 328] on icon at bounding box center [622, 333] width 11 height 11
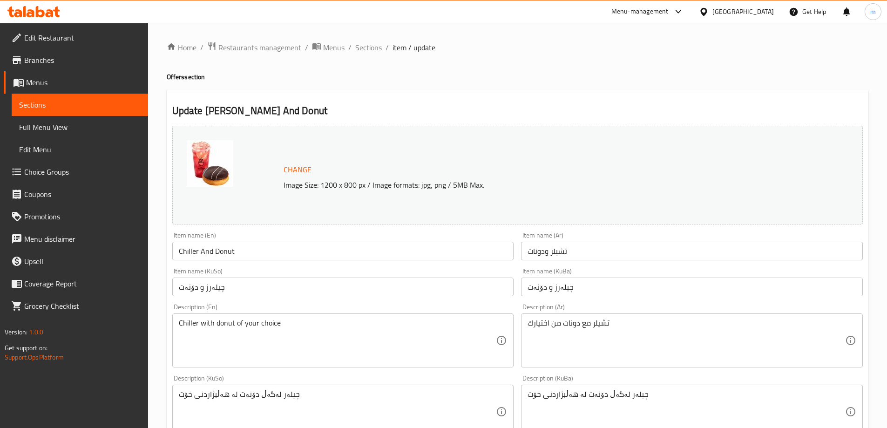
click at [203, 258] on input "Chiller And Donut" at bounding box center [343, 251] width 342 height 19
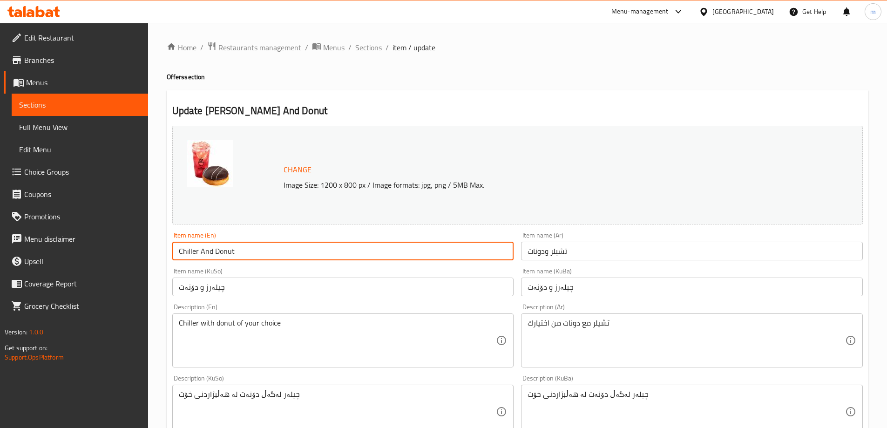
click at [203, 258] on input "Chiller And Donut" at bounding box center [343, 251] width 342 height 19
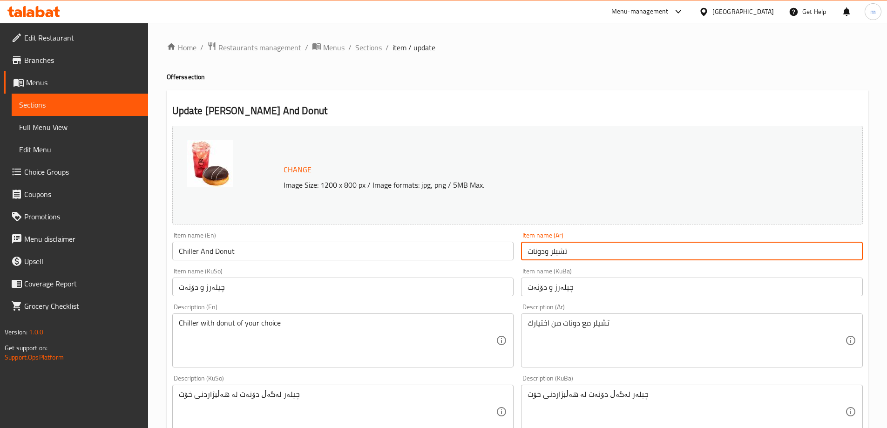
click at [567, 253] on input "تشيلر ودونات" at bounding box center [692, 251] width 342 height 19
click at [562, 282] on input "چیلەرز و دۆنەت" at bounding box center [692, 287] width 342 height 19
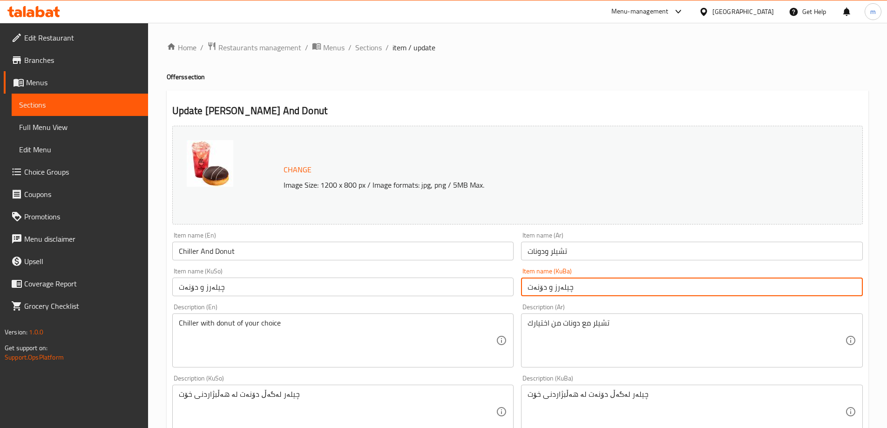
click at [562, 282] on input "چیلەرز و دۆنەت" at bounding box center [692, 287] width 342 height 19
click at [254, 328] on textarea "Chiller with donut of your choice" at bounding box center [338, 341] width 318 height 44
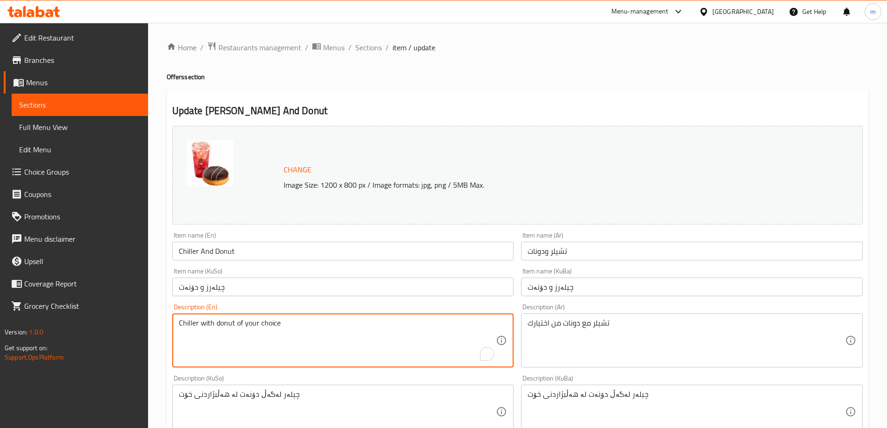
click at [254, 328] on textarea "Chiller with donut of your choice" at bounding box center [338, 341] width 318 height 44
click at [549, 331] on textarea "تشيلر مع دونات من اختيارك" at bounding box center [687, 341] width 318 height 44
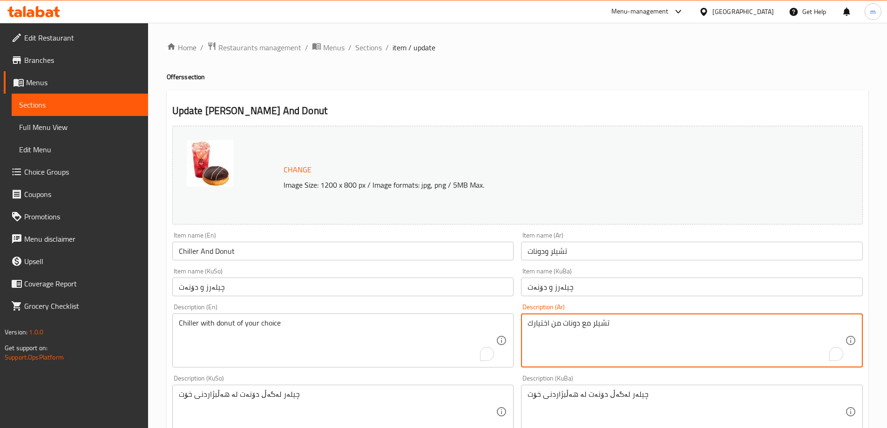
click at [549, 331] on textarea "تشيلر مع دونات من اختيارك" at bounding box center [687, 341] width 318 height 44
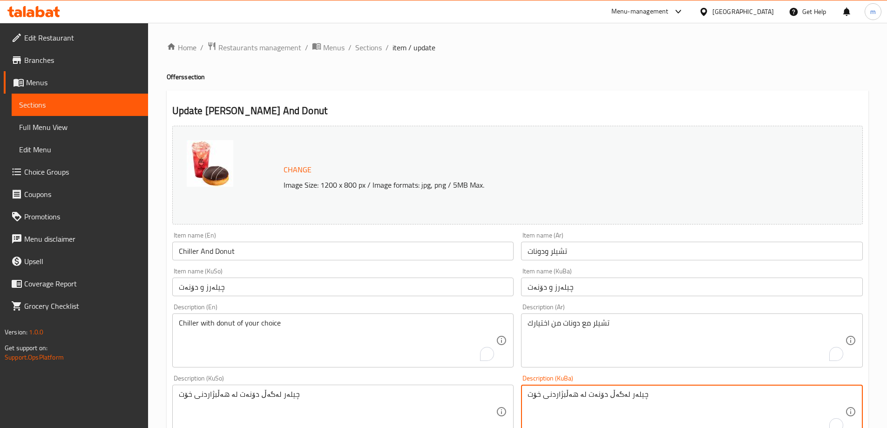
click at [574, 397] on textarea "چیلەر لەگەڵ دۆنەت لە هەڵبژاردنی خۆت" at bounding box center [687, 412] width 318 height 44
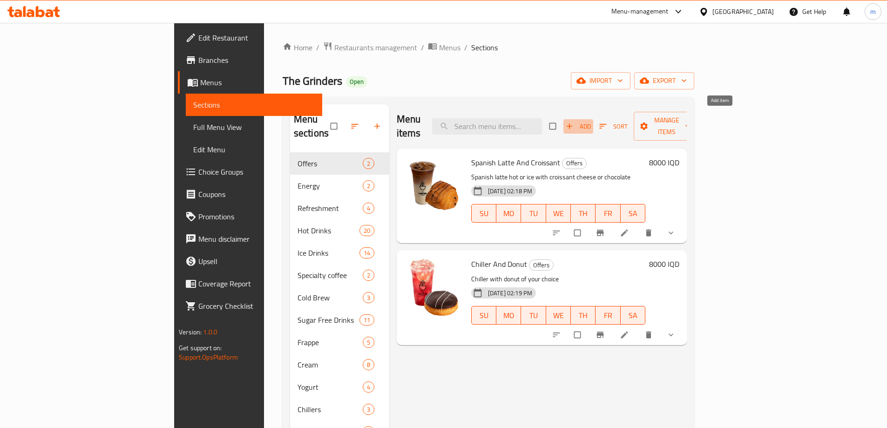
click at [591, 121] on span "Add" at bounding box center [578, 126] width 25 height 11
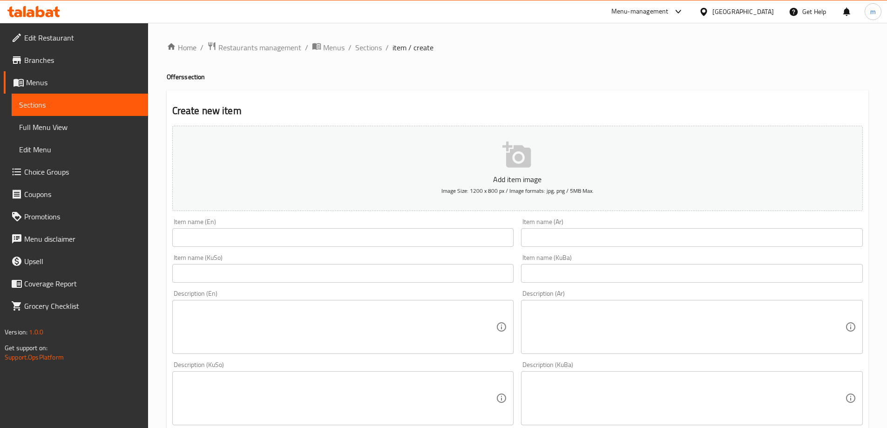
click at [366, 273] on input "text" at bounding box center [343, 273] width 342 height 19
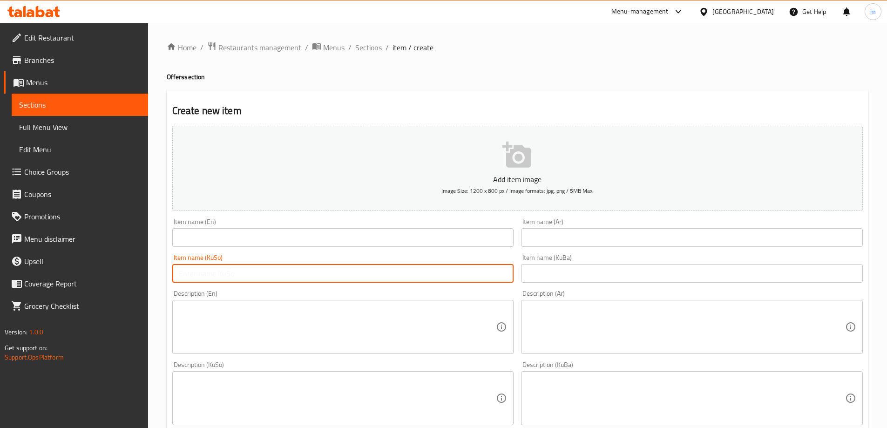
paste input "سپانش لاتێ و کرواسۆن"
type input "سپانش لاتێ و کرواسۆن"
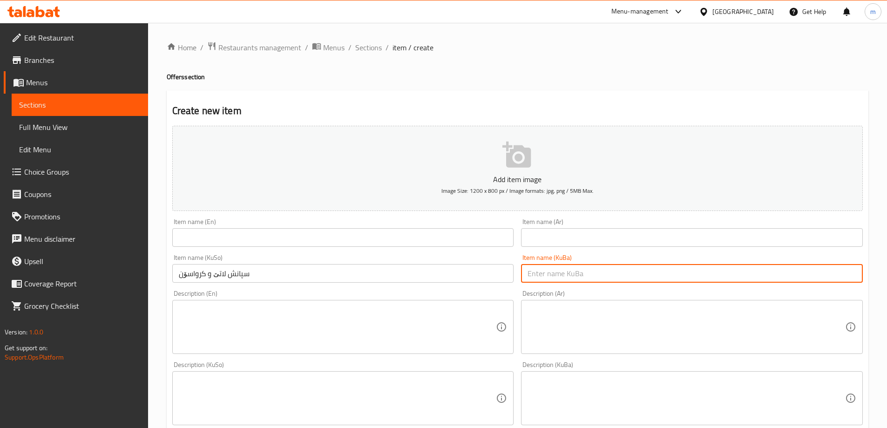
click at [526, 281] on input "text" at bounding box center [692, 273] width 342 height 19
paste input "سپانش لاتێ و کرواسۆن"
type input "سپانش لاتێ و کرواسۆن"
click at [545, 236] on input "text" at bounding box center [692, 237] width 342 height 19
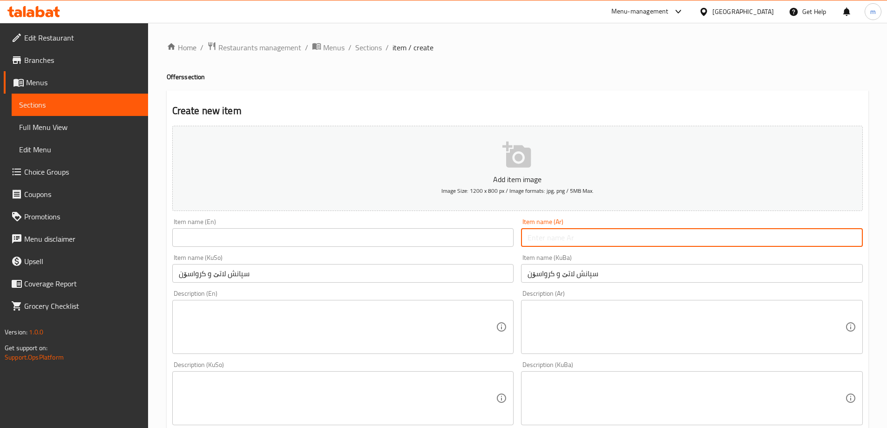
paste input "سبانش لاتيه وكرواسون"
type input "سبانش لاتيه وكرواسون"
click at [496, 231] on input "text" at bounding box center [343, 237] width 342 height 19
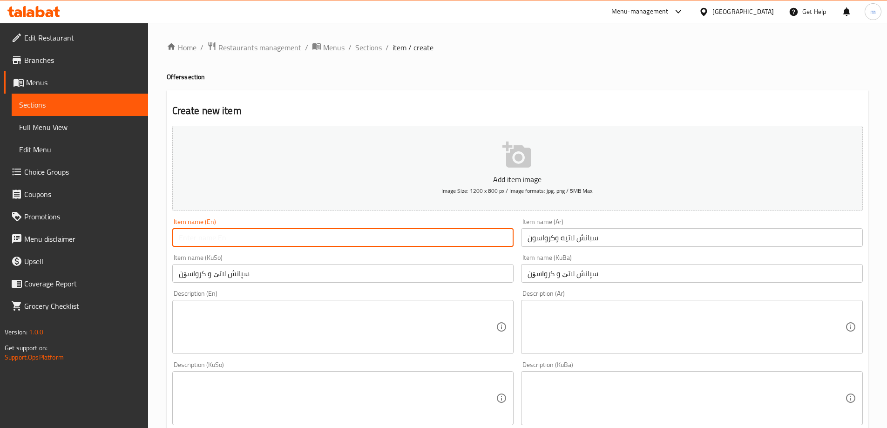
paste input "Spanish Latte And Croissant"
type input "Spanish Latte And Croissant"
click at [287, 284] on div "Item name (KuSo) سپانش لاتێ و کرواسۆن Item name (KuSo)" at bounding box center [343, 269] width 349 height 36
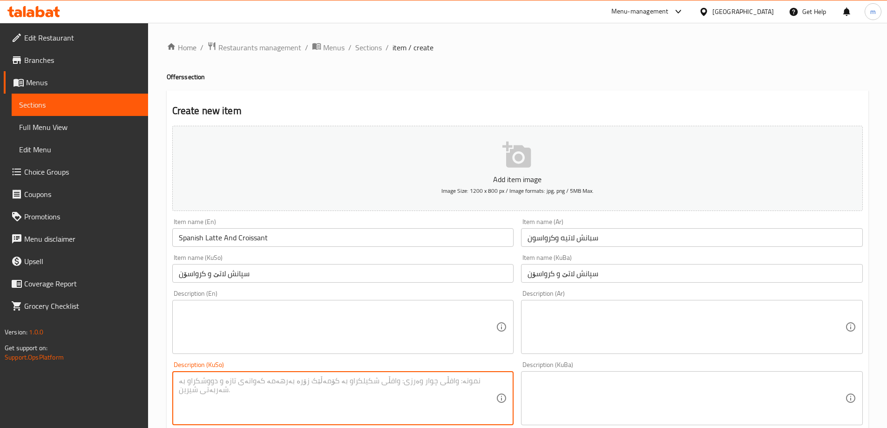
click at [377, 404] on textarea at bounding box center [338, 398] width 318 height 44
paste textarea "سپانش لاتێی گەرم یان سارد لەگەڵ کرواسۆنی پەنیر یان چوکولاتە"
type textarea "سپانش لاتێی گەرم یان سارد لەگەڵ کرواسۆنی پەنیر یان چوکولاتە"
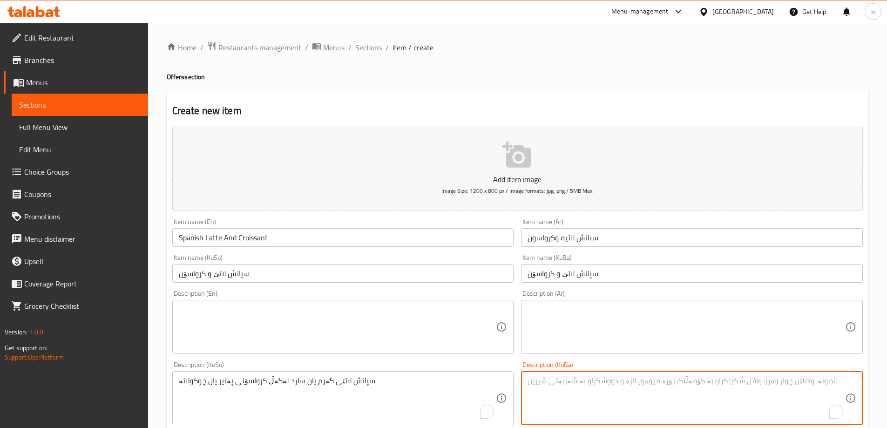
click at [574, 401] on textarea "To enrich screen reader interactions, please activate Accessibility in Grammarl…" at bounding box center [687, 398] width 318 height 44
paste textarea "سپانش لاتێی گەرم یان سارد لەگەڵ کرواسۆنی پەنیر یان چوکولاتە"
type textarea "سپانش لاتێی گەرم یان سارد لەگەڵ کرواسۆنی پەنیر یان چوکولاتە"
click at [563, 351] on div "Description (Ar)" at bounding box center [692, 327] width 342 height 54
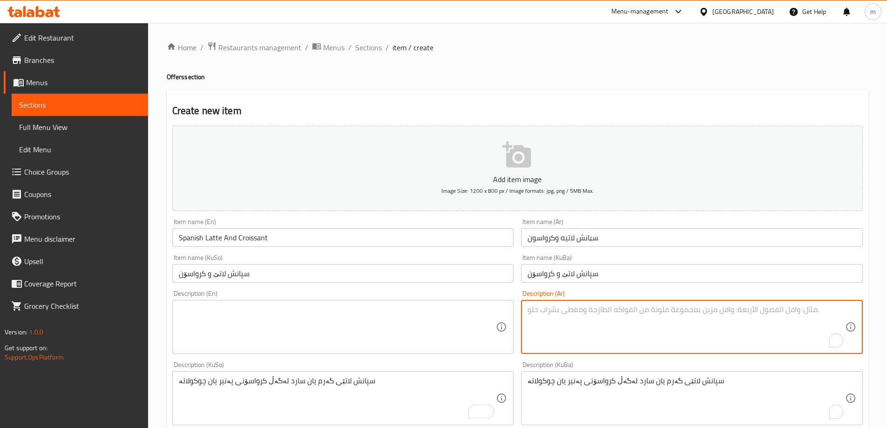
paste textarea "سبانش لاتيه ساخن او مثلج مع كرواسون جبن او شوكولاتة"
type textarea "سبانش لاتيه ساخن او مثلج مع كرواسون جبن او شوكولاتة"
click at [428, 315] on textarea at bounding box center [338, 327] width 318 height 44
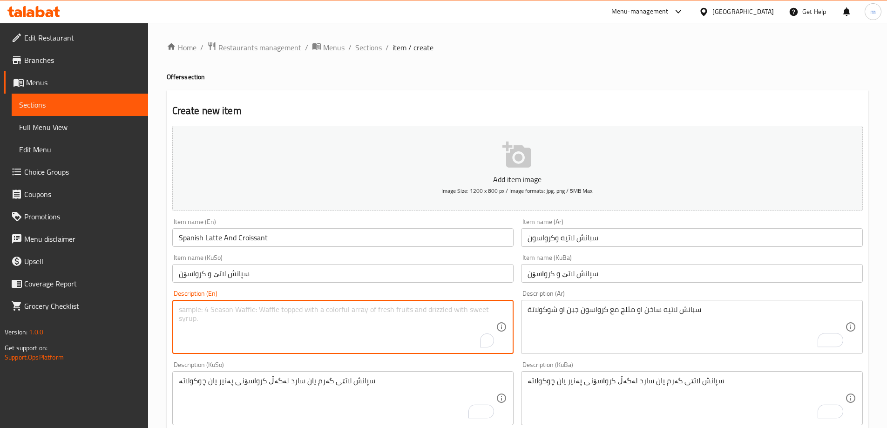
paste textarea "Spanish latte hot or ice with croissant cheese or chocolate"
type textarea "Spanish latte hot or ice with croissant cheese or chocolate"
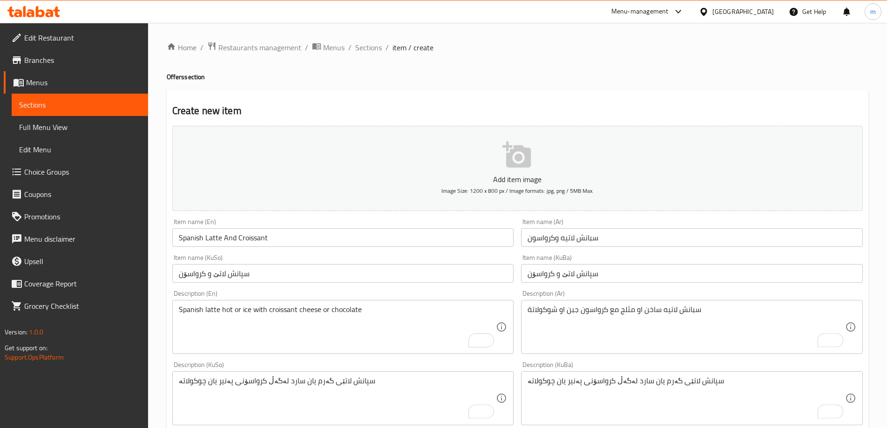
click at [288, 284] on div "Item name (KuSo) سپانش لاتێ و کرواسۆن Item name (KuSo)" at bounding box center [343, 269] width 349 height 36
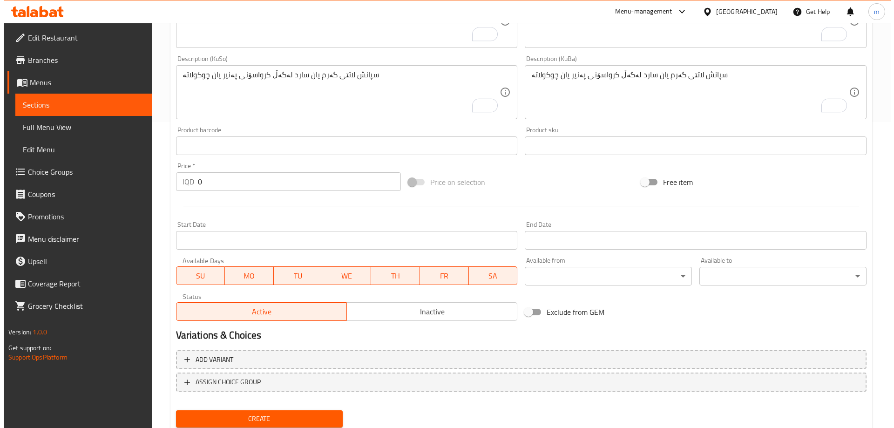
scroll to position [337, 0]
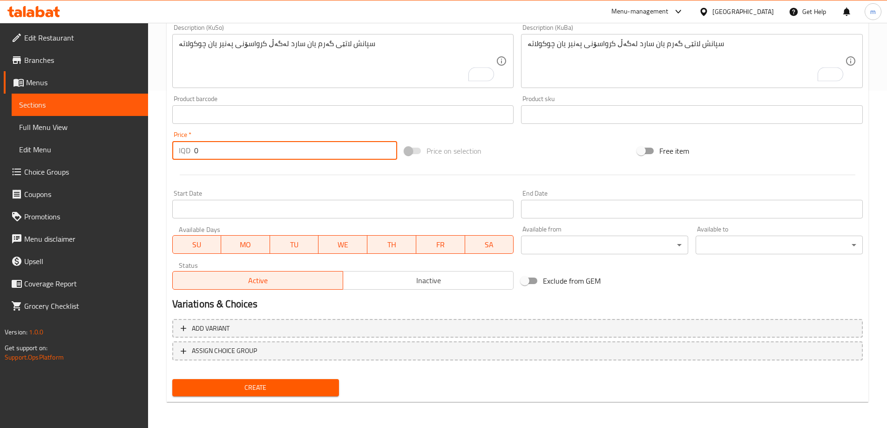
drag, startPoint x: 204, startPoint y: 142, endPoint x: 178, endPoint y: 144, distance: 25.3
click at [183, 143] on div "IQD 0 Price *" at bounding box center [284, 150] width 225 height 19
type input "8000"
click at [224, 184] on div at bounding box center [518, 175] width 698 height 23
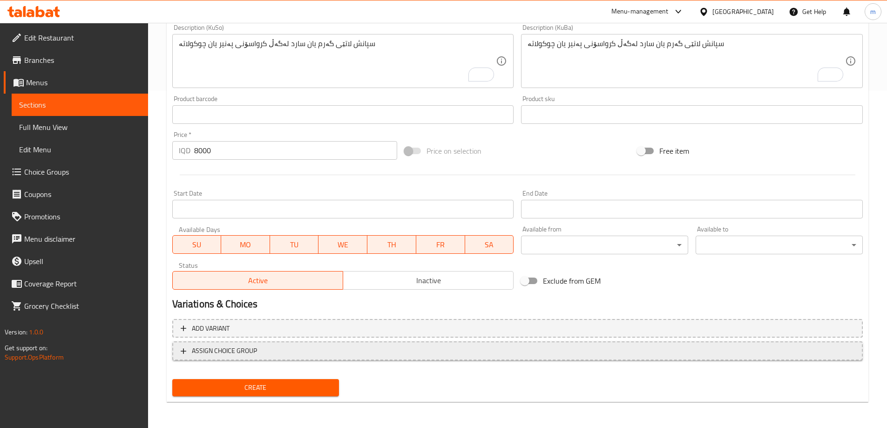
click at [227, 355] on span "ASSIGN CHOICE GROUP" at bounding box center [224, 351] width 65 height 12
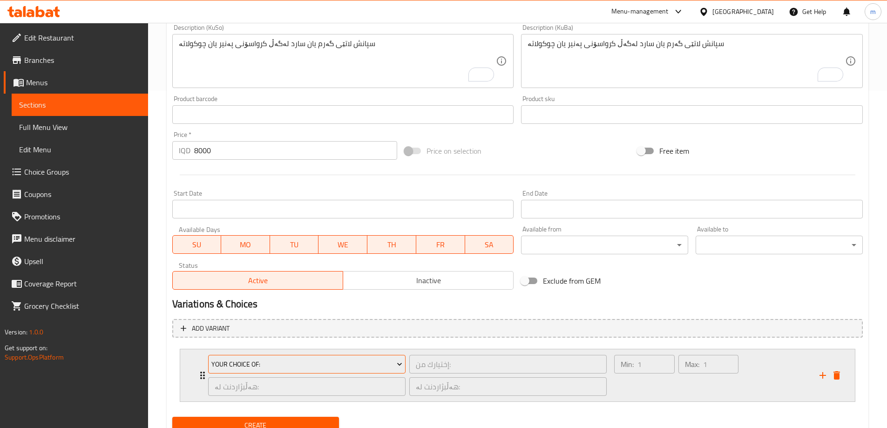
click at [244, 357] on button "Your Choice Of:" at bounding box center [307, 364] width 198 height 19
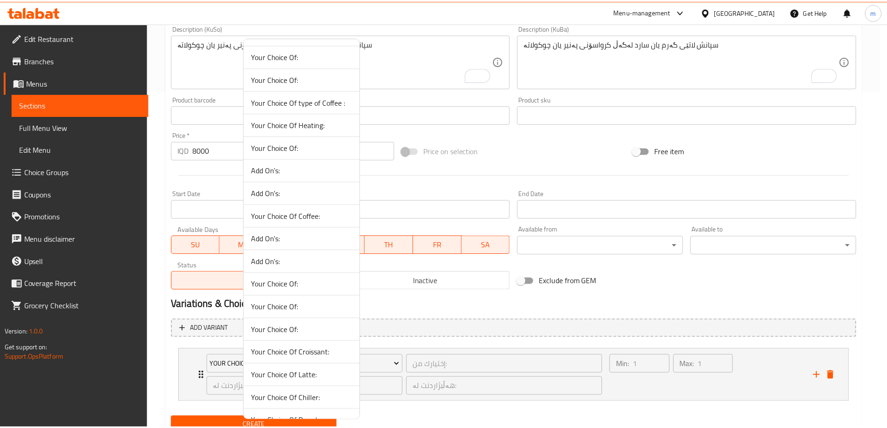
scroll to position [538, 0]
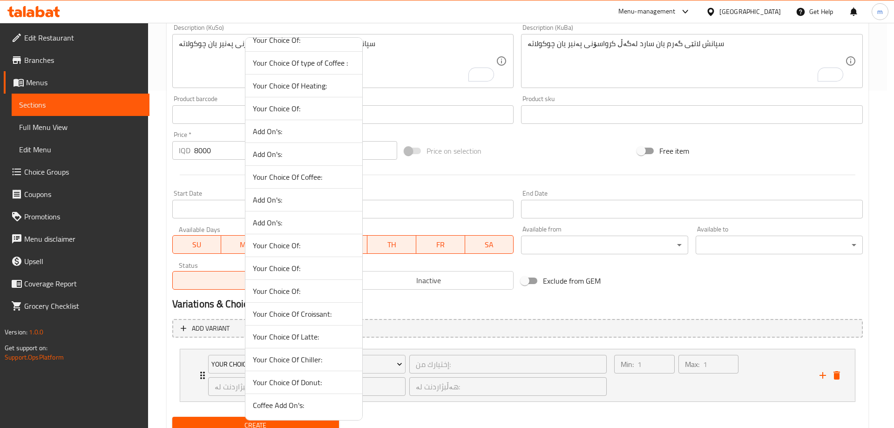
click at [298, 336] on span "Your Choice Of Latte:" at bounding box center [304, 336] width 102 height 11
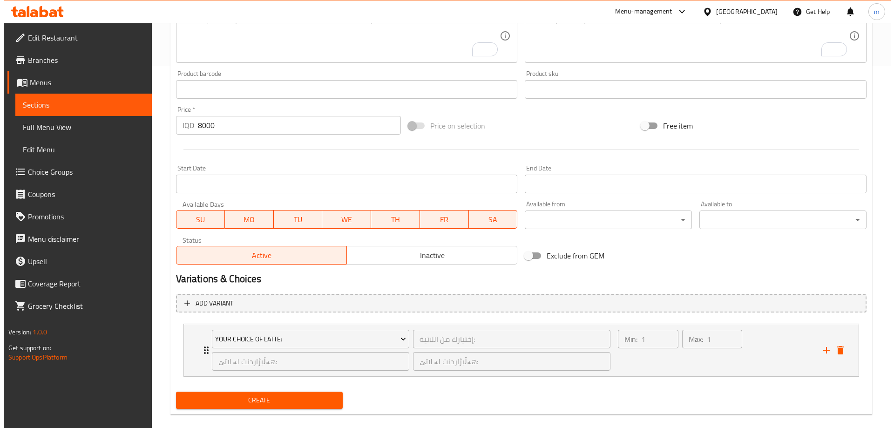
scroll to position [375, 0]
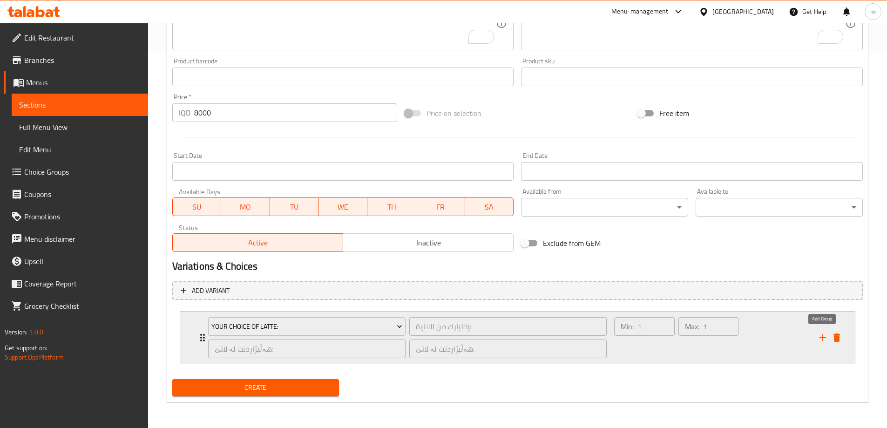
click at [824, 334] on icon "add" at bounding box center [823, 337] width 11 height 11
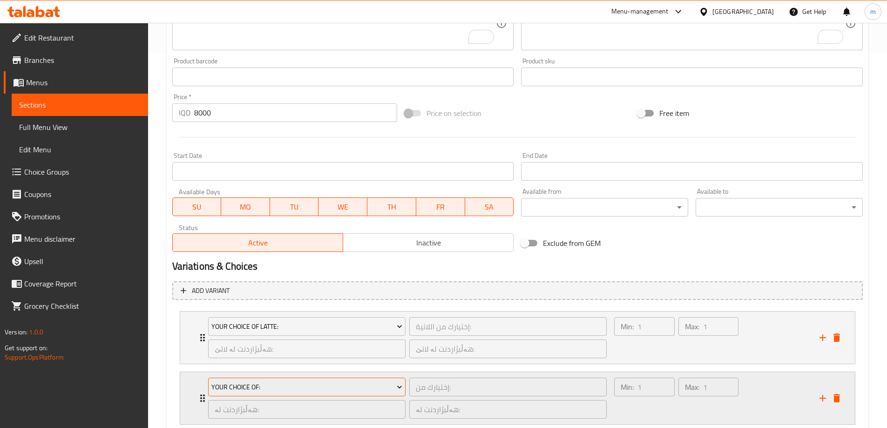
click at [273, 389] on span "Your Choice Of:" at bounding box center [306, 388] width 191 height 12
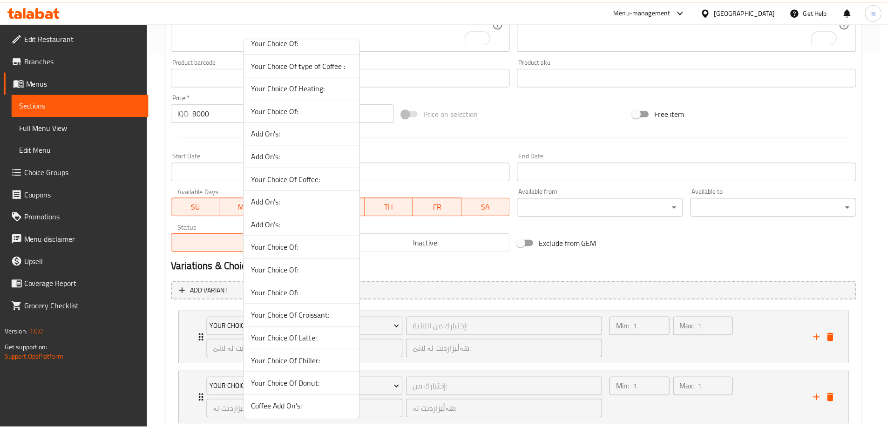
scroll to position [538, 0]
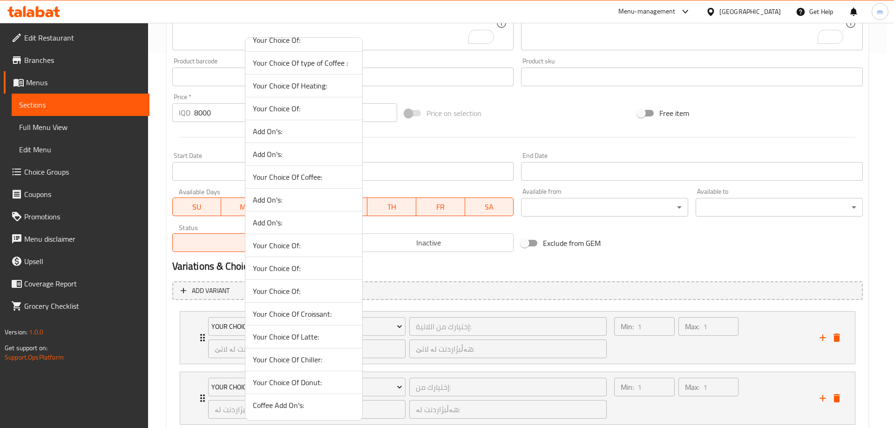
click at [309, 314] on span "Your Choice Of Croissant:" at bounding box center [304, 313] width 102 height 11
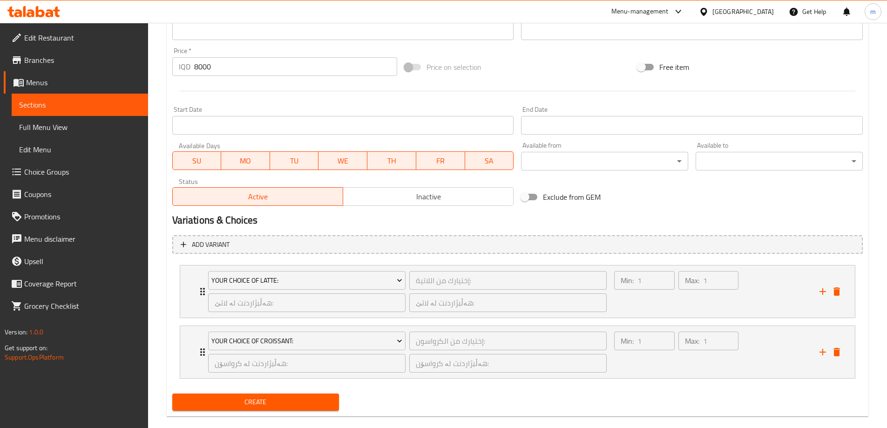
scroll to position [436, 0]
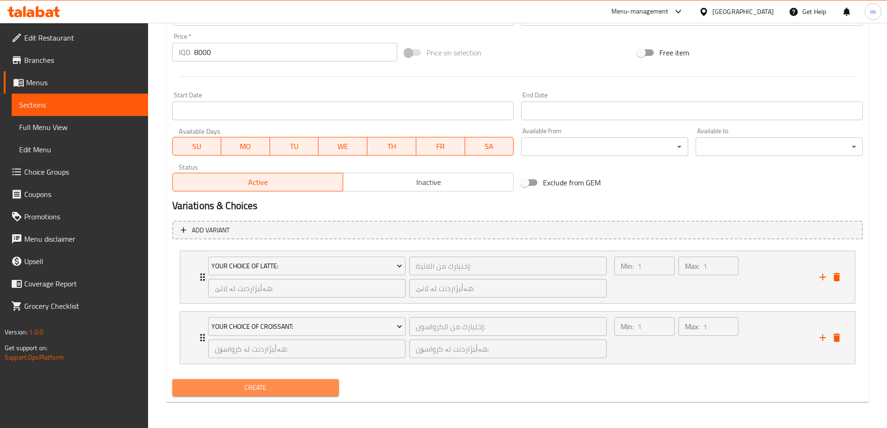
click at [286, 391] on span "Create" at bounding box center [256, 388] width 152 height 12
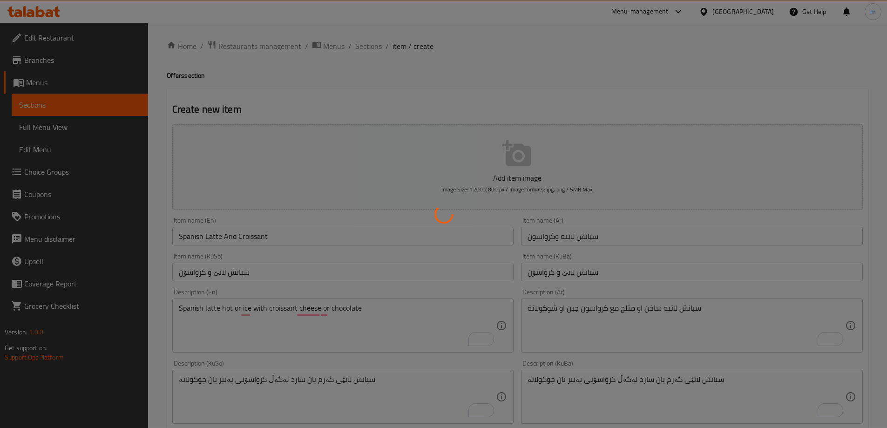
scroll to position [0, 0]
type input "0"
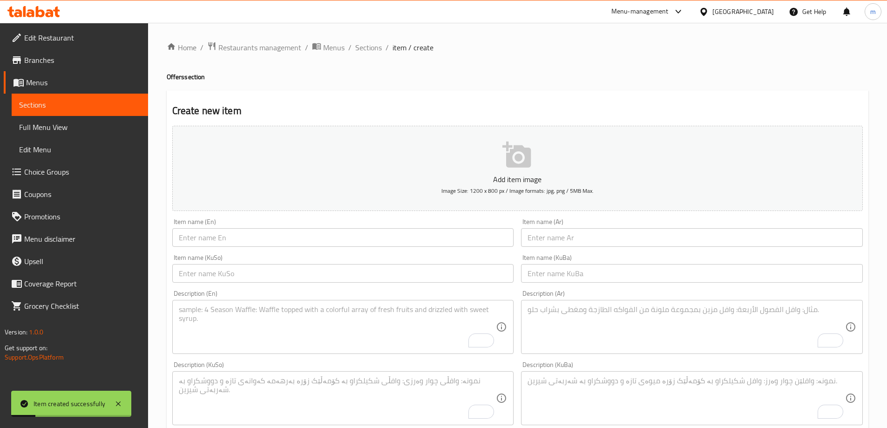
click at [352, 282] on div "Item name (KuSo) Item name (KuSo)" at bounding box center [343, 269] width 349 height 36
click at [352, 282] on input "text" at bounding box center [343, 273] width 342 height 19
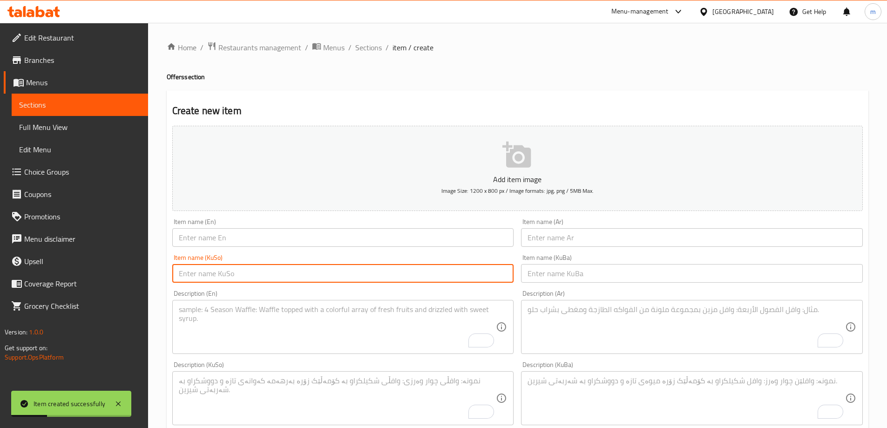
click at [470, 277] on input "text" at bounding box center [343, 273] width 342 height 19
paste input "چیلەرز و دۆنەت"
type input "چیلەرز و دۆنەت"
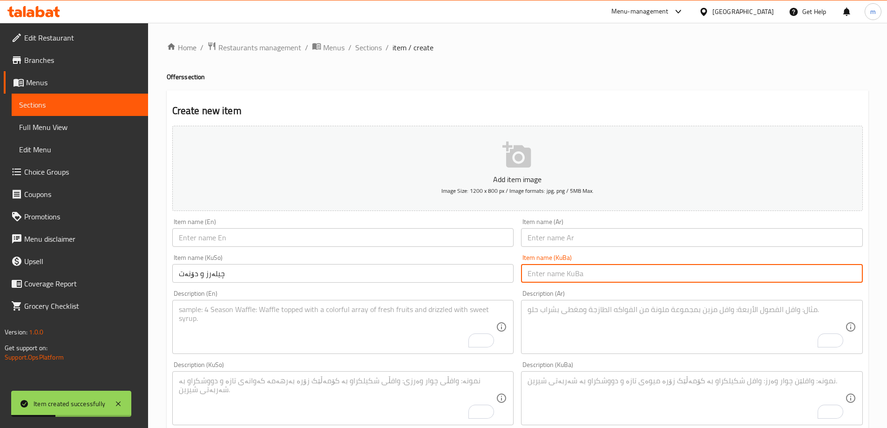
click at [545, 278] on input "text" at bounding box center [692, 273] width 342 height 19
paste input "چیلەرز و دۆنەت"
type input "چیلەرز و دۆنەت"
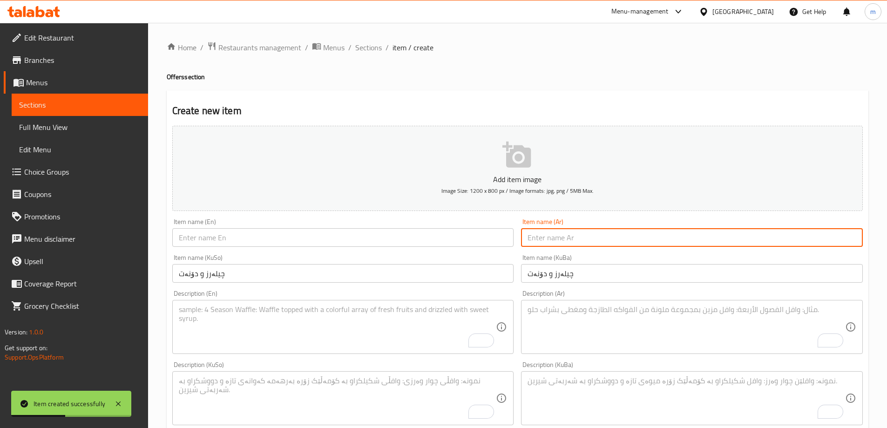
click at [554, 233] on input "text" at bounding box center [692, 237] width 342 height 19
paste input "تشيلر ودونات"
type input "تشيلر ودونات"
click at [481, 243] on input "text" at bounding box center [343, 237] width 342 height 19
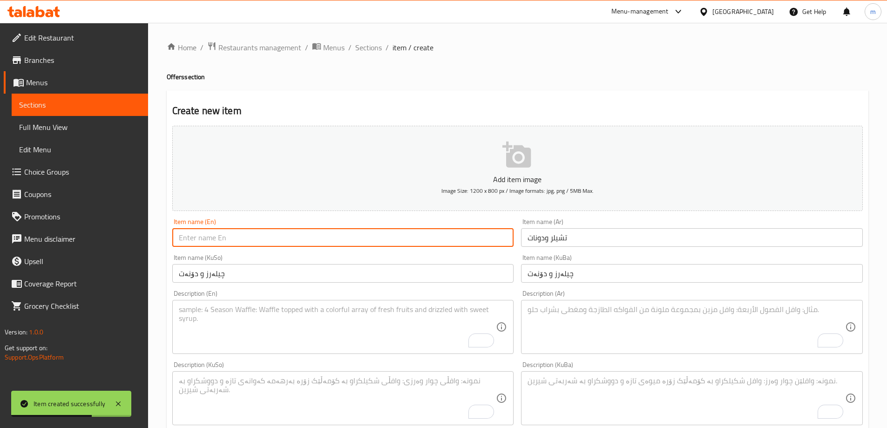
paste input "Chiller And Donut"
type input "Chiller And Donut"
click at [275, 273] on input "چیلەرز و دۆنەت" at bounding box center [343, 273] width 342 height 19
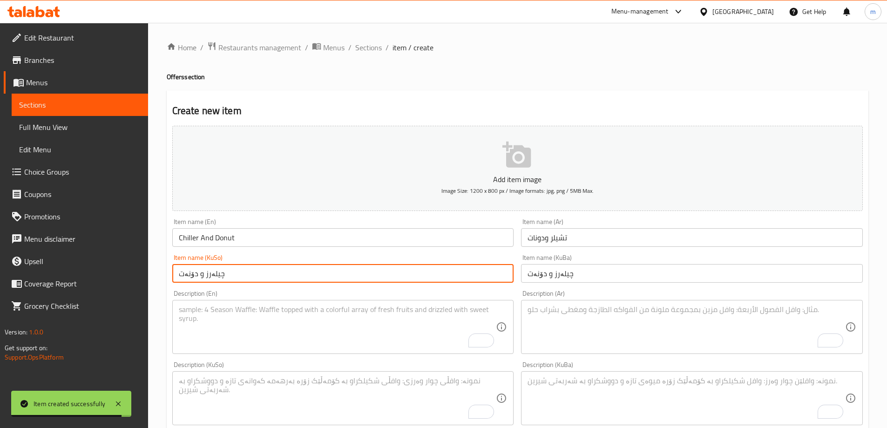
click at [341, 382] on textarea "To enrich screen reader interactions, please activate Accessibility in Grammarl…" at bounding box center [338, 398] width 318 height 44
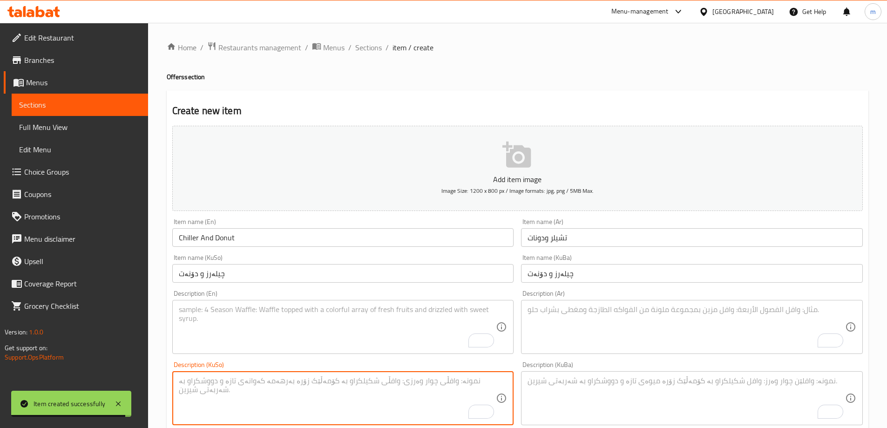
paste textarea "چیلەر لەگەڵ دۆنەت لە هەڵبژاردنی خۆت"
type textarea "چیلەر لەگەڵ دۆنەت لە هەڵبژاردنی خۆت"
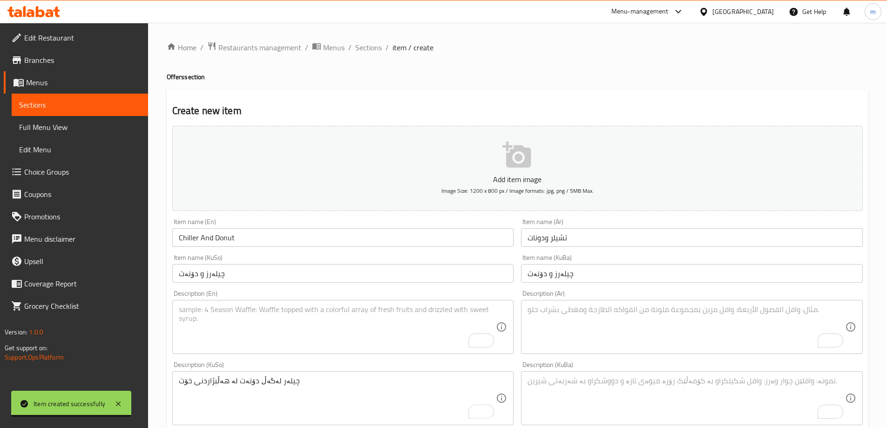
click at [563, 375] on div "Description (KuBa)" at bounding box center [692, 398] width 342 height 54
paste textarea "چیلەر لەگەڵ دۆنەت لە هەڵبژاردنی خۆت"
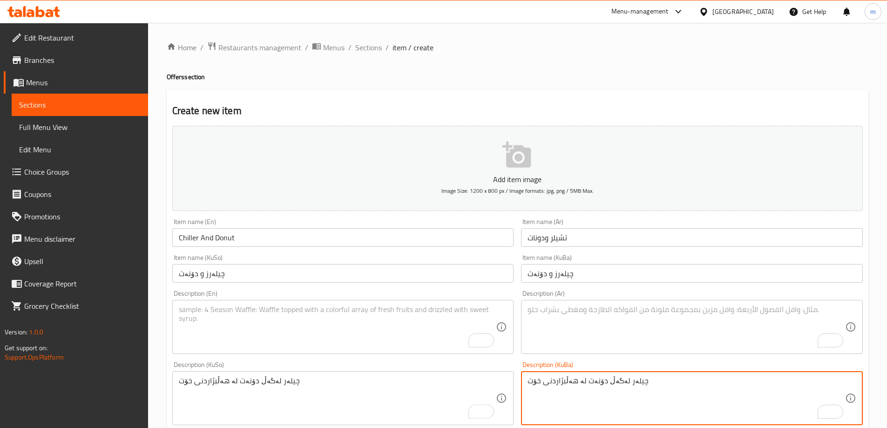
type textarea "چیلەر لەگەڵ دۆنەت لە هەڵبژاردنی خۆت"
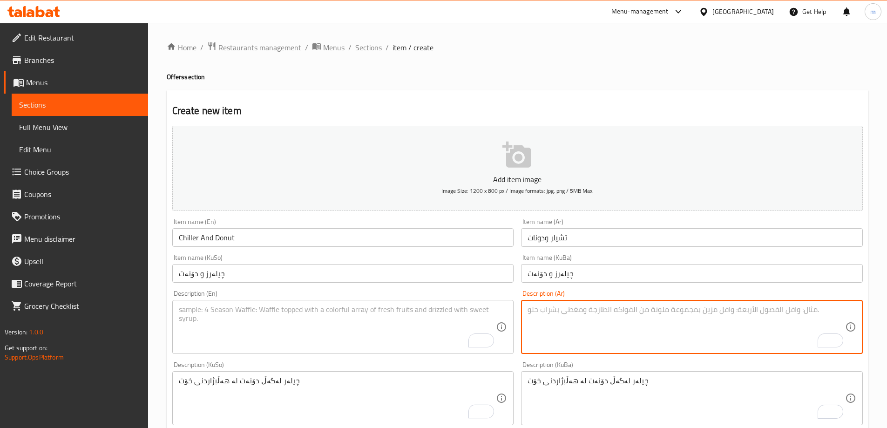
click at [568, 336] on textarea "To enrich screen reader interactions, please activate Accessibility in Grammarl…" at bounding box center [687, 327] width 318 height 44
paste textarea "تشيلر مع دونات من اختيارك"
type textarea "تشيلر مع دونات من اختيارك"
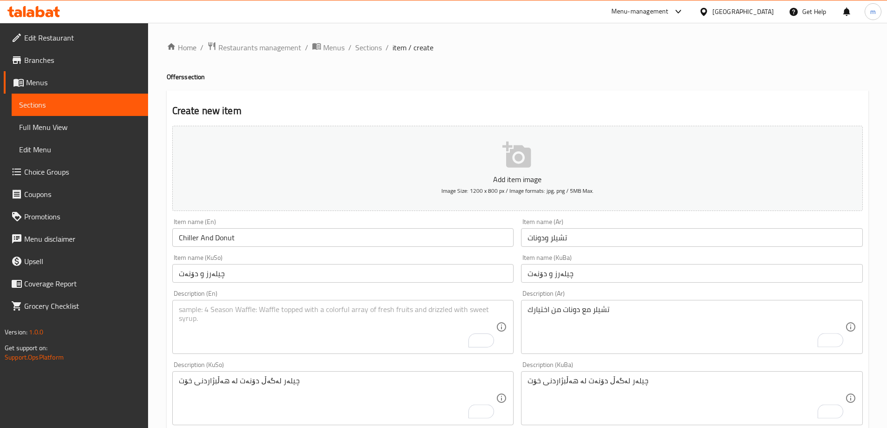
click at [302, 359] on div "Description (KuSo) چیلەر لەگەڵ دۆنەت لە هەڵبژاردنی خۆت Description (KuSo)" at bounding box center [343, 393] width 349 height 71
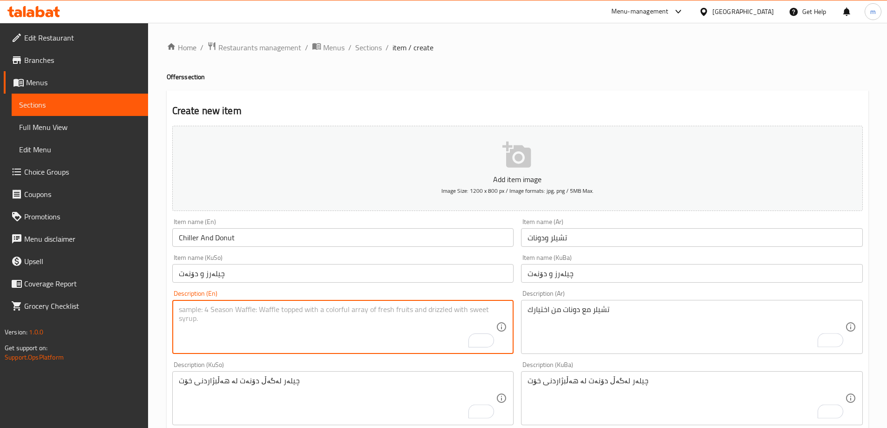
click at [301, 321] on textarea "To enrich screen reader interactions, please activate Accessibility in Grammarl…" at bounding box center [338, 327] width 318 height 44
paste textarea "Chiller with donut of your choice"
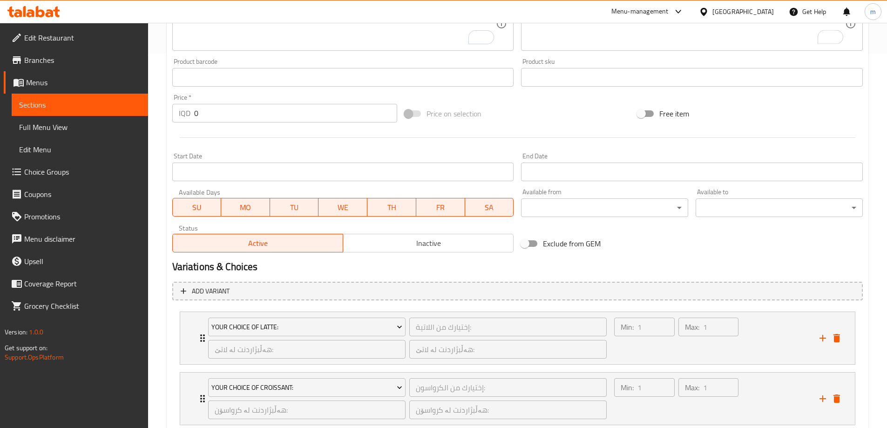
type textarea "Chiller with donut of your choice"
drag, startPoint x: 180, startPoint y: 108, endPoint x: 164, endPoint y: 108, distance: 16.3
click at [169, 108] on div "Price   * IQD 0 Price *" at bounding box center [285, 108] width 233 height 36
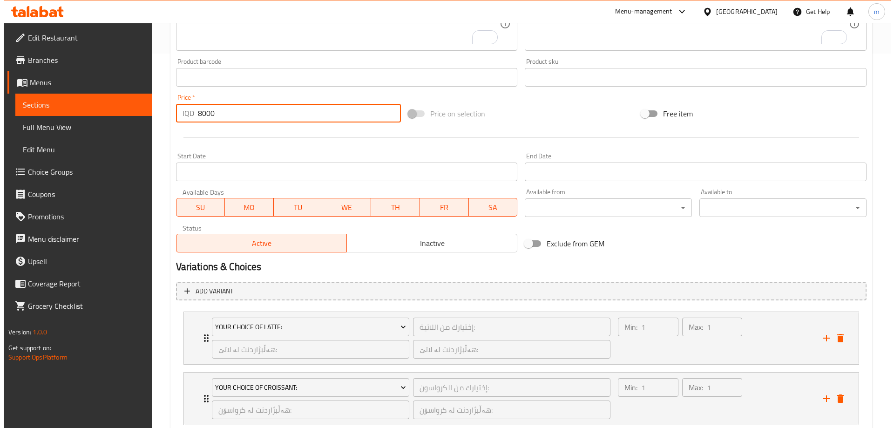
scroll to position [436, 0]
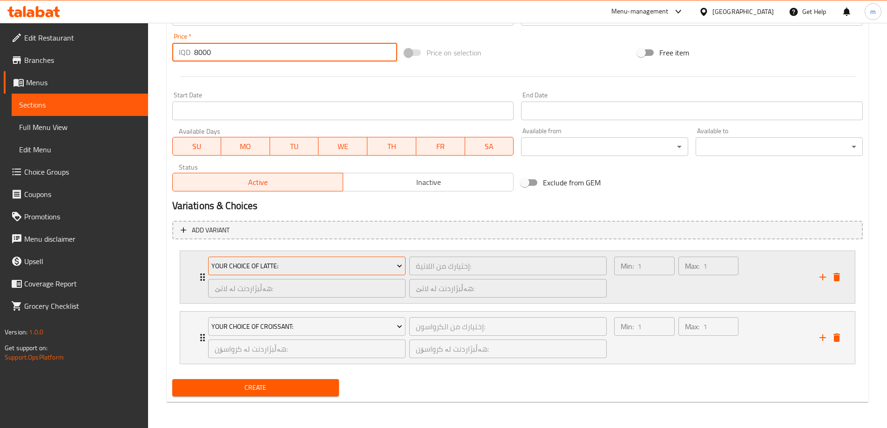
type input "8000"
click at [259, 262] on span "Your Choice Of Latte:" at bounding box center [306, 266] width 191 height 12
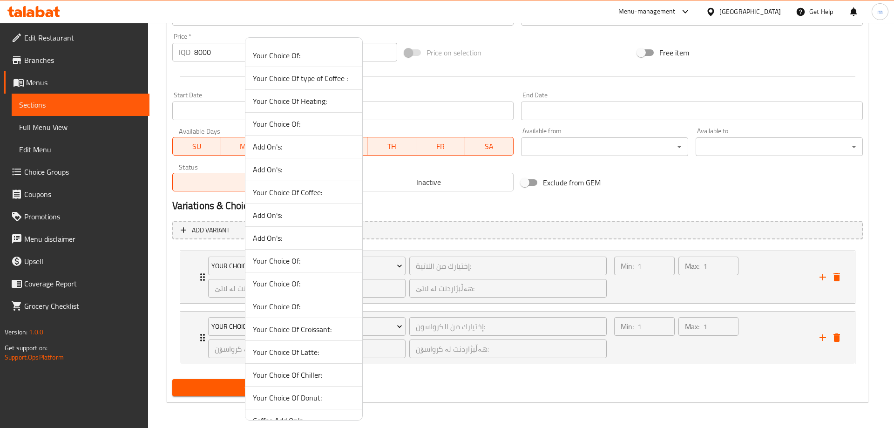
scroll to position [538, 0]
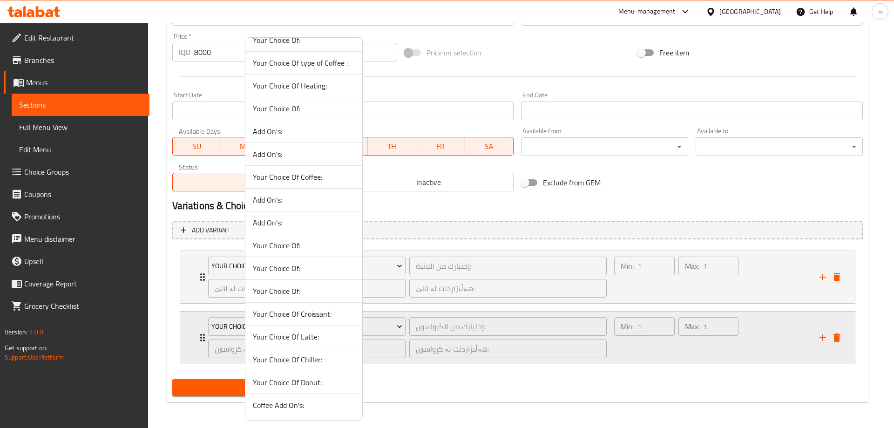
click at [291, 356] on span "Your Choice Of Chiller:" at bounding box center [304, 359] width 102 height 11
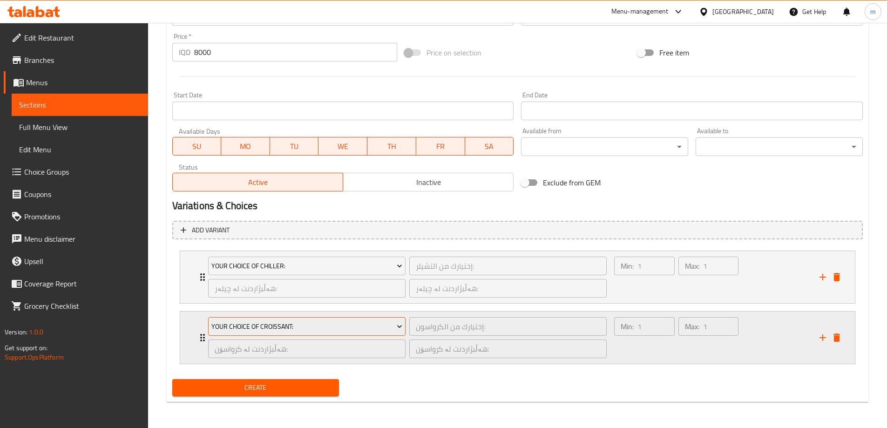
click at [266, 326] on span "Your Choice Of Croissant:" at bounding box center [306, 327] width 191 height 12
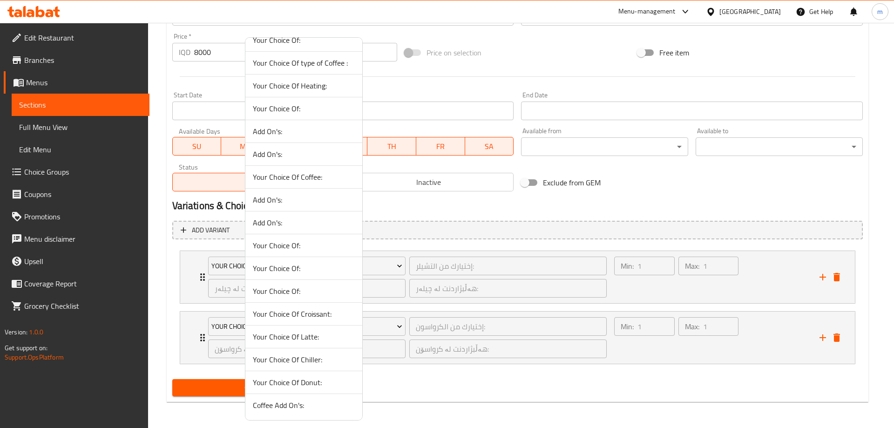
click at [293, 379] on span "Your Choice Of Donut:" at bounding box center [304, 382] width 102 height 11
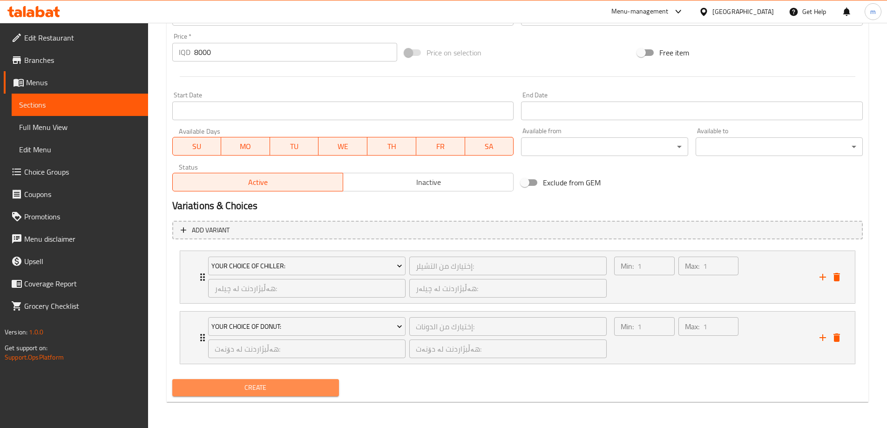
click at [246, 385] on span "Create" at bounding box center [256, 388] width 152 height 12
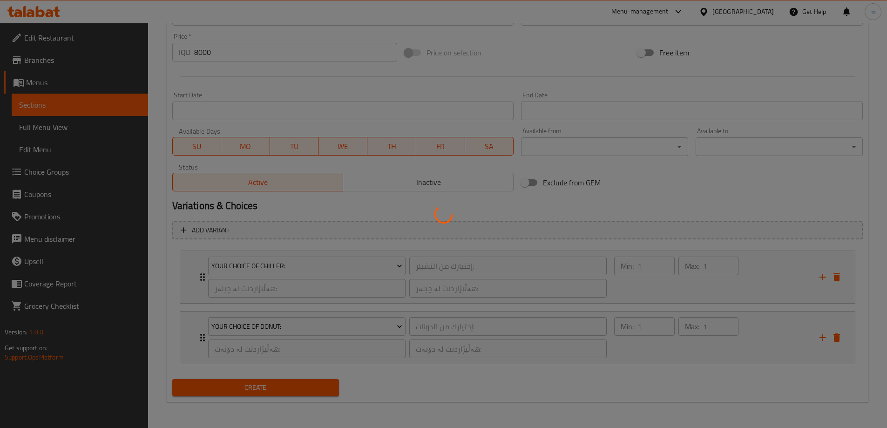
type input "0"
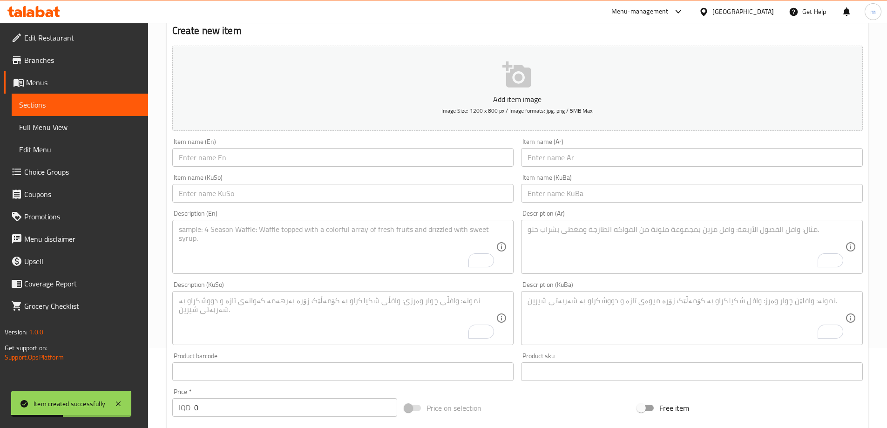
scroll to position [0, 0]
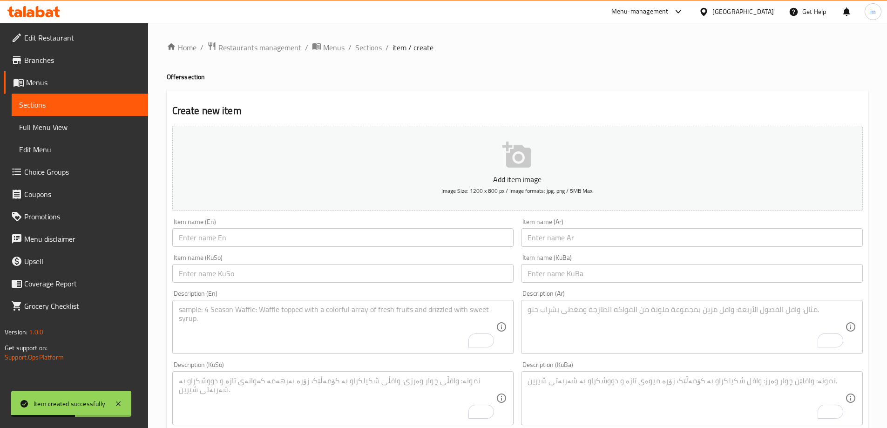
click at [368, 47] on span "Sections" at bounding box center [368, 47] width 27 height 11
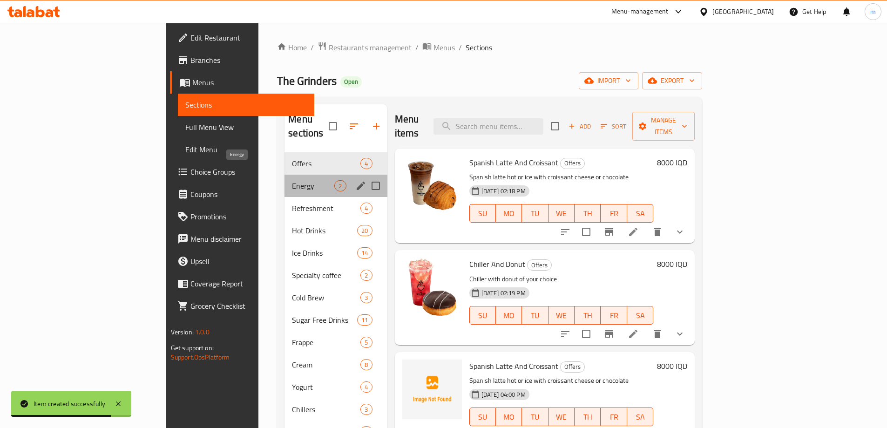
click at [292, 180] on span "Energy" at bounding box center [313, 185] width 42 height 11
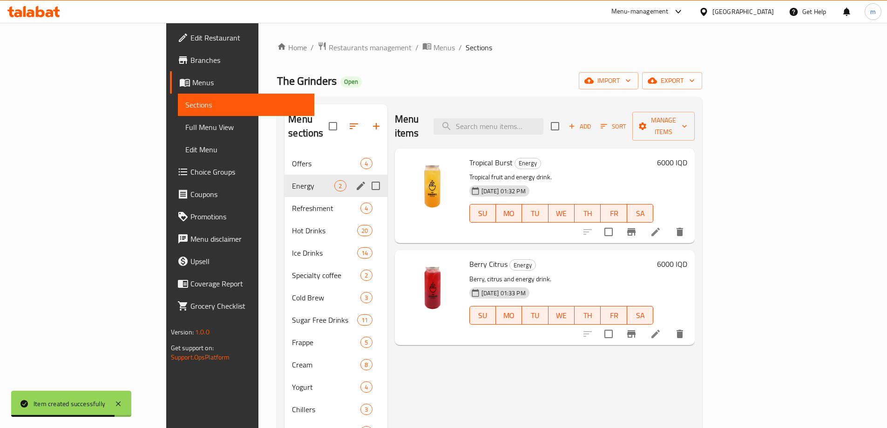
click at [292, 158] on span "Offers" at bounding box center [326, 163] width 68 height 11
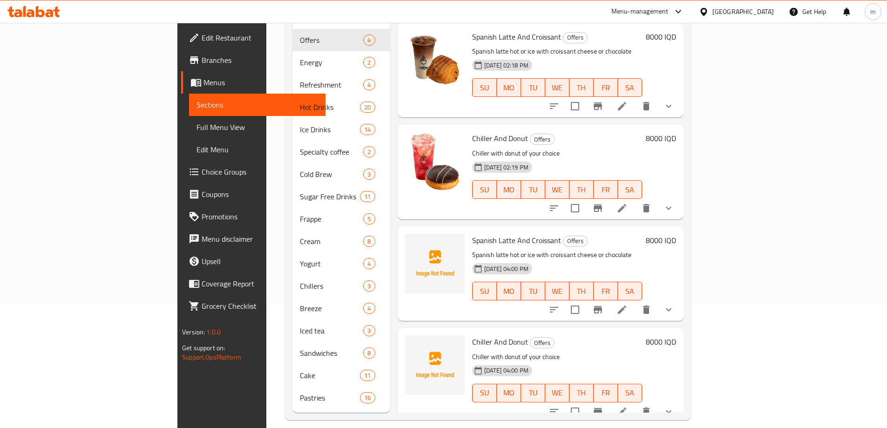
scroll to position [130, 0]
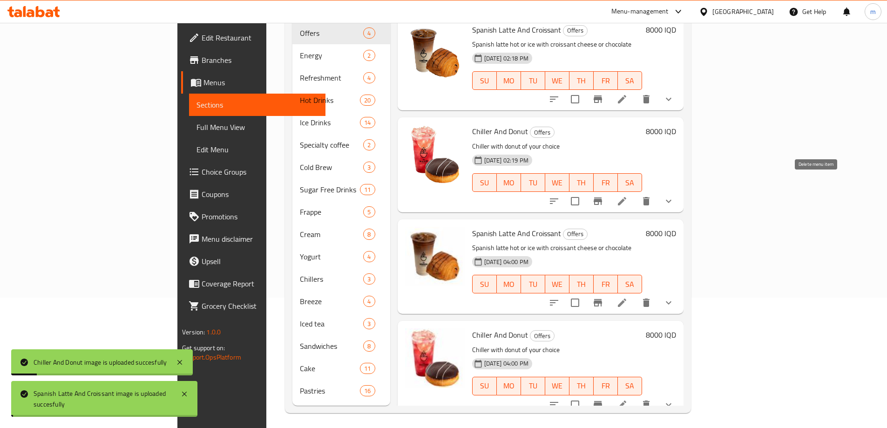
click at [650, 197] on icon "delete" at bounding box center [646, 201] width 7 height 8
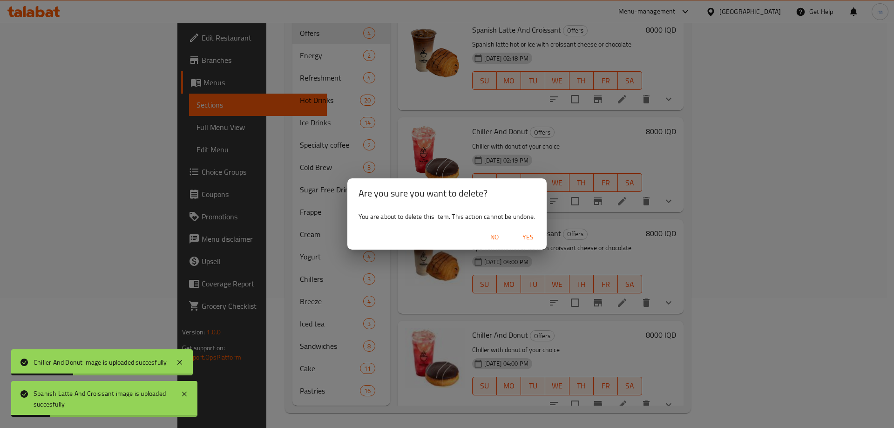
click at [526, 236] on span "Yes" at bounding box center [528, 238] width 22 height 12
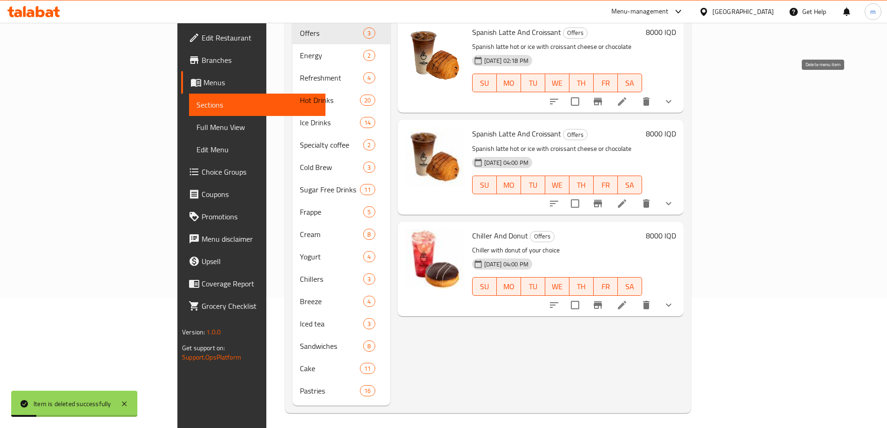
scroll to position [22, 0]
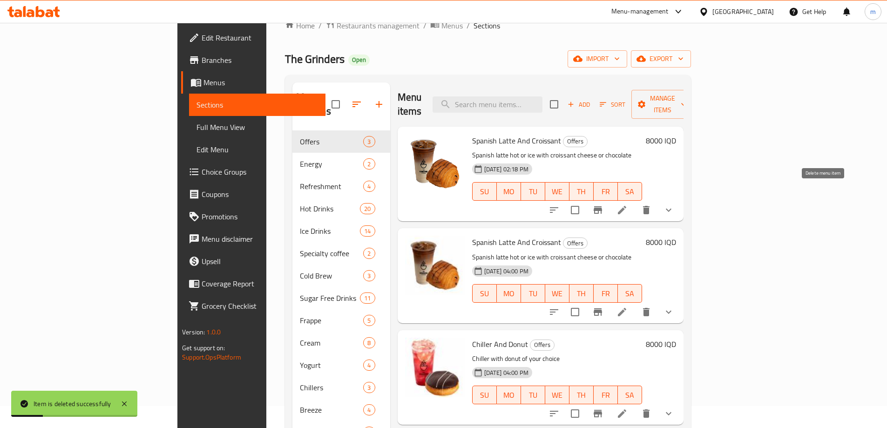
click at [650, 206] on icon "delete" at bounding box center [646, 210] width 7 height 8
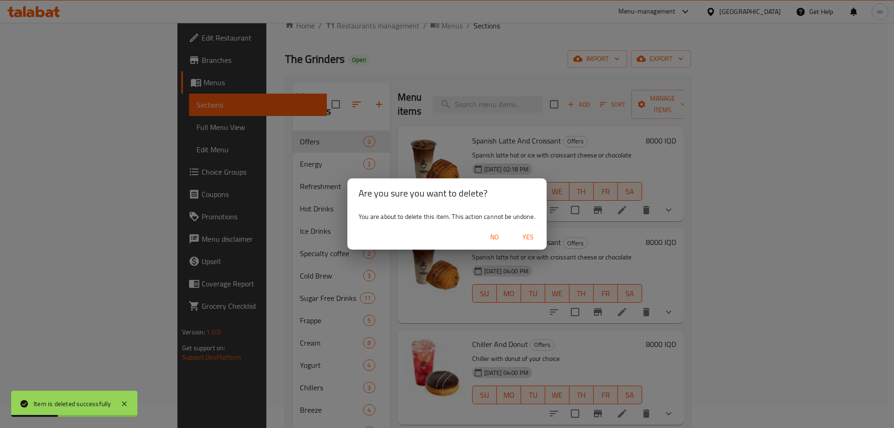
click at [528, 239] on span "Yes" at bounding box center [528, 238] width 22 height 12
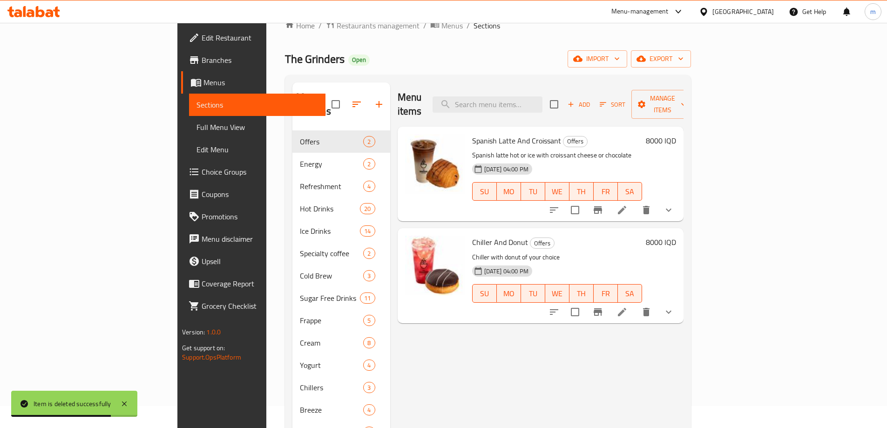
click at [628, 205] on icon at bounding box center [622, 210] width 11 height 11
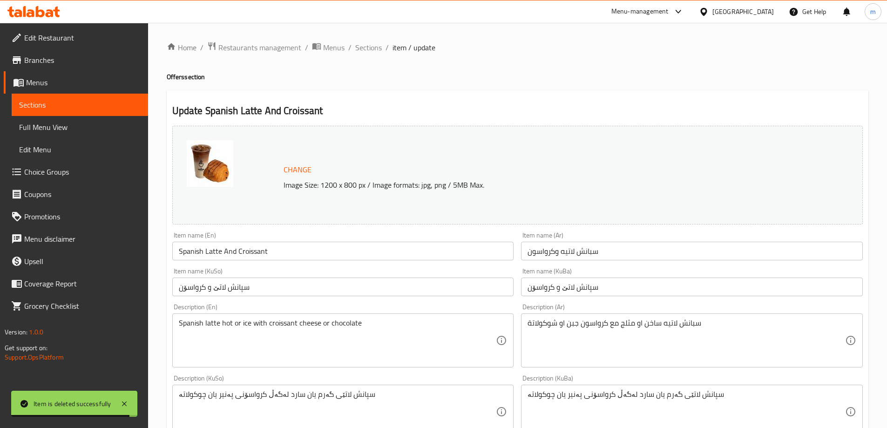
click at [237, 247] on input "Spanish Latte And Croissant" at bounding box center [343, 251] width 342 height 19
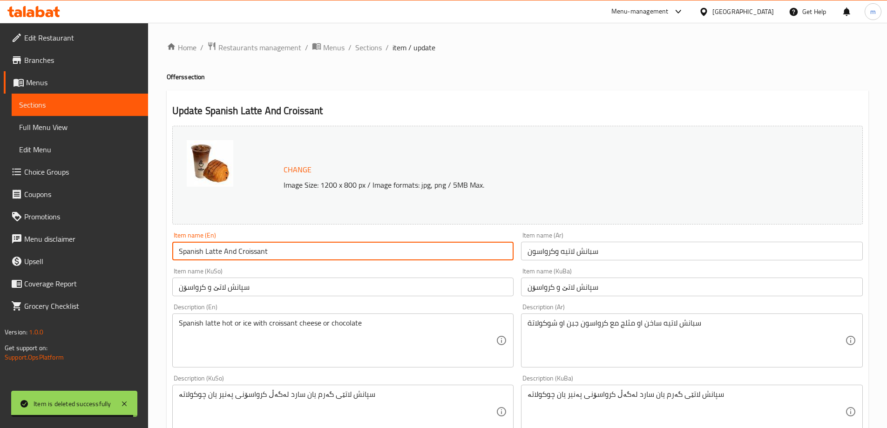
click at [237, 247] on input "Spanish Latte And Croissant" at bounding box center [343, 251] width 342 height 19
click at [296, 270] on div "Item name (KuSo) سپانش لاتێ و کرواسۆن Item name (KuSo)" at bounding box center [343, 282] width 342 height 28
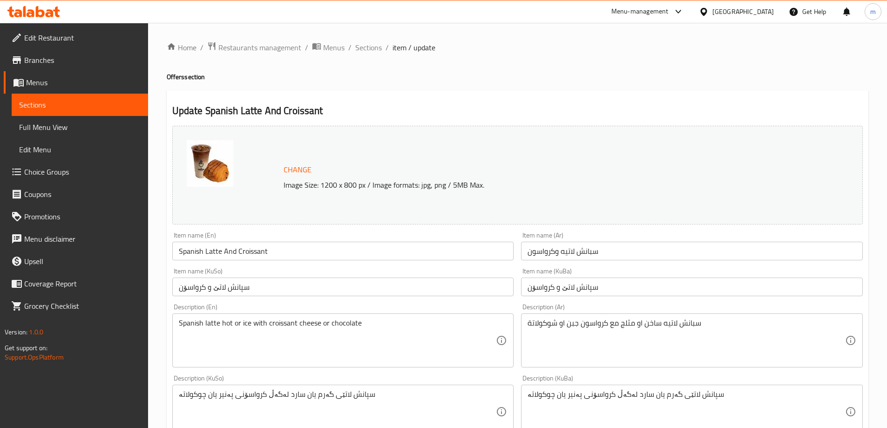
click at [355, 45] on span "Sections" at bounding box center [368, 47] width 27 height 11
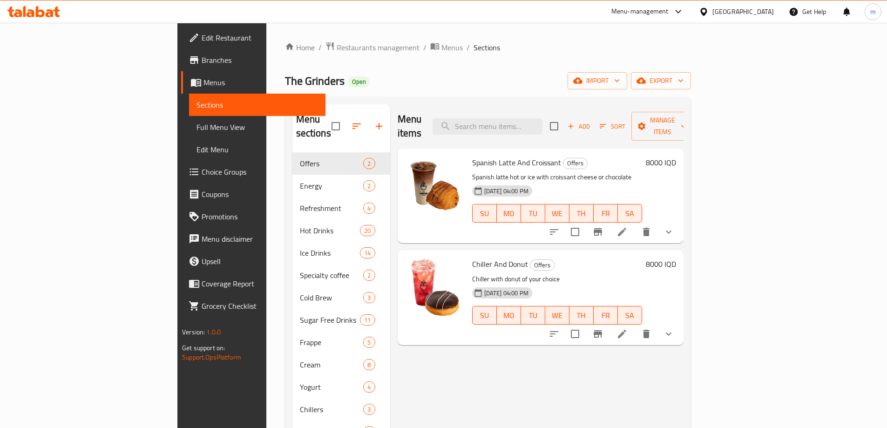
click at [635, 326] on li at bounding box center [622, 334] width 26 height 17
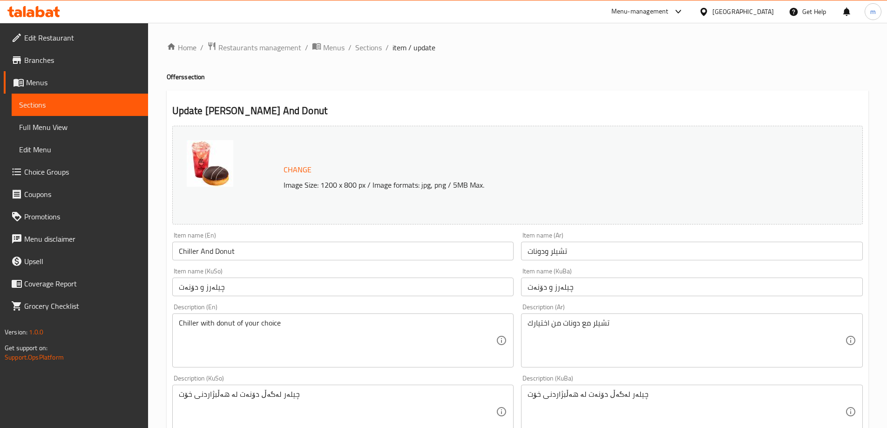
click at [481, 113] on h2 "Update Chiller And Donut" at bounding box center [517, 111] width 691 height 14
click at [363, 52] on span "Sections" at bounding box center [368, 47] width 27 height 11
click at [47, 56] on span "Branches" at bounding box center [82, 60] width 116 height 11
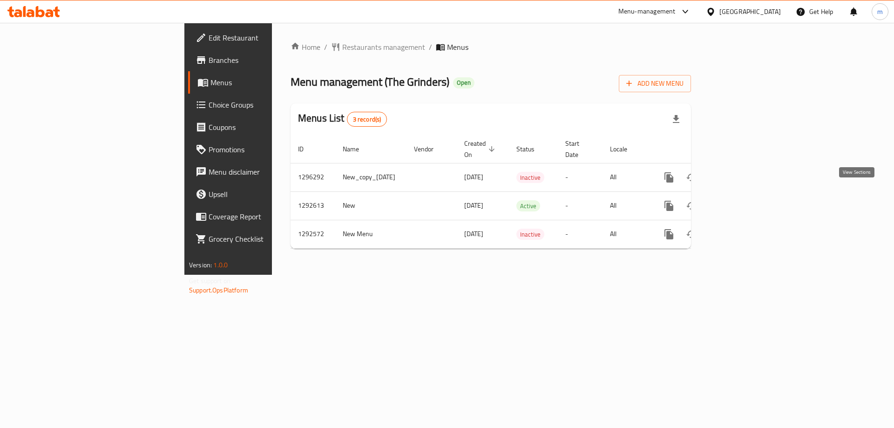
click at [742, 200] on icon "enhanced table" at bounding box center [736, 205] width 11 height 11
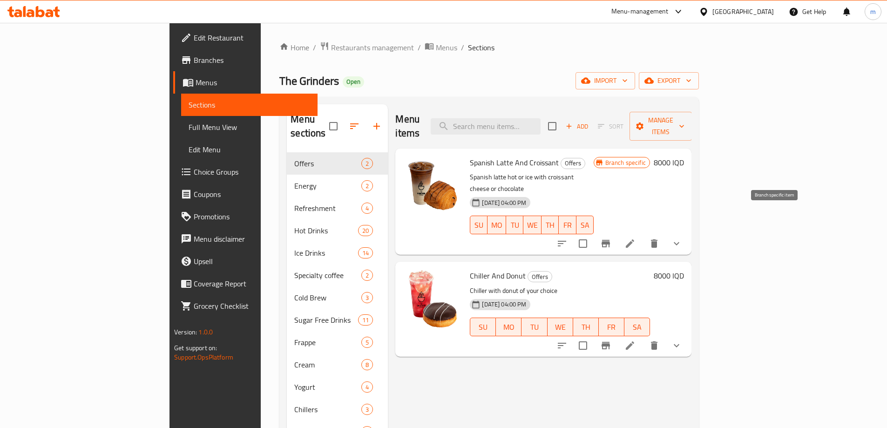
click at [612, 238] on icon "Branch-specific-item" at bounding box center [605, 243] width 11 height 11
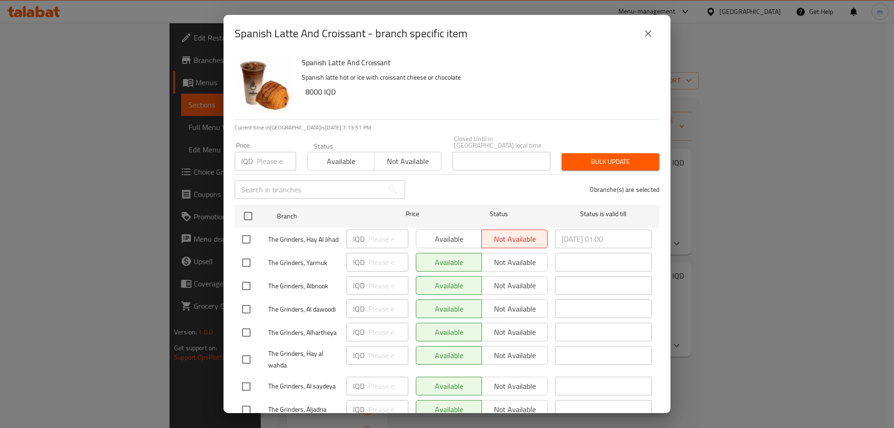
click at [240, 230] on input "checkbox" at bounding box center [247, 240] width 20 height 20
checkbox input "true"
click at [430, 233] on span "Available" at bounding box center [449, 239] width 58 height 14
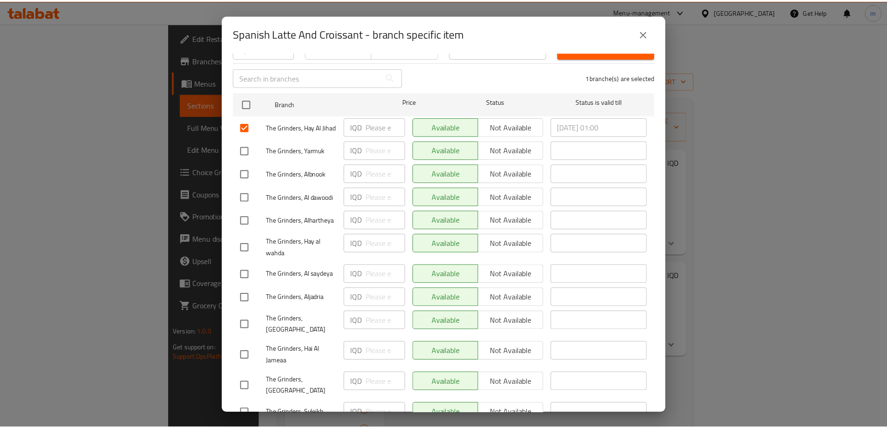
scroll to position [196, 0]
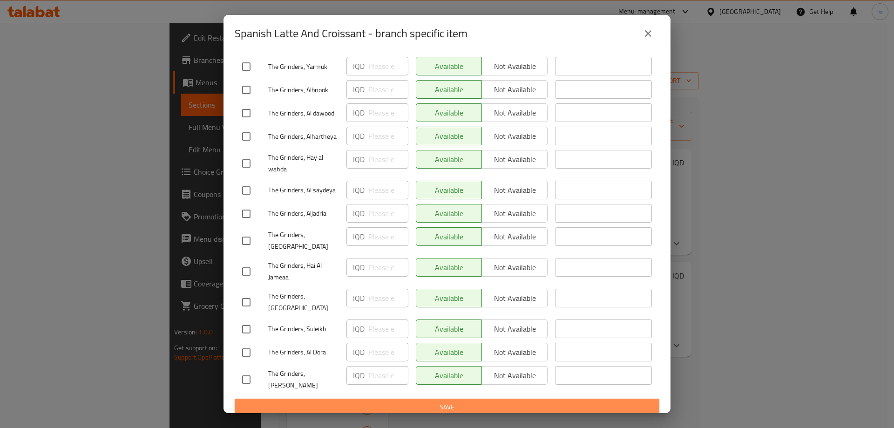
click at [503, 404] on span "Save" at bounding box center [447, 408] width 410 height 12
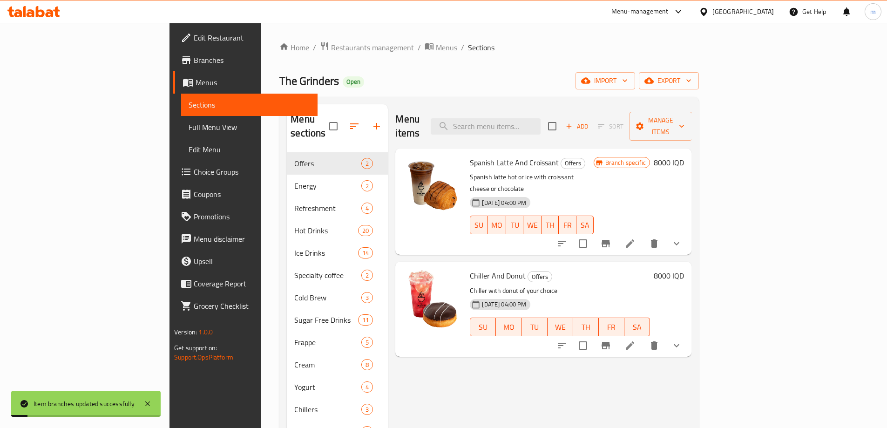
click at [617, 232] on button "Branch-specific-item" at bounding box center [606, 243] width 22 height 22
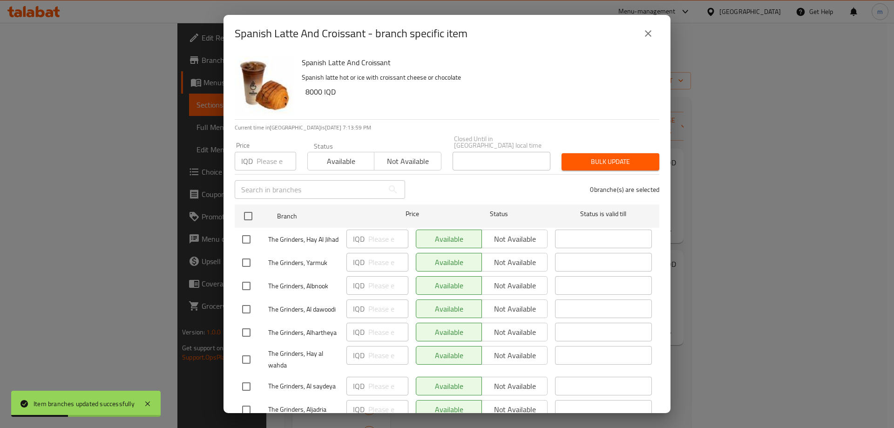
click at [530, 230] on div "Available Not available" at bounding box center [482, 239] width 132 height 19
click at [524, 230] on div "Available Not available" at bounding box center [482, 239] width 132 height 19
click at [511, 237] on div "Available Not available" at bounding box center [482, 239] width 132 height 19
click at [235, 235] on li "The Grinders, Hay Al Jihad IQD ​ Available Not available ​" at bounding box center [447, 239] width 425 height 23
click at [249, 237] on input "checkbox" at bounding box center [247, 240] width 20 height 20
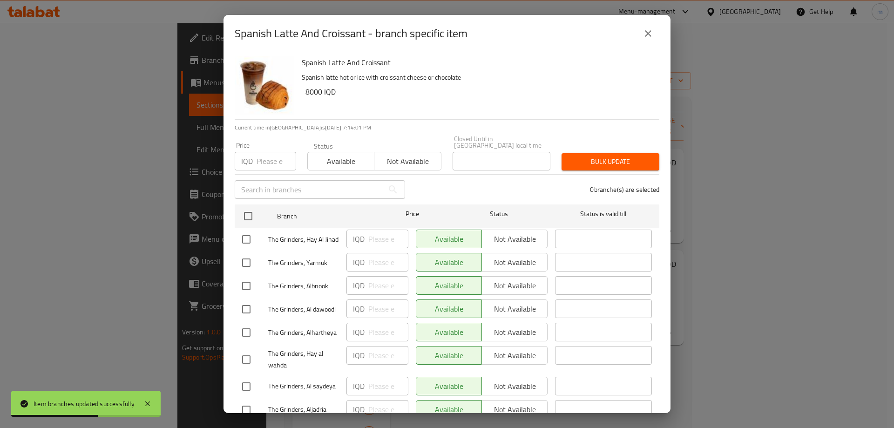
checkbox input "true"
click at [502, 238] on span "Not available" at bounding box center [515, 239] width 58 height 14
click at [647, 35] on icon "close" at bounding box center [648, 33] width 7 height 7
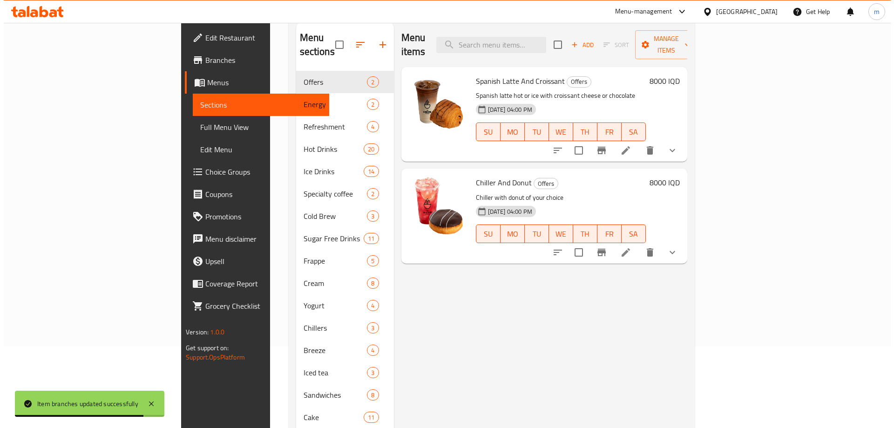
scroll to position [130, 0]
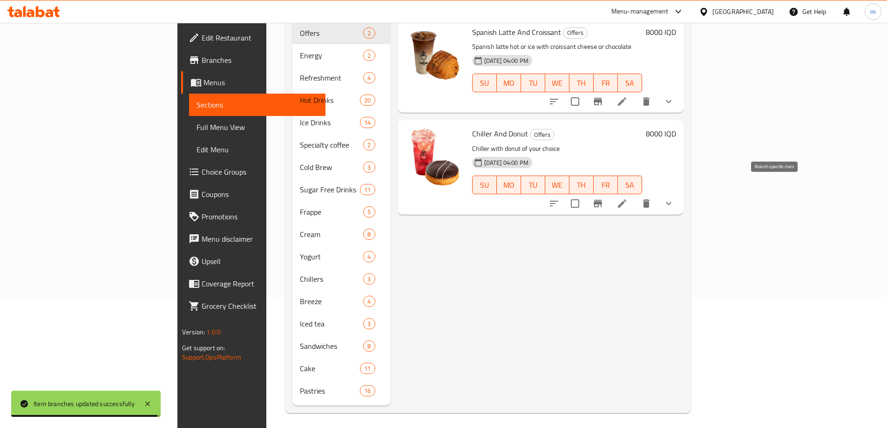
click at [602, 200] on icon "Branch-specific-item" at bounding box center [598, 203] width 8 height 7
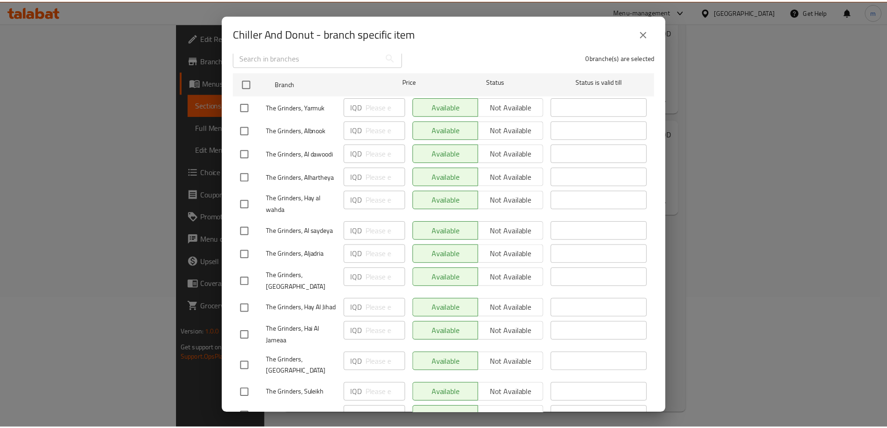
scroll to position [196, 0]
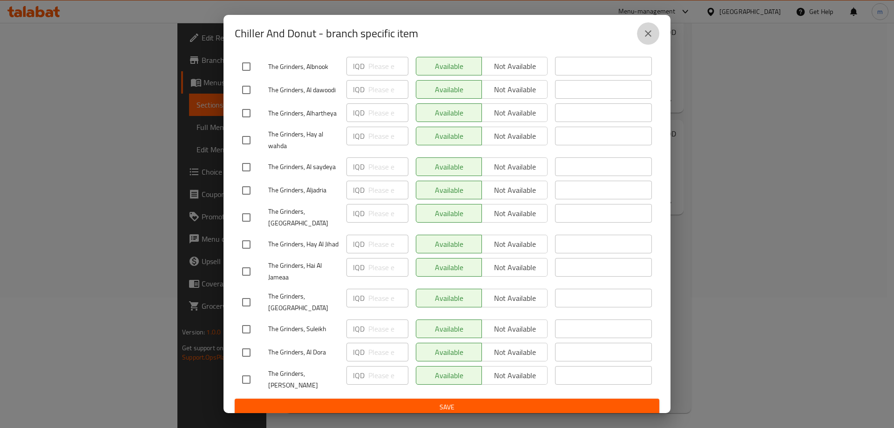
click at [640, 35] on button "close" at bounding box center [648, 33] width 22 height 22
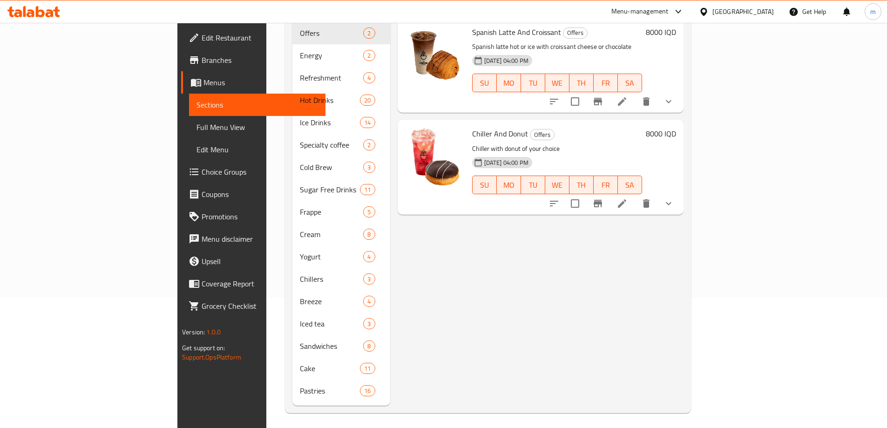
scroll to position [0, 0]
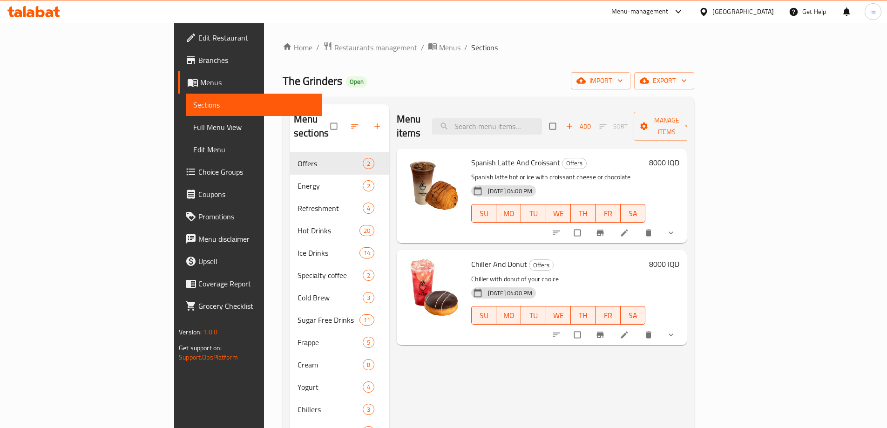
click at [198, 62] on span "Branches" at bounding box center [256, 60] width 116 height 11
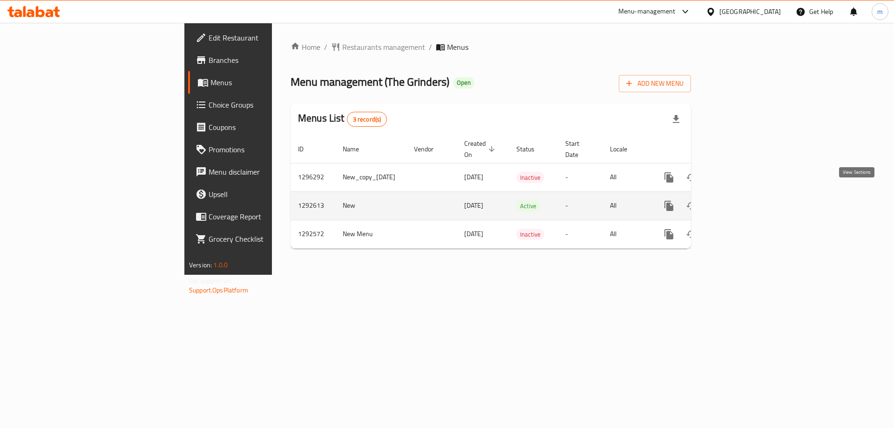
click at [741, 202] on icon "enhanced table" at bounding box center [736, 206] width 8 height 8
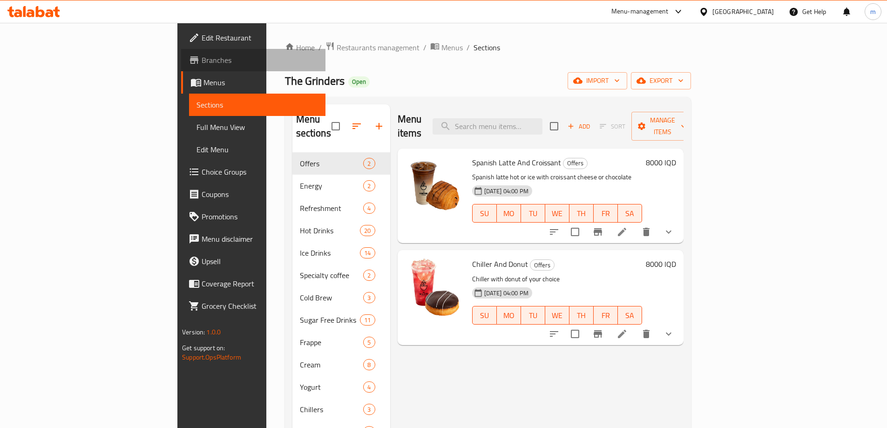
click at [181, 67] on link "Branches" at bounding box center [253, 60] width 144 height 22
